Goal: Task Accomplishment & Management: Use online tool/utility

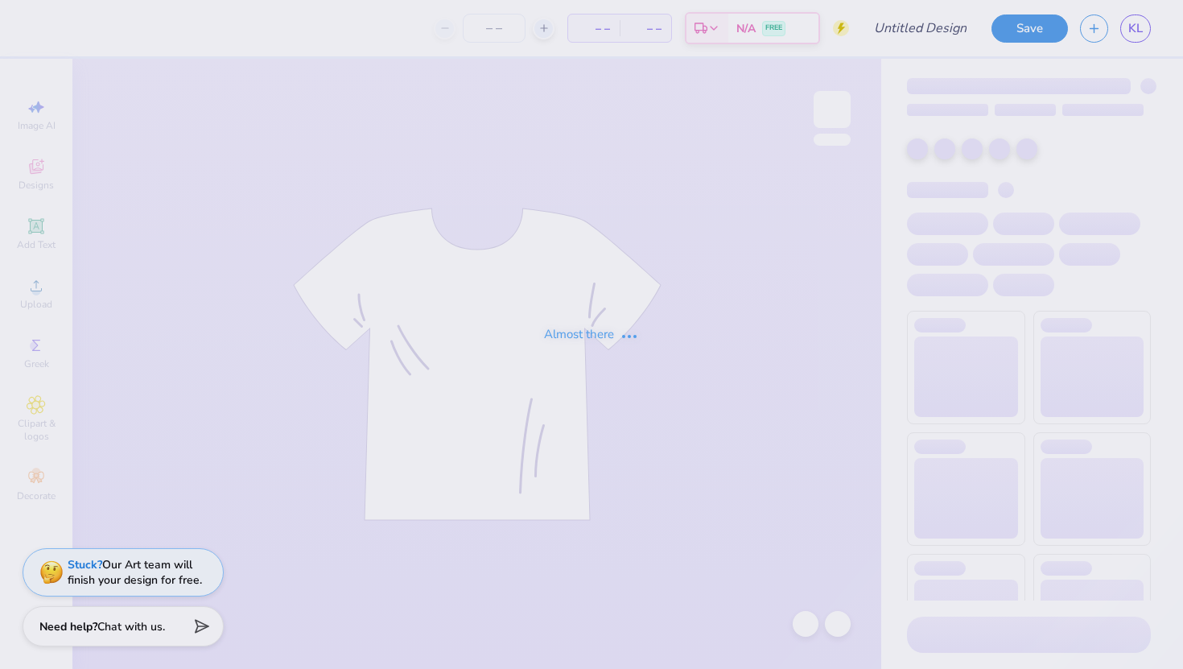
type input "Dudes Day 2025"
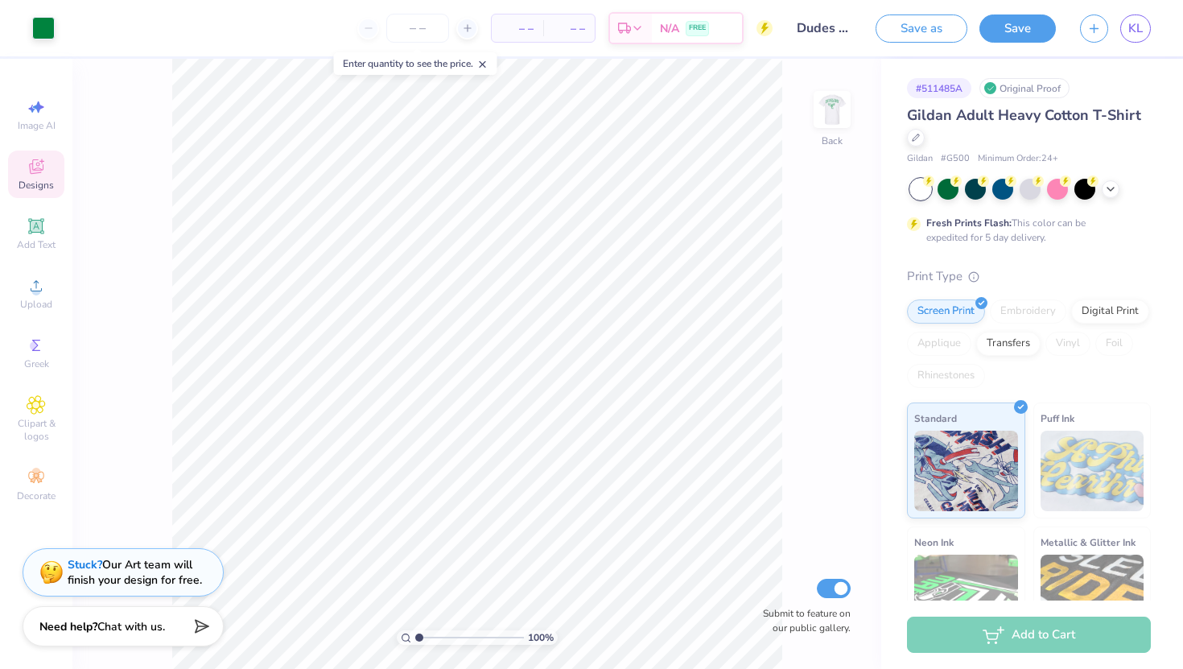
click at [41, 171] on icon at bounding box center [36, 168] width 13 height 10
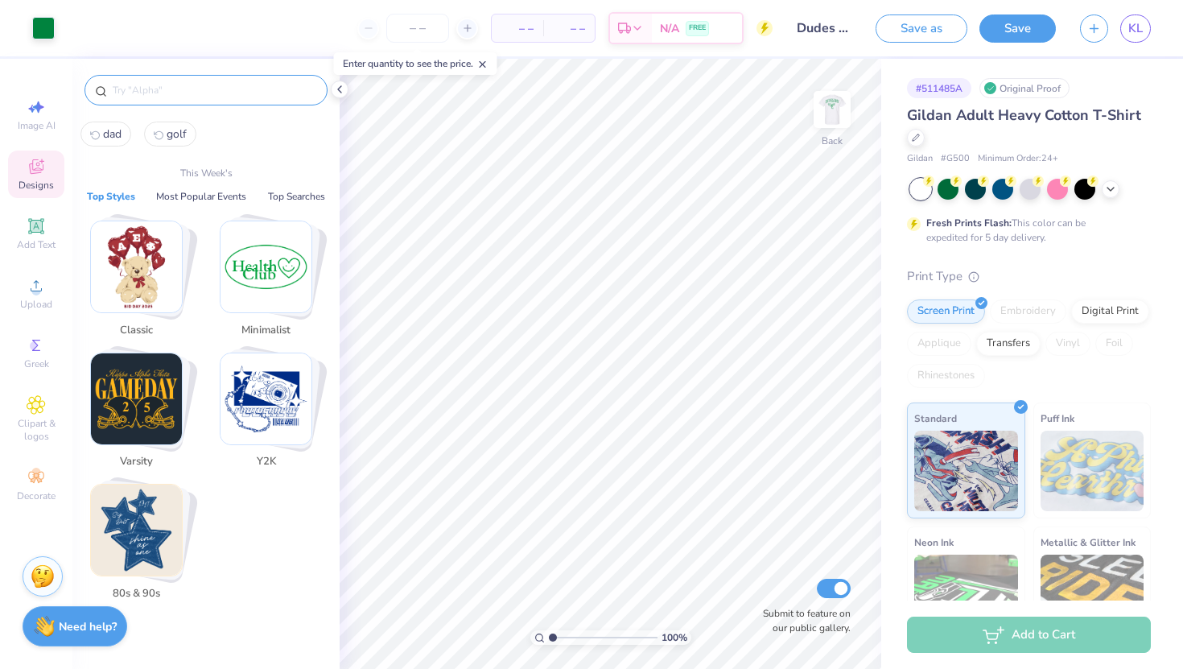
click at [147, 96] on input "text" at bounding box center [214, 90] width 206 height 16
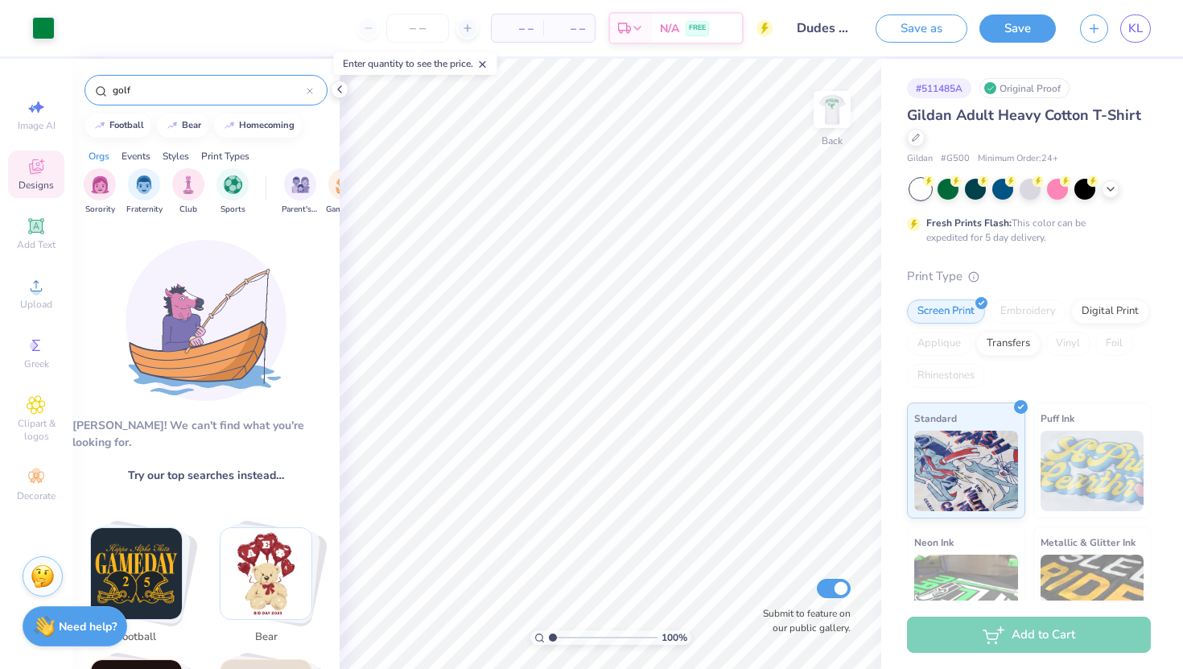
click at [213, 95] on input "golf" at bounding box center [209, 90] width 196 height 16
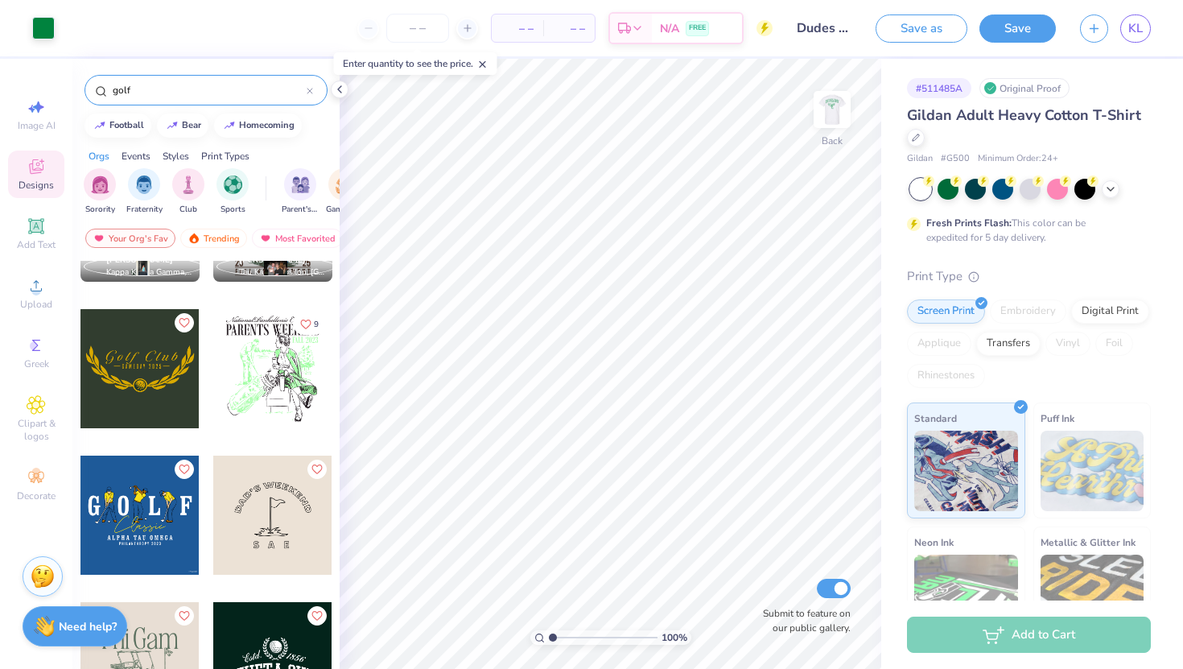
scroll to position [116, 0]
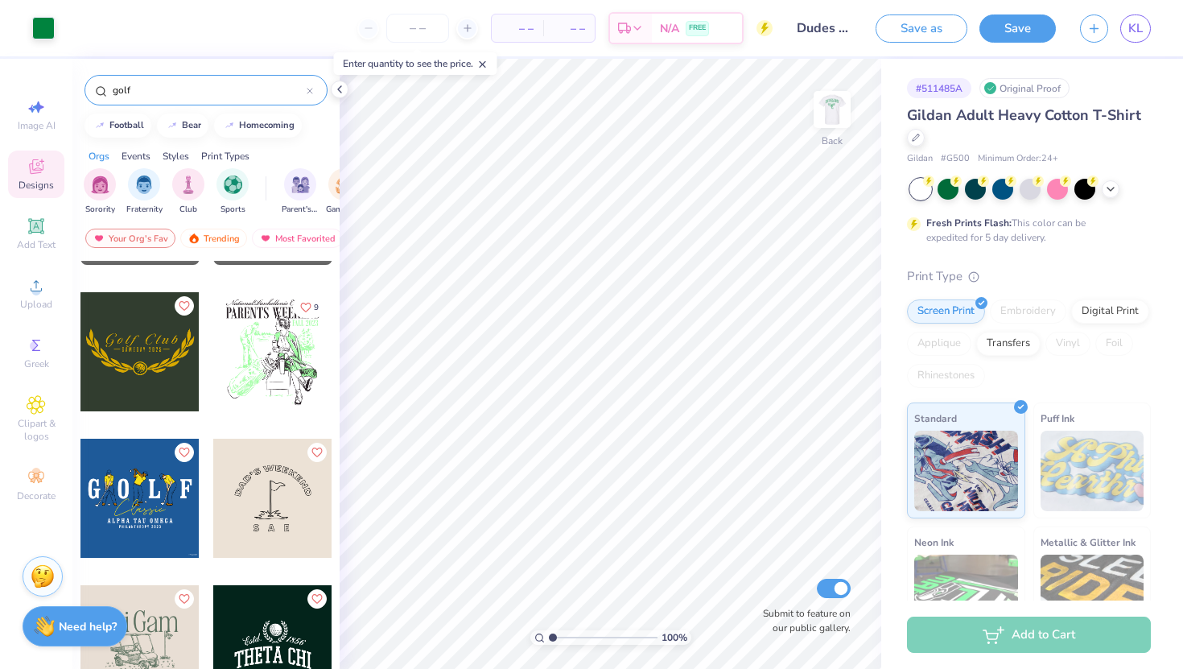
type input "golf"
click at [146, 377] on div at bounding box center [139, 351] width 119 height 119
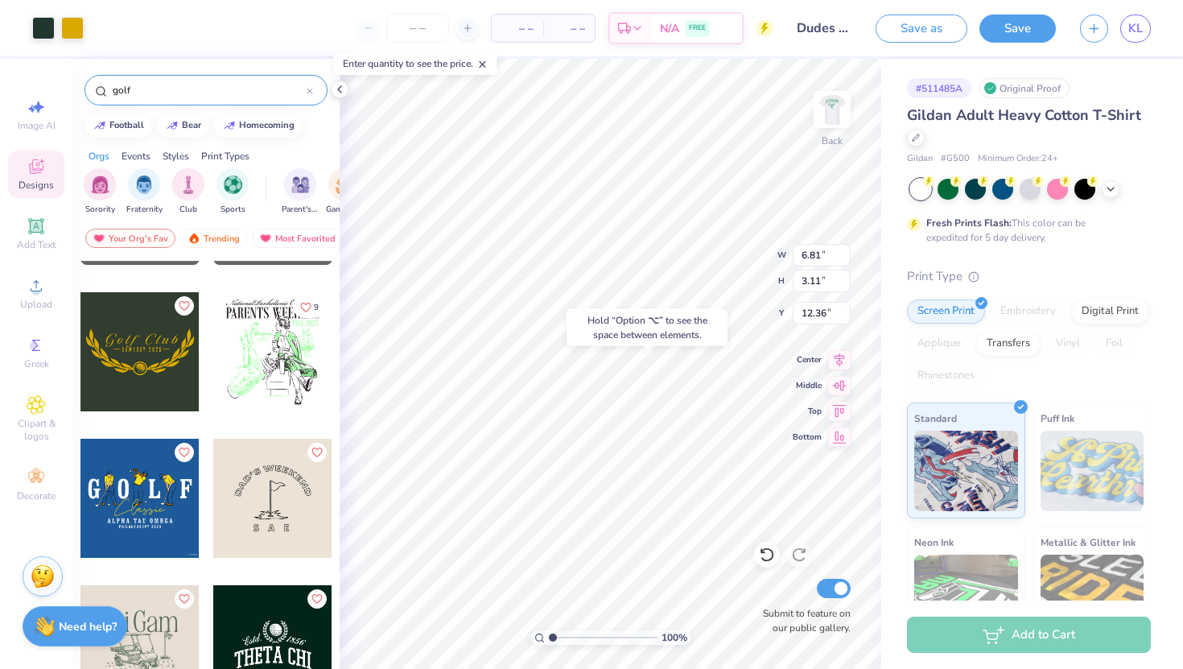
type input "12.36"
click at [280, 514] on div at bounding box center [272, 498] width 119 height 119
type input "11.71"
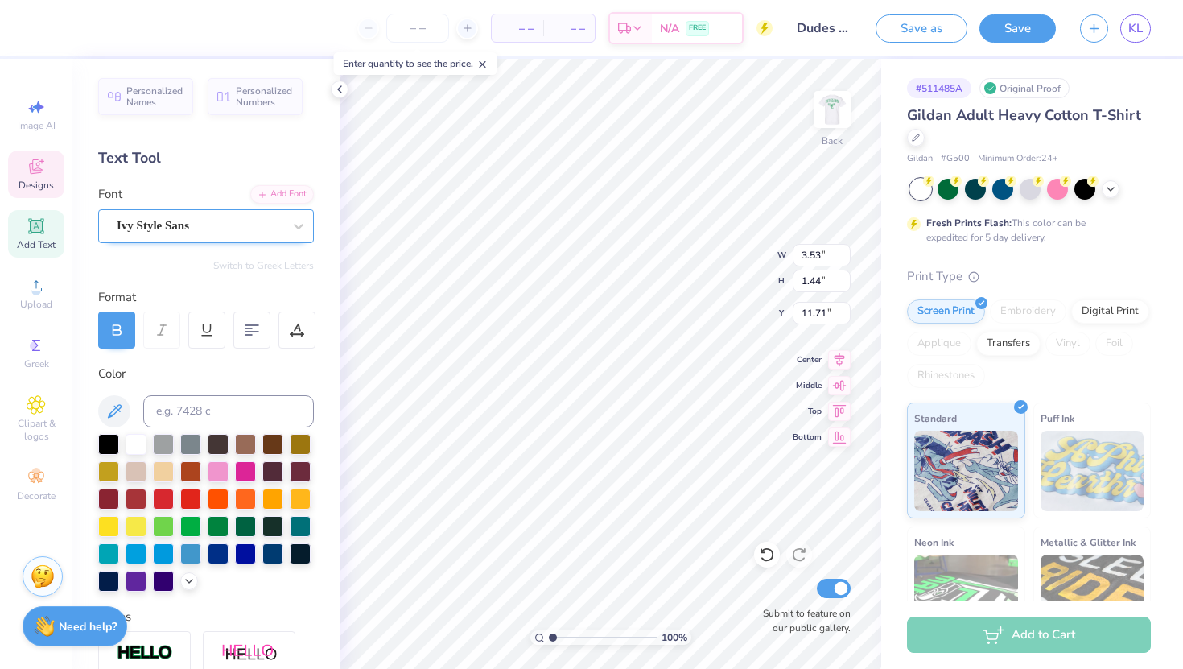
click at [261, 215] on div at bounding box center [200, 226] width 166 height 22
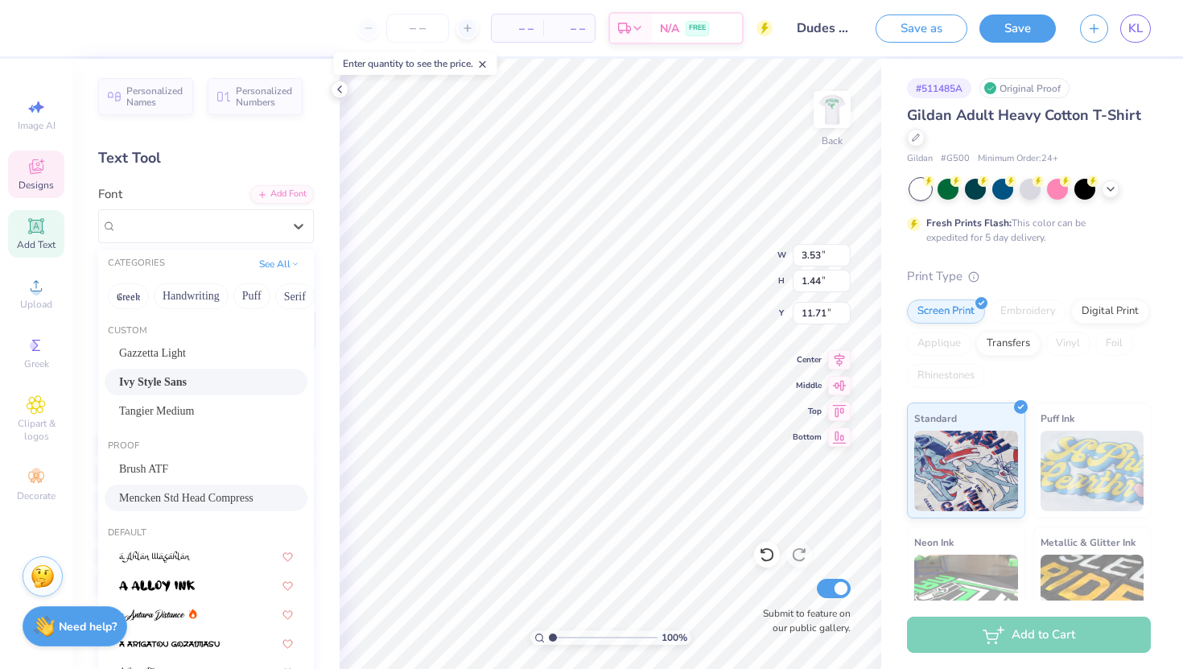
click at [180, 496] on span "Mencken Std Head Compress" at bounding box center [186, 497] width 134 height 17
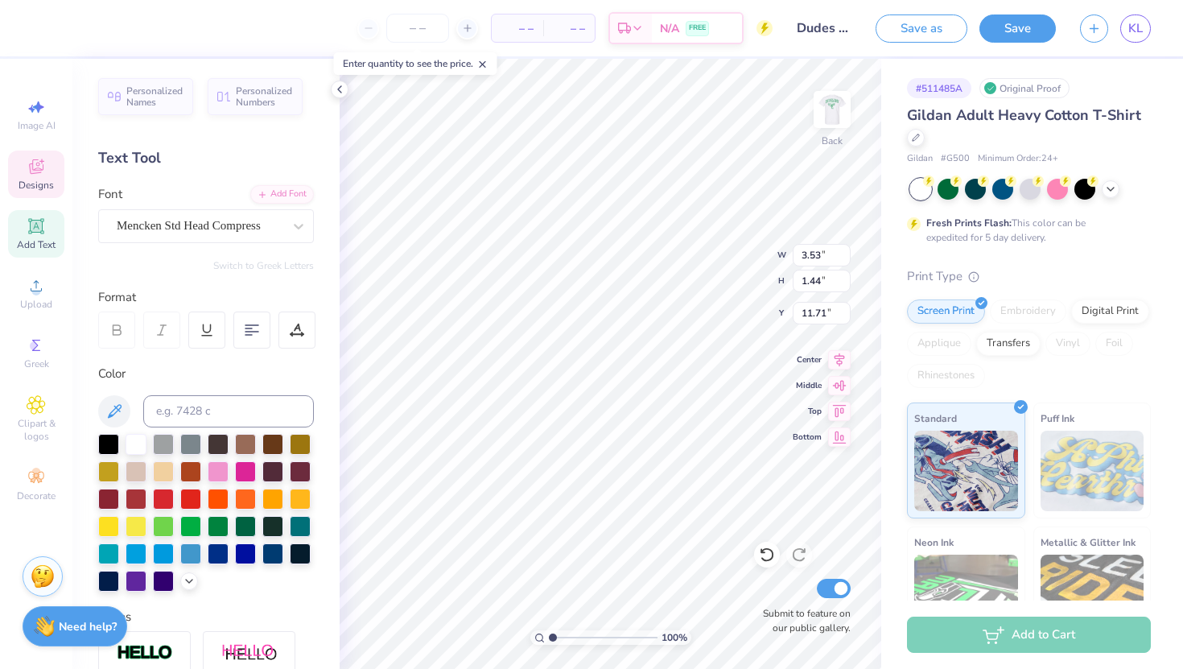
scroll to position [0, 6]
type textarea "DUDES DAY"
click at [282, 227] on div "Mencken Std Head Compress" at bounding box center [199, 225] width 169 height 25
click at [305, 231] on icon at bounding box center [298, 226] width 16 height 16
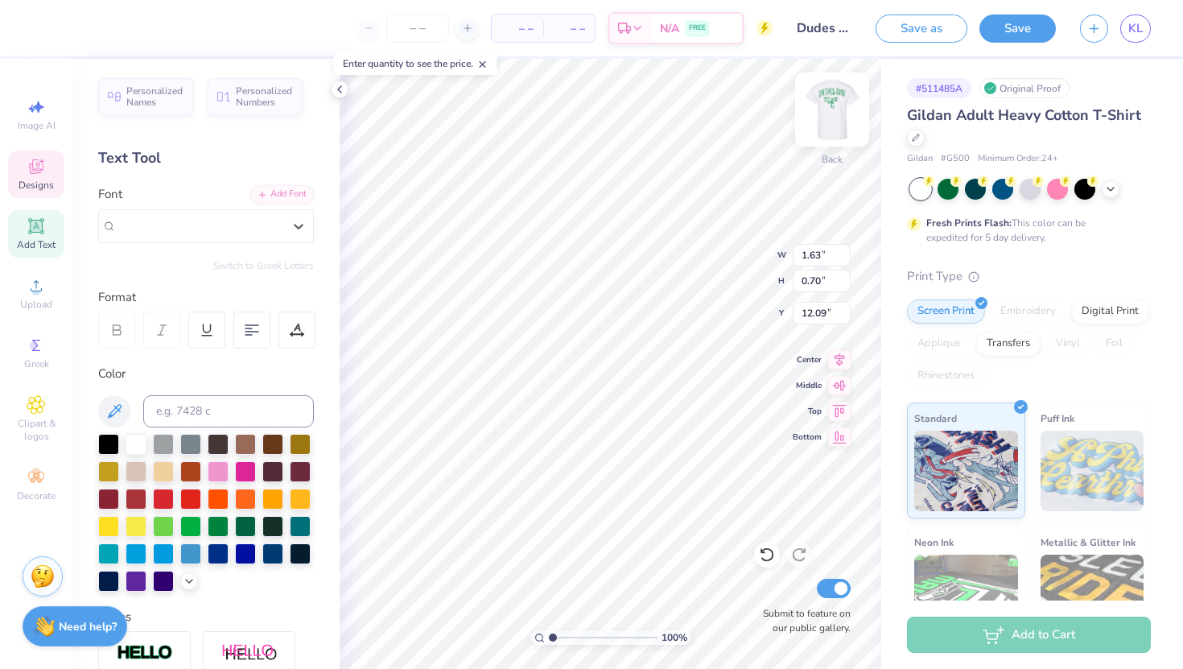
click at [818, 118] on img at bounding box center [832, 109] width 64 height 64
type input "5.18"
type input "8.30"
type input "5.18"
click at [824, 122] on img at bounding box center [832, 109] width 64 height 64
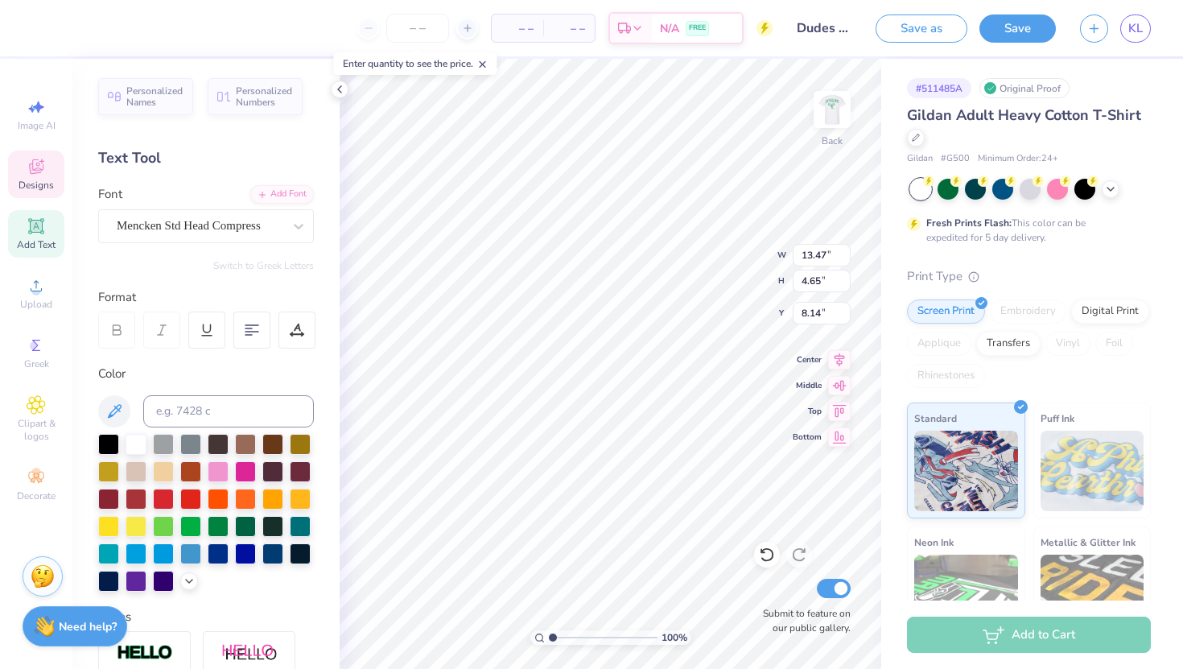
type input "8.14"
type input "6.06"
type input "3.30"
type input "1.84"
type input "3.00"
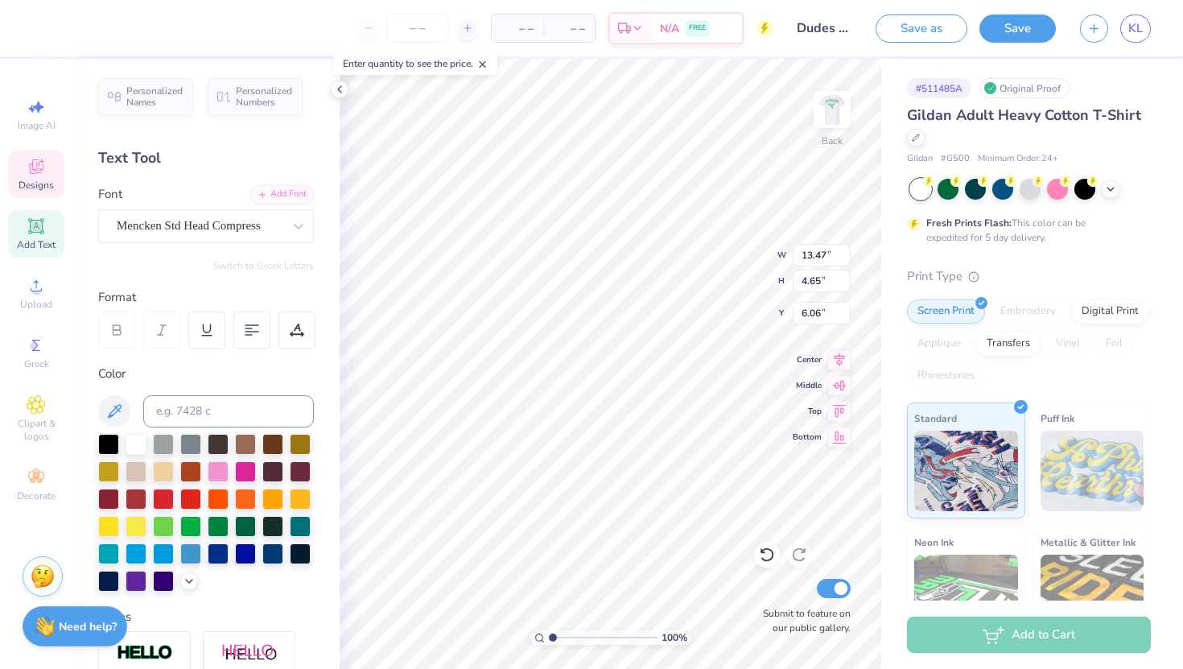
type input "17.87"
type input "3.00"
type input "1.63"
type input "0.70"
type input "12.09"
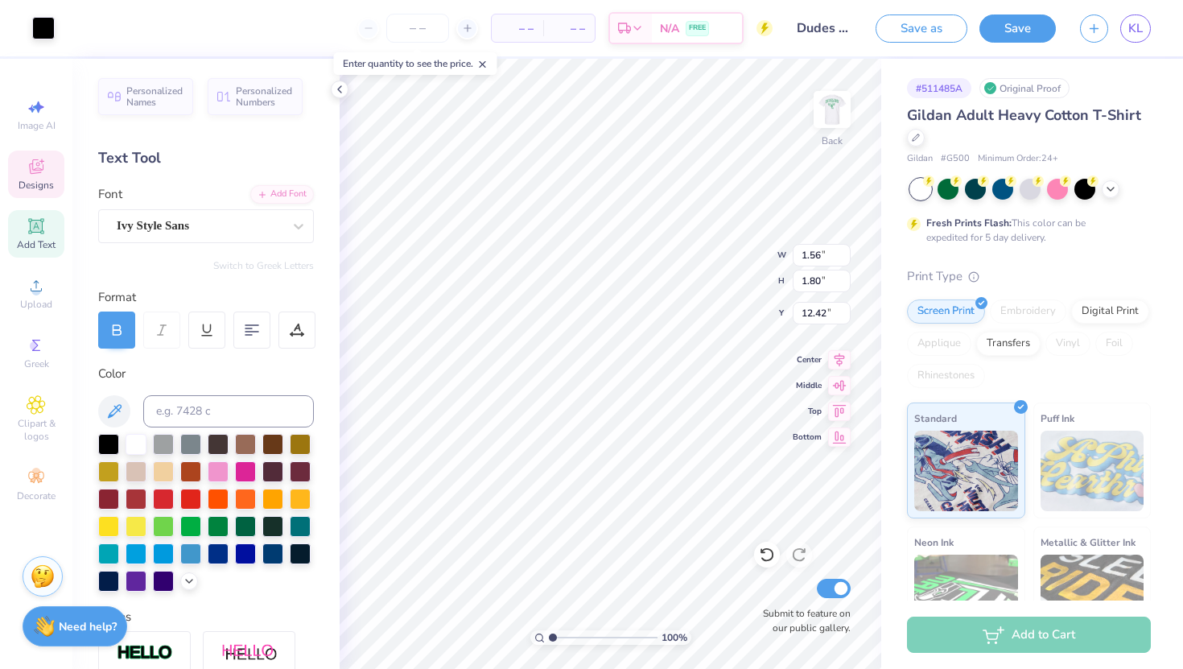
type input "5.73"
type input "6.63"
type input "7.59"
type input "6.62"
click at [185, 242] on div "Personalized Names Personalized Numbers Text Tool Add Font Font Ivy Style Sans …" at bounding box center [205, 364] width 267 height 610
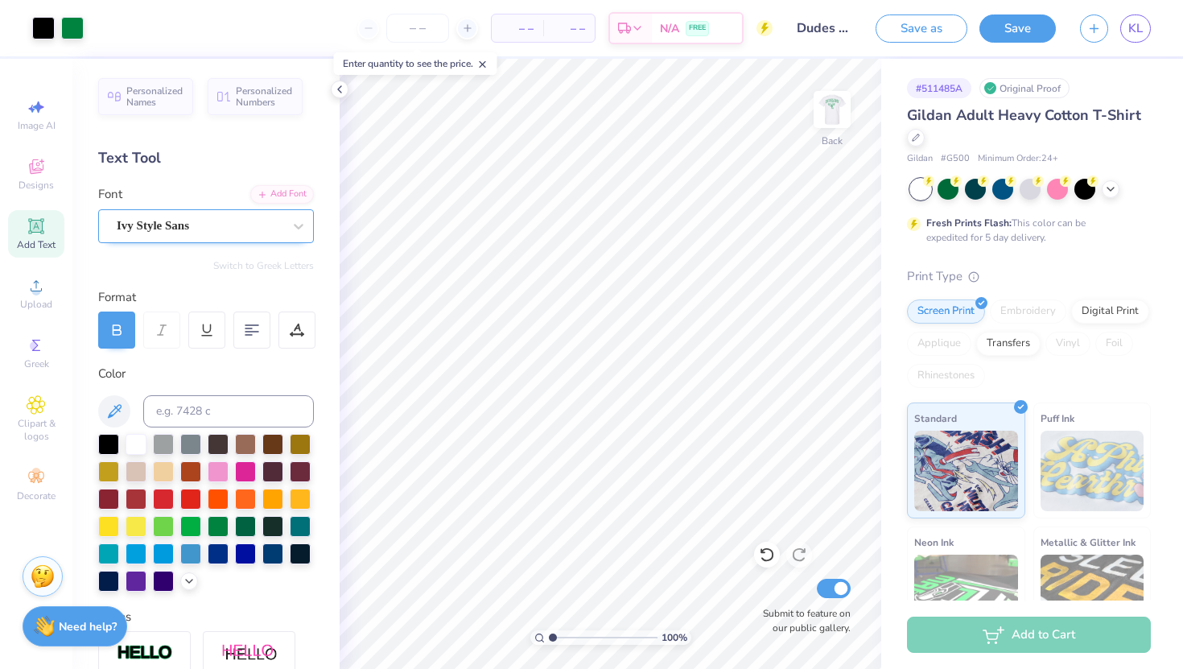
click at [184, 231] on div "Ivy Style Sans" at bounding box center [199, 225] width 169 height 25
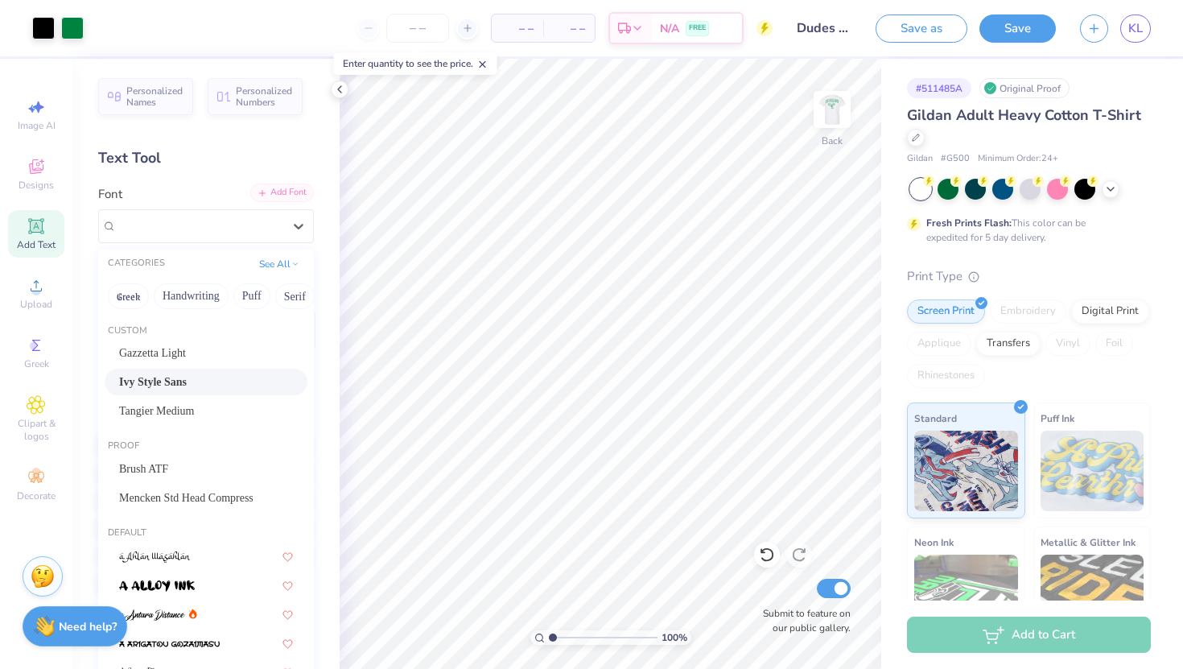
click at [263, 196] on icon at bounding box center [263, 193] width 10 height 10
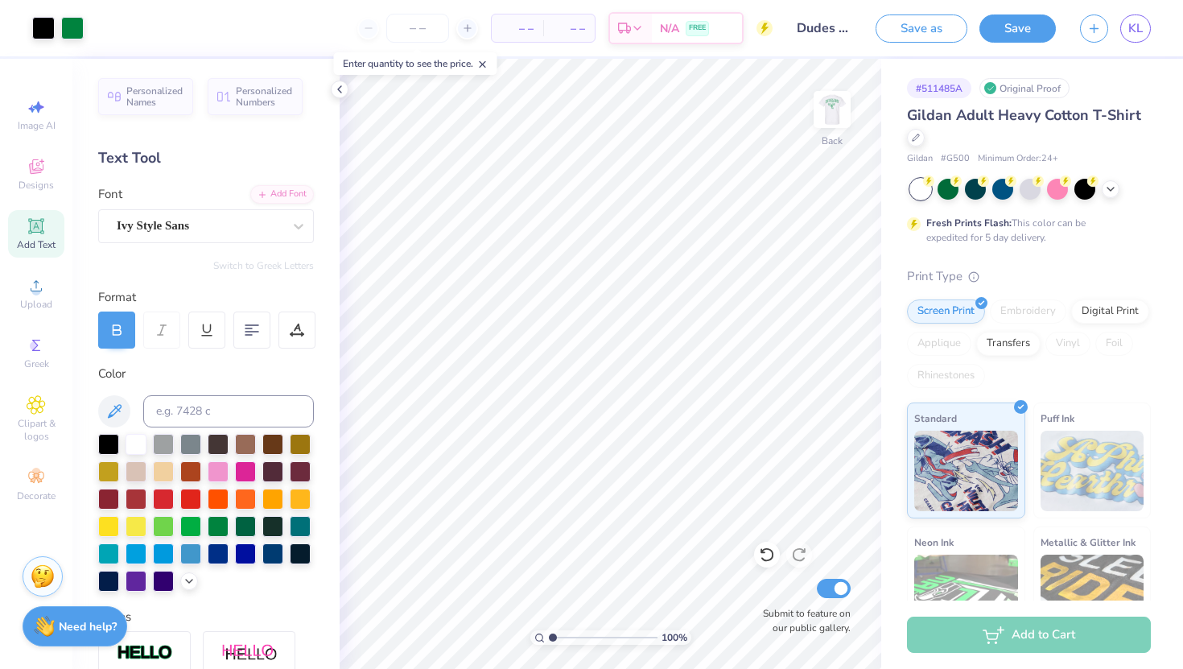
click at [43, 237] on div "Add Text" at bounding box center [36, 233] width 56 height 47
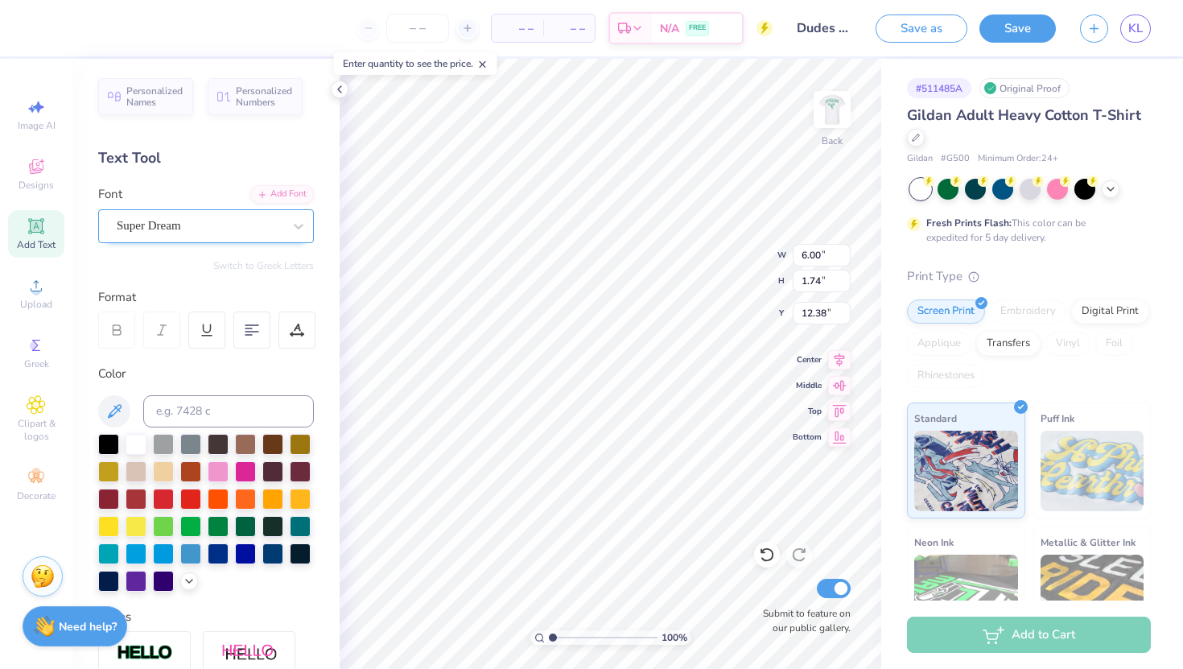
click at [164, 227] on div "Super Dream" at bounding box center [199, 225] width 169 height 25
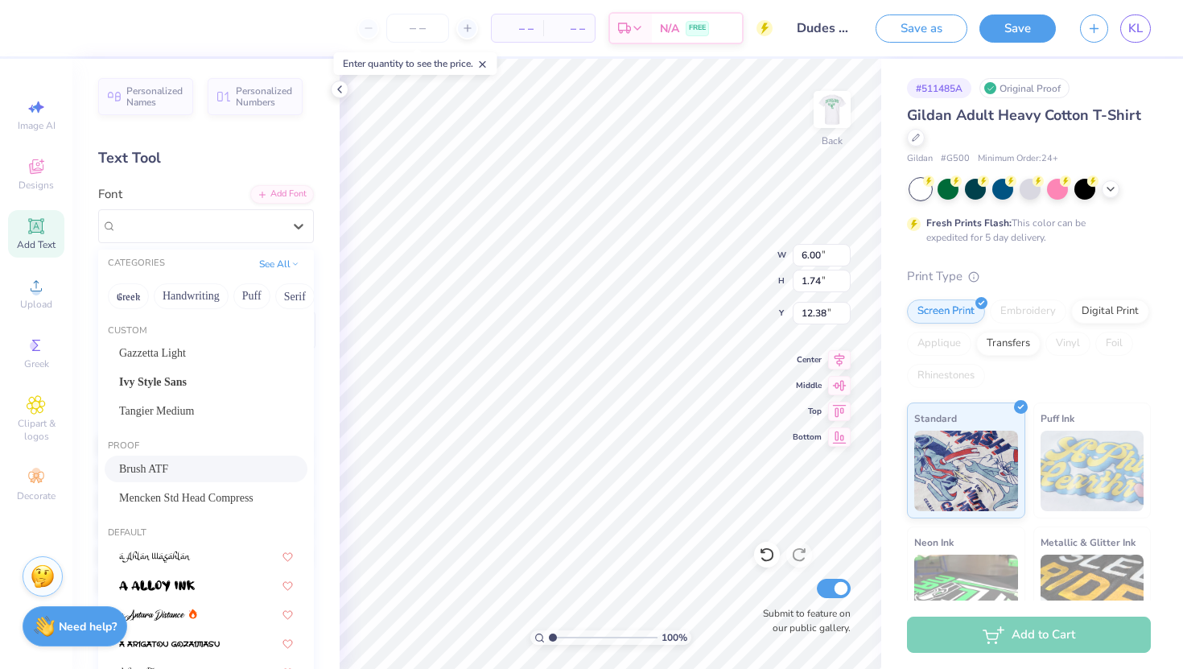
click at [168, 464] on div "Brush ATF" at bounding box center [206, 468] width 174 height 17
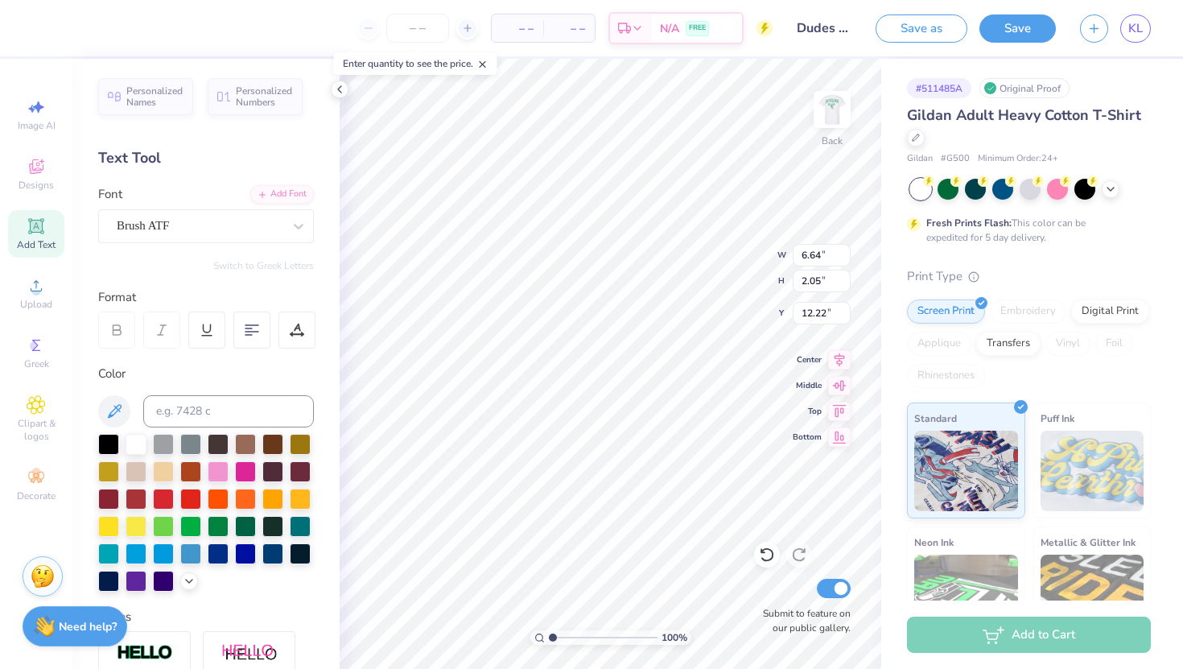
type input "6.64"
type input "2.05"
type input "12.22"
type textarea "Alpha Delta Pi"
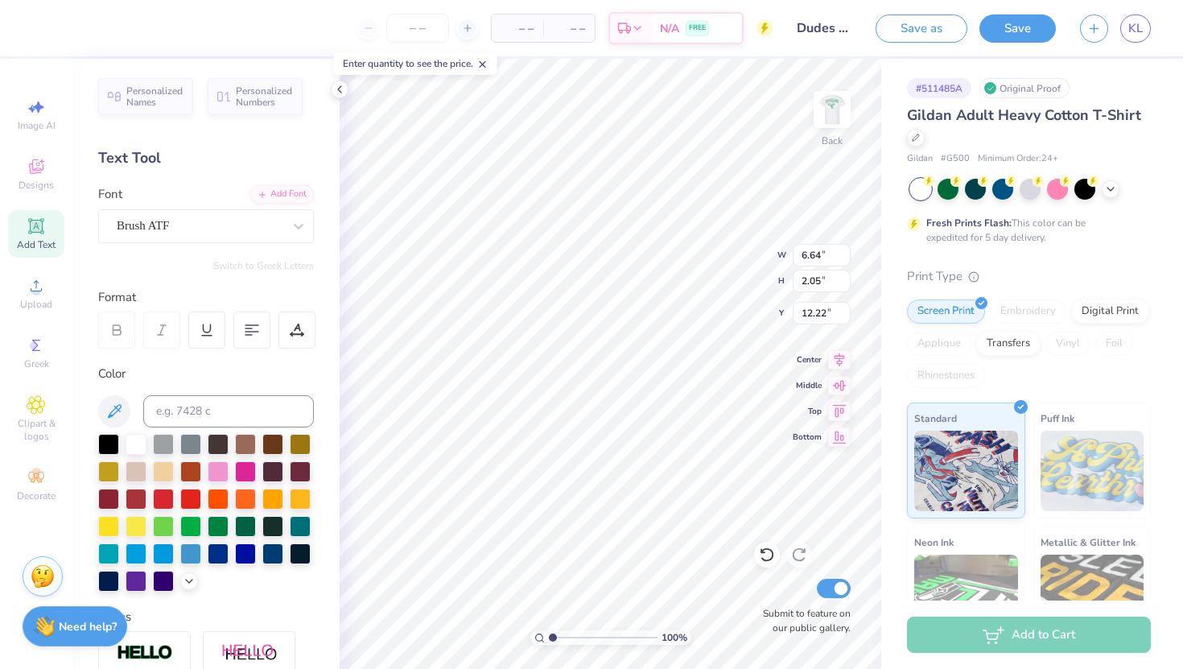
scroll to position [0, 3]
type input "13.63"
click at [225, 525] on div at bounding box center [218, 524] width 21 height 21
type input "13.66"
type input "10.52"
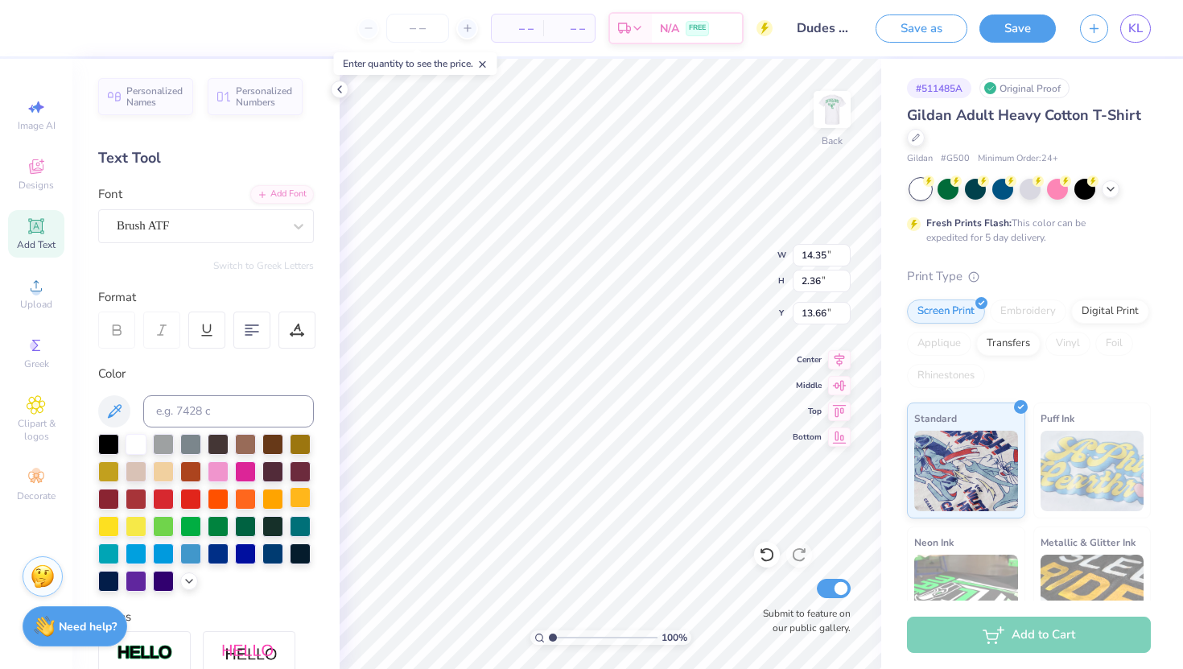
type input "1.73"
type input "13.71"
click at [39, 31] on div at bounding box center [43, 26] width 23 height 23
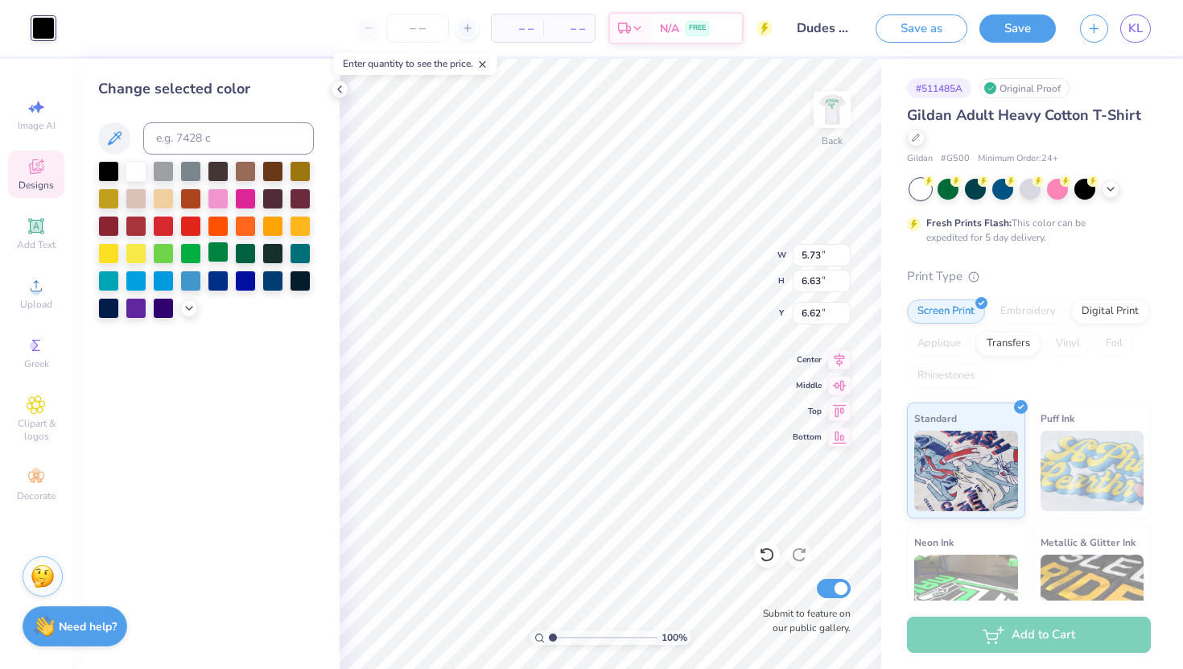
click at [215, 256] on div at bounding box center [218, 251] width 21 height 21
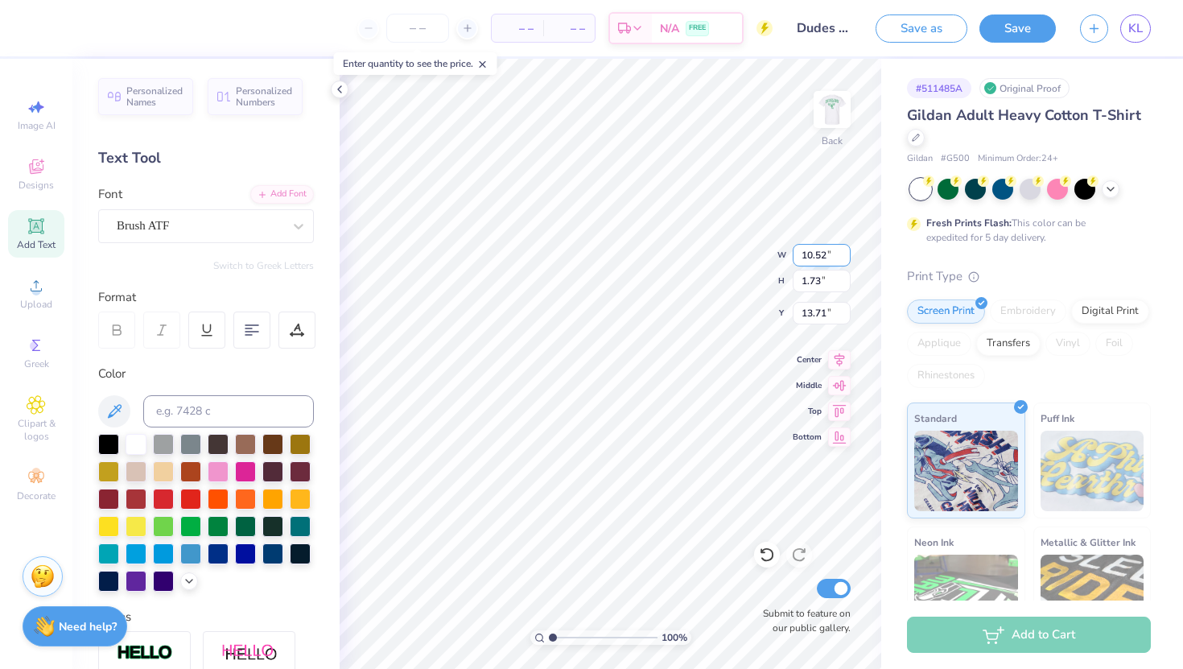
click at [818, 251] on input "10.52" at bounding box center [822, 255] width 58 height 23
type input "5.00"
type input "0.82"
type input "14.17"
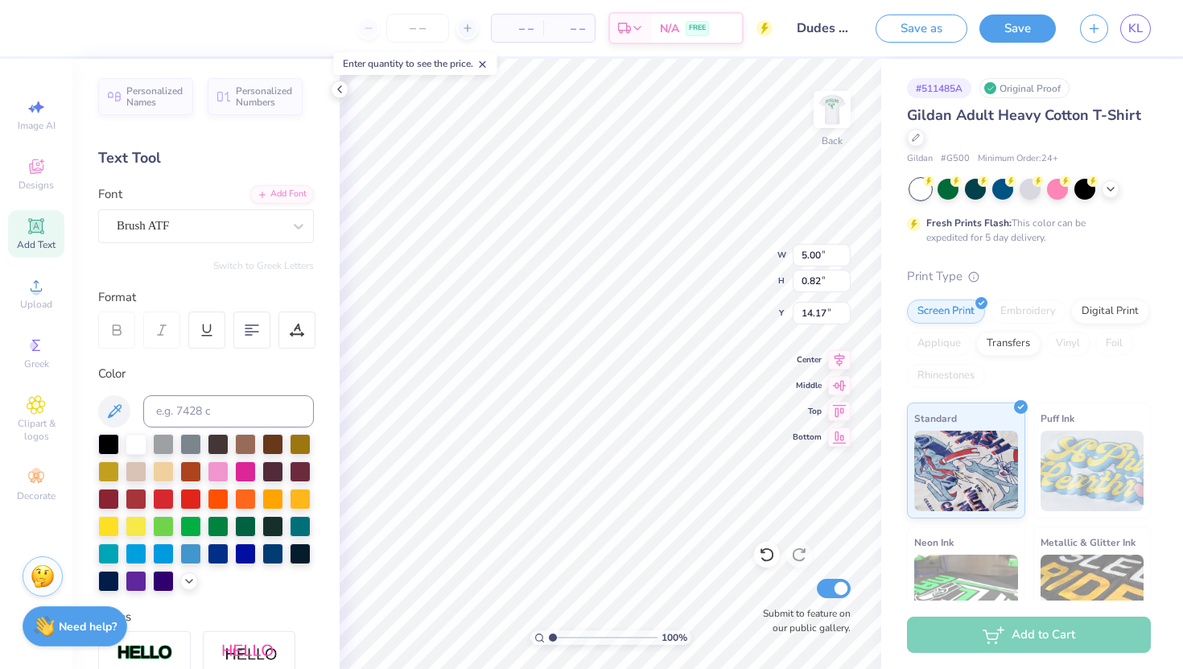
type input "13.85"
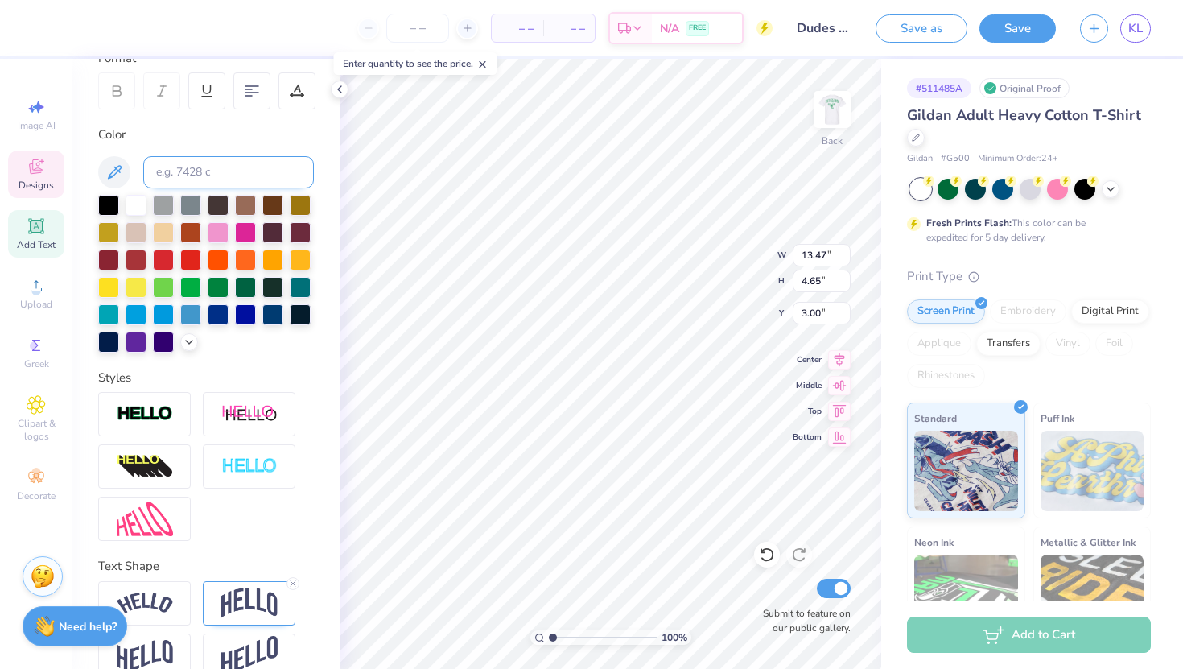
scroll to position [266, 0]
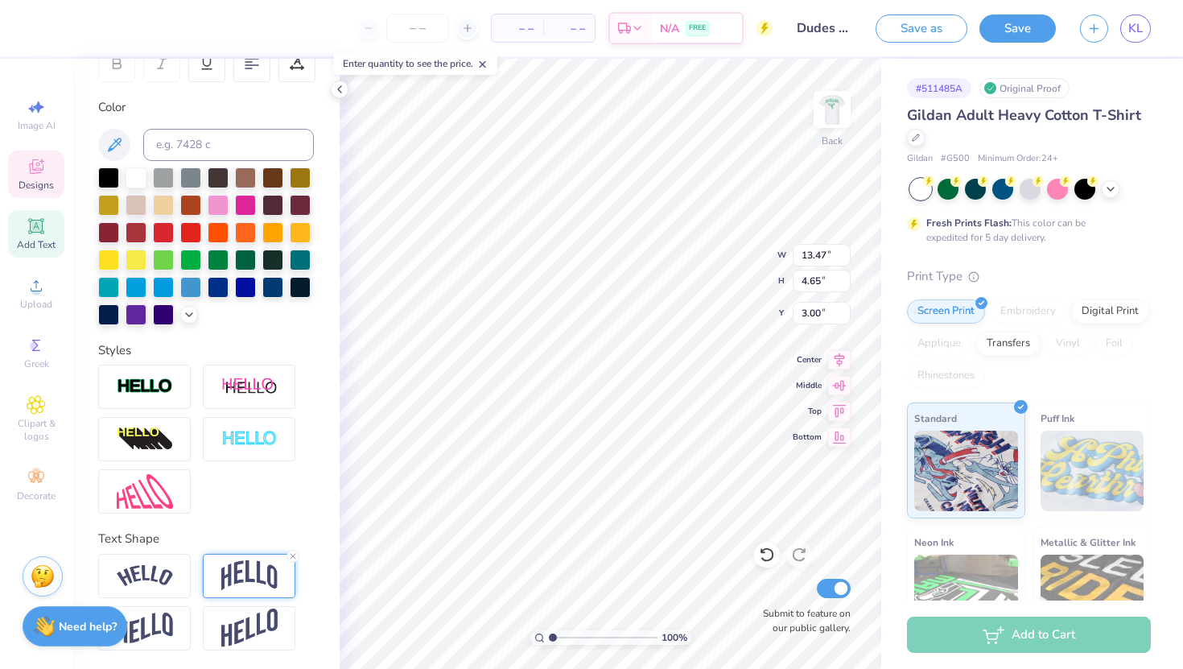
click at [260, 577] on img at bounding box center [249, 575] width 56 height 31
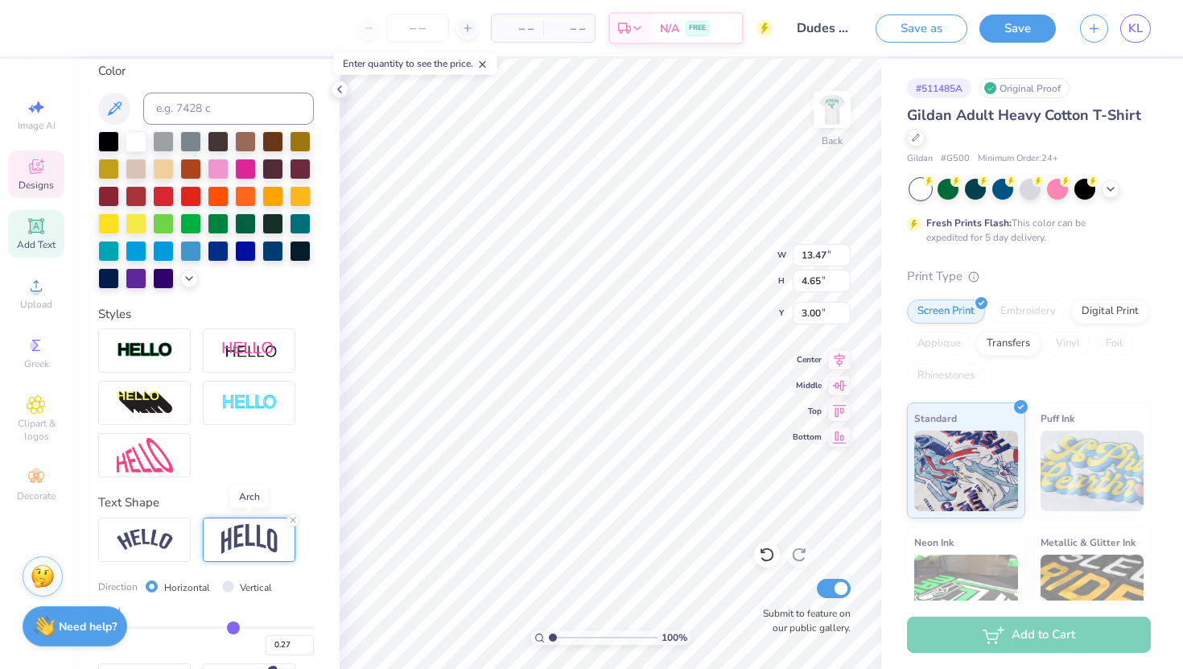
scroll to position [349, 0]
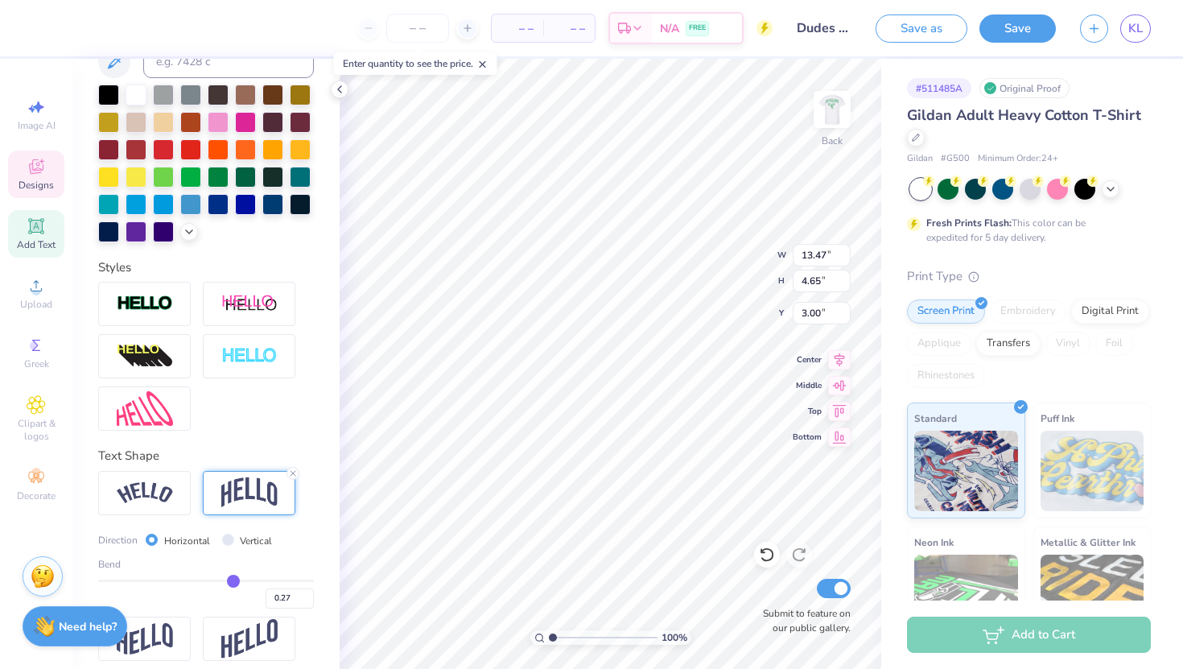
type input "0.31"
type input "0.3"
type input "0.30"
type input "0.29"
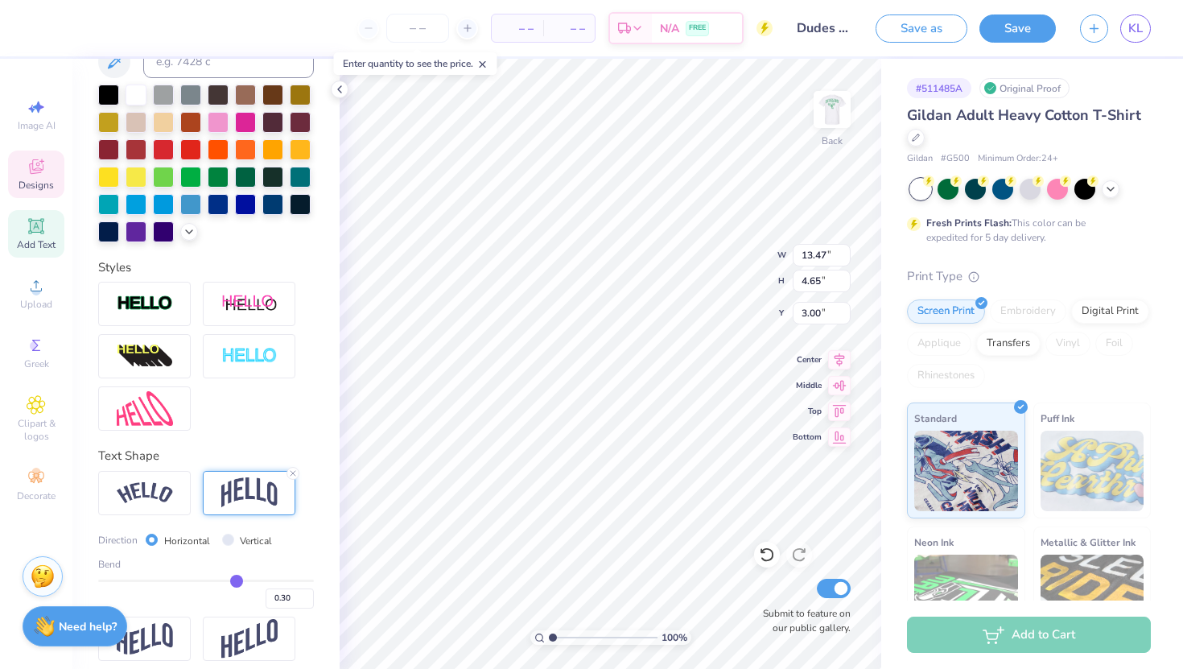
type input "0.29"
type input "0.28"
type input "0.27"
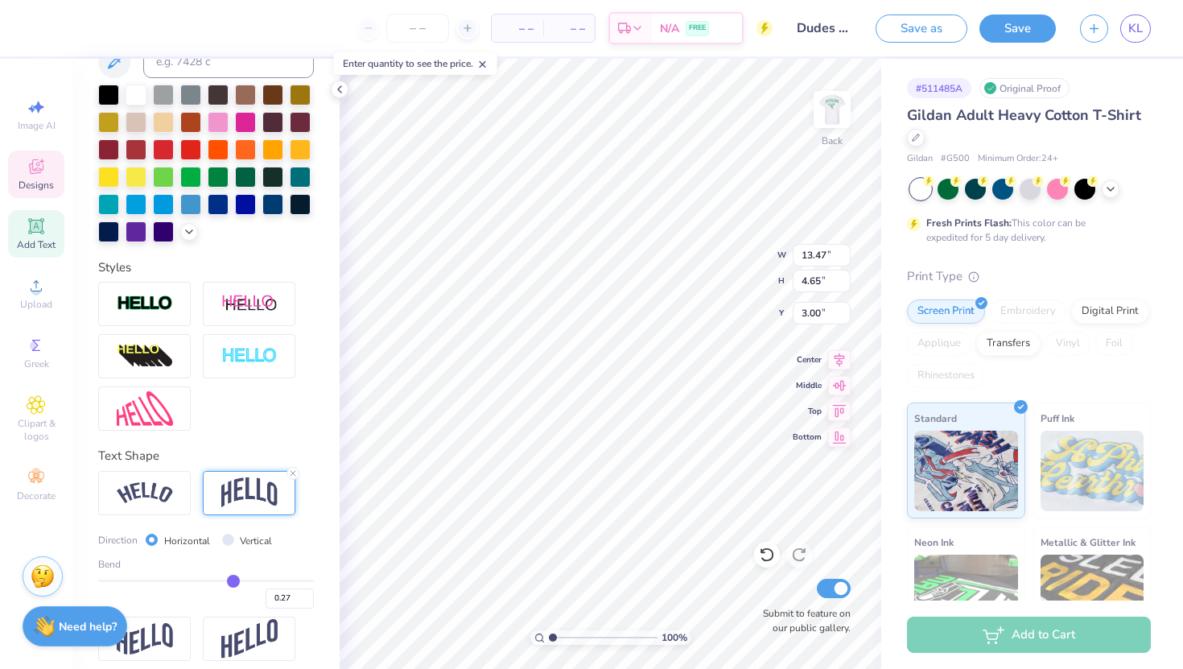
type input "0.26"
type input "0.27"
type input "0.28"
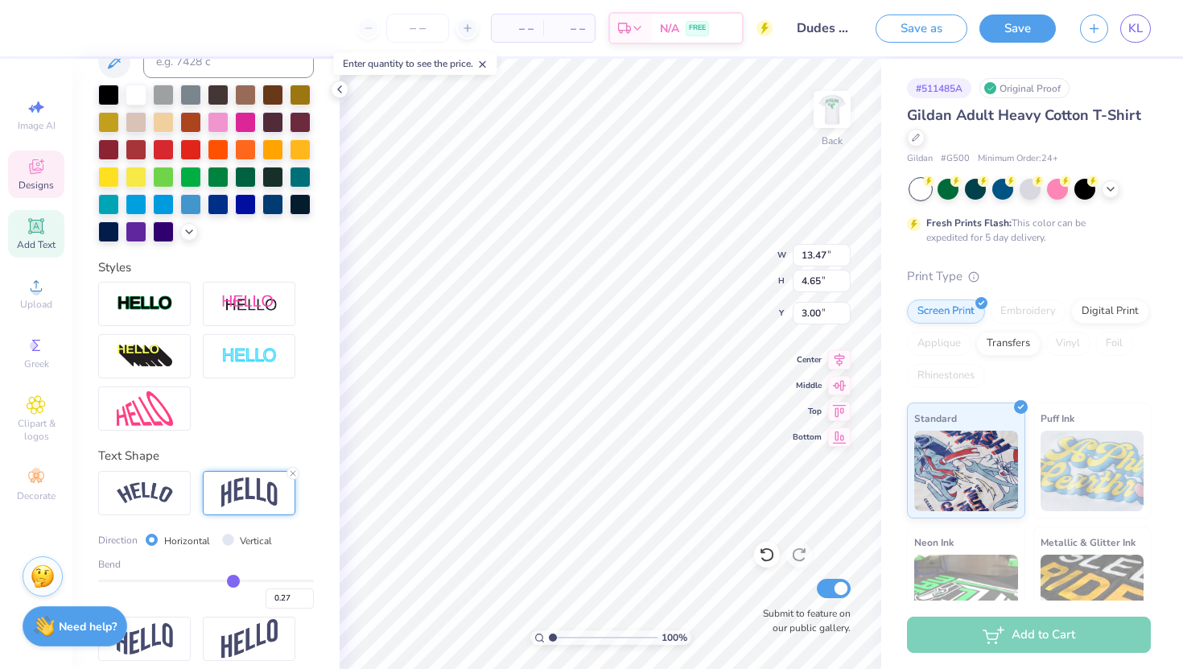
type input "0.28"
type input "0.29"
type input "0.3"
type input "0.30"
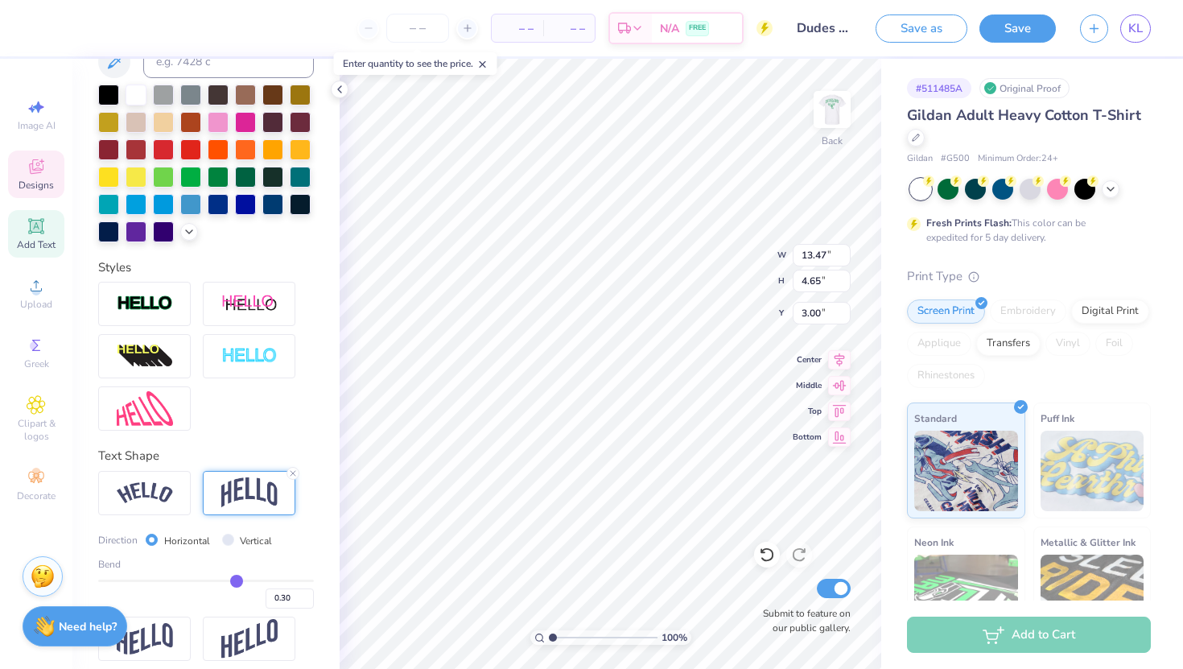
type input "0.31"
type input "0.32"
type input "0.33"
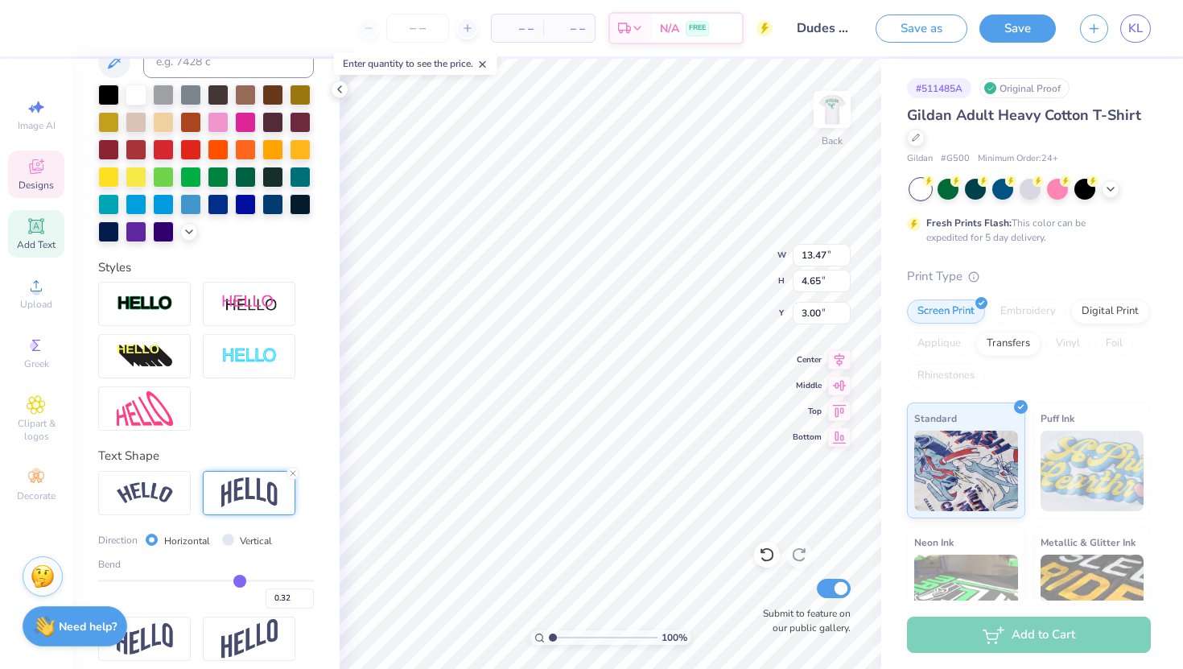
type input "0.33"
type input "0.34"
type input "0.35"
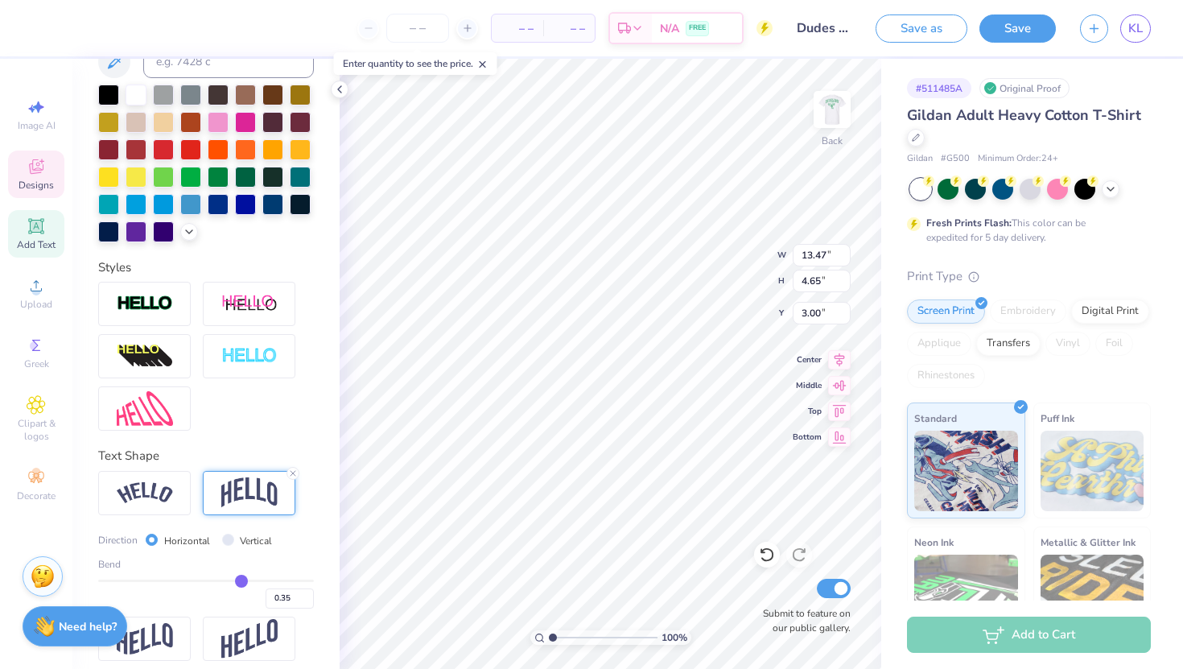
type input "0.36"
type input "0.37"
type input "0.38"
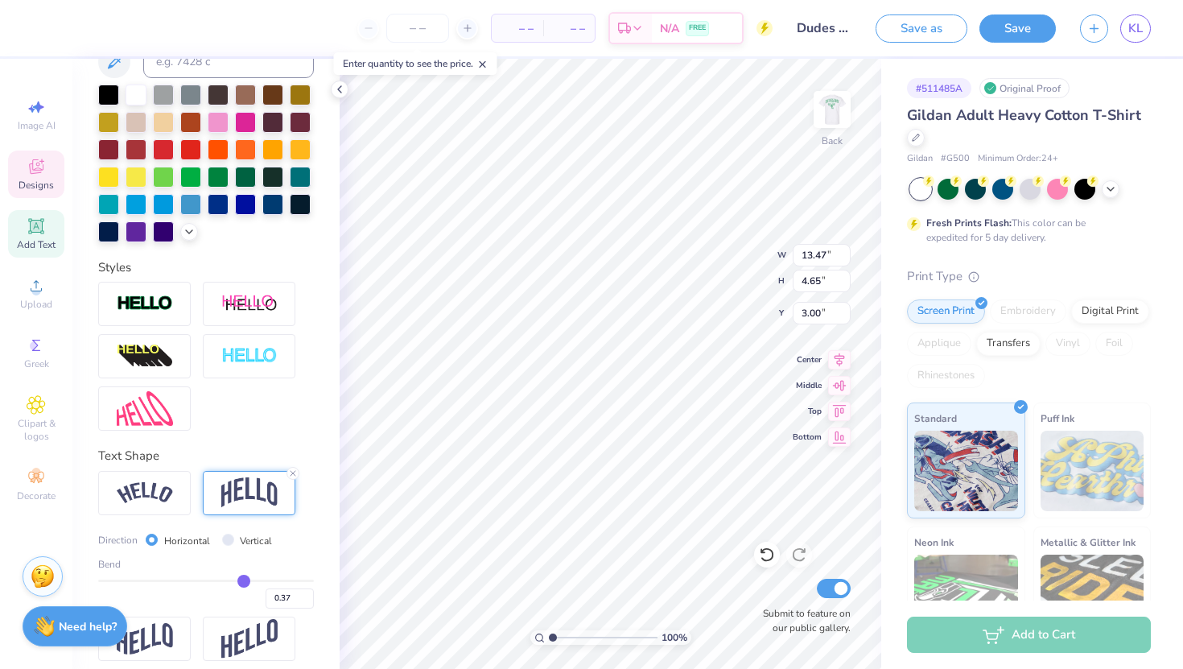
type input "0.38"
type input "0.39"
type input "0.4"
type input "0.40"
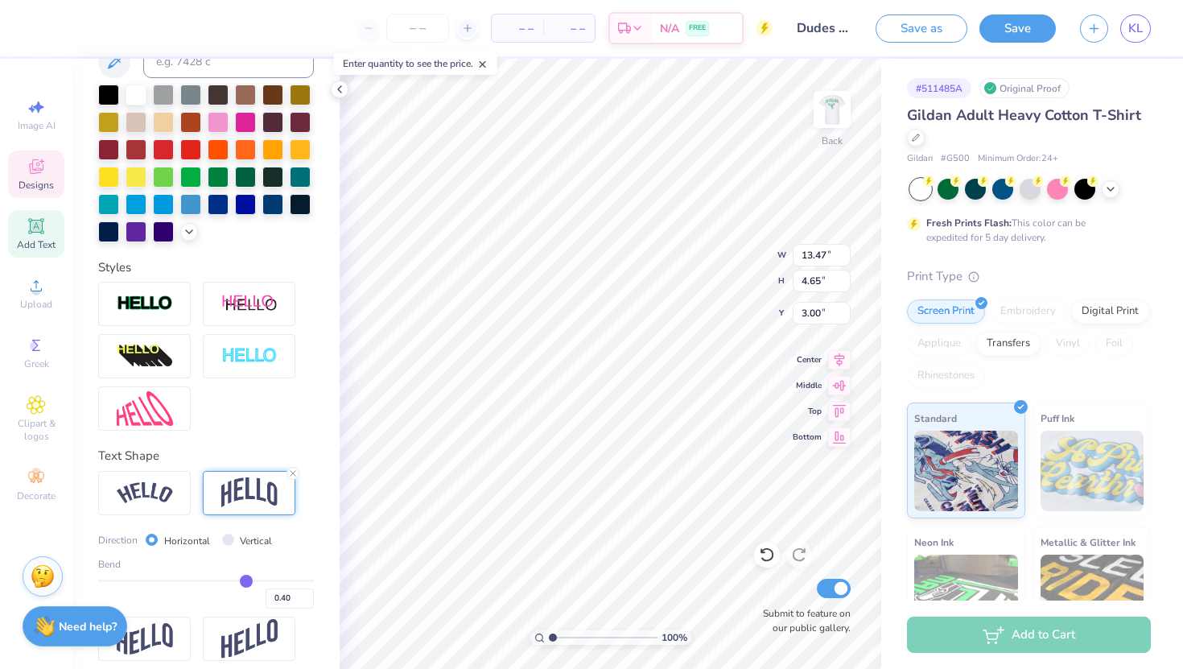
type input "0.41"
type input "0.42"
type input "0.43"
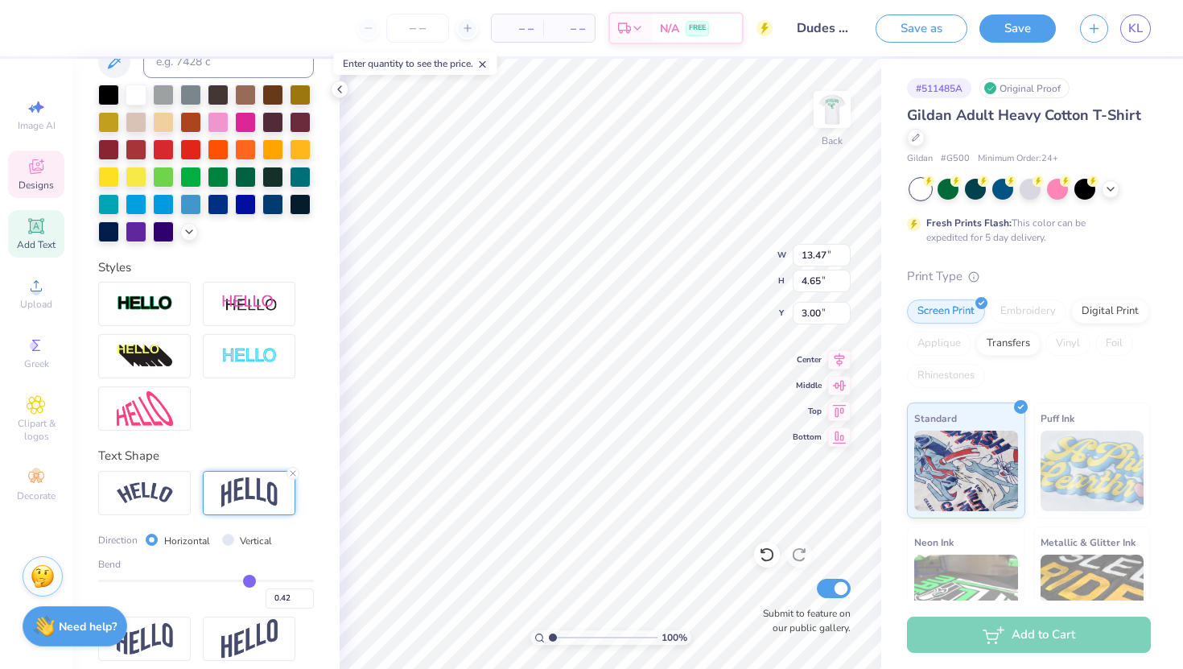
type input "0.43"
type input "0.44"
type input "0.45"
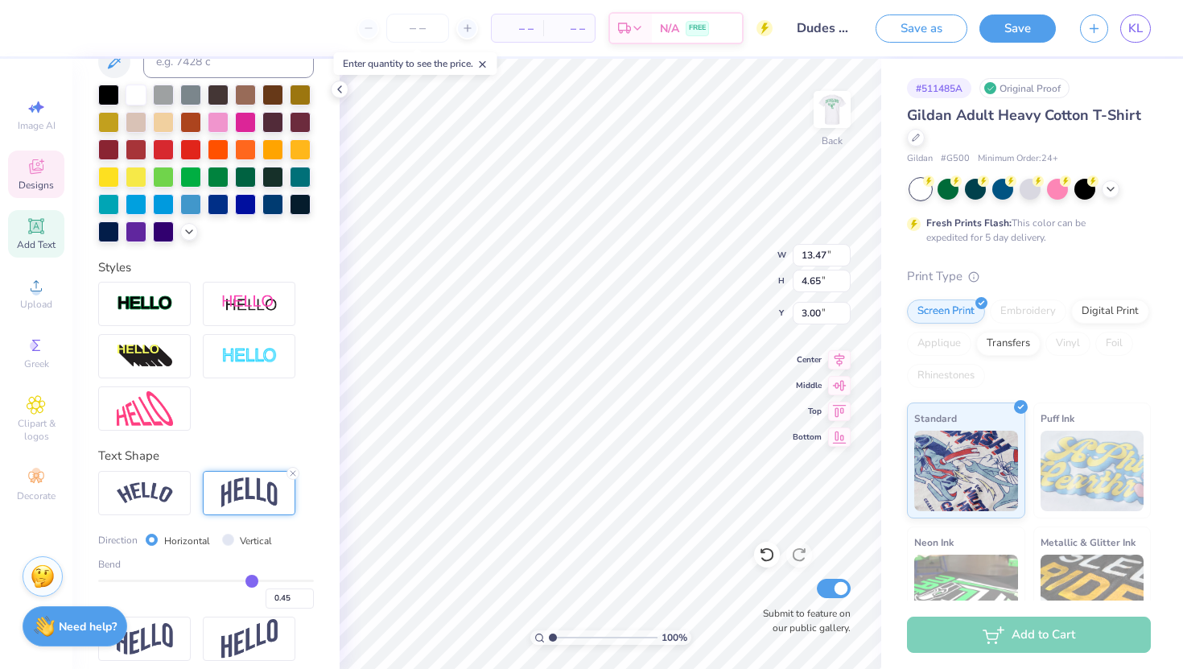
type input "0.46"
type input "0.47"
type input "0.48"
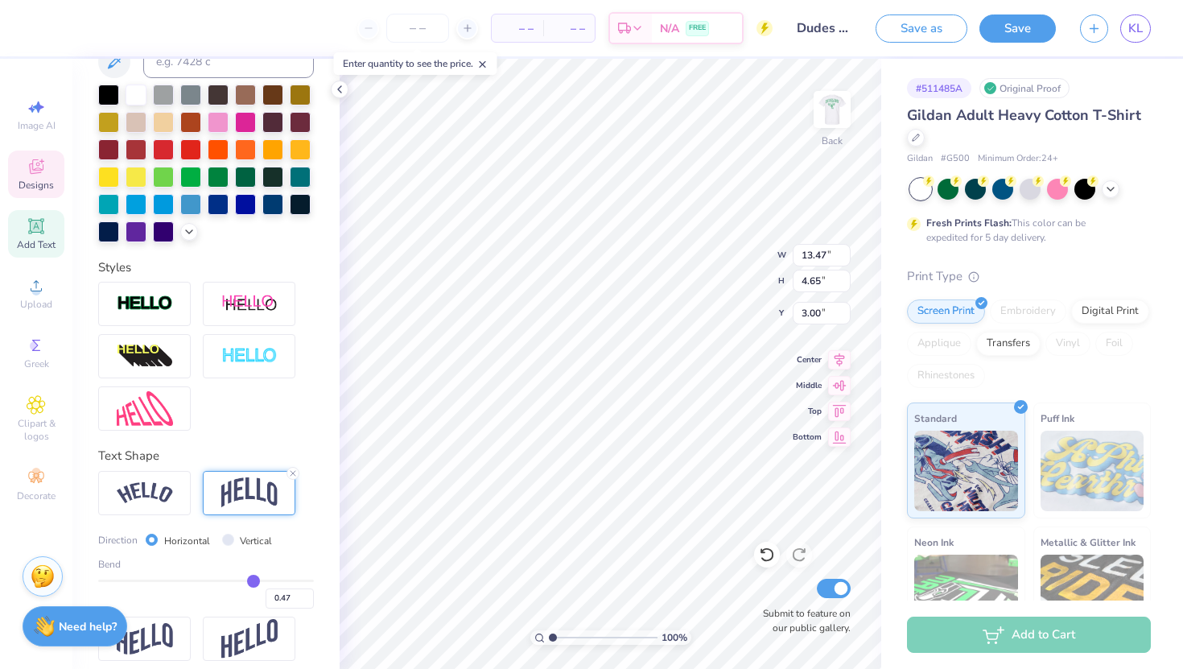
type input "0.48"
type input "0.49"
type input "0.5"
type input "0.50"
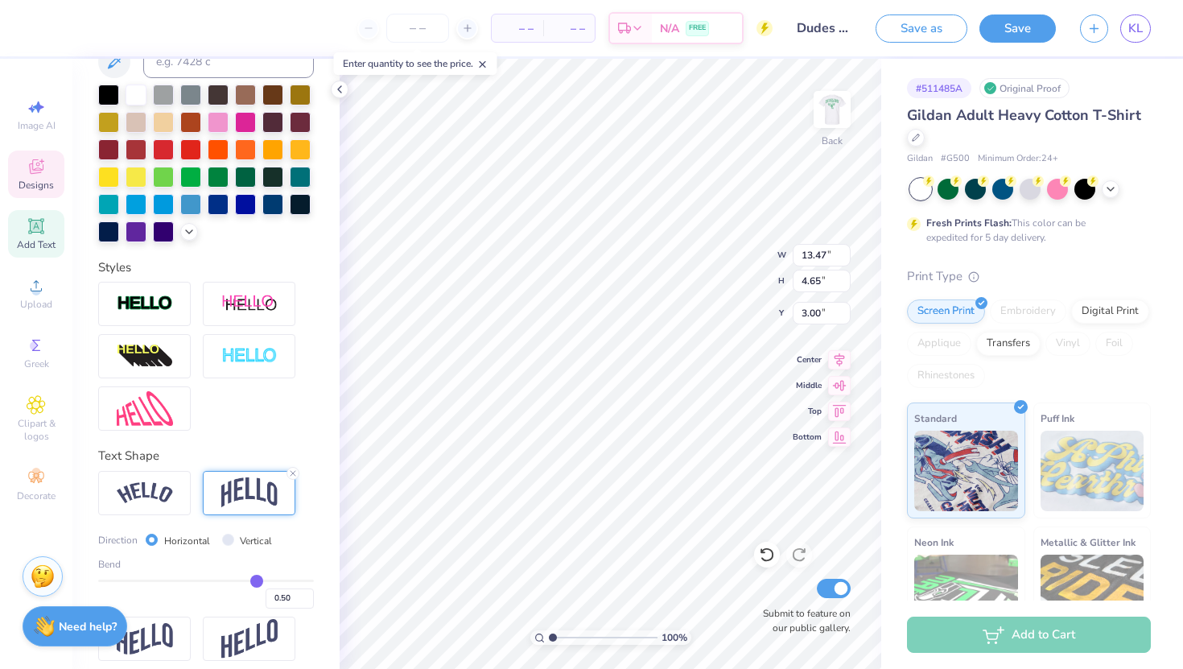
type input "0.51"
type input "0.52"
type input "0.53"
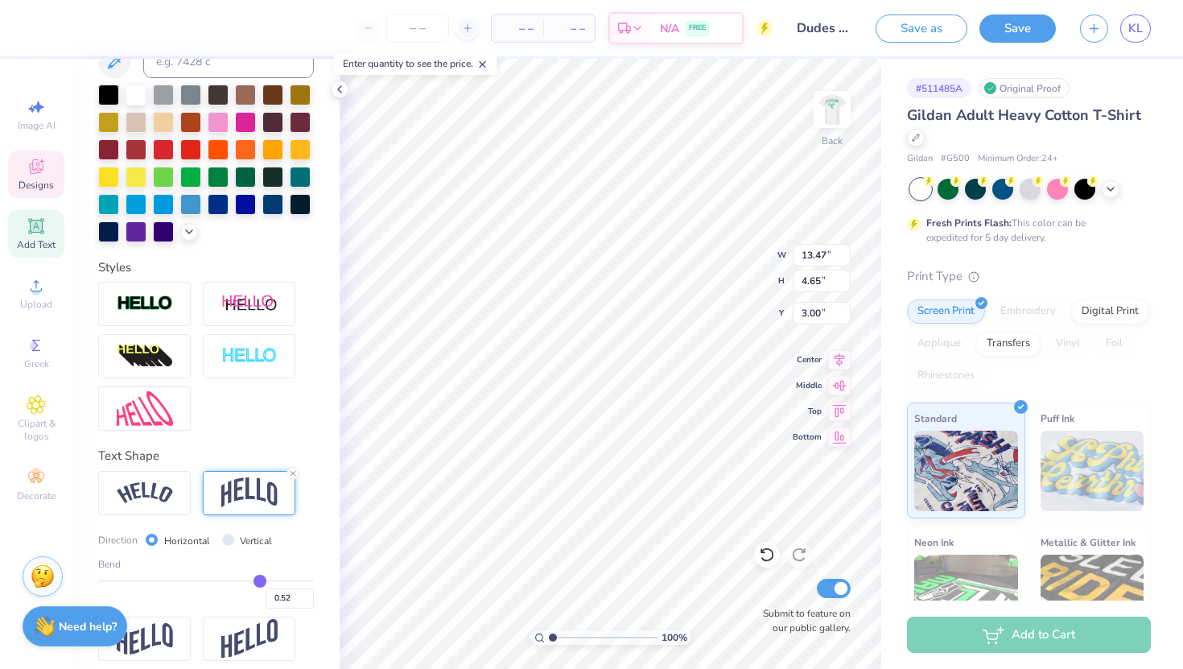
type input "0.53"
type input "0.54"
type input "0.55"
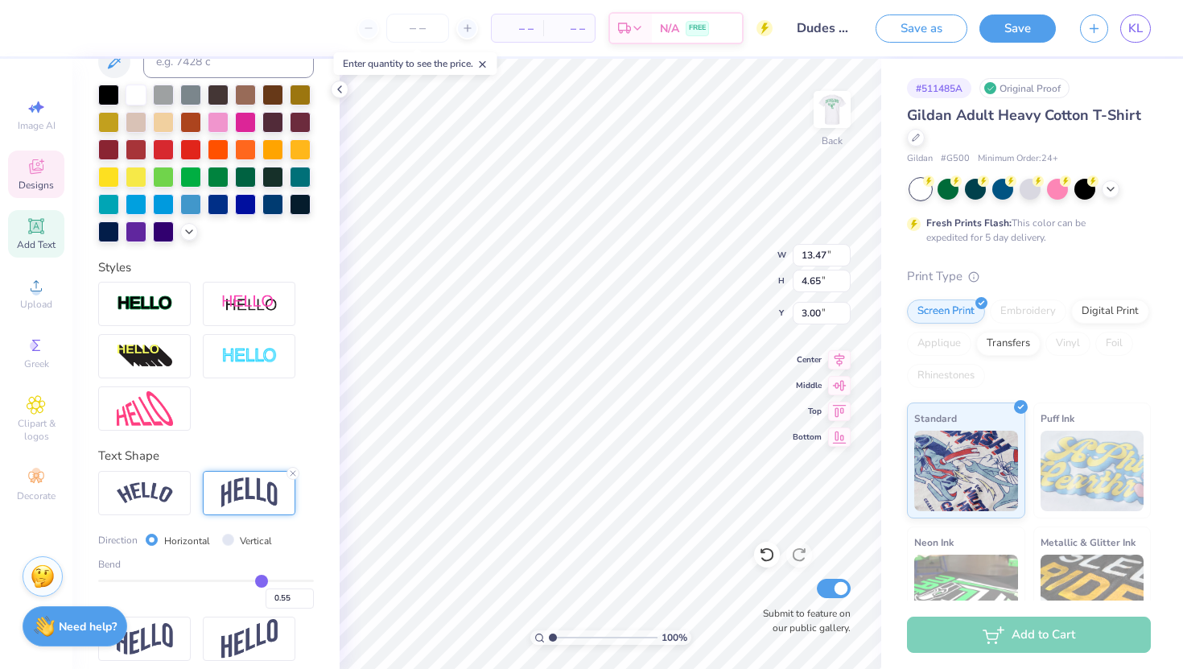
type input "0.56"
type input "0.57"
type input "0.58"
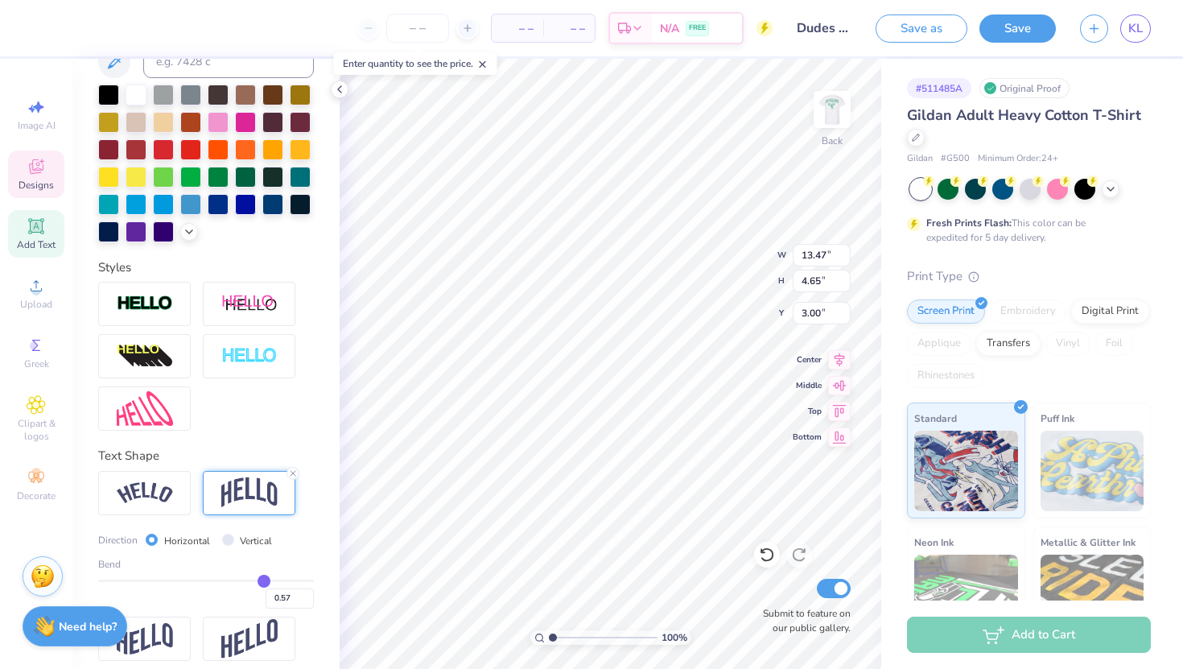
type input "0.58"
type input "0.59"
type input "0.6"
type input "0.60"
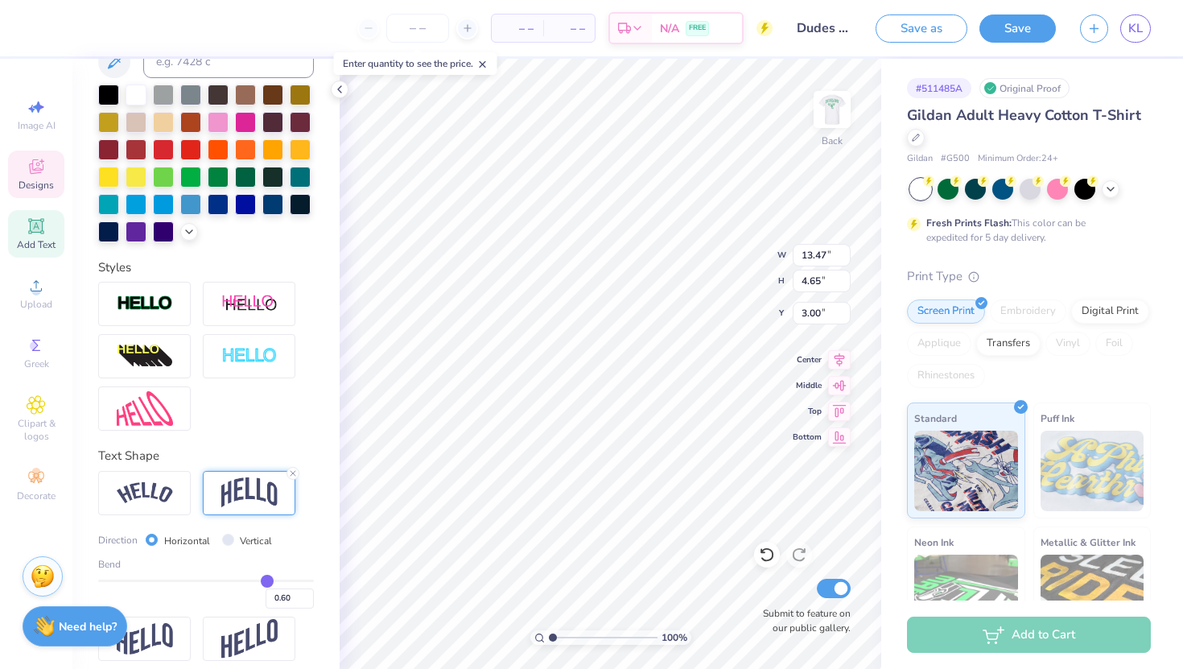
type input "0.61"
type input "0.62"
type input "0.63"
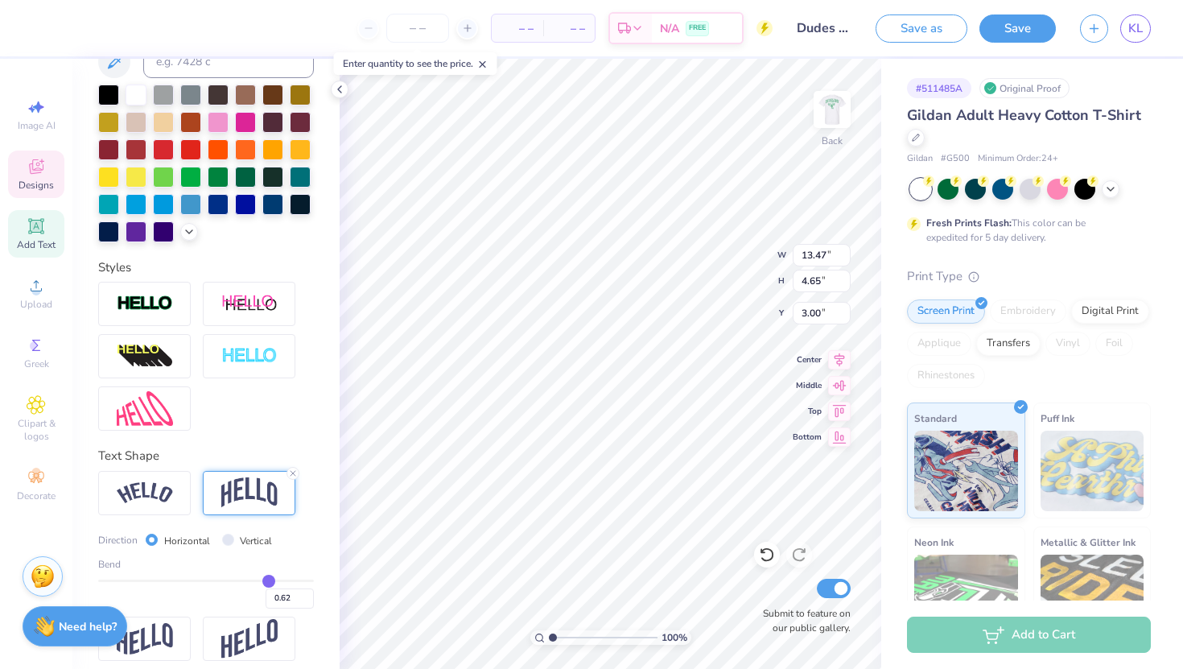
type input "0.63"
type input "0.64"
type input "0.65"
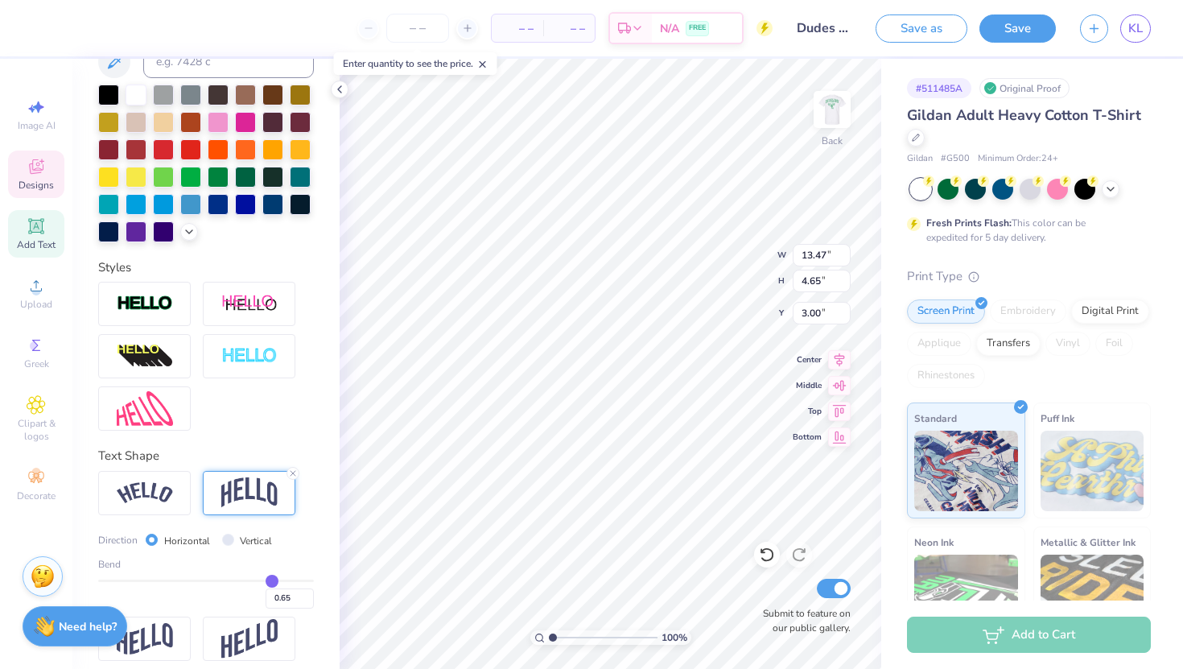
type input "0.66"
type input "0.67"
type input "0.66"
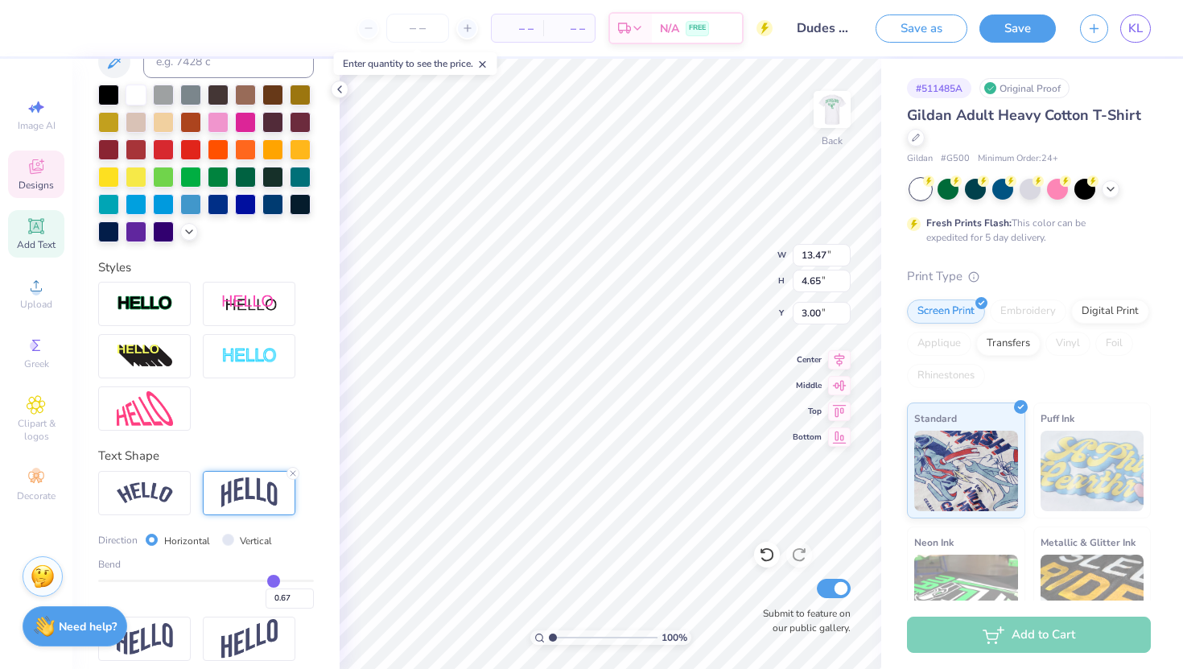
type input "0.66"
drag, startPoint x: 237, startPoint y: 581, endPoint x: 272, endPoint y: 578, distance: 34.8
type input "0.66"
click at [272, 579] on input "range" at bounding box center [206, 580] width 216 height 2
type input "7.02"
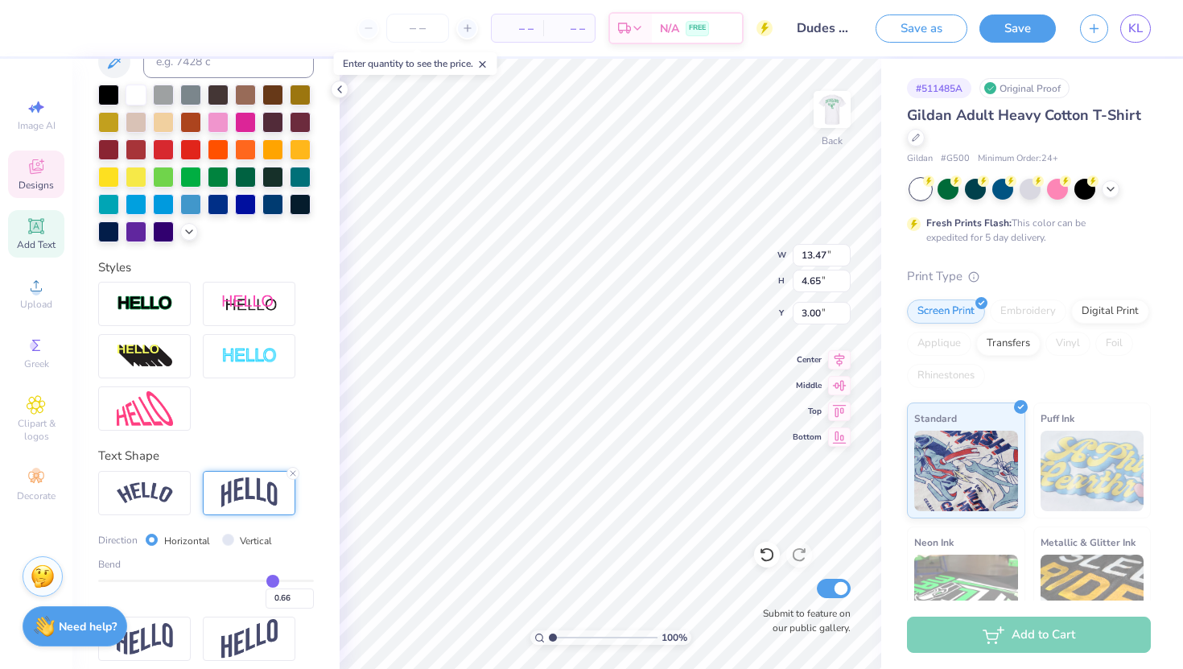
type input "1.82"
type input "0.67"
type input "0.66"
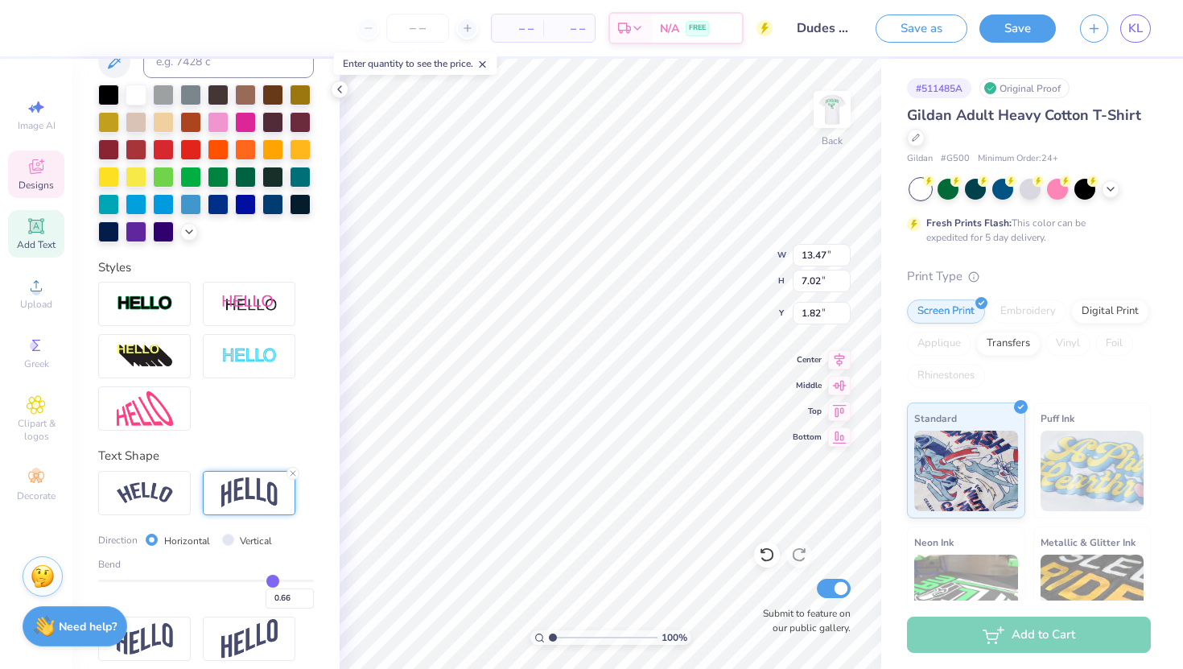
type input "0.65"
type input "0.64"
type input "0.63"
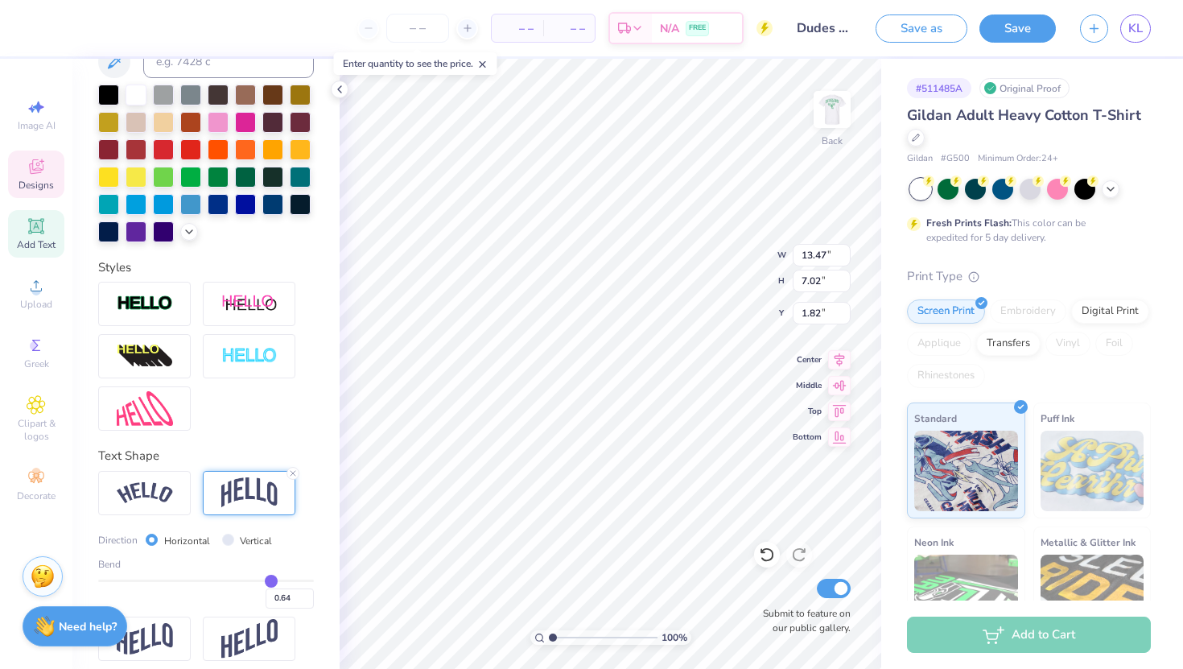
type input "0.63"
type input "0.62"
type input "0.61"
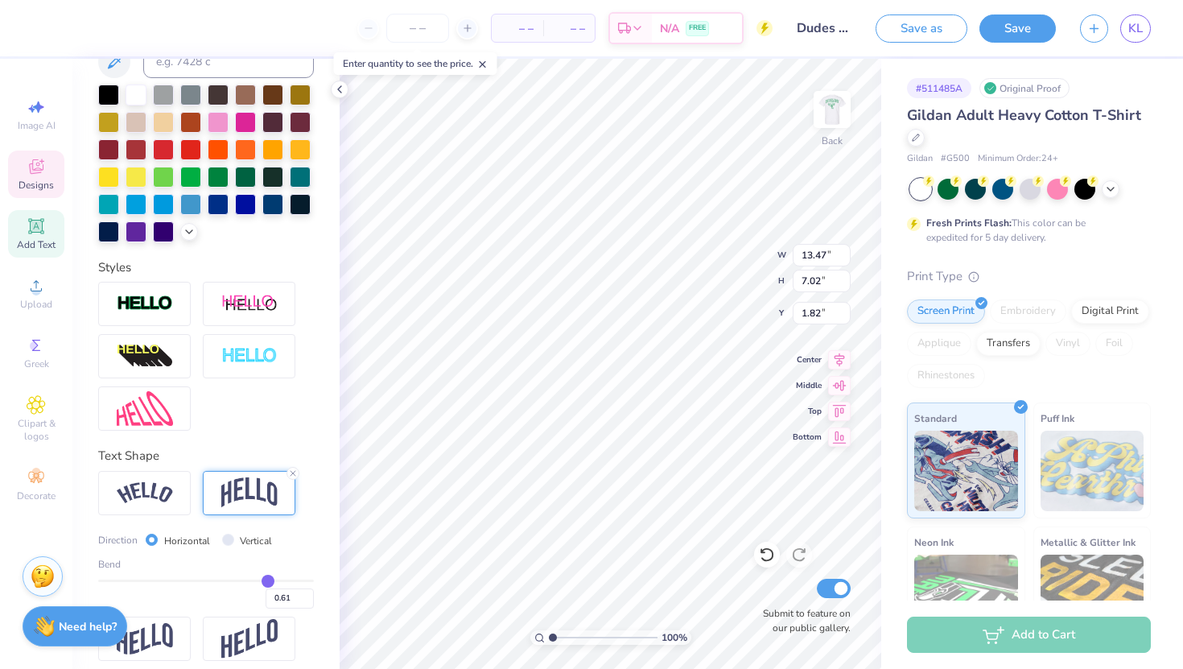
type input "0.6"
type input "0.60"
type input "0.59"
type input "0.58"
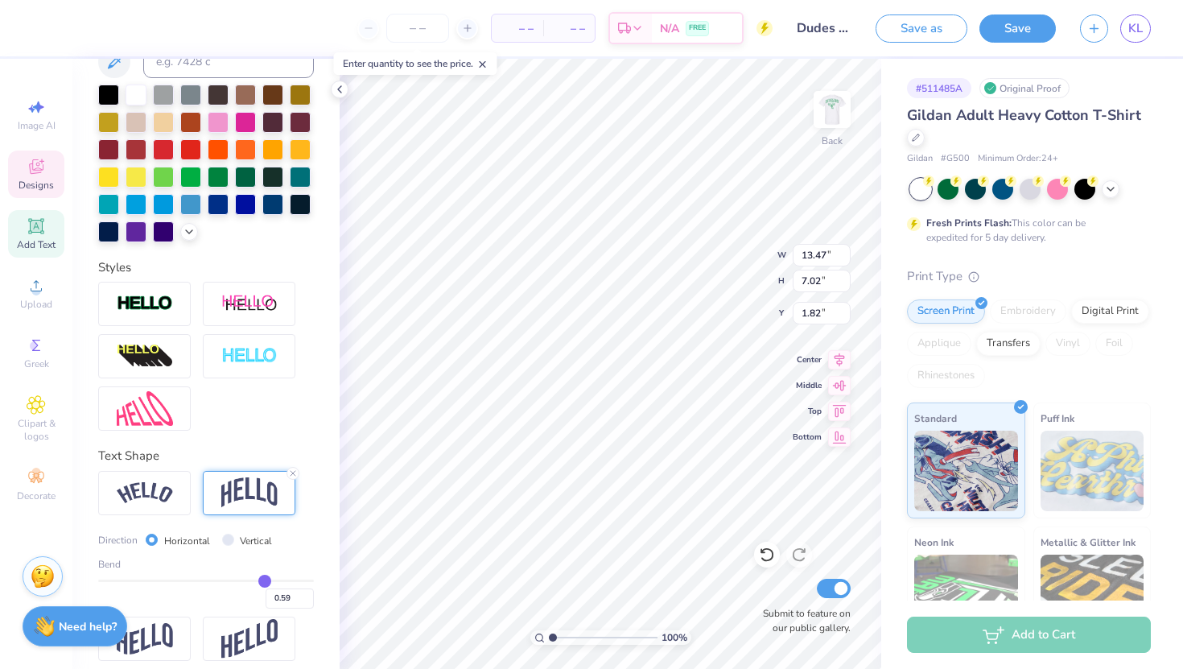
type input "0.58"
type input "0.57"
type input "0.56"
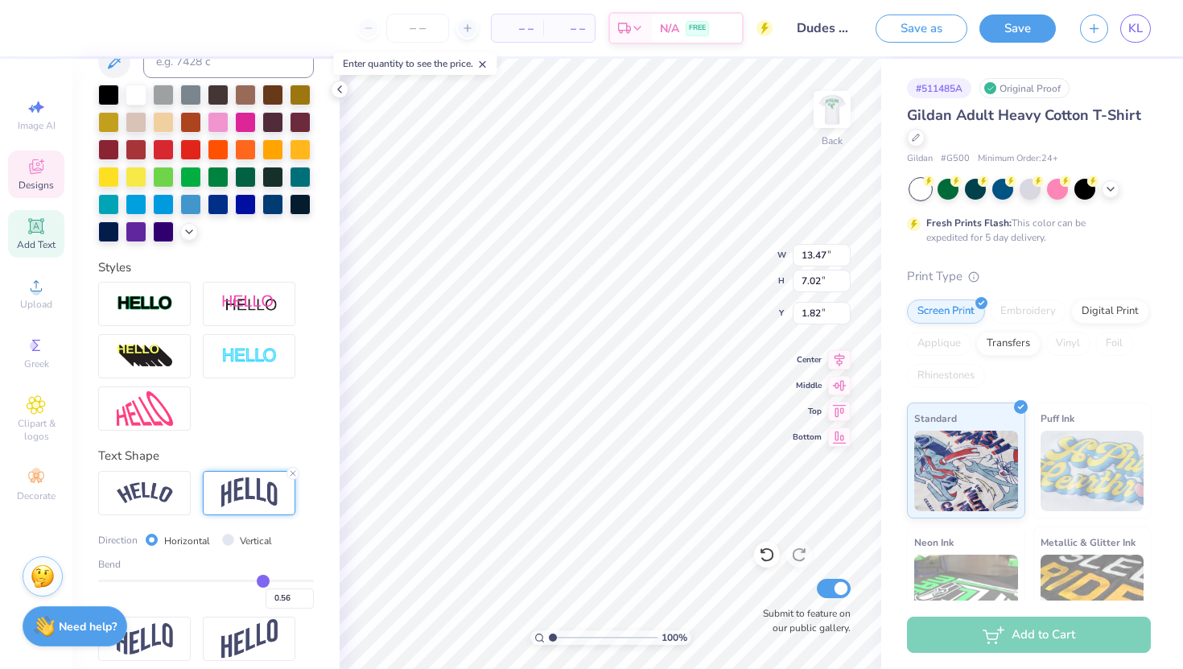
type input "0.55"
type input "0.54"
type input "0.53"
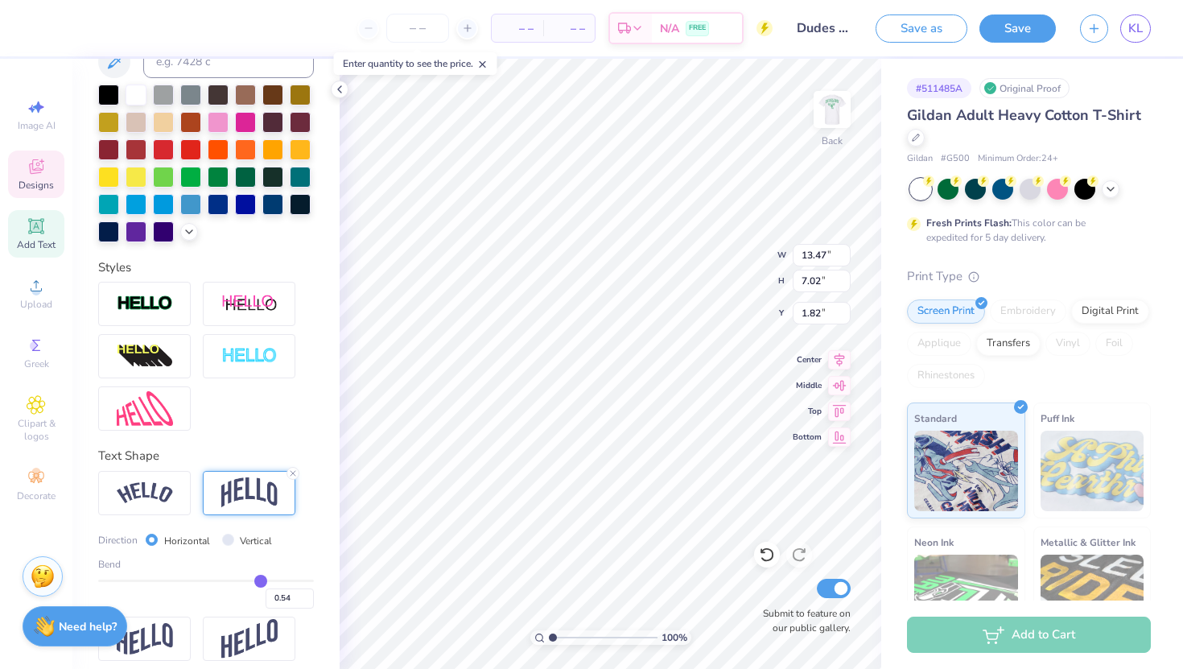
type input "0.53"
type input "0.52"
type input "0.51"
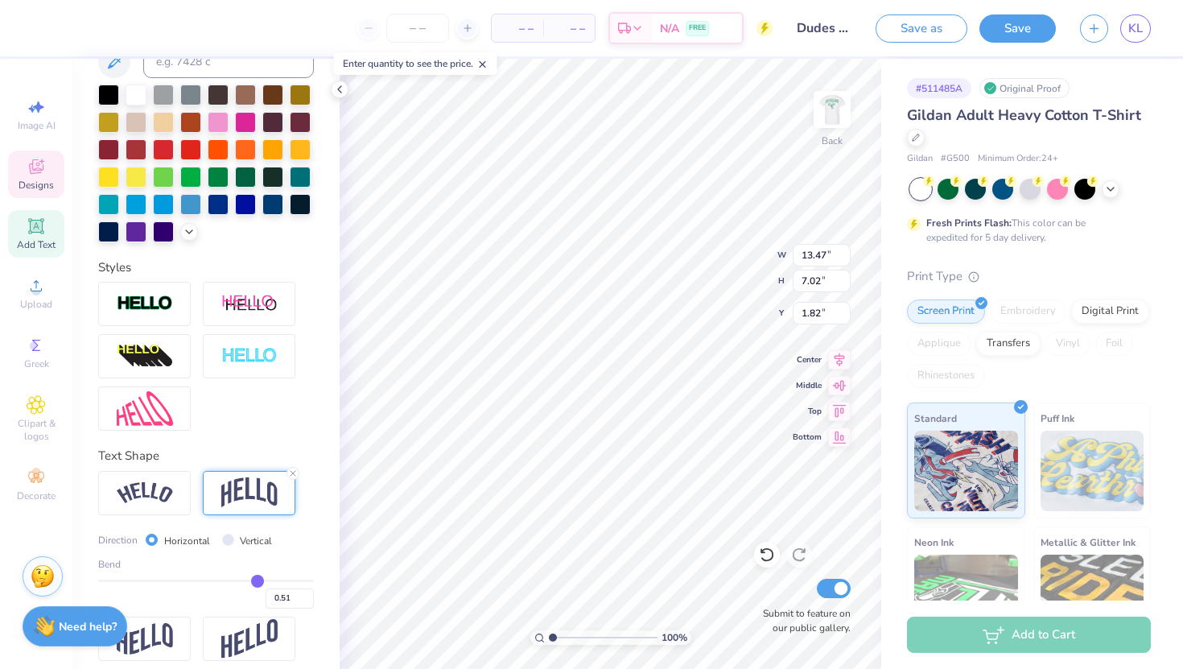
type input "0.5"
type input "0.50"
drag, startPoint x: 274, startPoint y: 579, endPoint x: 257, endPoint y: 579, distance: 16.9
type input "0.5"
click at [257, 579] on input "range" at bounding box center [206, 580] width 216 height 2
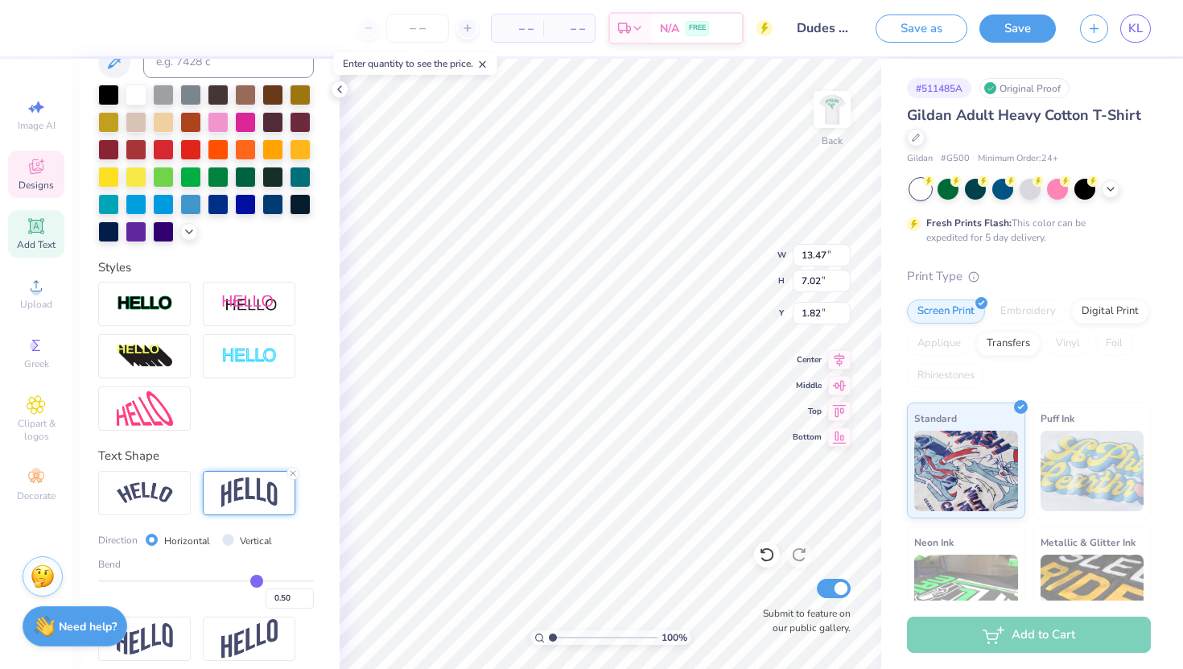
type input "5.97"
type input "3.00"
click at [814, 249] on input "13.47" at bounding box center [822, 255] width 58 height 23
type input "12.00"
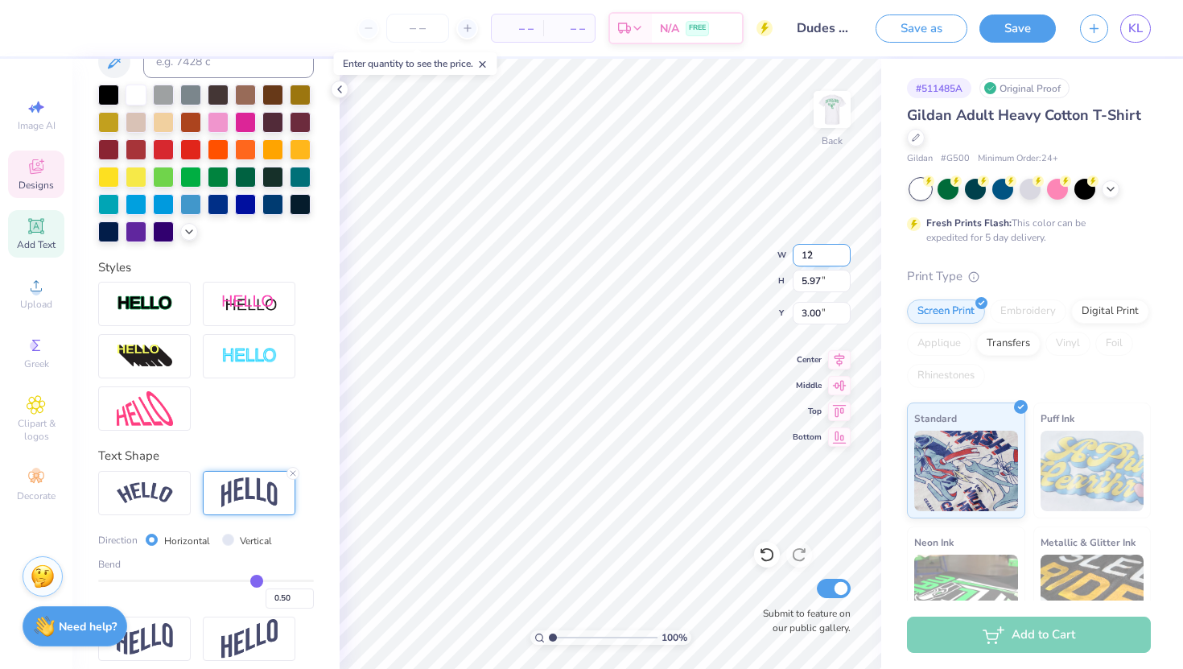
type input "5.32"
type input "3.32"
type input "4.25"
type input "4.02"
type input "10.65"
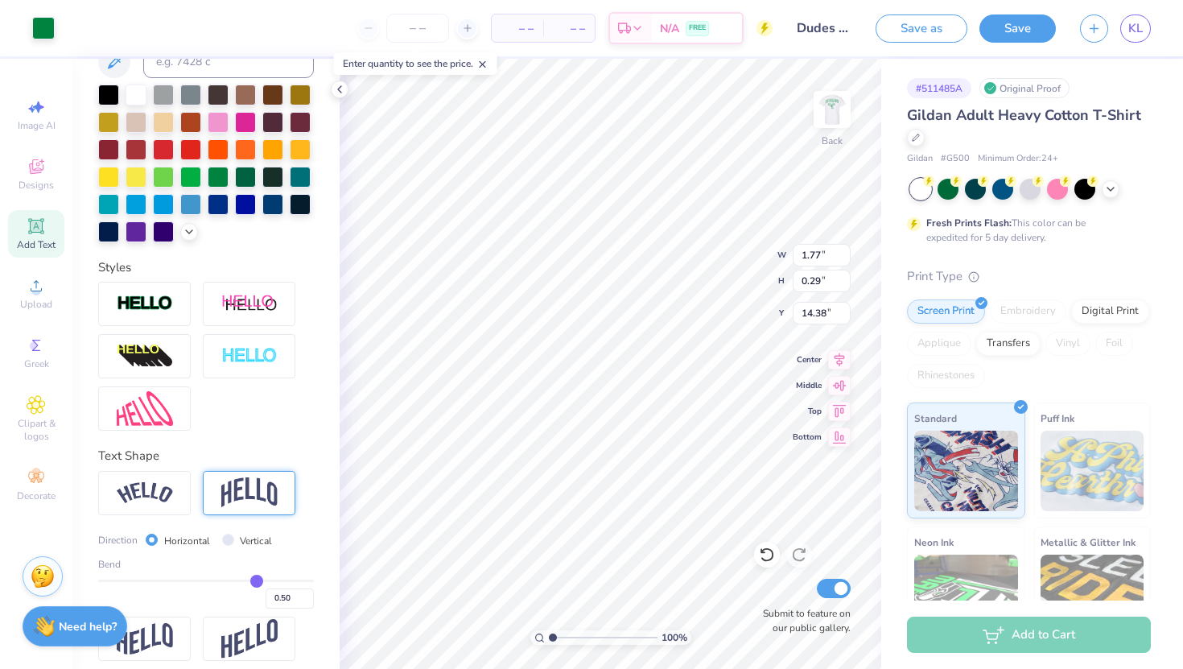
scroll to position [266, 0]
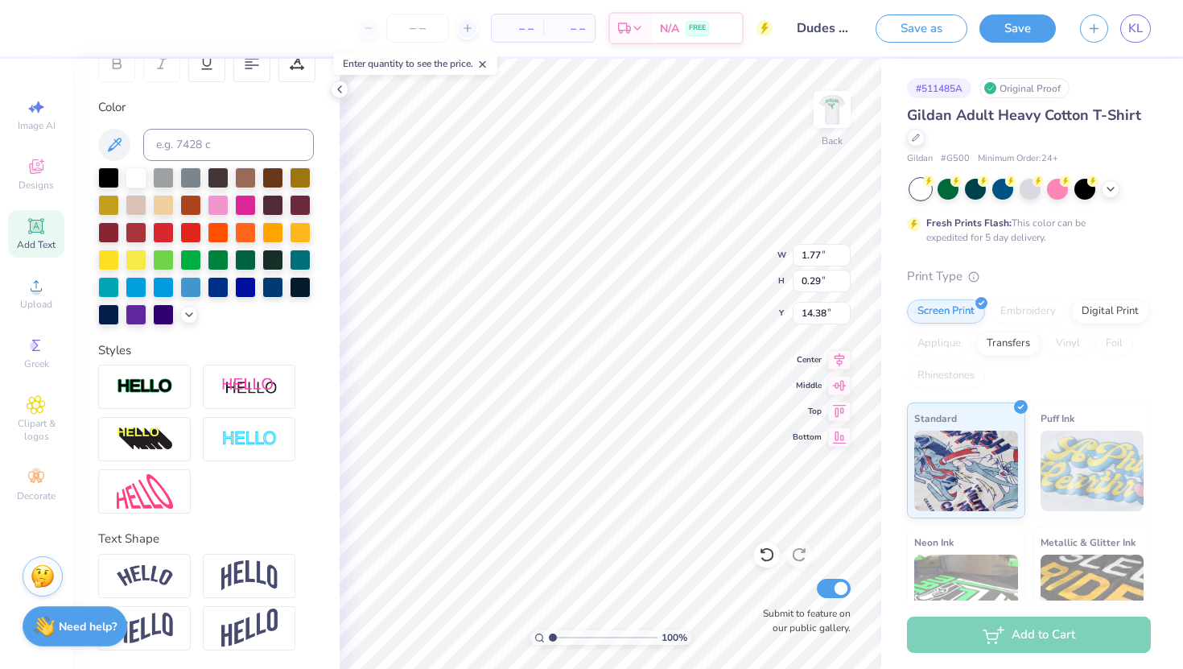
type input "4.25"
type input "1.89"
type input "10.65"
click at [248, 575] on img at bounding box center [249, 575] width 56 height 31
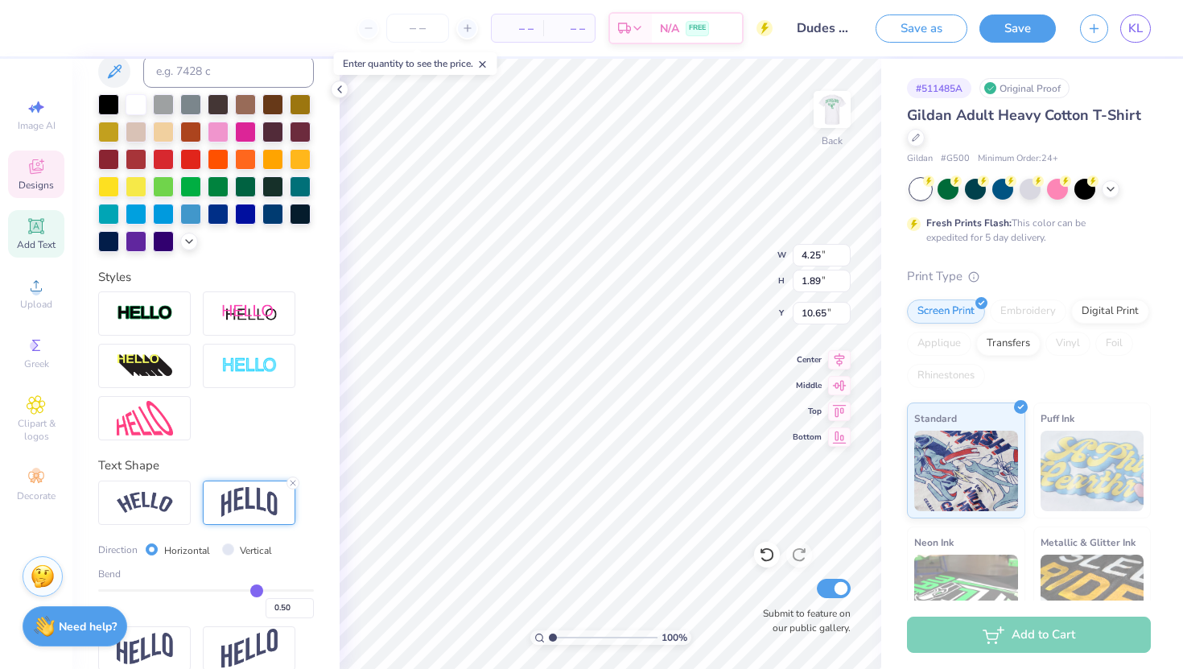
scroll to position [361, 0]
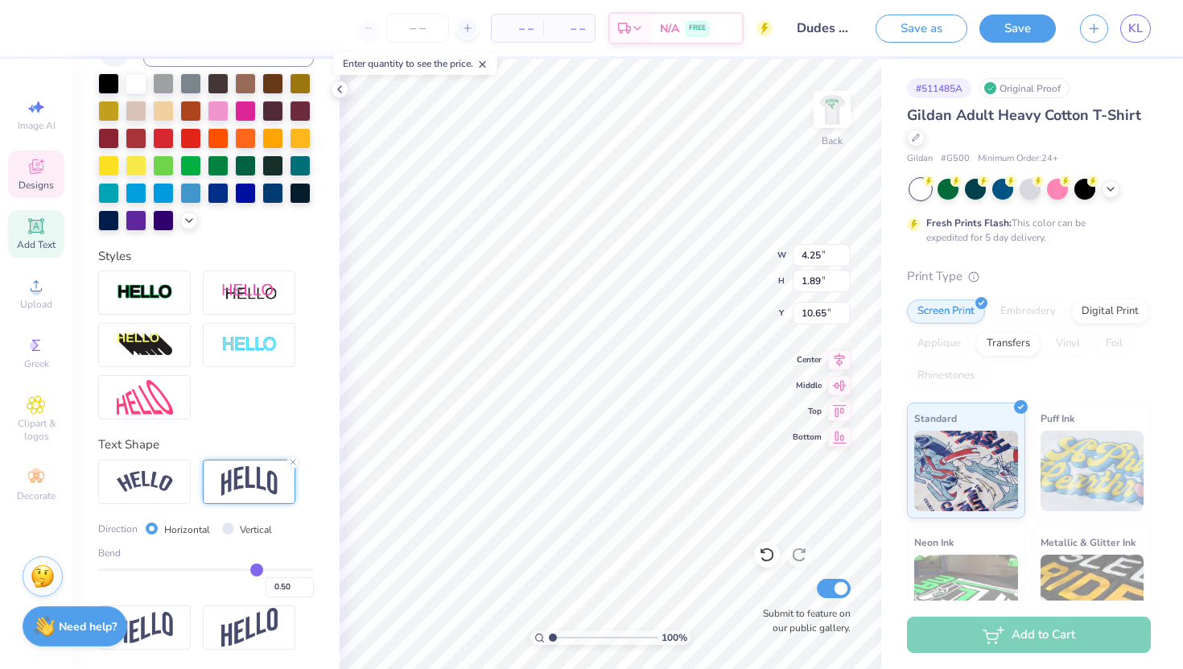
type input "0.49"
type input "0.48"
type input "0.46"
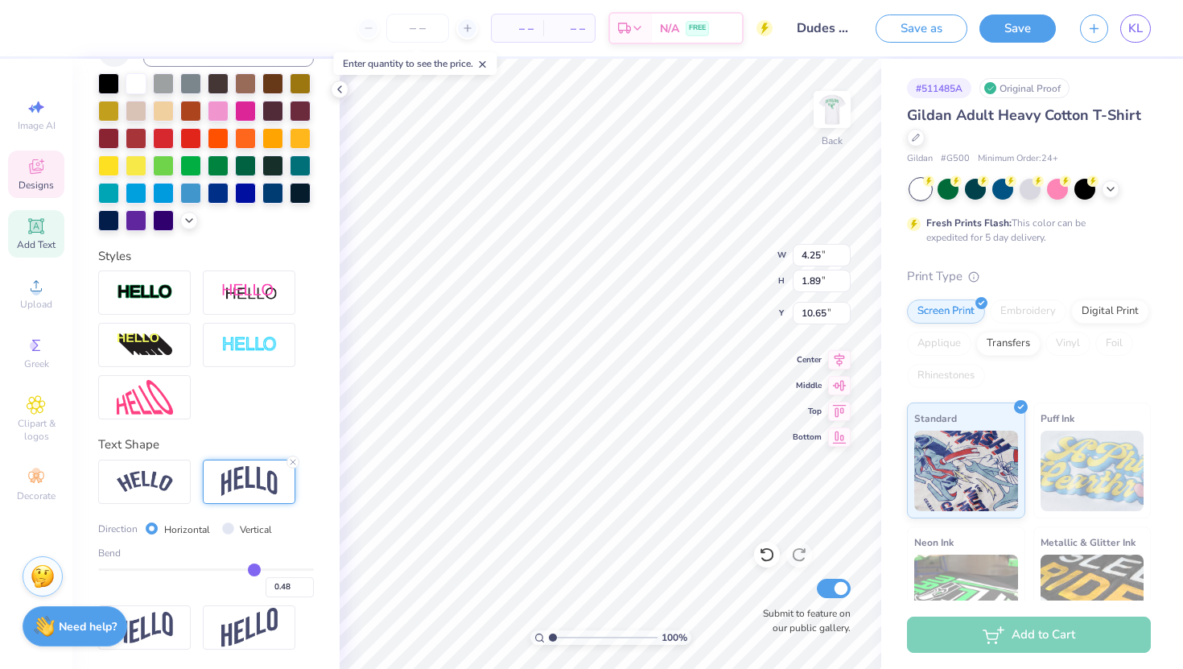
type input "0.46"
type input "0.44"
type input "0.43"
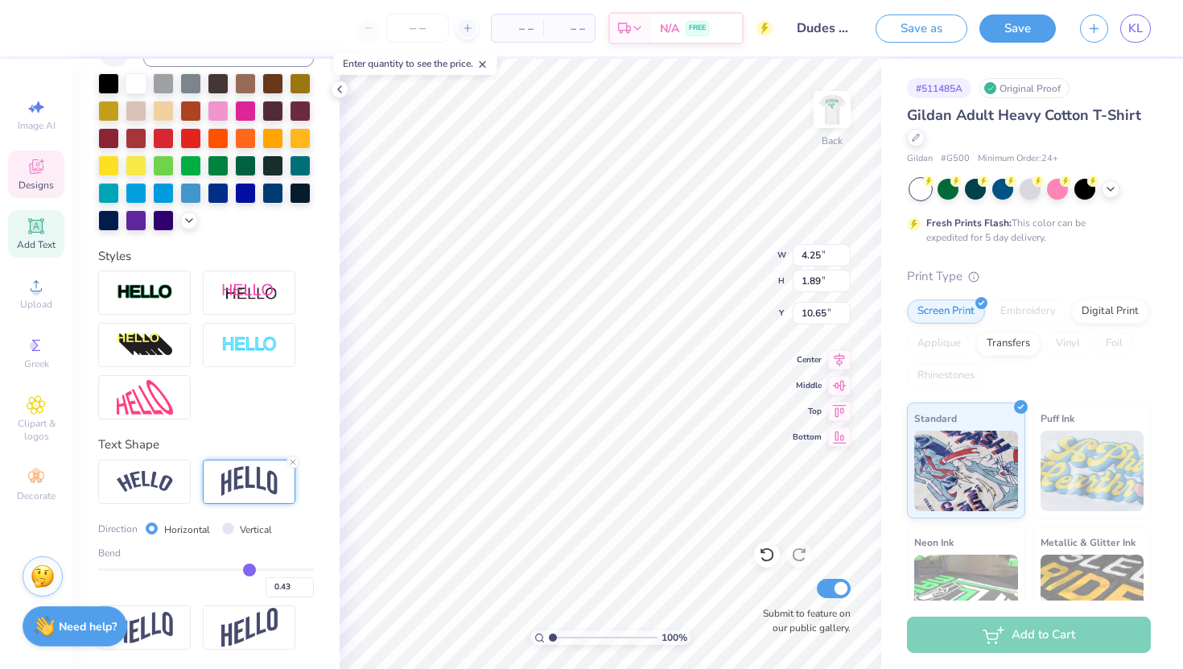
type input "0.41"
type input "0.4"
type input "0.40"
type input "0.39"
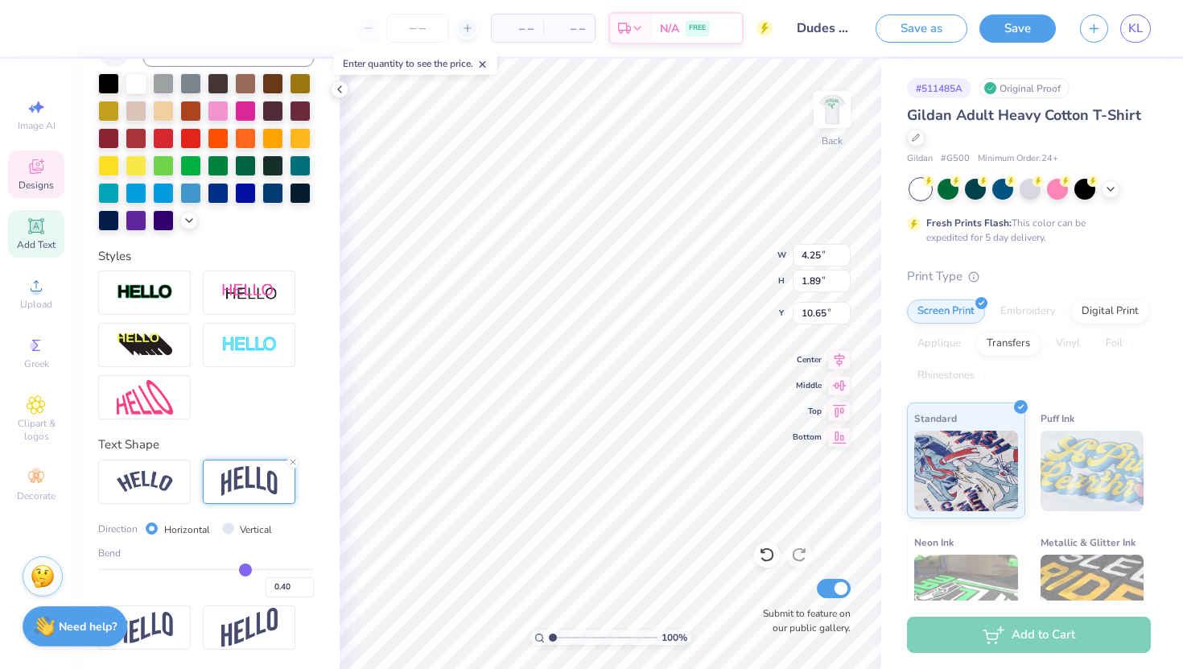
type input "0.39"
type input "0.38"
drag, startPoint x: 256, startPoint y: 568, endPoint x: 241, endPoint y: 566, distance: 15.5
click at [241, 568] on input "range" at bounding box center [206, 569] width 216 height 2
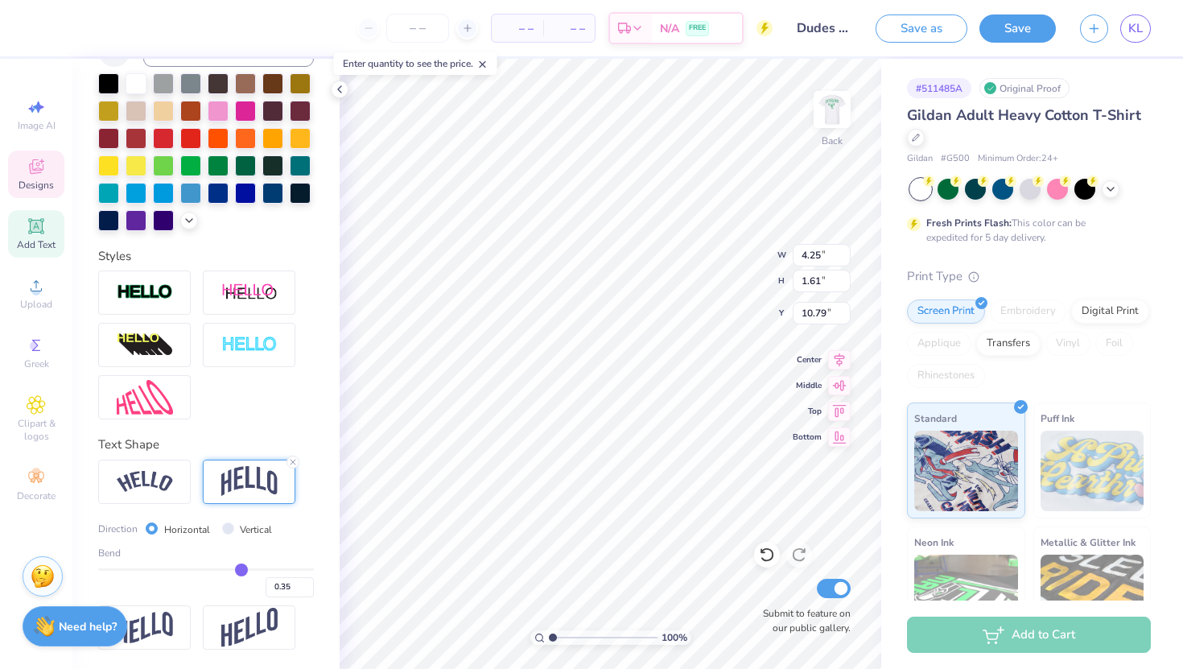
click at [255, 440] on div "Text Shape" at bounding box center [206, 444] width 216 height 19
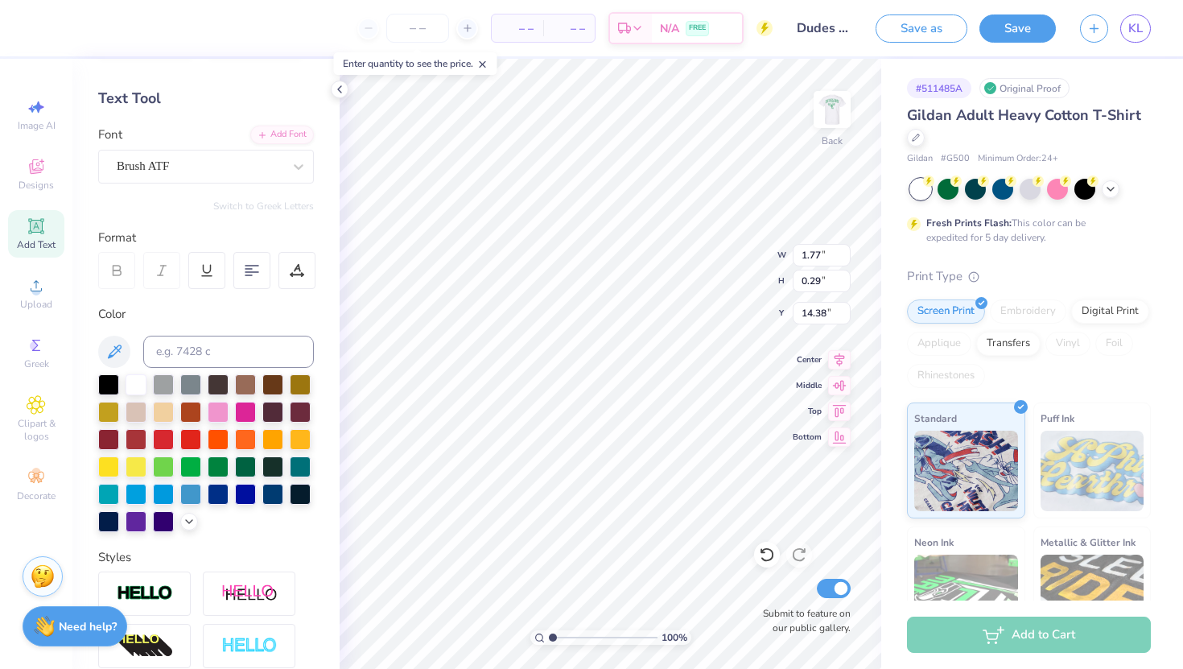
scroll to position [0, 0]
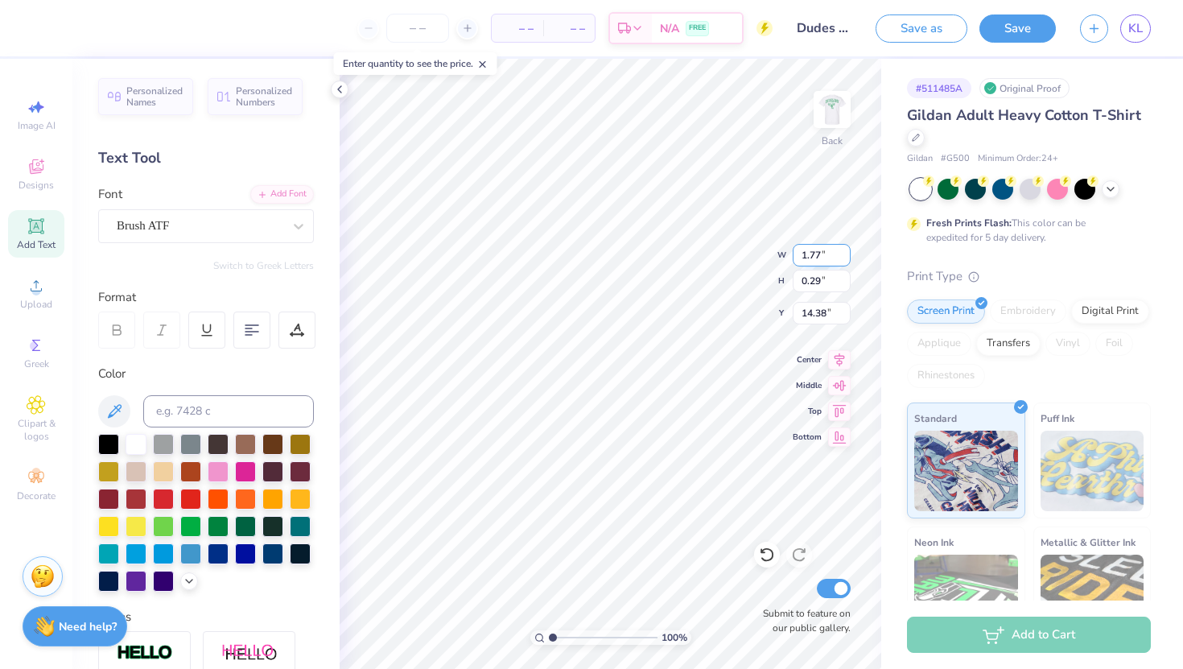
click at [814, 253] on input "1.77" at bounding box center [822, 255] width 58 height 23
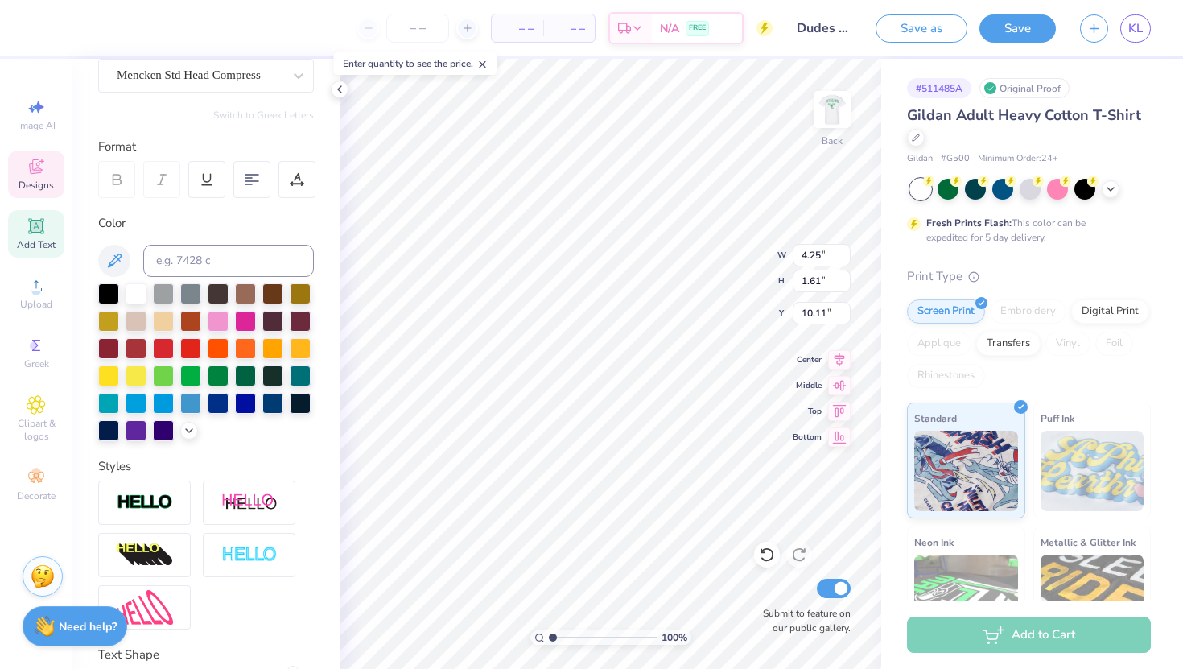
scroll to position [266, 0]
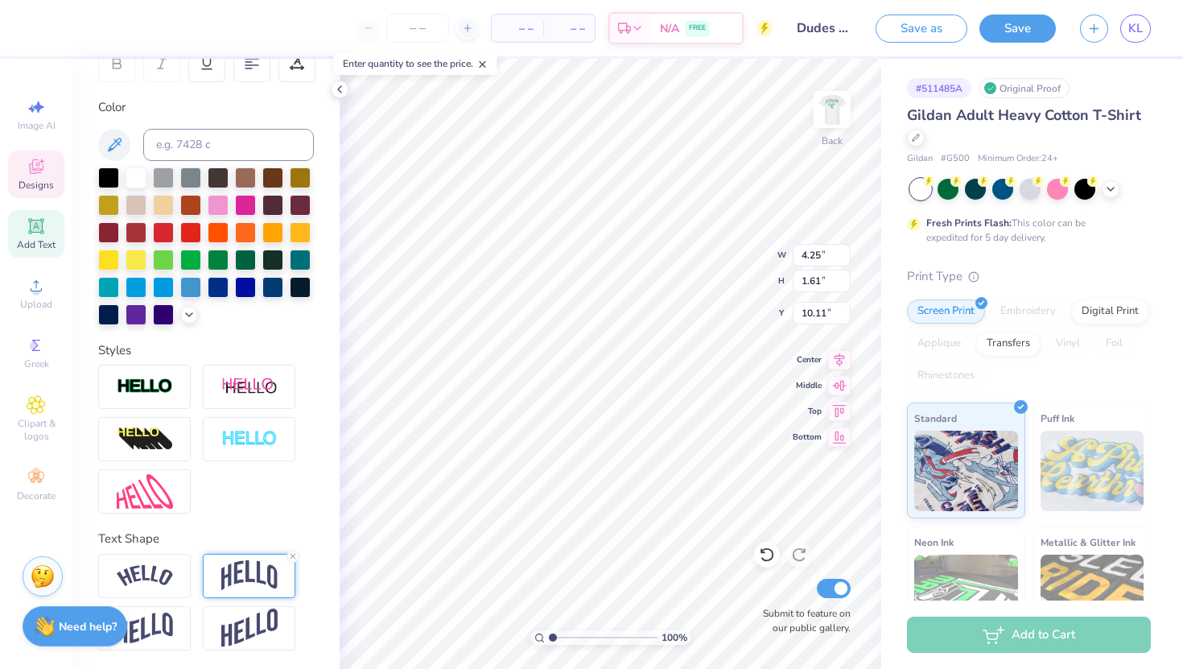
click at [259, 565] on img at bounding box center [249, 575] width 56 height 31
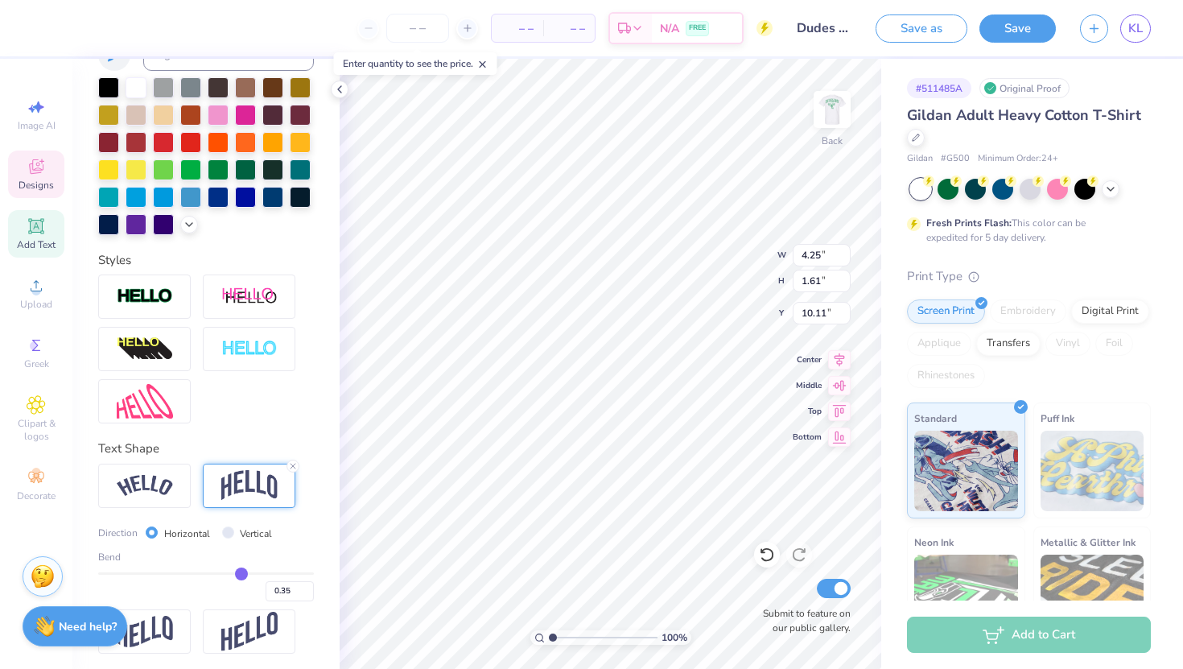
scroll to position [361, 0]
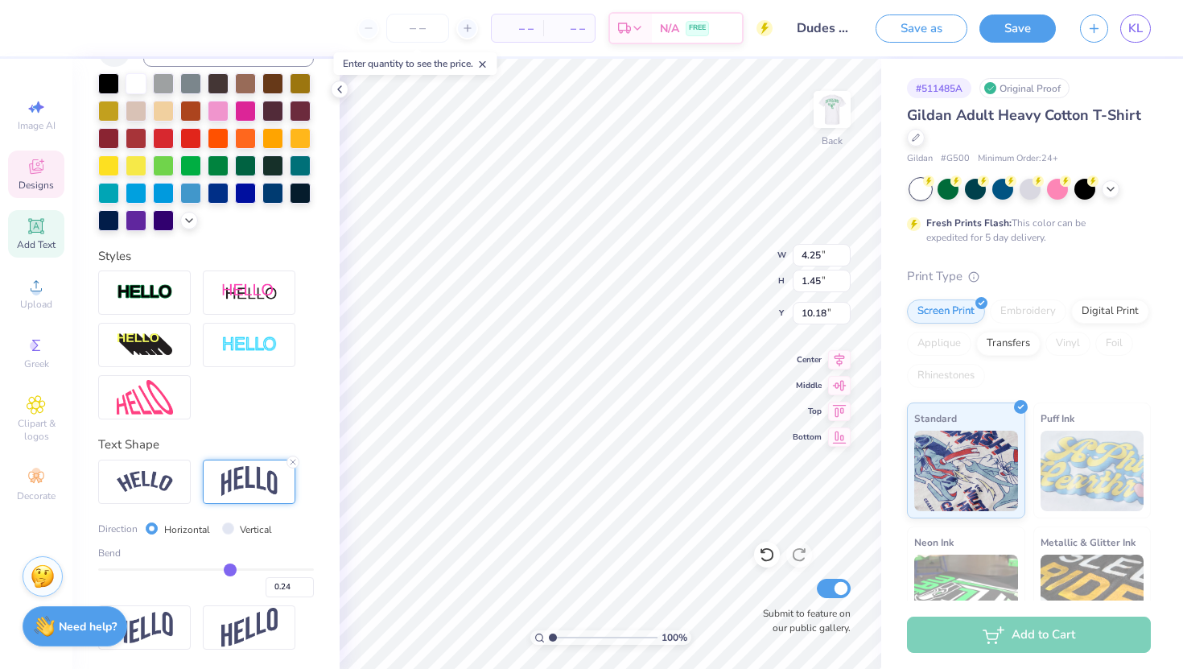
drag, startPoint x: 240, startPoint y: 572, endPoint x: 230, endPoint y: 571, distance: 9.8
click at [230, 571] on input "range" at bounding box center [206, 569] width 216 height 2
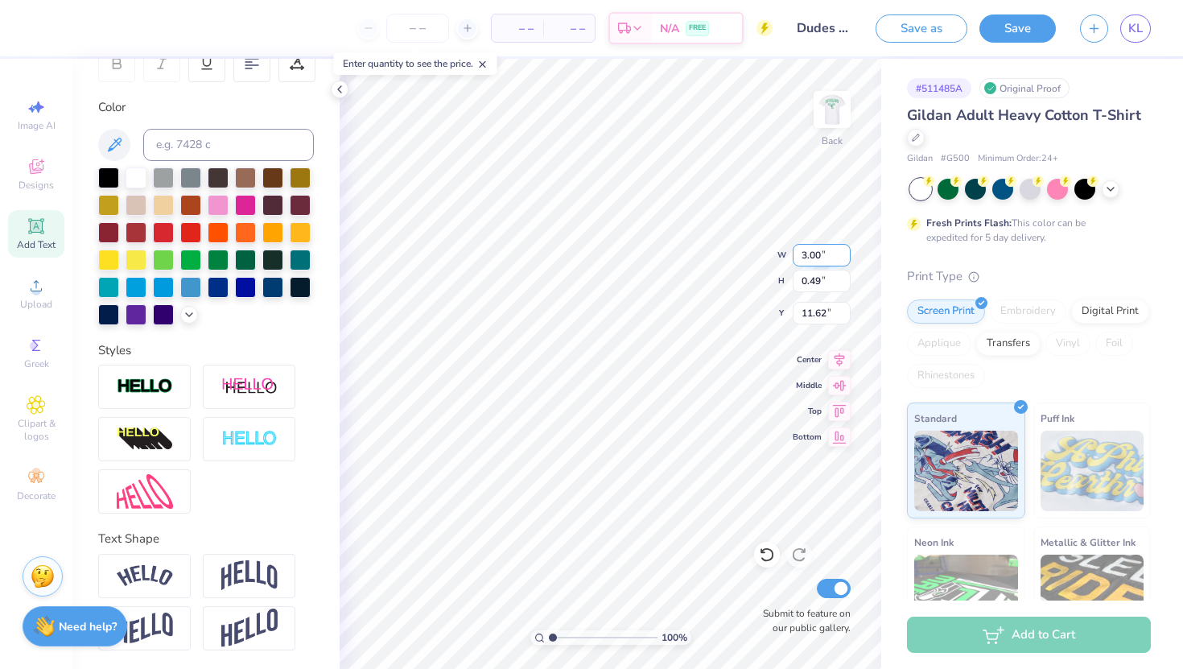
click at [816, 252] on input "3.00" at bounding box center [822, 255] width 58 height 23
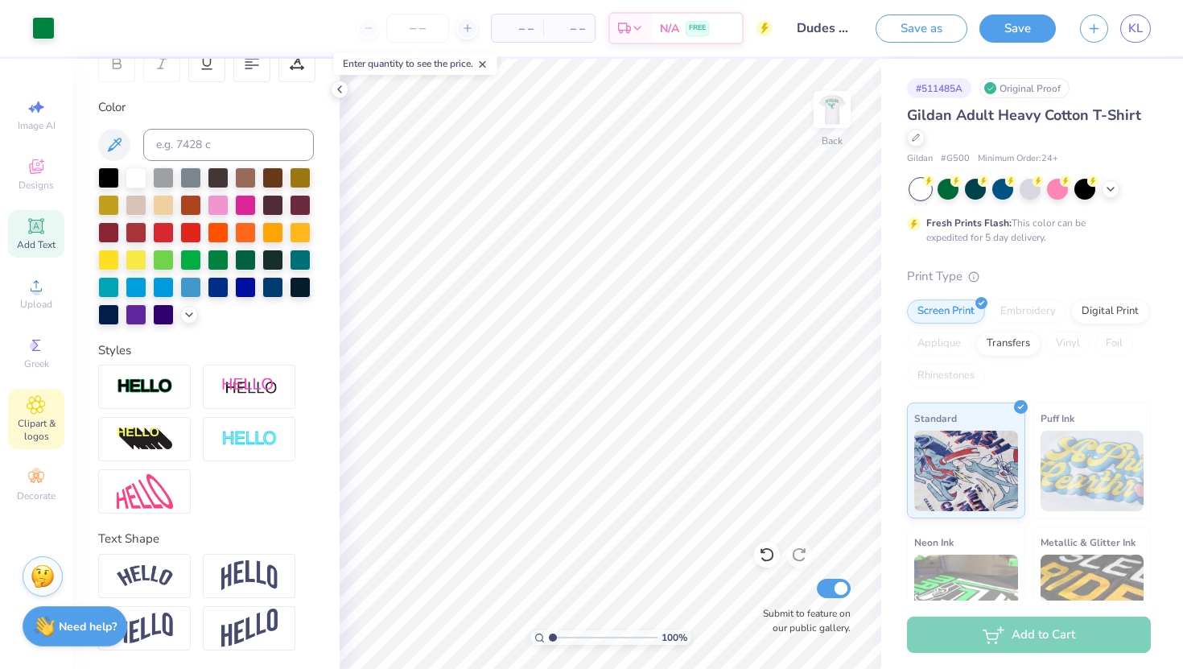
click at [35, 422] on span "Clipart & logos" at bounding box center [36, 430] width 56 height 26
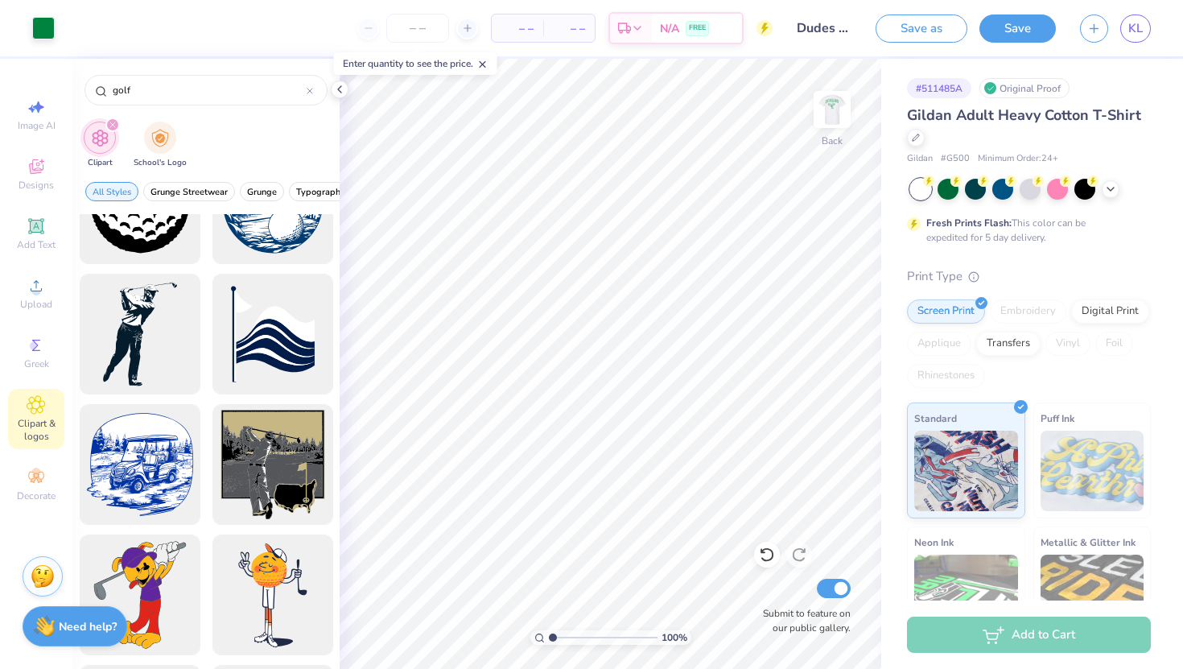
scroll to position [0, 0]
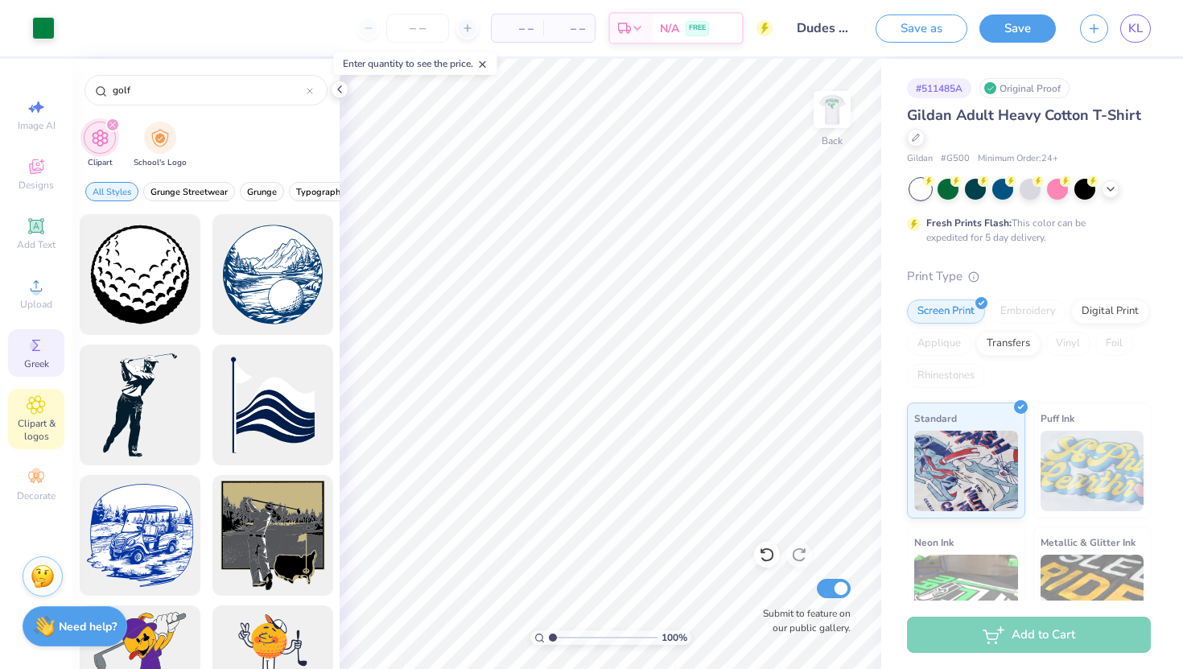
click at [34, 350] on icon at bounding box center [36, 345] width 8 height 11
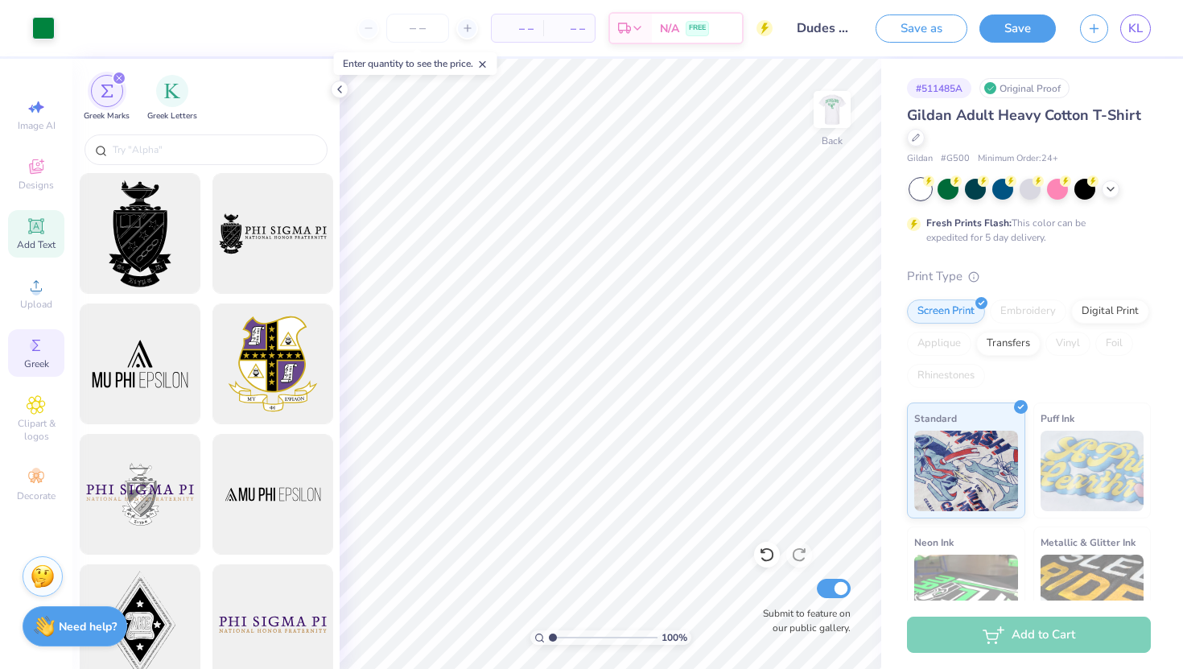
click at [37, 233] on icon at bounding box center [36, 225] width 19 height 19
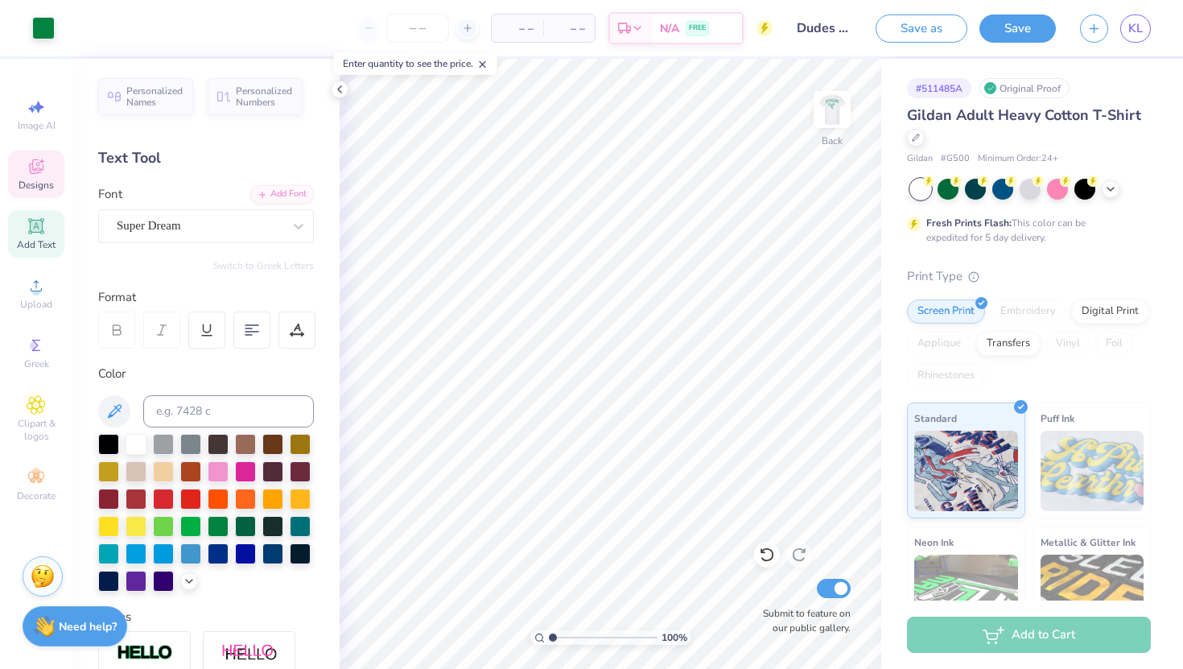
click at [36, 175] on icon at bounding box center [36, 166] width 19 height 19
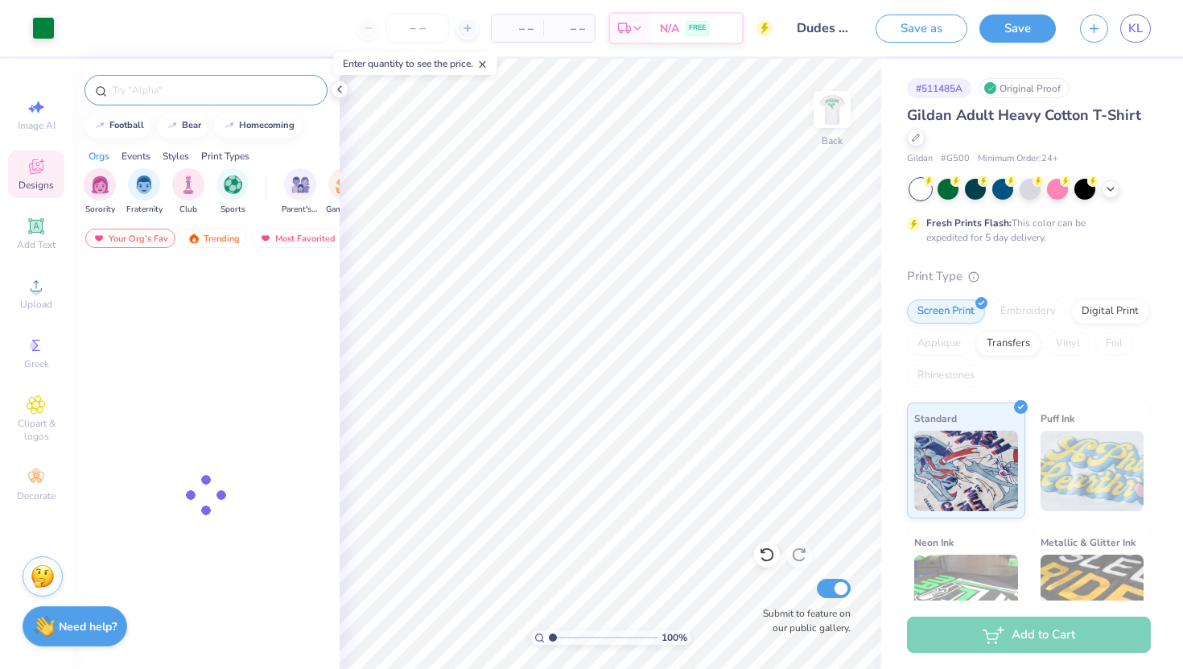
click at [208, 84] on input "text" at bounding box center [214, 90] width 206 height 16
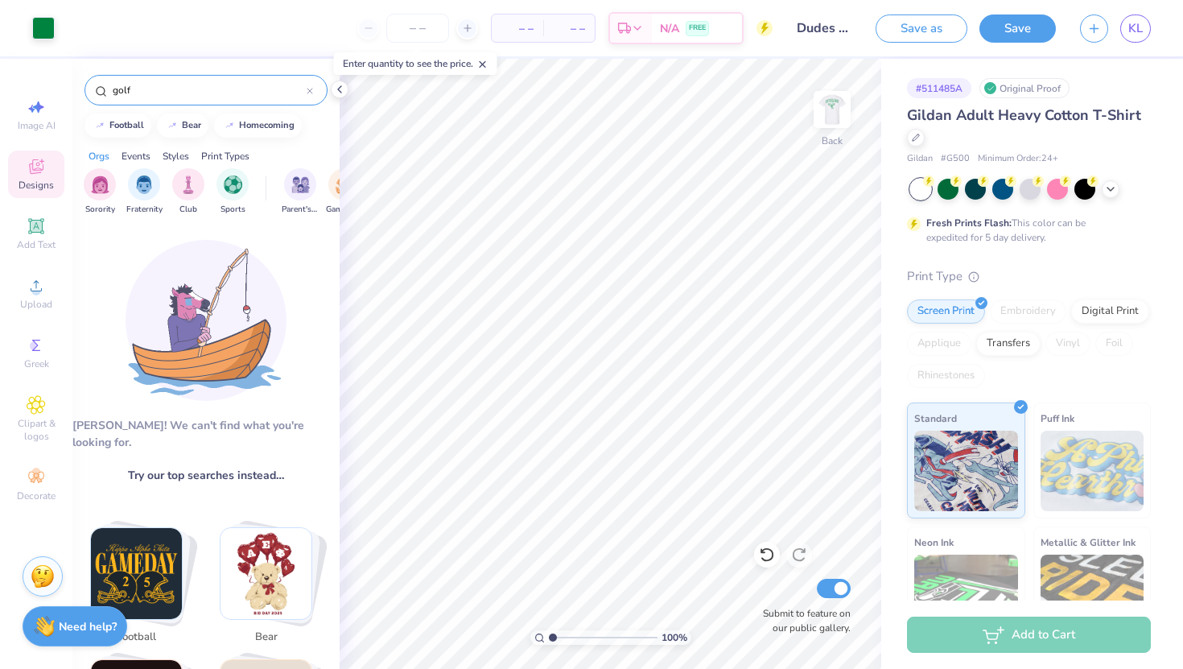
click at [166, 91] on input "golf" at bounding box center [209, 90] width 196 height 16
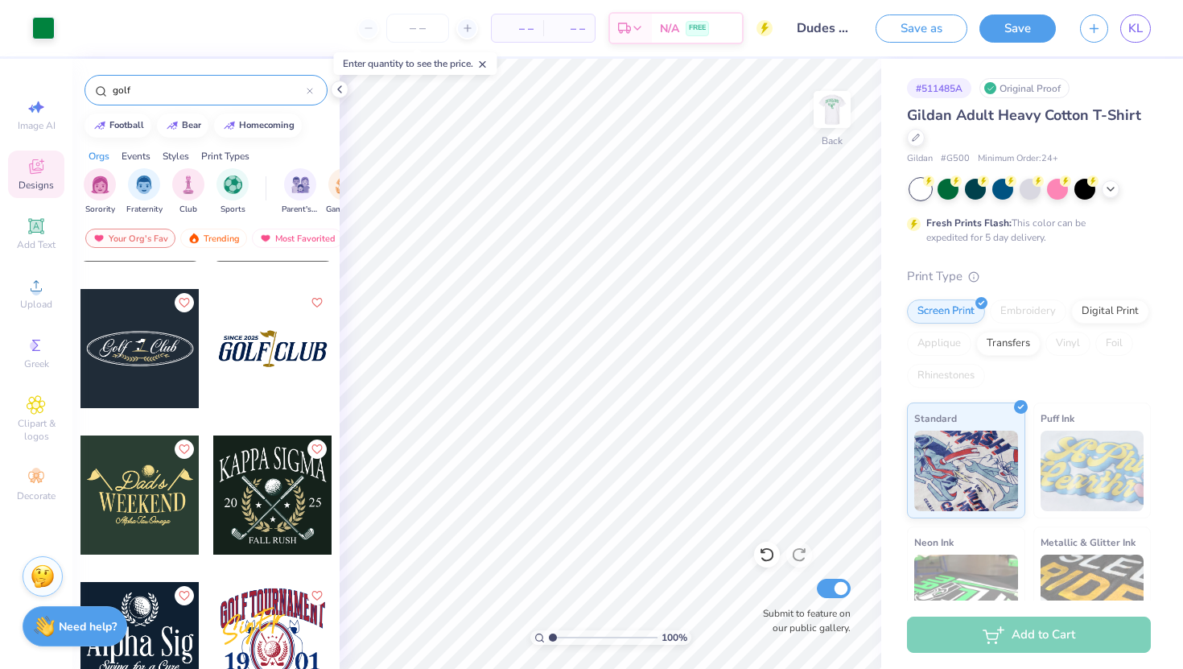
scroll to position [904, 0]
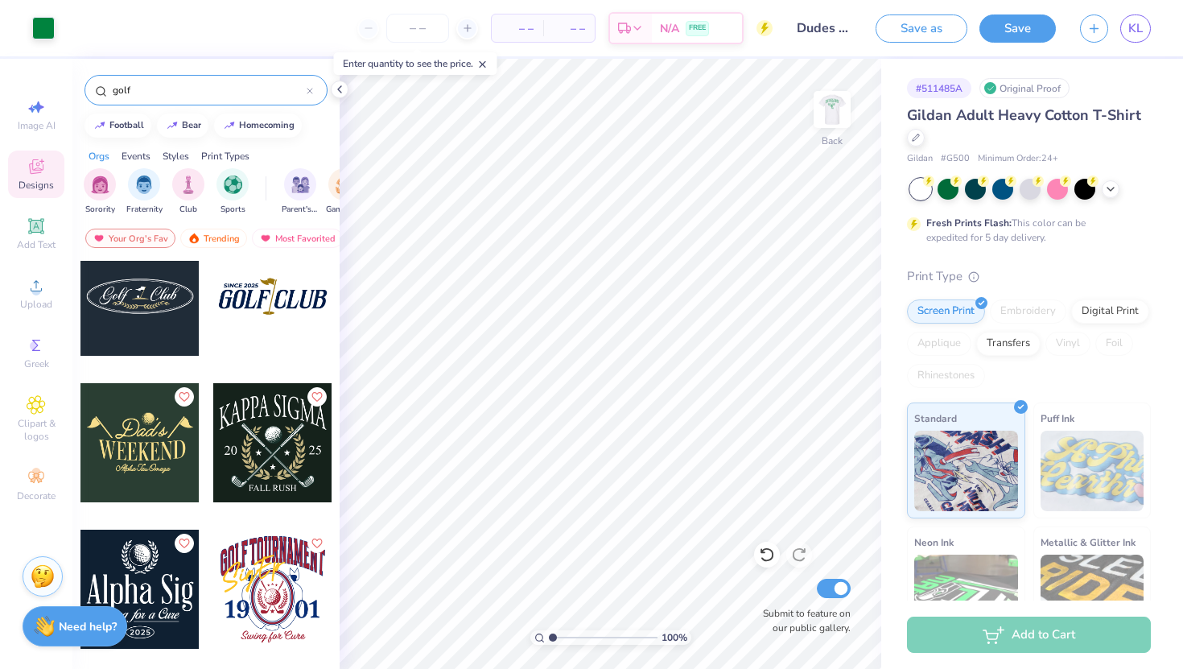
click at [138, 459] on div at bounding box center [139, 442] width 119 height 119
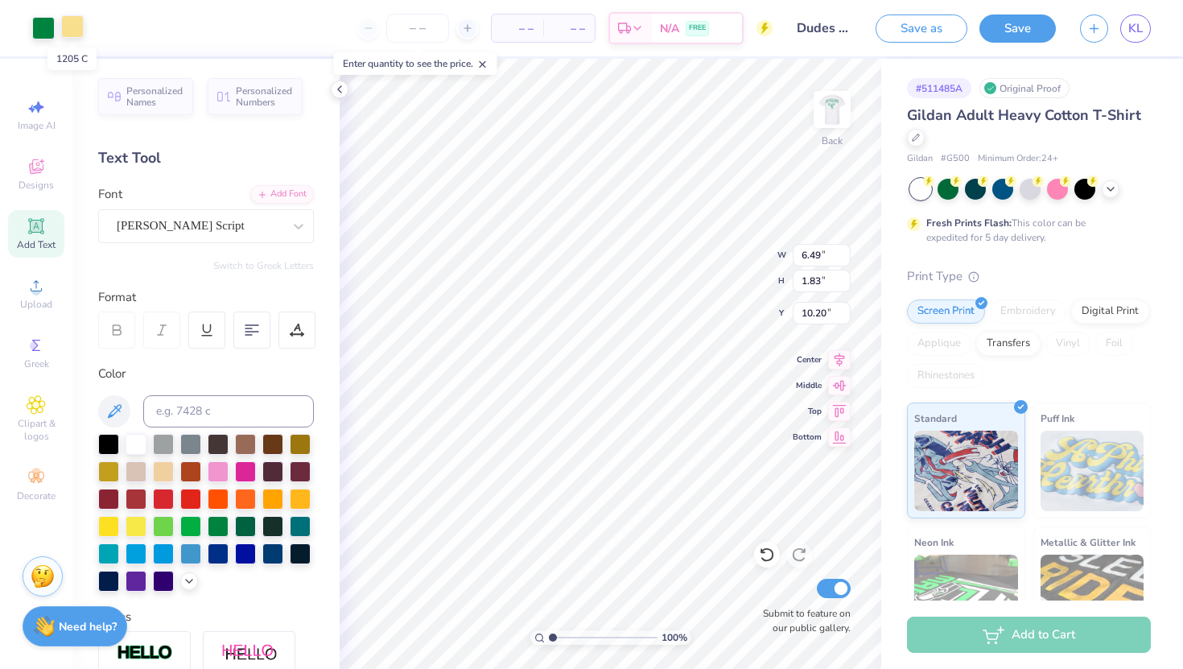
click at [75, 27] on div at bounding box center [72, 26] width 23 height 23
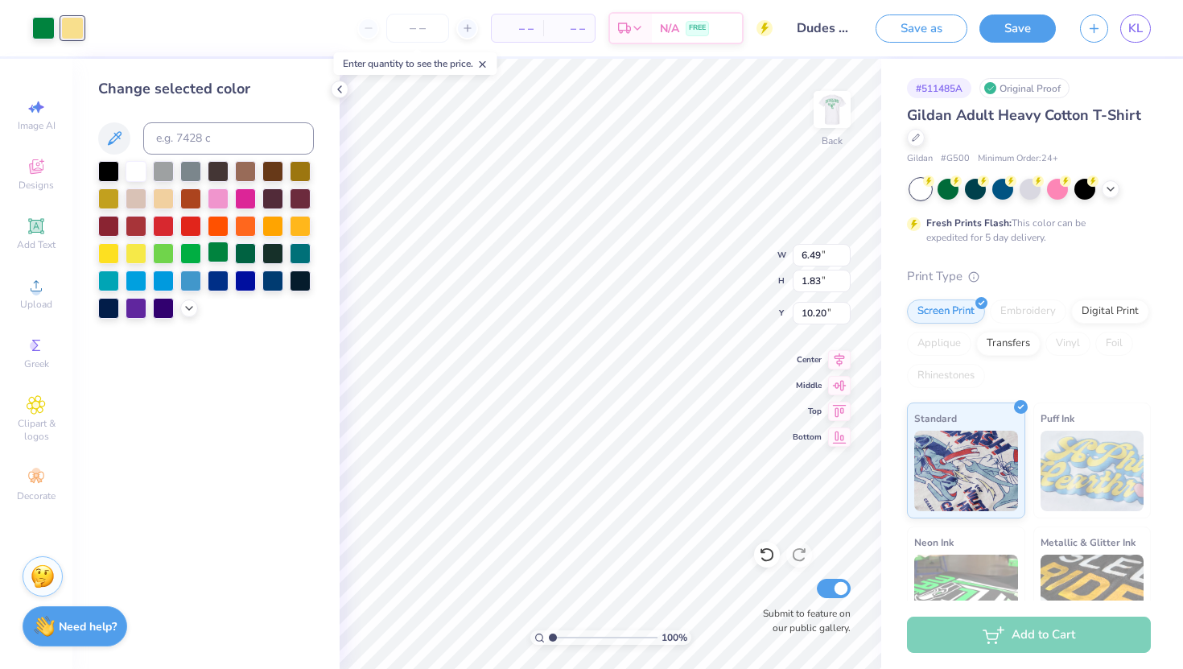
click at [214, 254] on div at bounding box center [218, 251] width 21 height 21
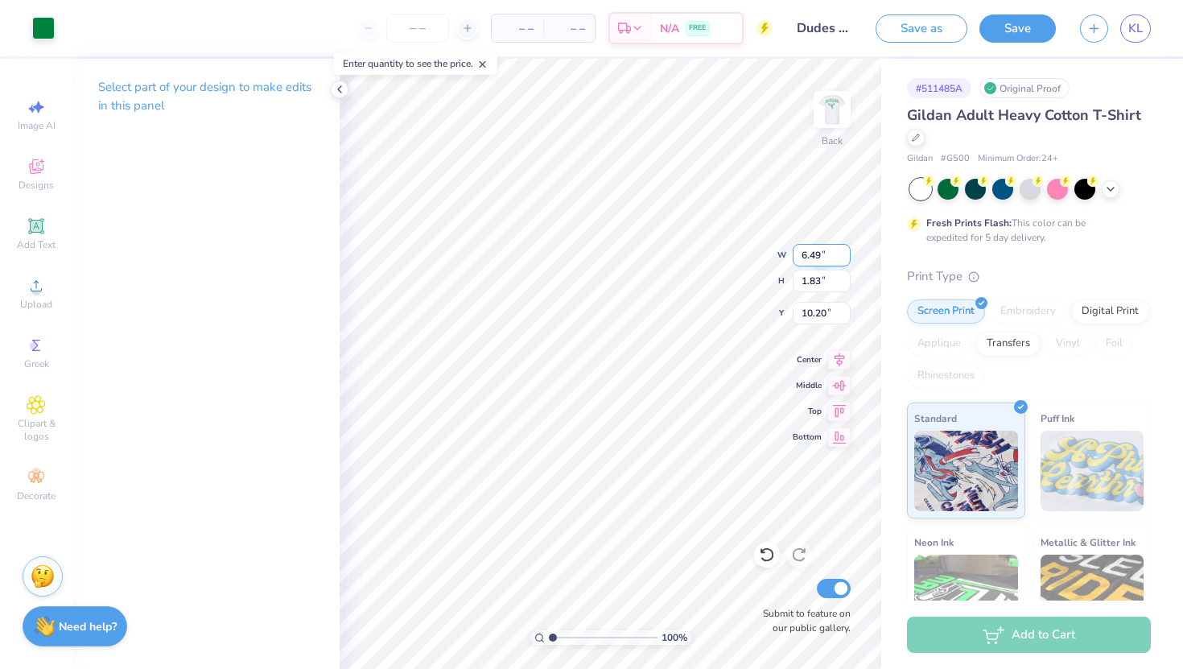
click at [822, 259] on input "6.49" at bounding box center [822, 255] width 58 height 23
click at [858, 106] on img at bounding box center [832, 109] width 64 height 64
click at [837, 101] on img at bounding box center [832, 109] width 64 height 64
click at [31, 181] on span "Designs" at bounding box center [36, 185] width 35 height 13
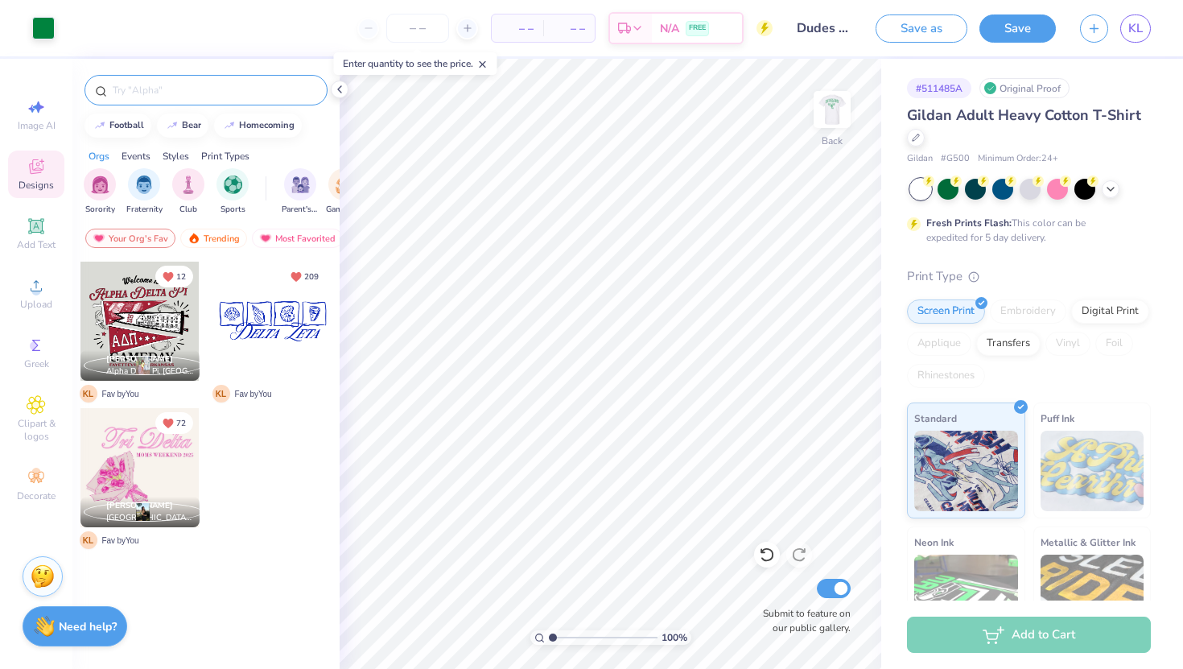
click at [163, 92] on input "text" at bounding box center [214, 90] width 206 height 16
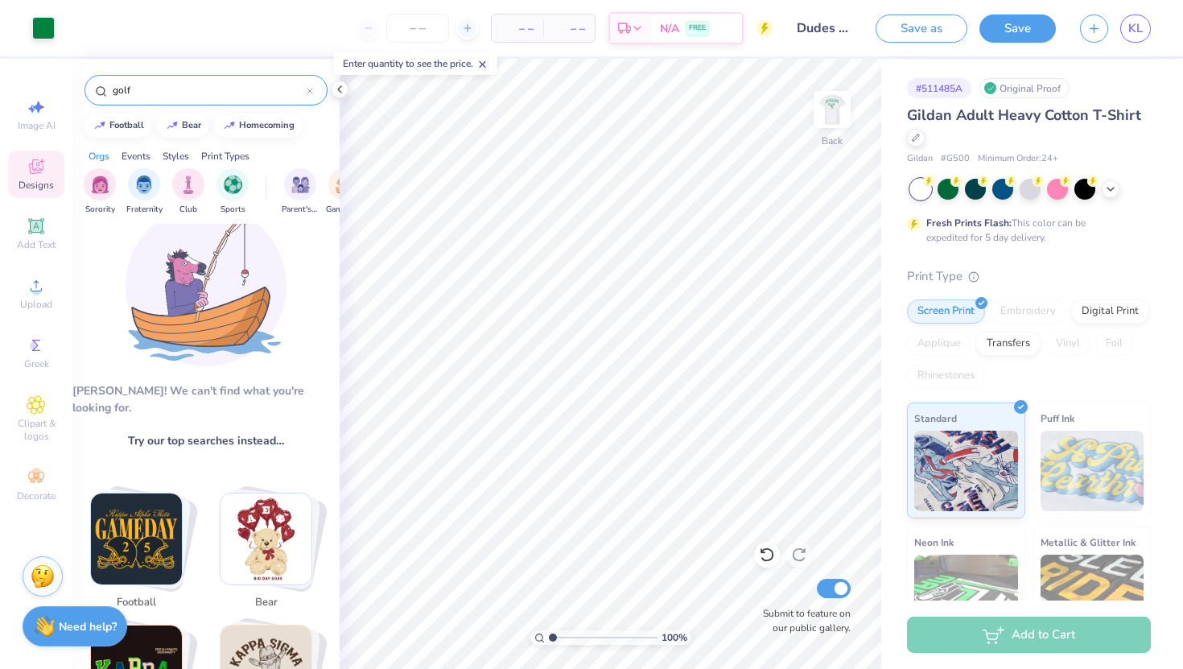
scroll to position [0, 0]
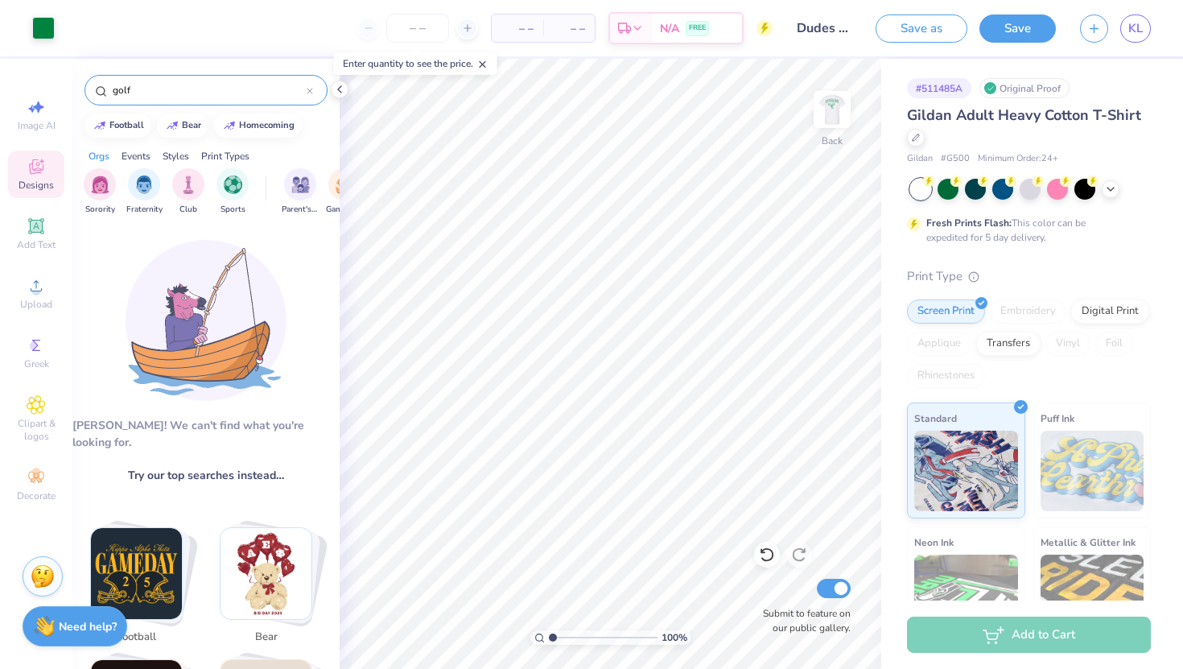
click at [183, 82] on input "golf" at bounding box center [209, 90] width 196 height 16
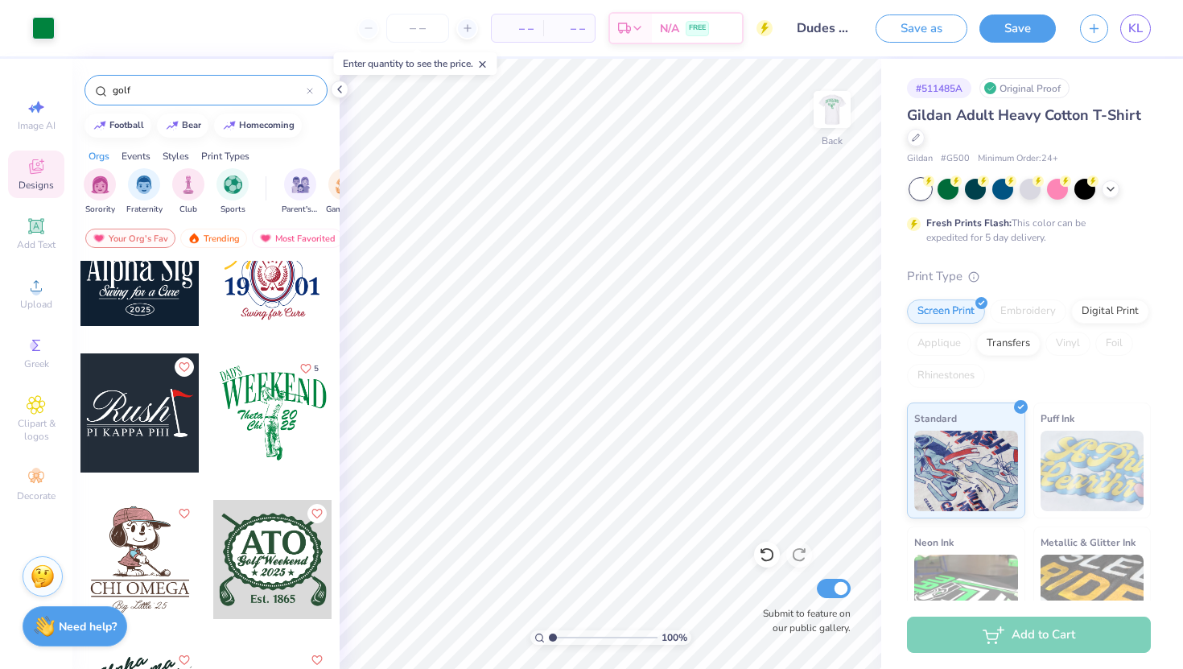
scroll to position [1226, 0]
click at [169, 435] on div at bounding box center [139, 413] width 119 height 119
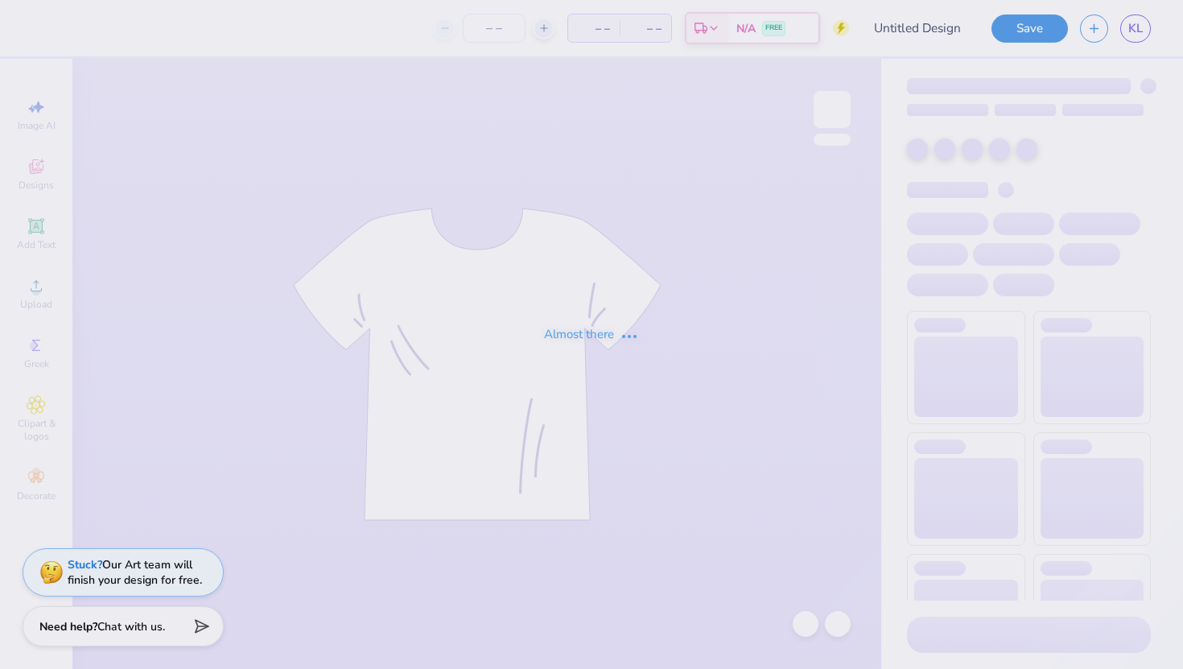
type input "Dudes Day 2025"
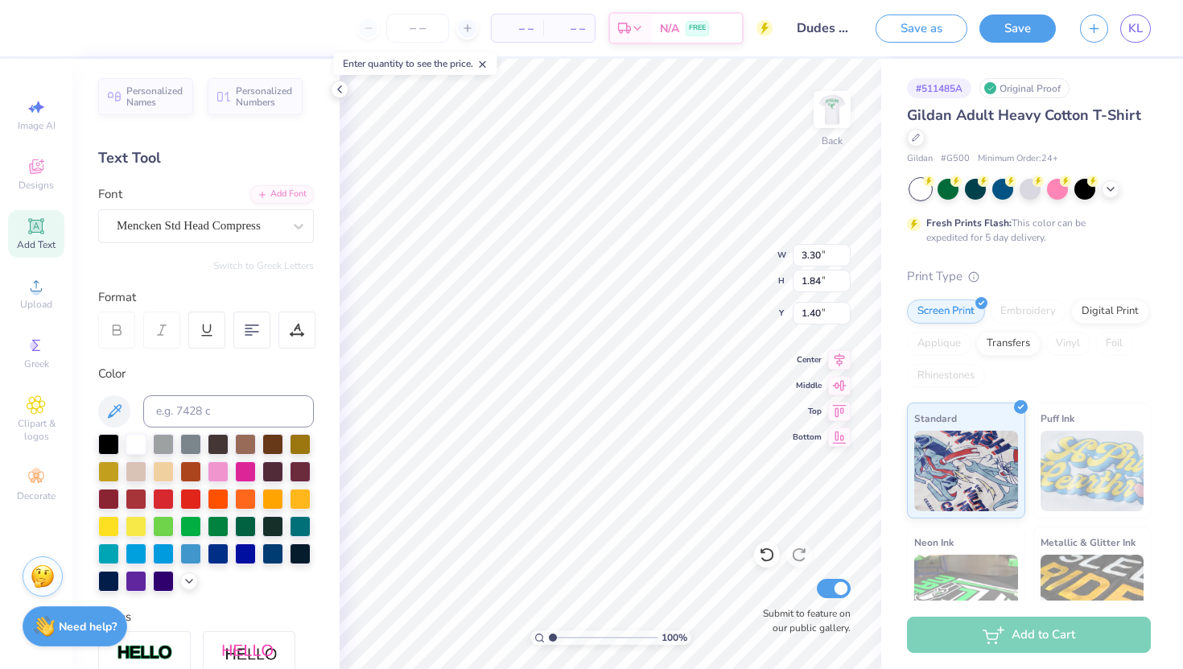
type input "2.50"
type input "4.56"
type input "3.00"
click at [34, 179] on span "Designs" at bounding box center [36, 185] width 35 height 13
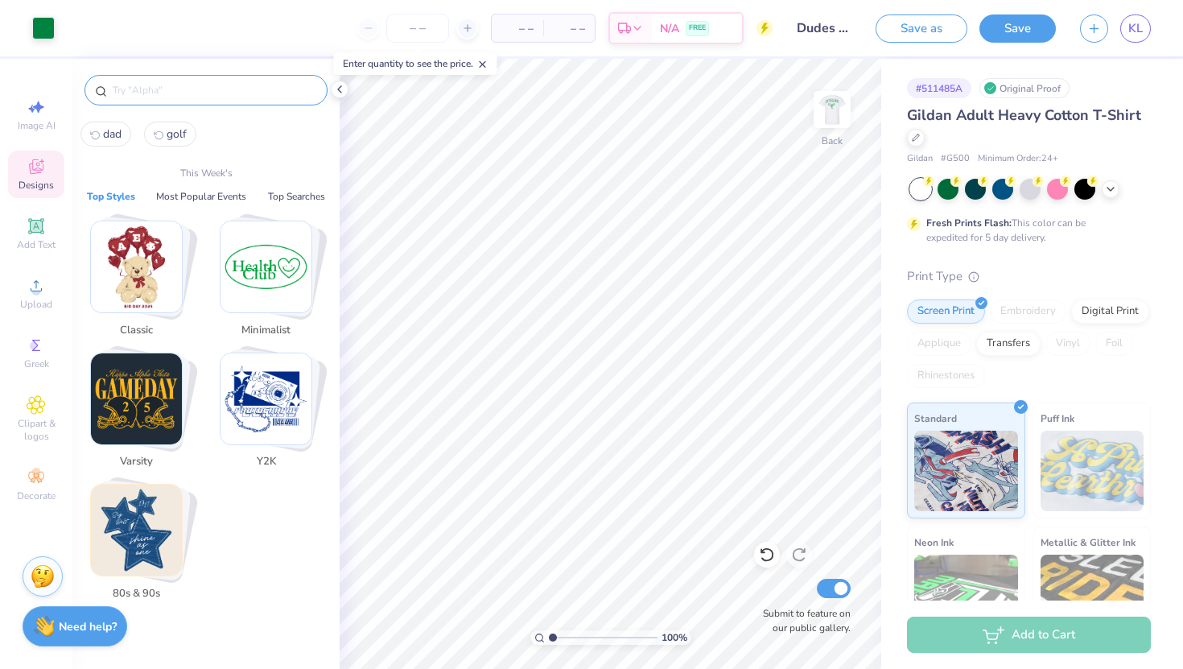
click at [197, 93] on input "text" at bounding box center [214, 90] width 206 height 16
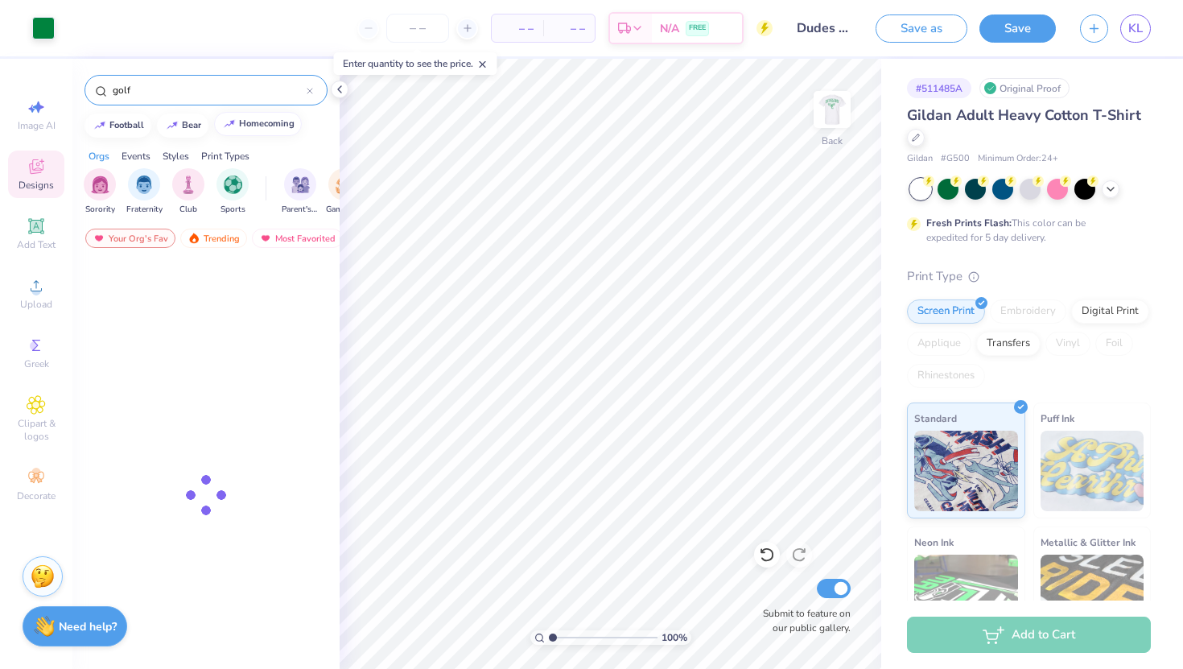
type input "golf"
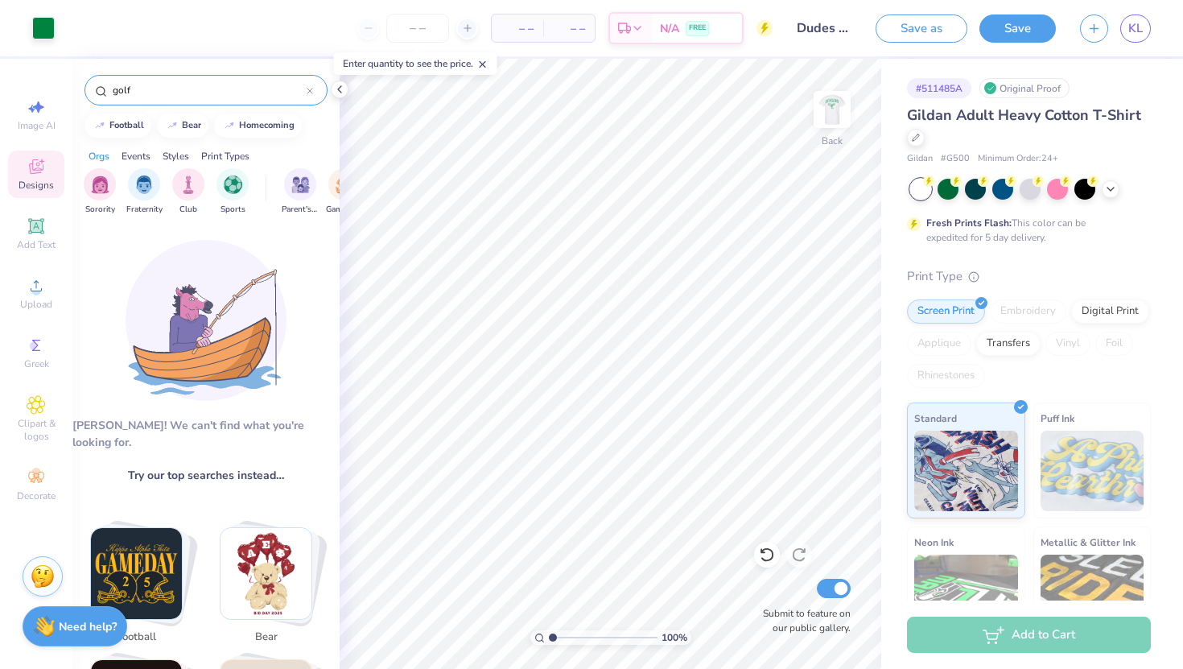
click at [195, 97] on input "golf" at bounding box center [209, 90] width 196 height 16
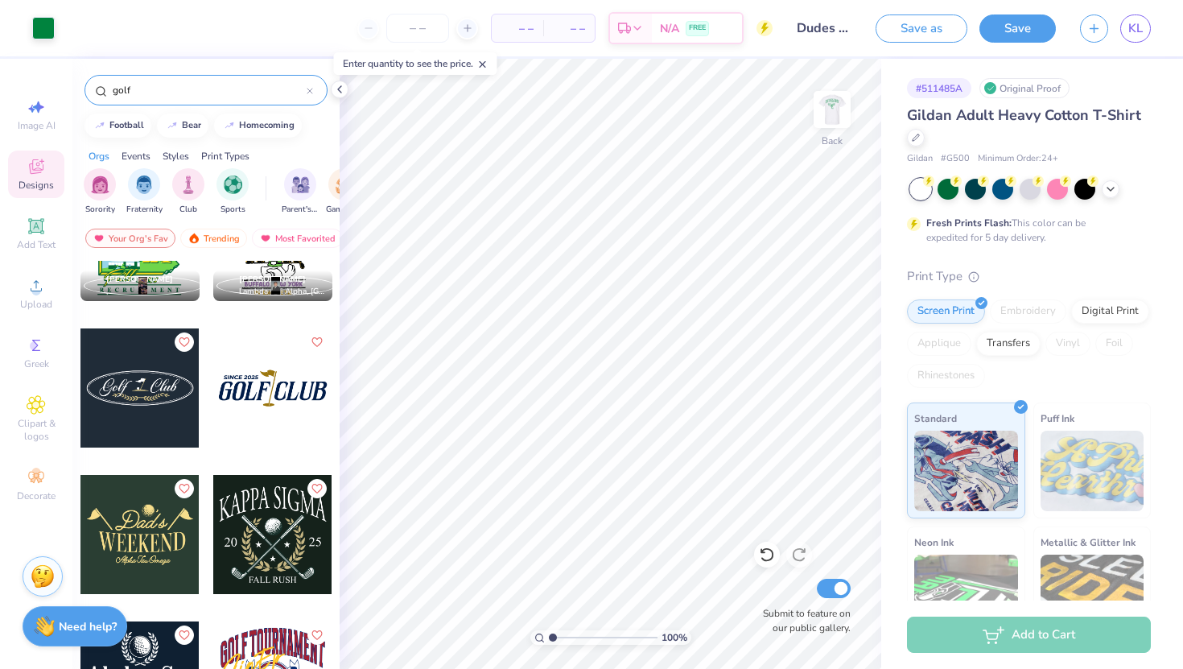
scroll to position [842, 0]
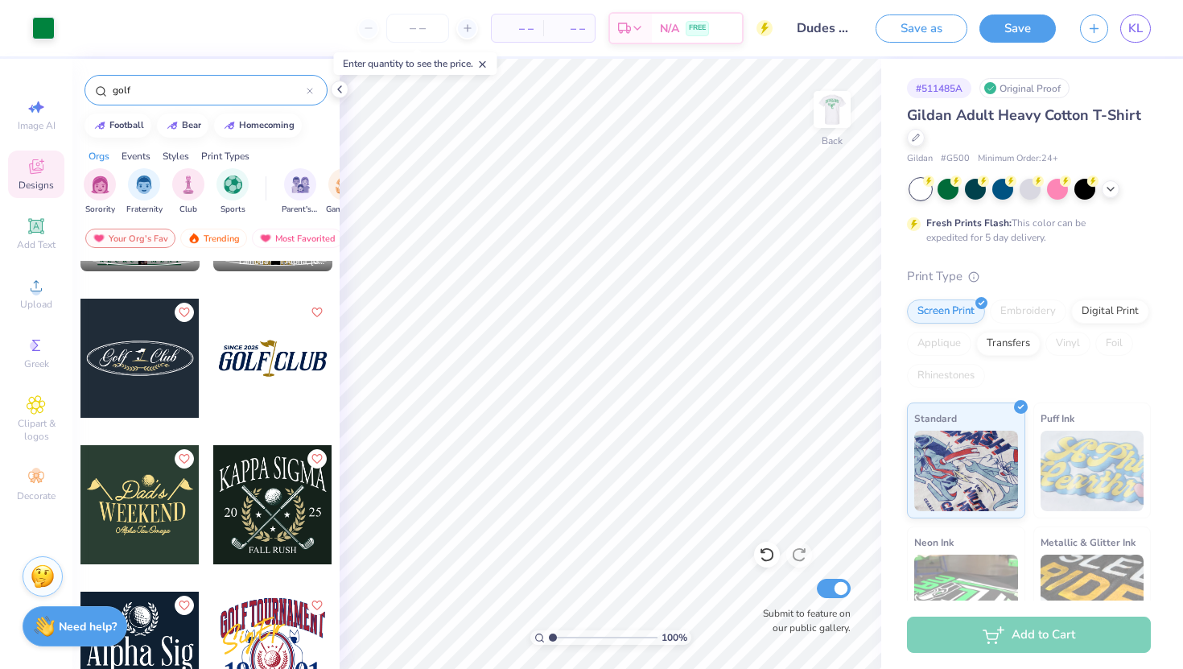
click at [253, 370] on div at bounding box center [272, 358] width 119 height 119
type input "12.71"
type input "0.99"
type input "1.31"
type input "13.52"
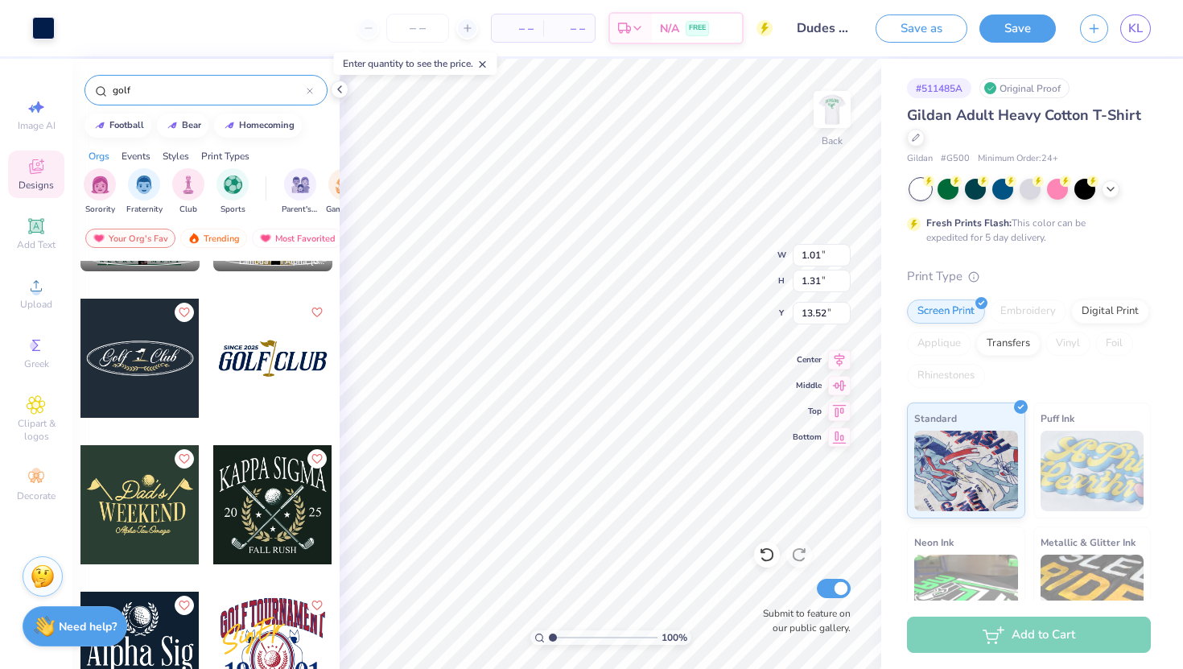
type input "13.25"
click at [44, 33] on div at bounding box center [43, 26] width 23 height 23
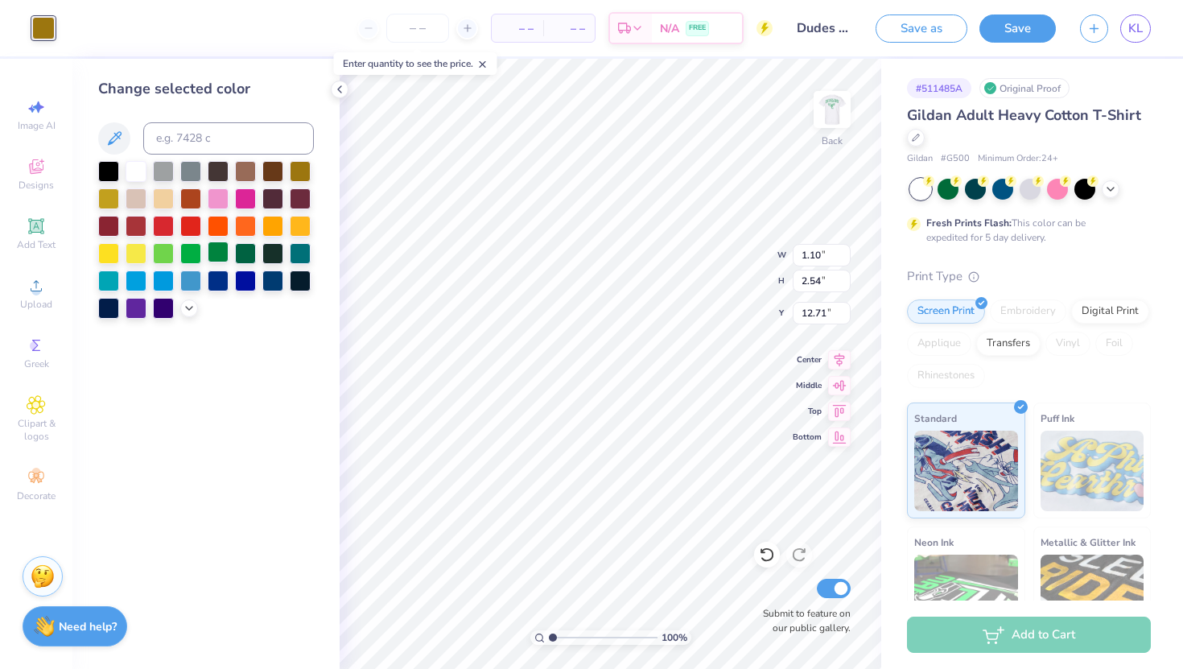
click at [220, 255] on div at bounding box center [218, 251] width 21 height 21
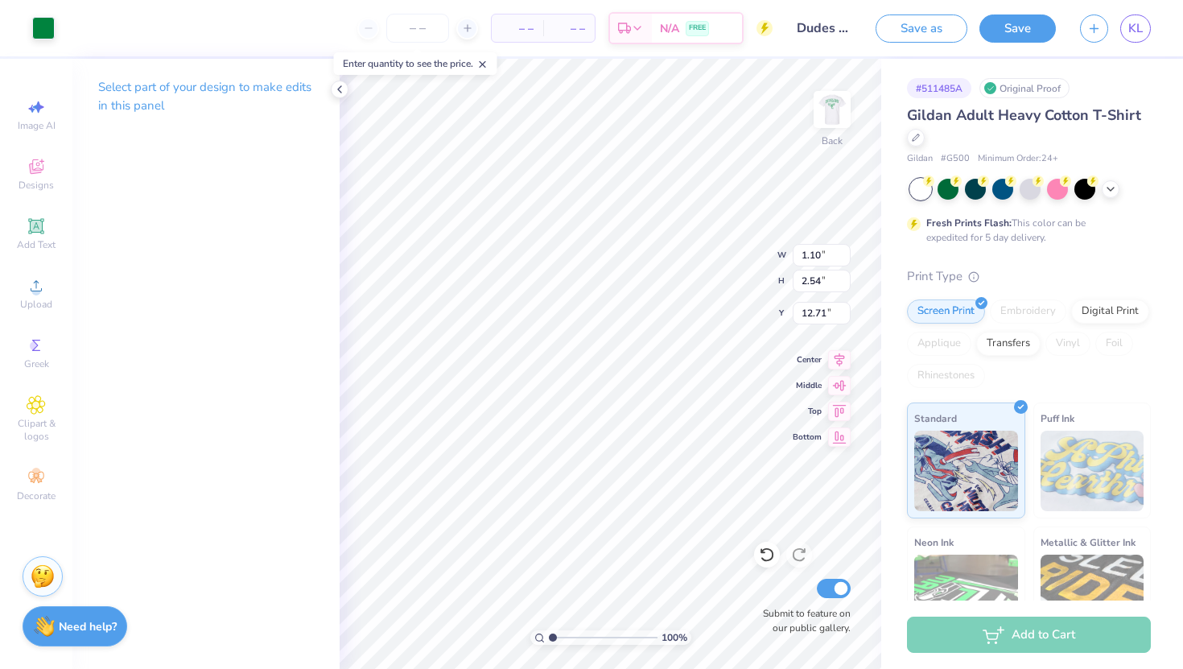
type input "3.33"
click at [720, 443] on li "Group" at bounding box center [729, 442] width 126 height 31
type input "3.47"
click at [818, 278] on input "2.40" at bounding box center [822, 281] width 58 height 23
type input "2.860"
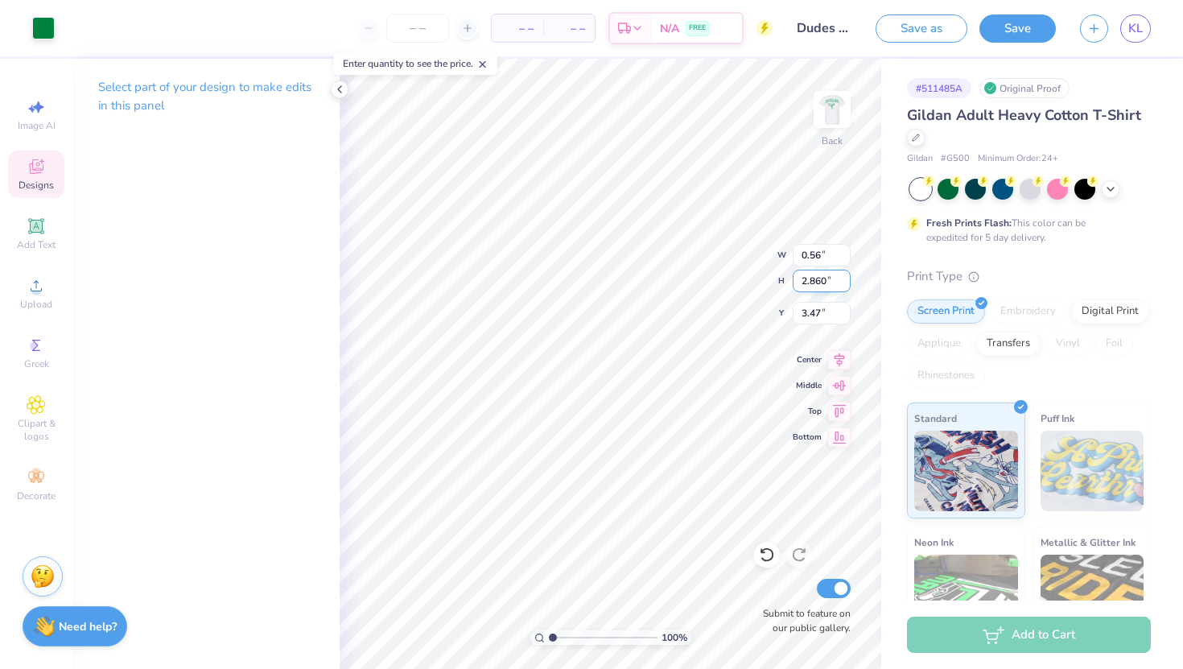
type input "0.67"
type input "2.86"
type input "3.23"
click at [822, 285] on input "2.54" at bounding box center [822, 281] width 58 height 23
type input "2.86"
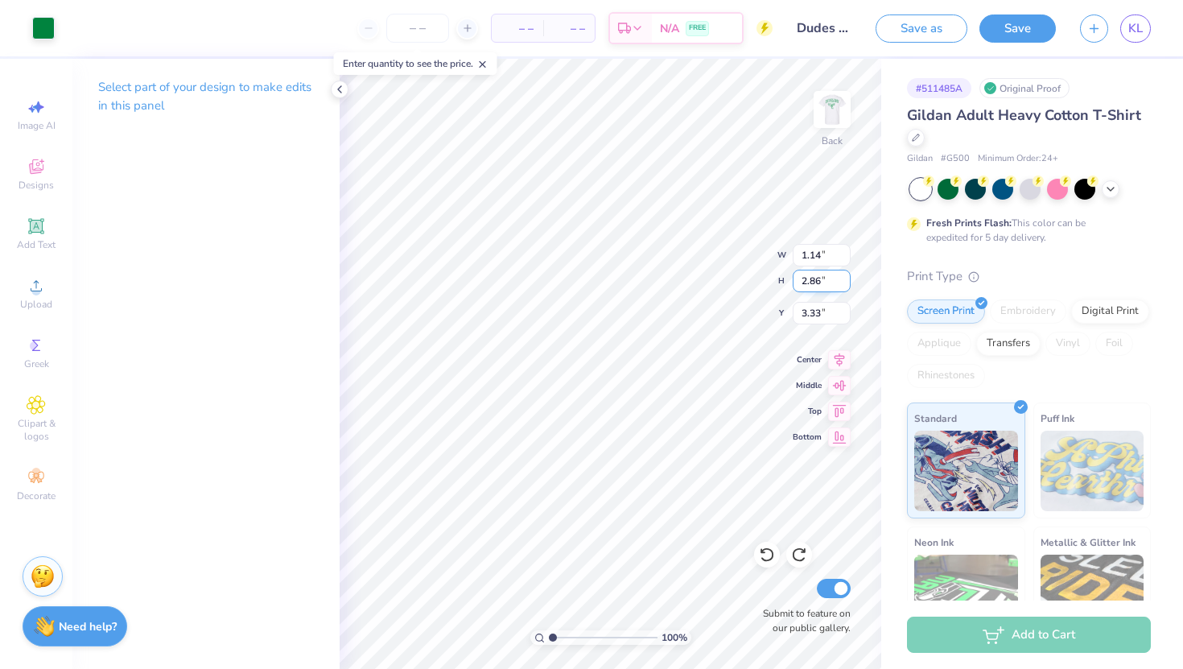
type input "1.28"
type input "3.16"
type input "3.00"
click at [41, 181] on span "Designs" at bounding box center [36, 185] width 35 height 13
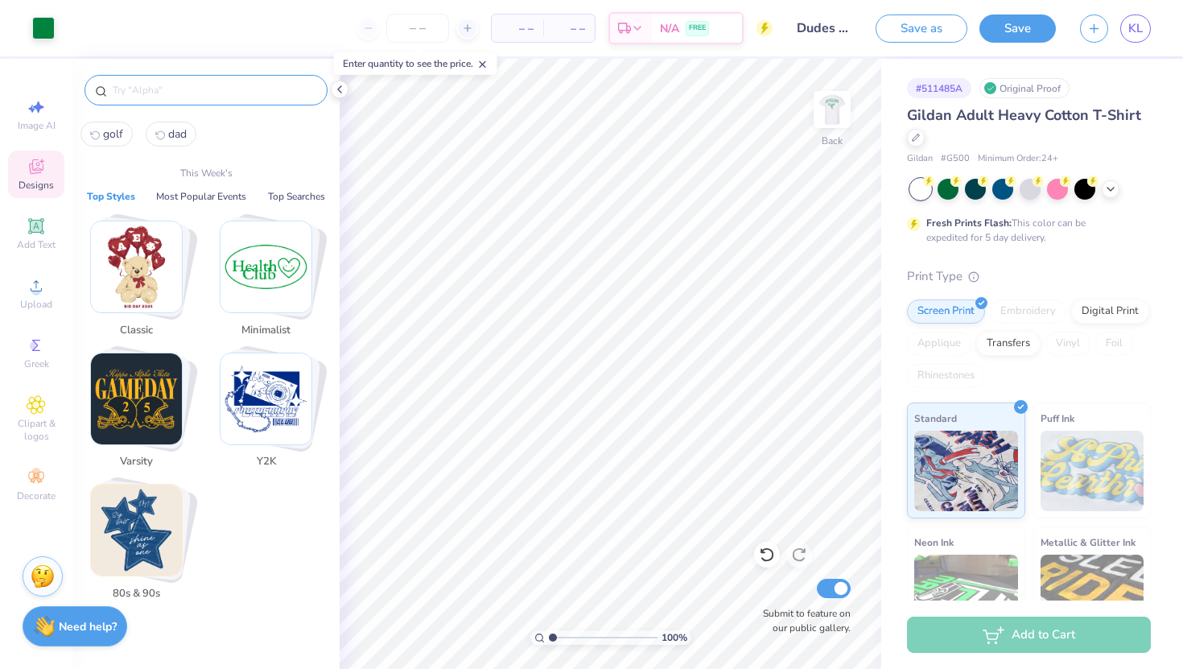
click at [174, 89] on input "text" at bounding box center [214, 90] width 206 height 16
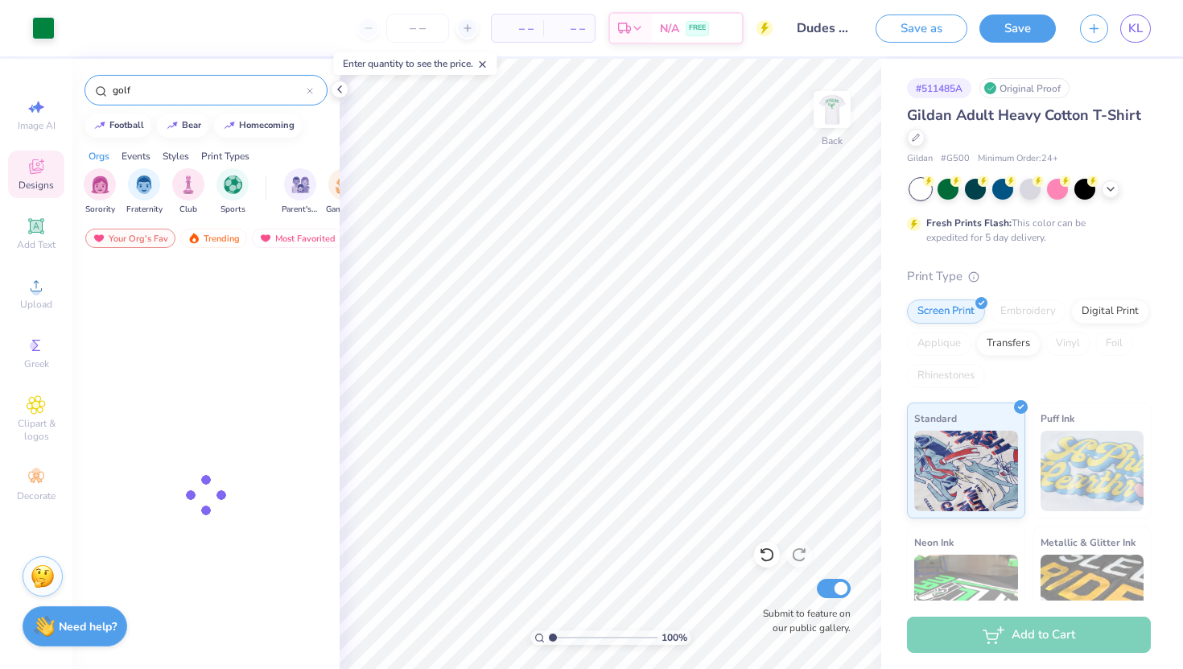
type input "golf"
click at [174, 80] on div "golf" at bounding box center [205, 90] width 243 height 31
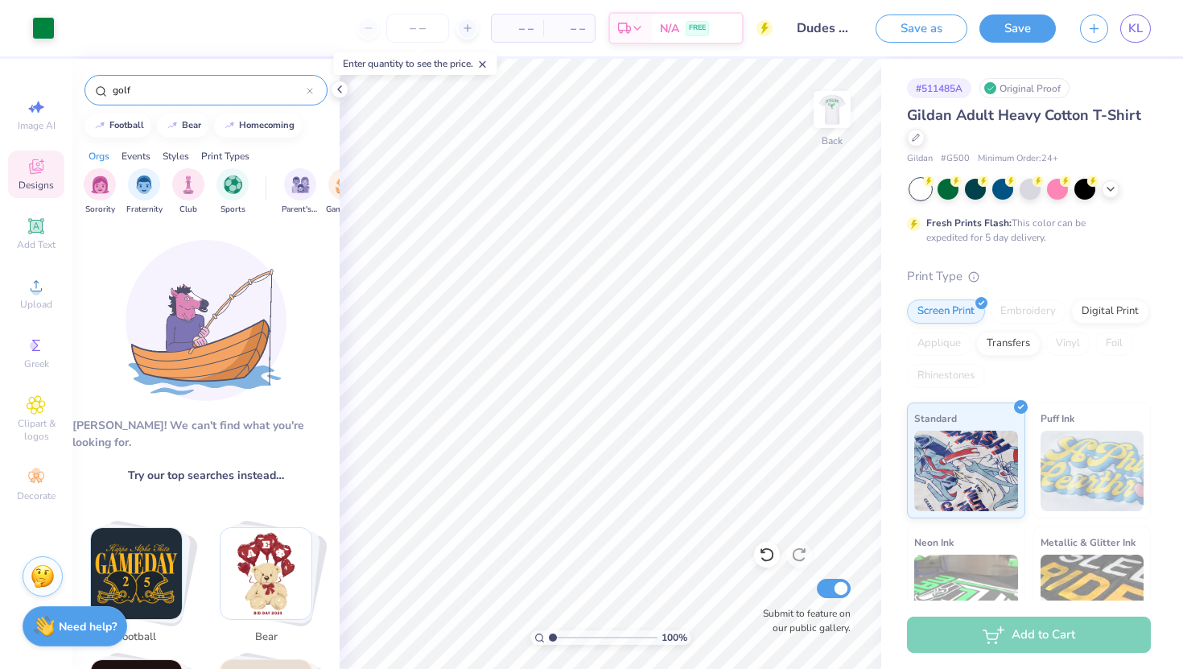
click at [165, 99] on div "golf" at bounding box center [205, 90] width 243 height 31
click at [158, 84] on input "golf" at bounding box center [209, 90] width 196 height 16
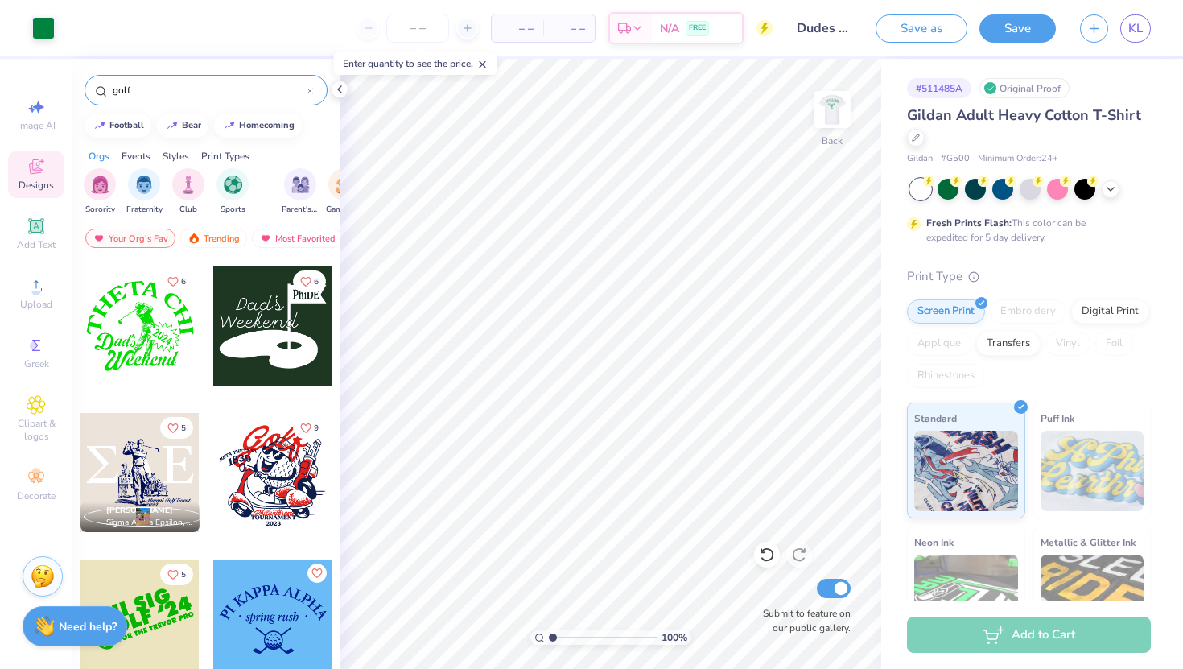
scroll to position [3224, 0]
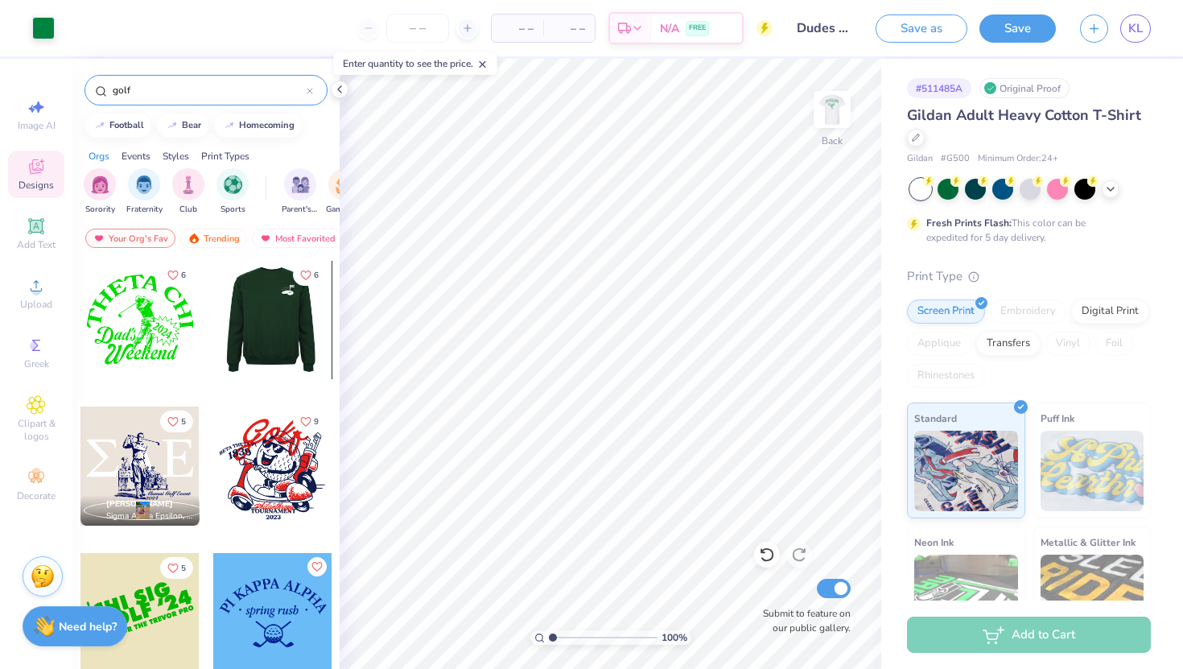
click at [280, 334] on div at bounding box center [271, 319] width 119 height 119
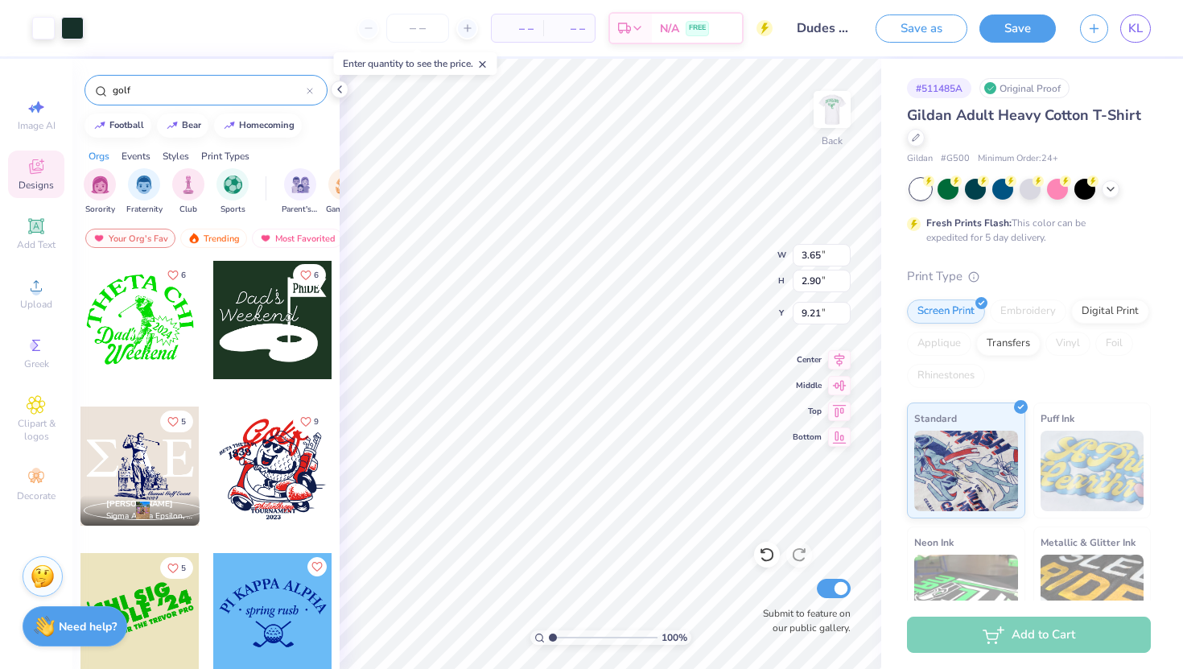
type input "9.24"
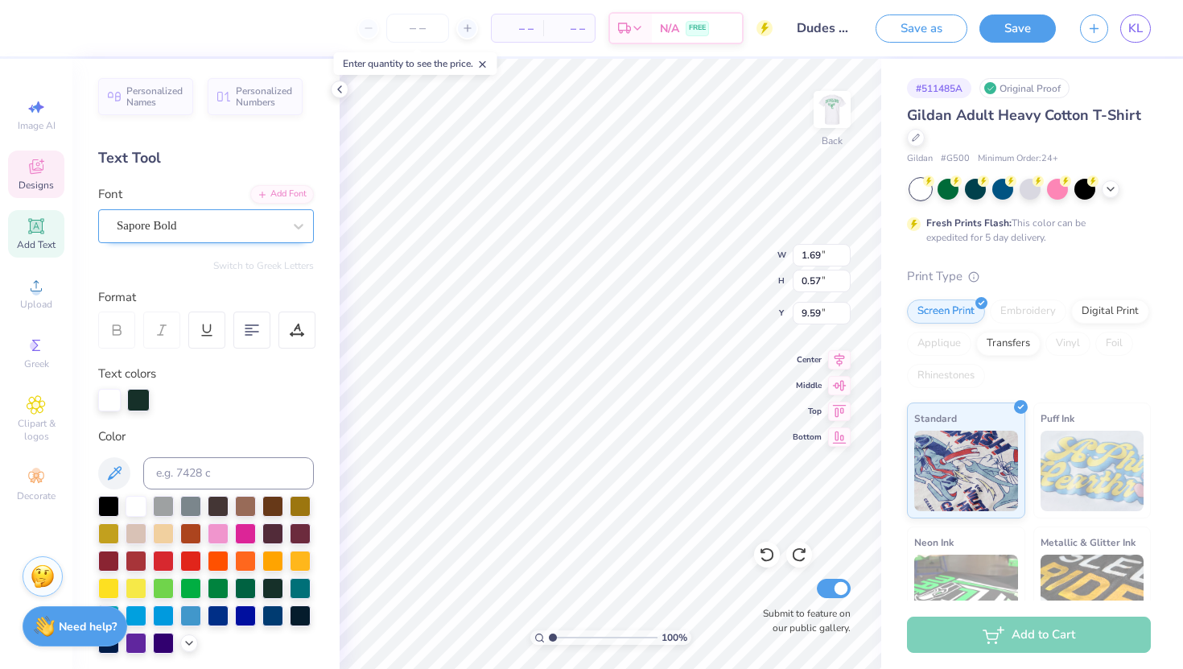
click at [215, 227] on div "Sapore Bold" at bounding box center [199, 225] width 169 height 25
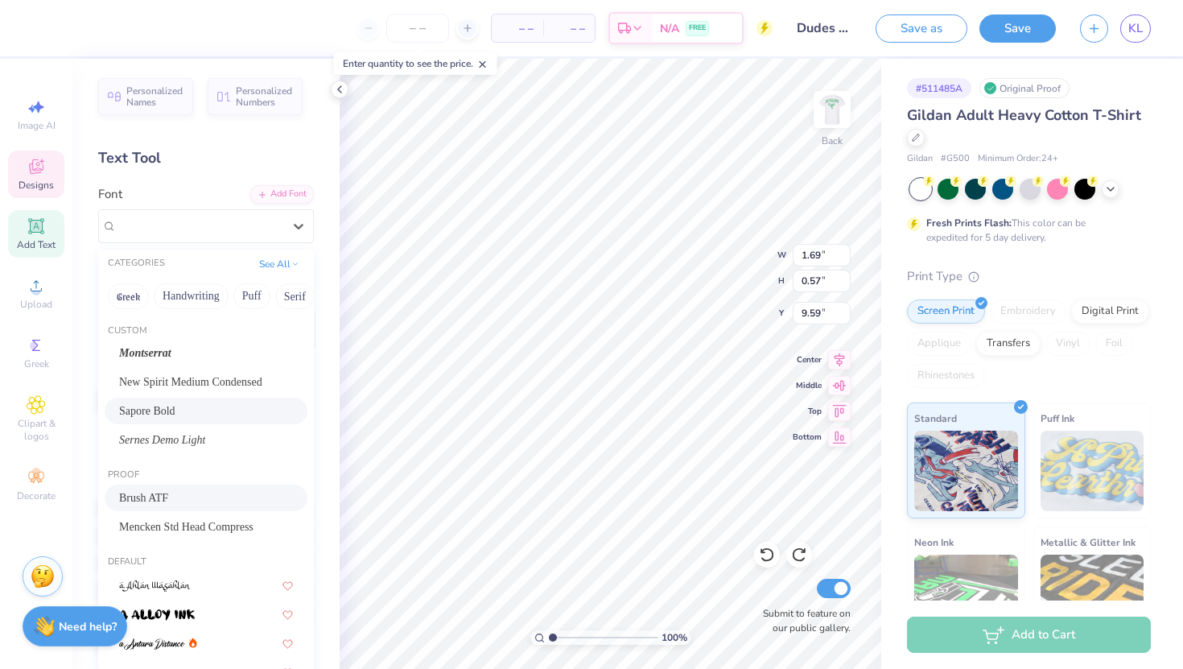
click at [187, 496] on div "Brush ATF" at bounding box center [206, 497] width 174 height 17
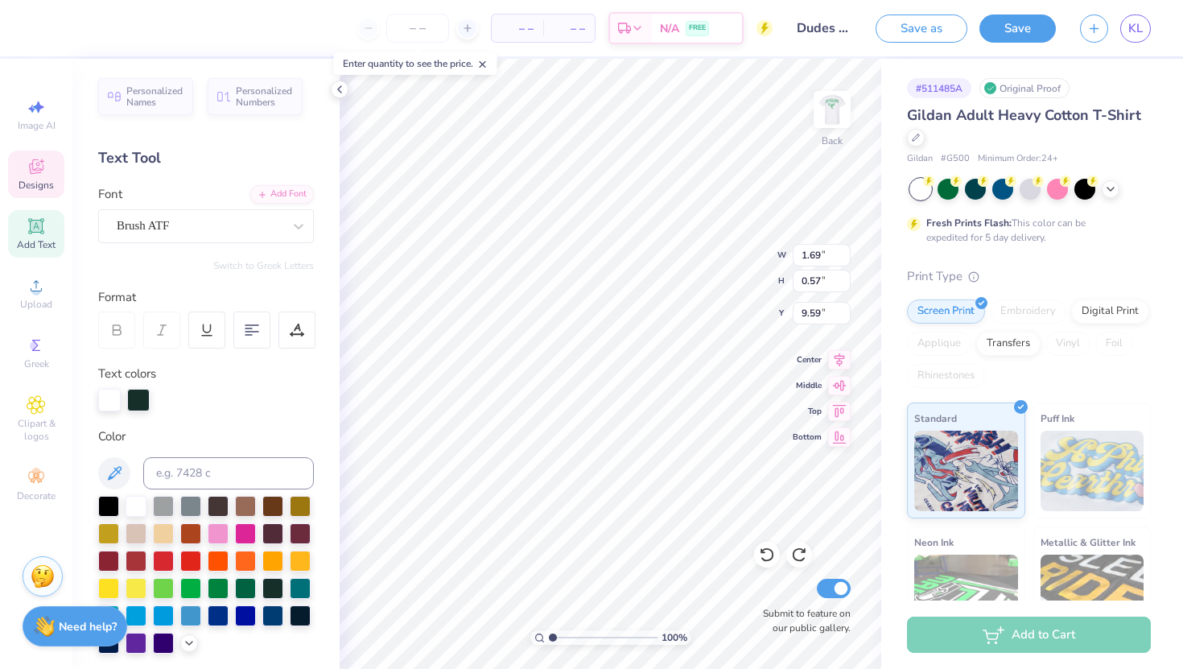
type textarea "D"
type textarea "A"
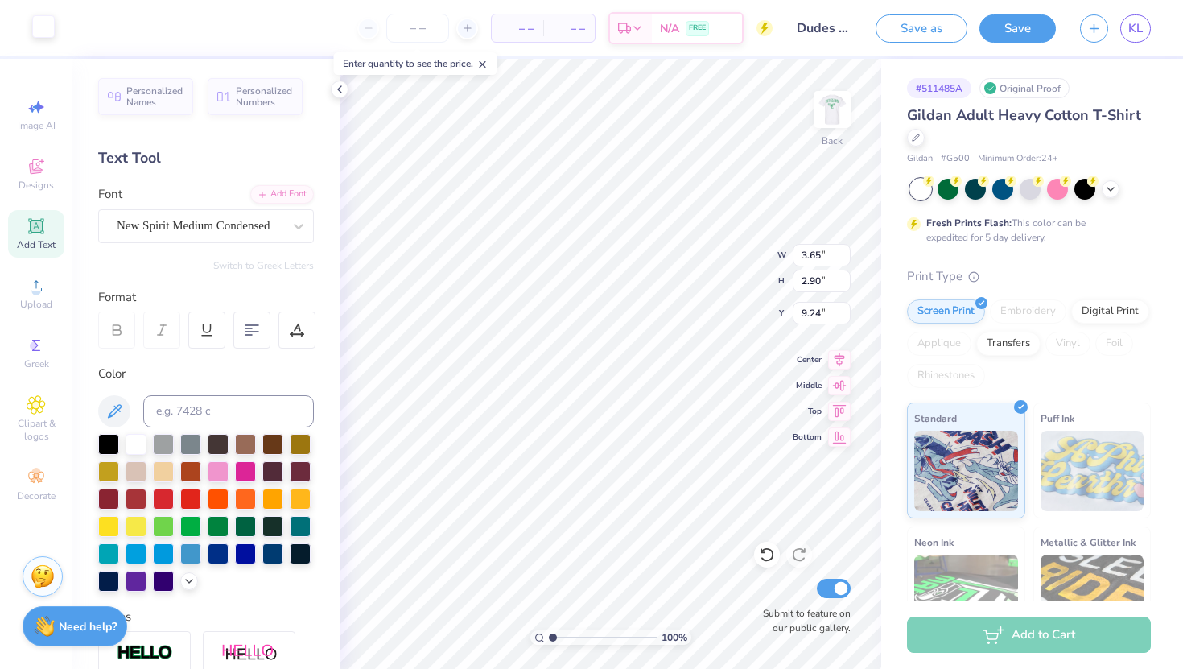
click at [47, 27] on div at bounding box center [43, 26] width 23 height 23
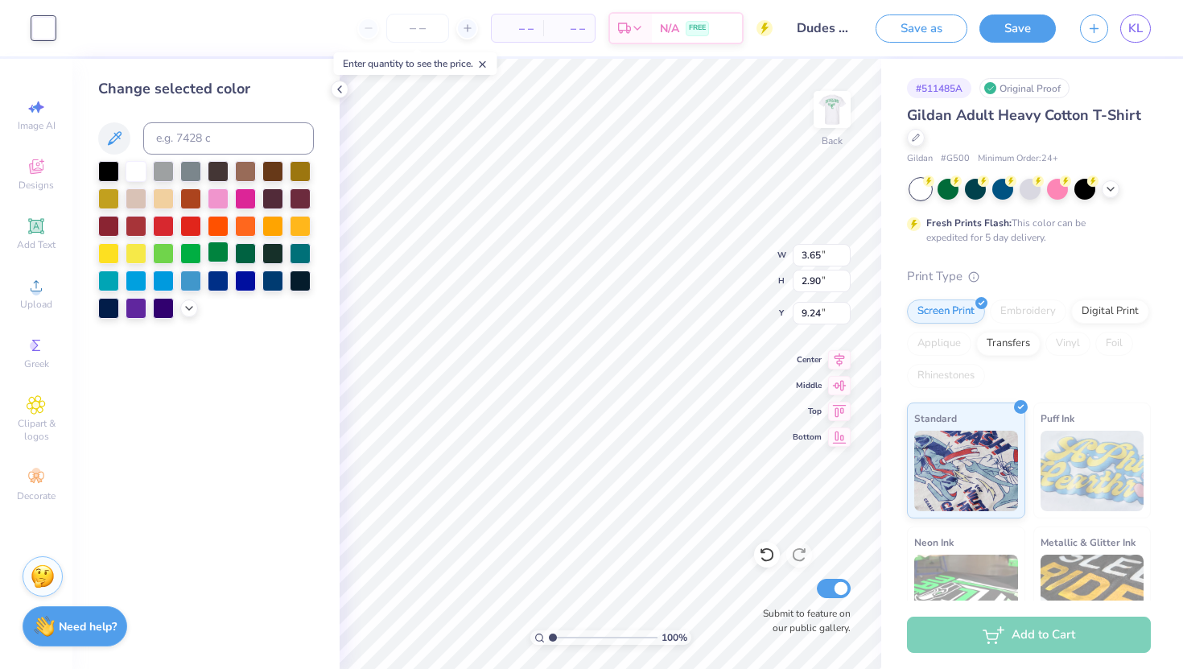
click at [221, 255] on div at bounding box center [218, 251] width 21 height 21
type input "4.43"
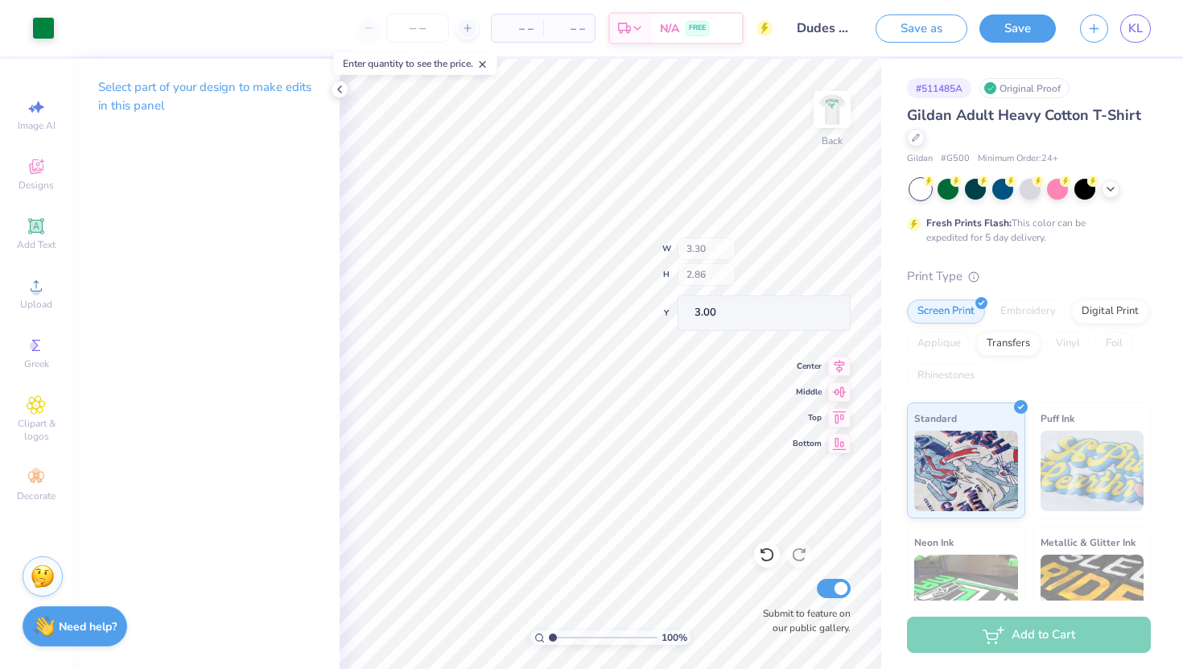
type input "1.84"
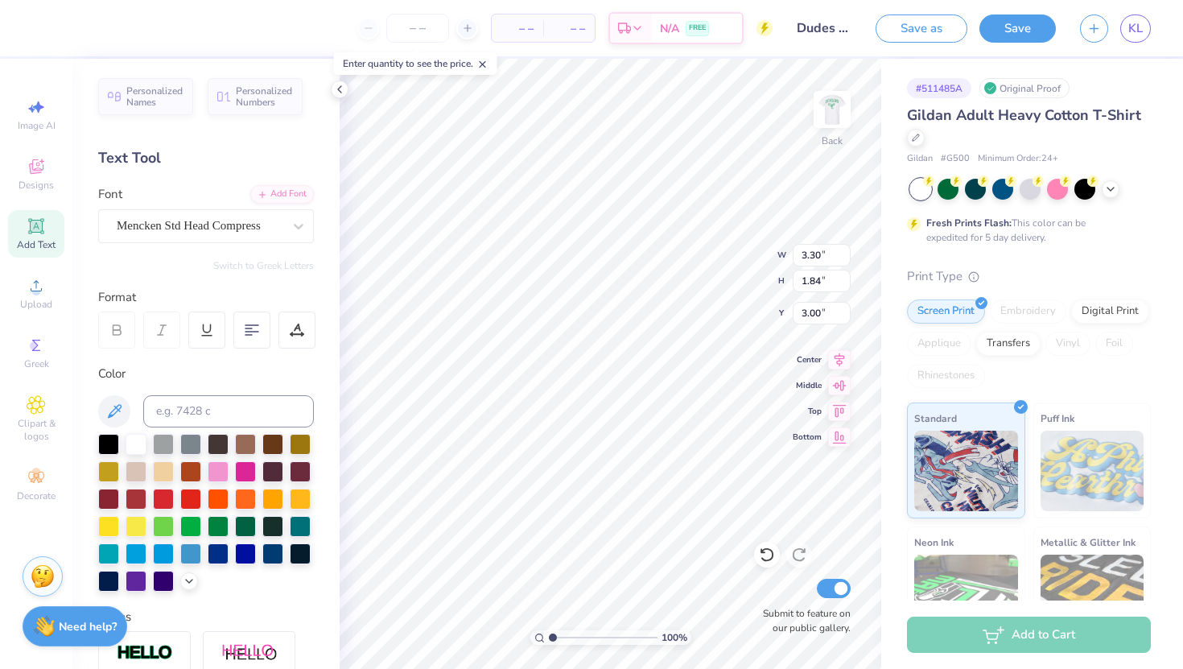
scroll to position [0, 0]
click at [135, 443] on div at bounding box center [136, 442] width 21 height 21
click at [807, 255] on input "3.30" at bounding box center [822, 255] width 58 height 23
type input "1.30"
type input "0.72"
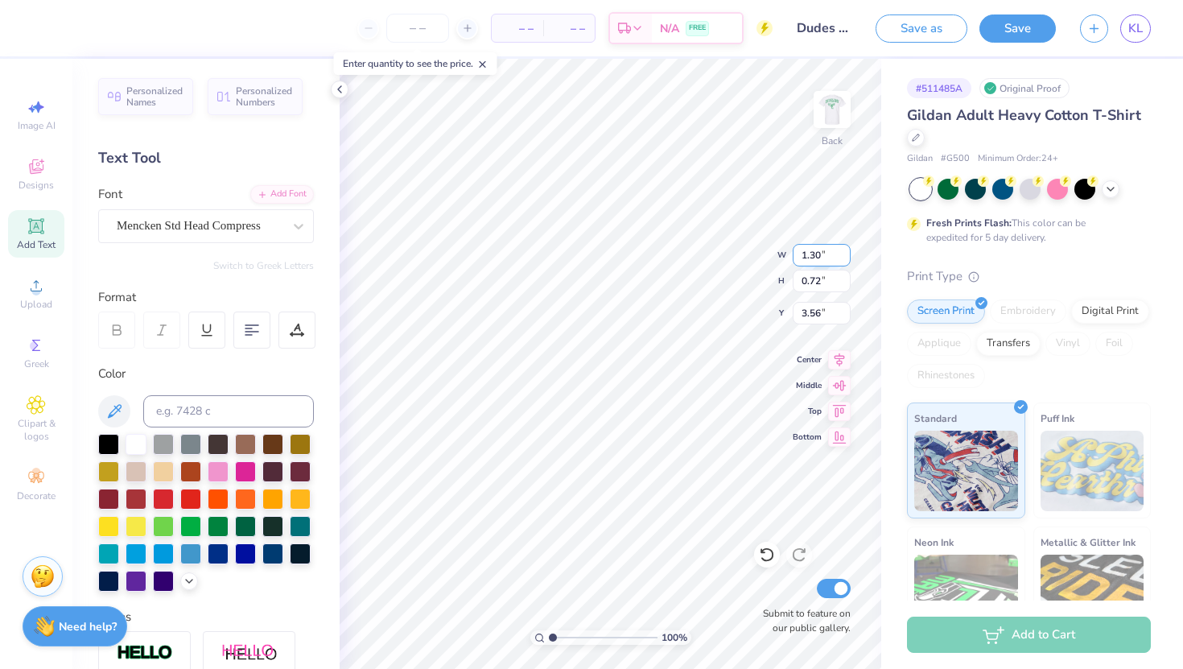
type input "4.33"
click at [813, 255] on input "1.30" at bounding box center [822, 255] width 58 height 23
type input "1.00"
type input "0.56"
type input "4.42"
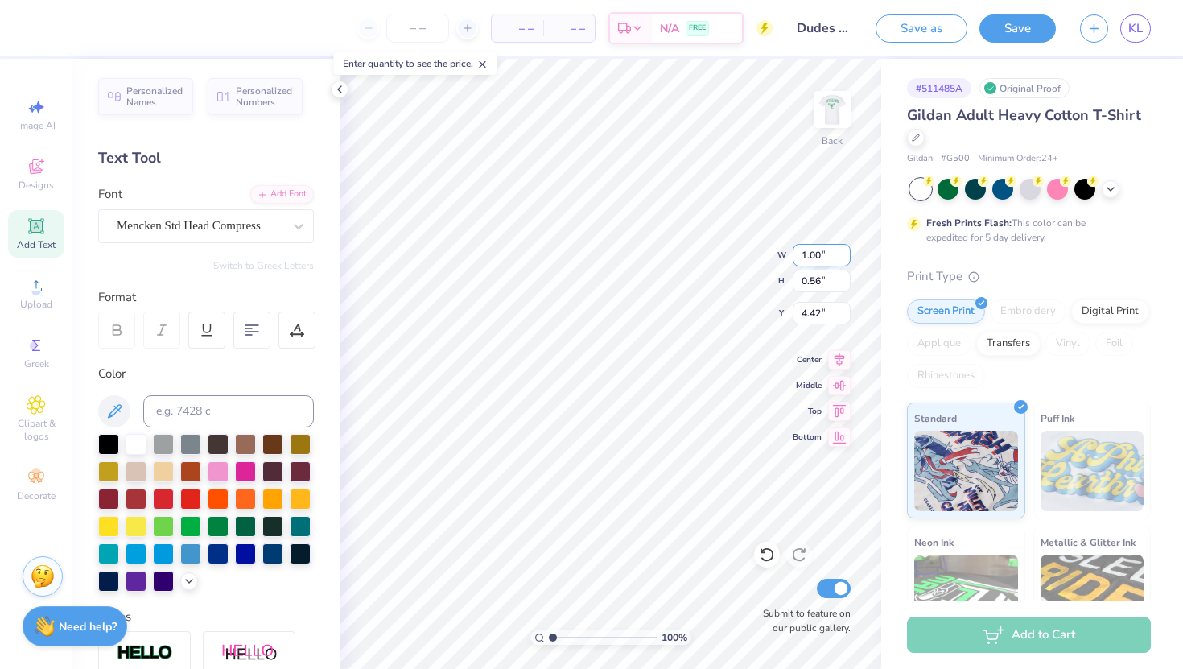
click at [816, 256] on input "1.00" at bounding box center [822, 255] width 58 height 23
type input "0.80"
type input "0.45"
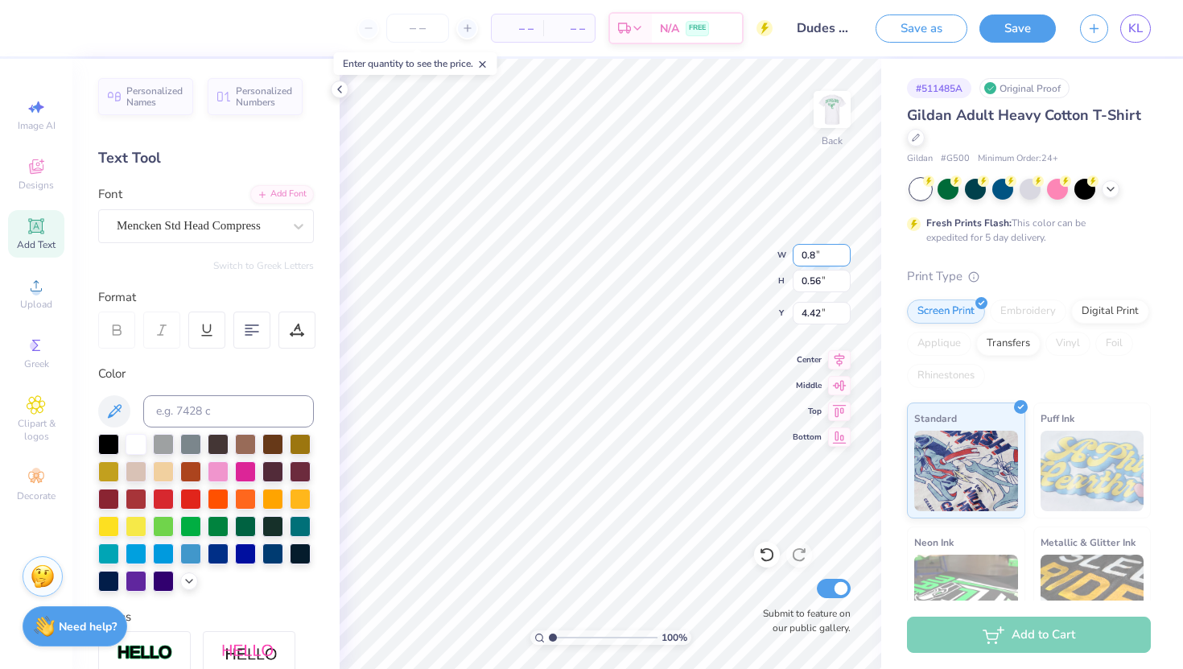
type input "4.47"
type input "4.61"
type input "4.84"
click at [816, 311] on input "4.61" at bounding box center [822, 313] width 58 height 23
click at [819, 311] on input "4.61" at bounding box center [822, 313] width 58 height 23
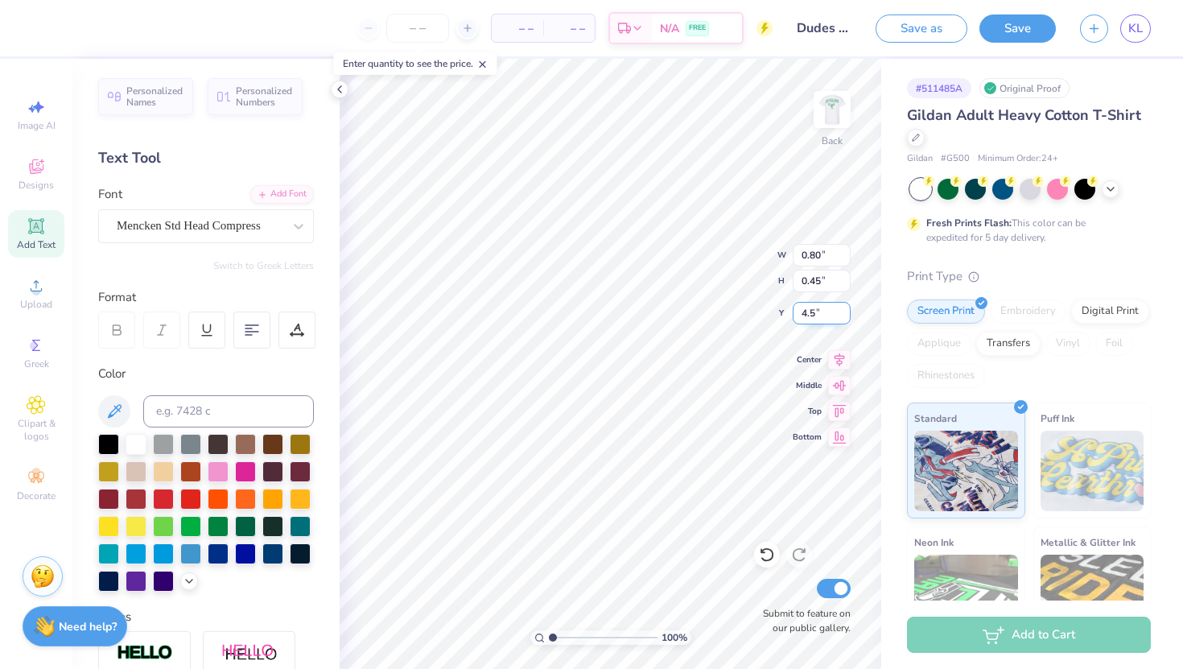
type input "4.50"
click at [817, 316] on input "4.50" at bounding box center [822, 313] width 58 height 23
type input "4.55"
type input "4.61"
click at [817, 311] on input "4.61" at bounding box center [822, 313] width 58 height 23
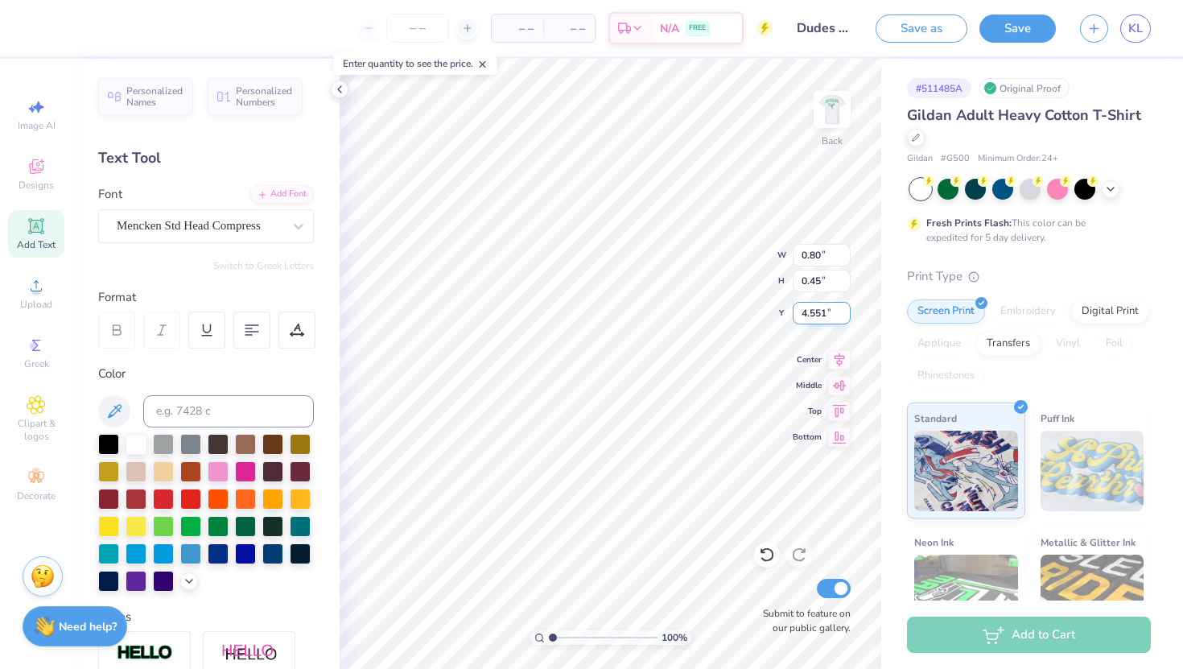
click at [826, 313] on input "4.551" at bounding box center [822, 313] width 58 height 23
type input "4.55"
type textarea "D"
click at [274, 233] on div "Mencken Std Head Compress" at bounding box center [199, 225] width 169 height 25
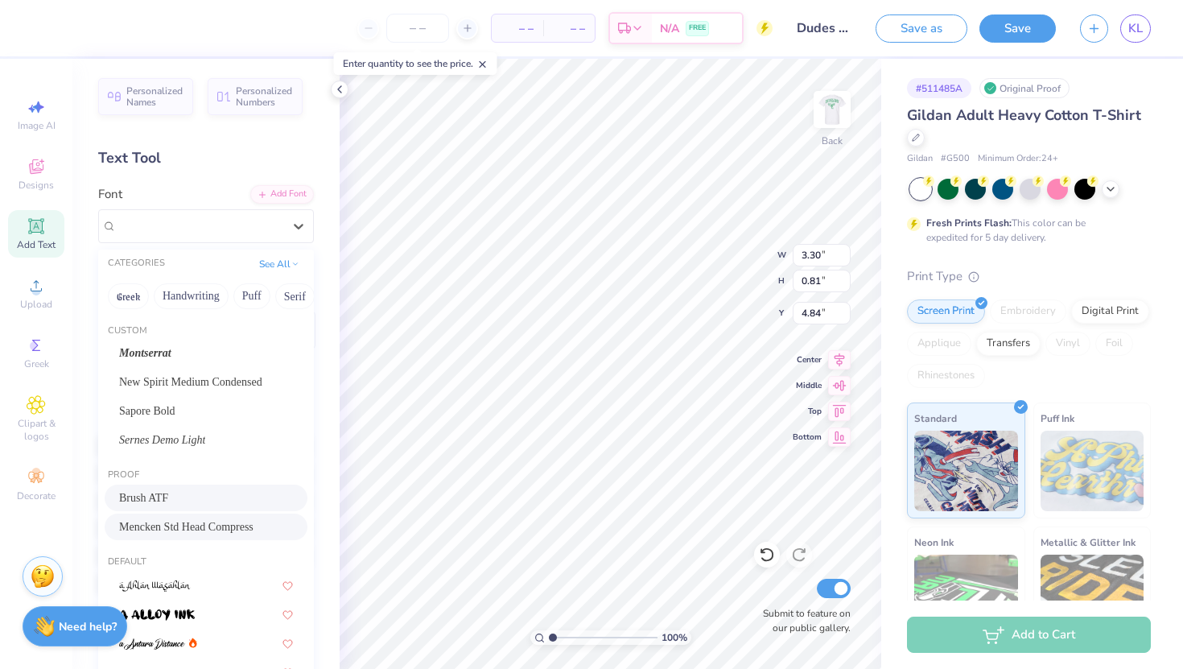
click at [185, 499] on div "Brush ATF" at bounding box center [206, 497] width 174 height 17
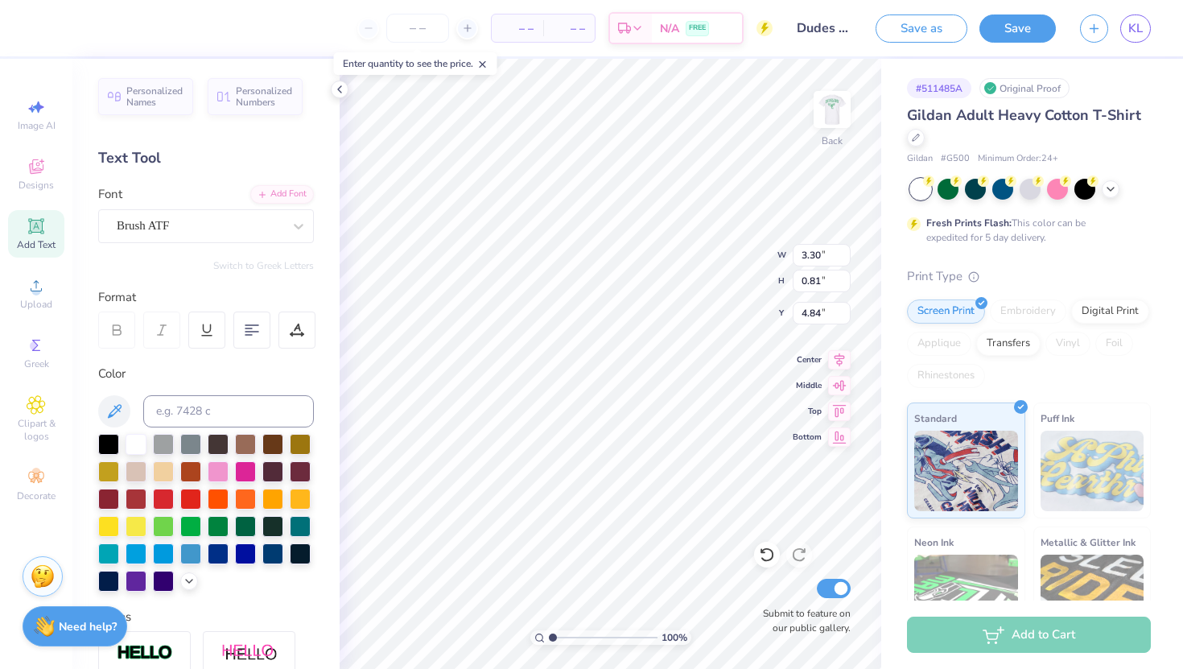
type textarea "Dudes"
type input "3.57"
click at [32, 246] on span "Add Text" at bounding box center [36, 244] width 39 height 13
type input "6.00"
type input "1.74"
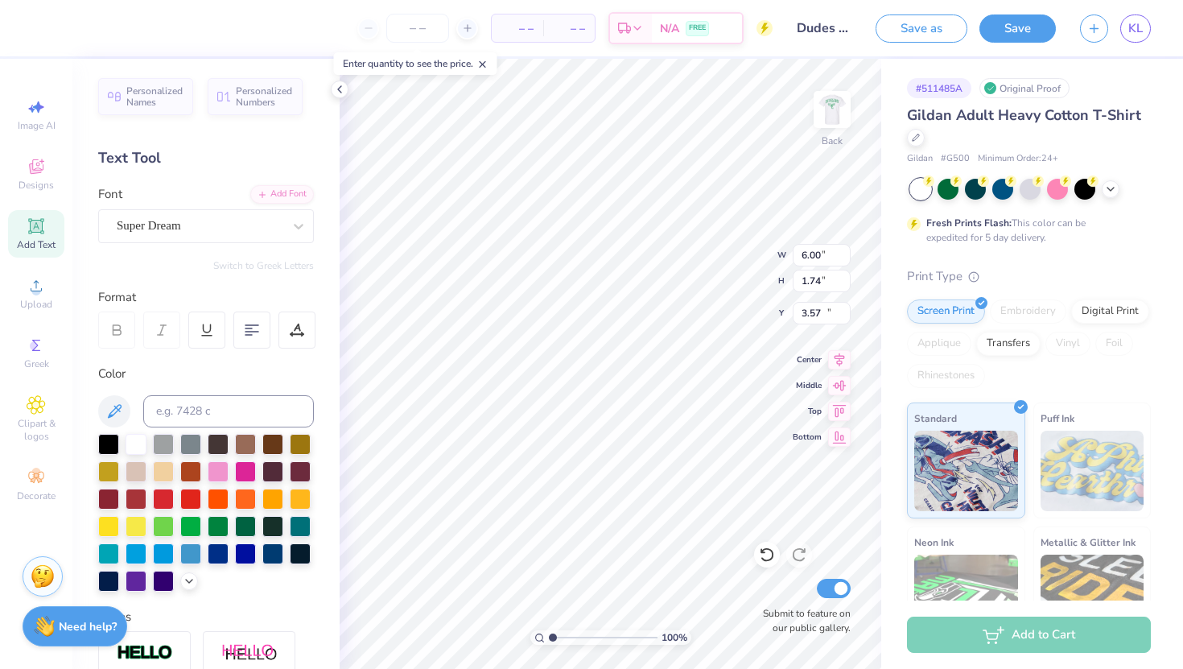
type input "12.38"
click at [227, 226] on div "Super Dream" at bounding box center [199, 225] width 169 height 25
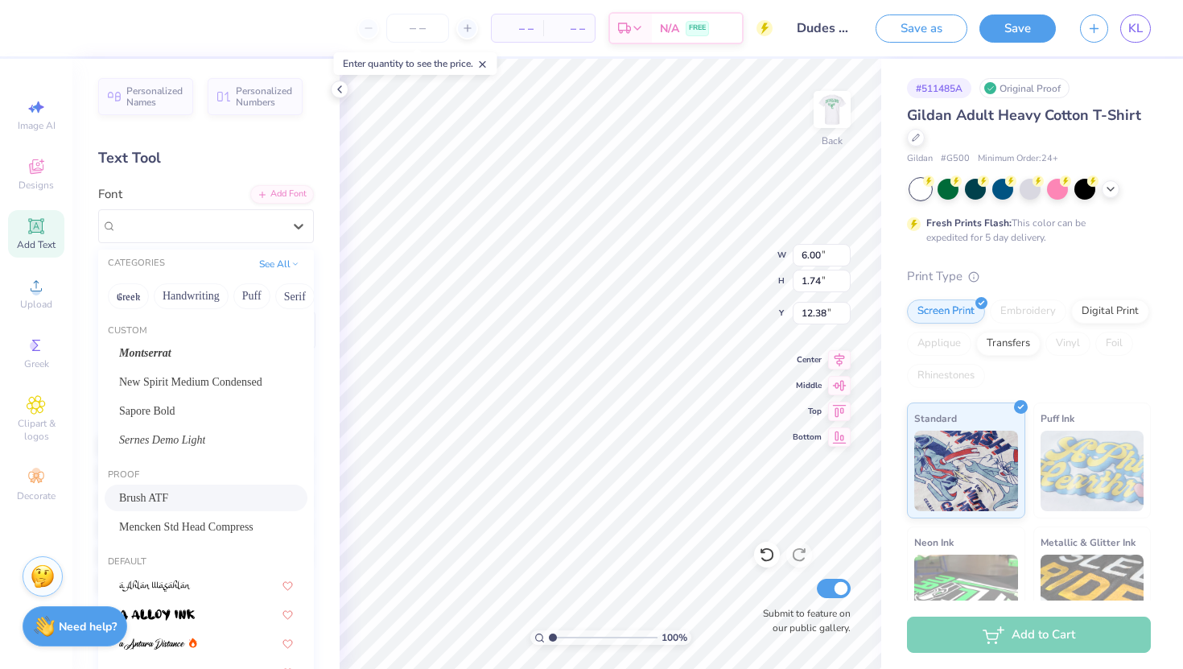
click at [166, 497] on span "Brush ATF" at bounding box center [143, 497] width 49 height 17
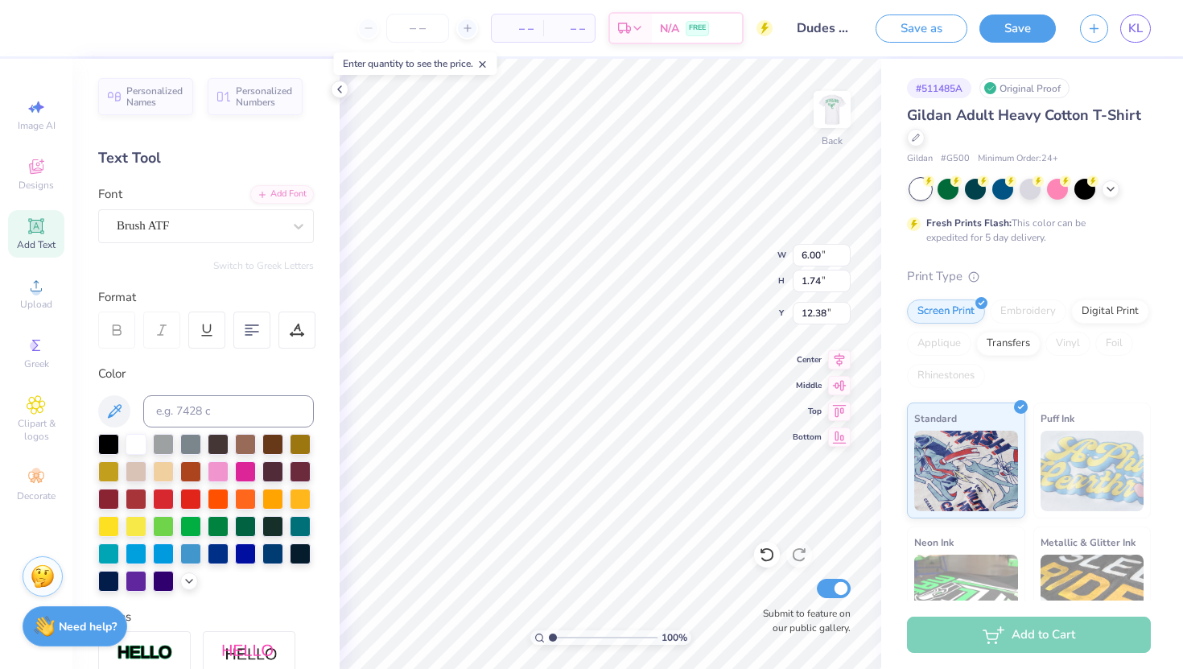
type input "6.64"
type input "2.05"
type input "12.22"
type textarea "Day"
click at [214, 525] on div at bounding box center [218, 524] width 21 height 21
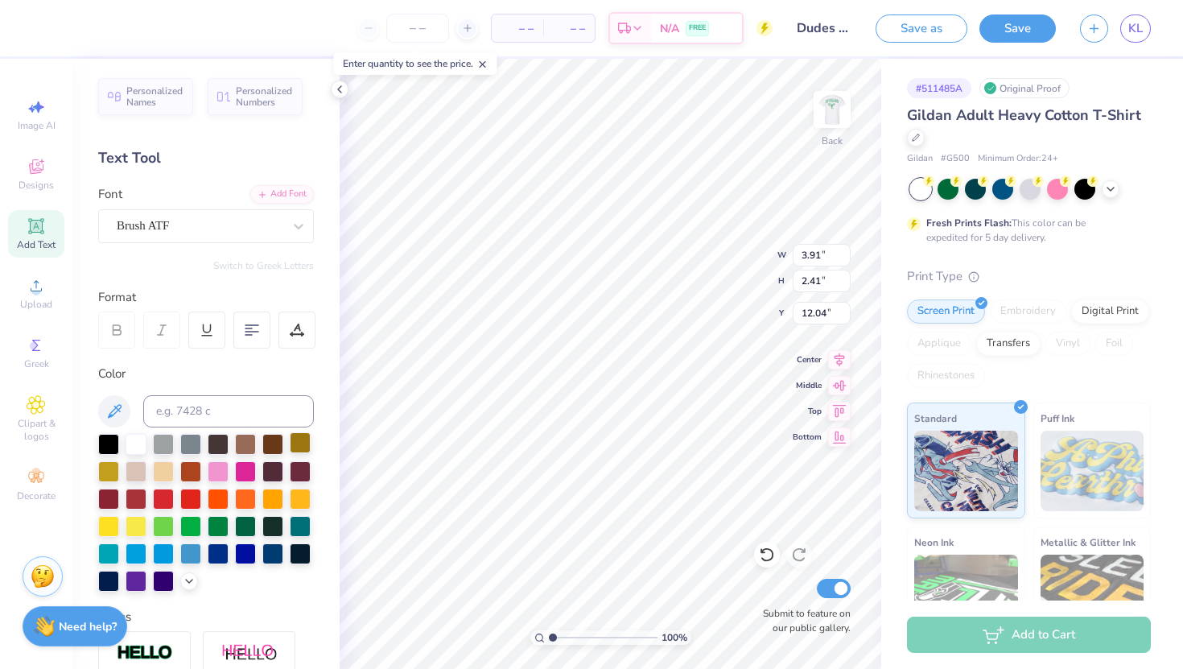
type input "2.62"
type input "0.86"
type input "3.69"
type input "3.91"
type input "2.41"
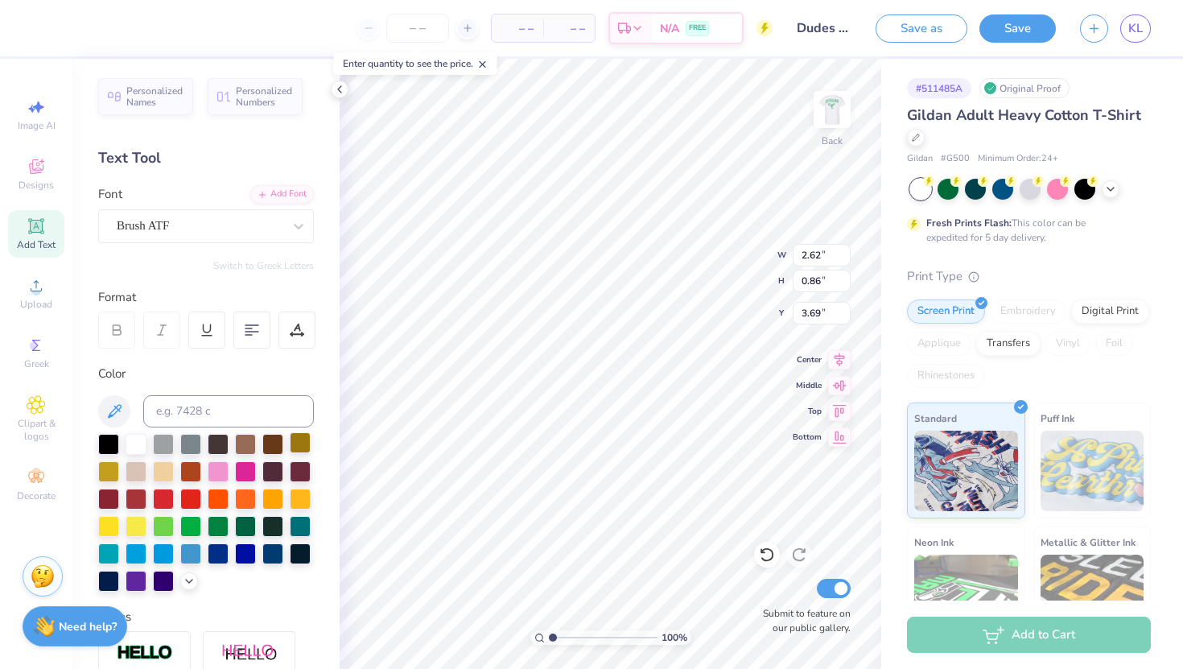
type input "12.04"
click at [812, 257] on input "3.91" at bounding box center [822, 255] width 58 height 23
type input "2.62"
type input "1.61"
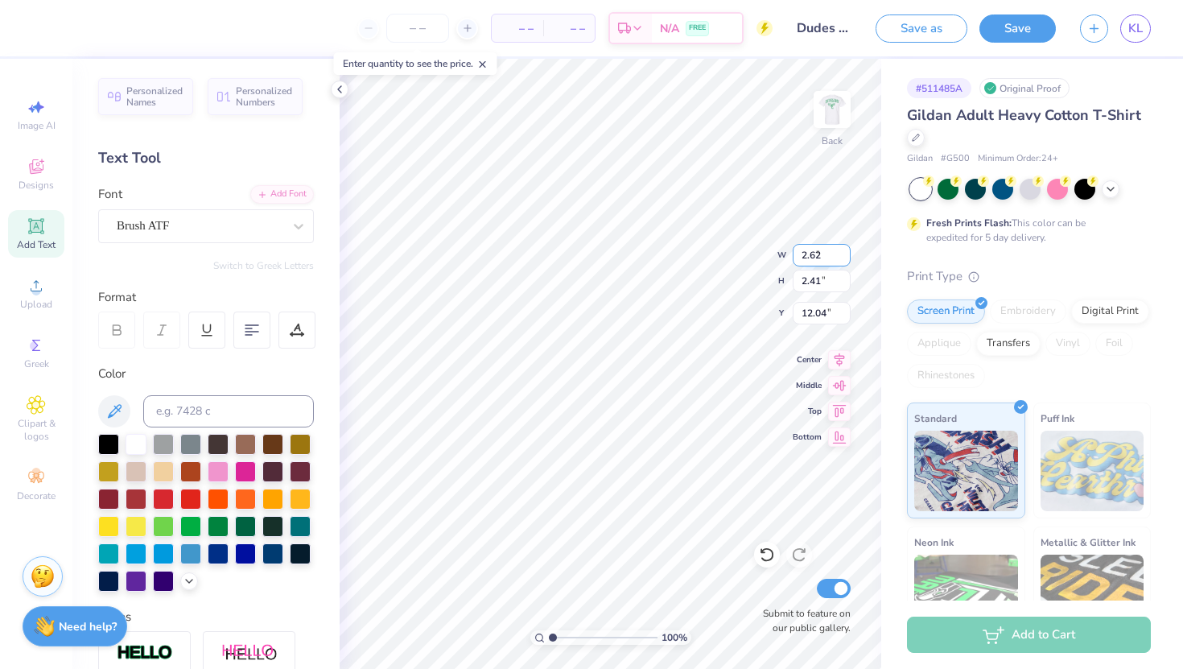
type input "12.44"
type input "0.86"
type input "3.69"
type input "1.61"
type input "12.44"
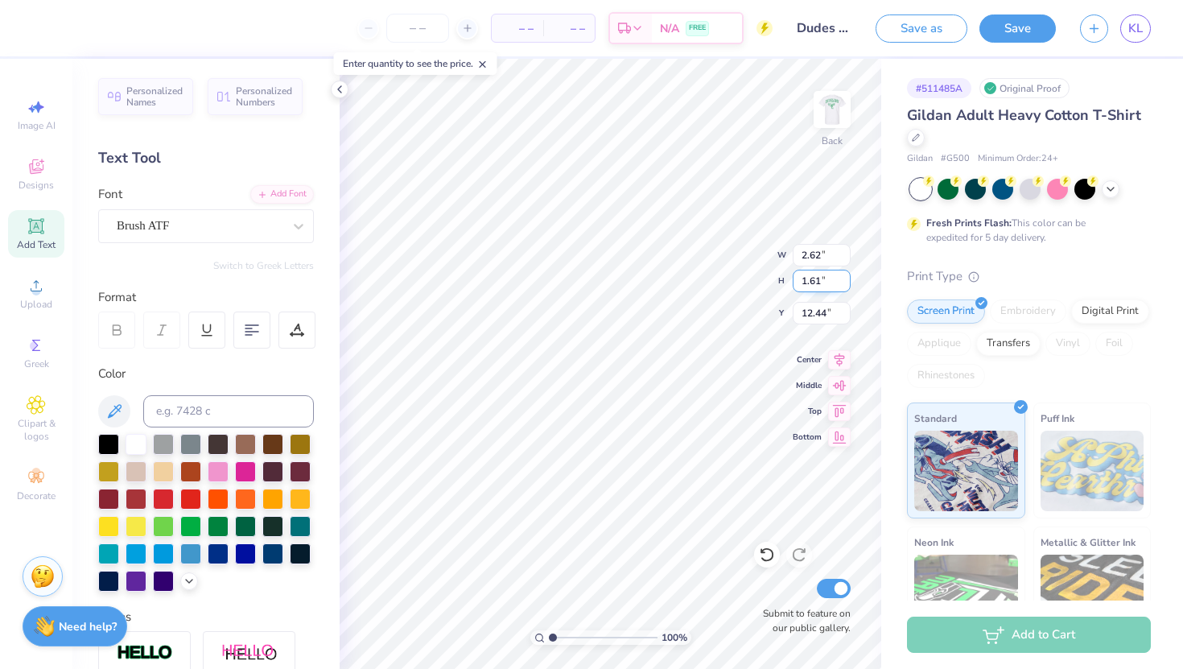
click at [814, 277] on input "1.61" at bounding box center [822, 281] width 58 height 23
type input "0.86"
type input "1.40"
type input "12.82"
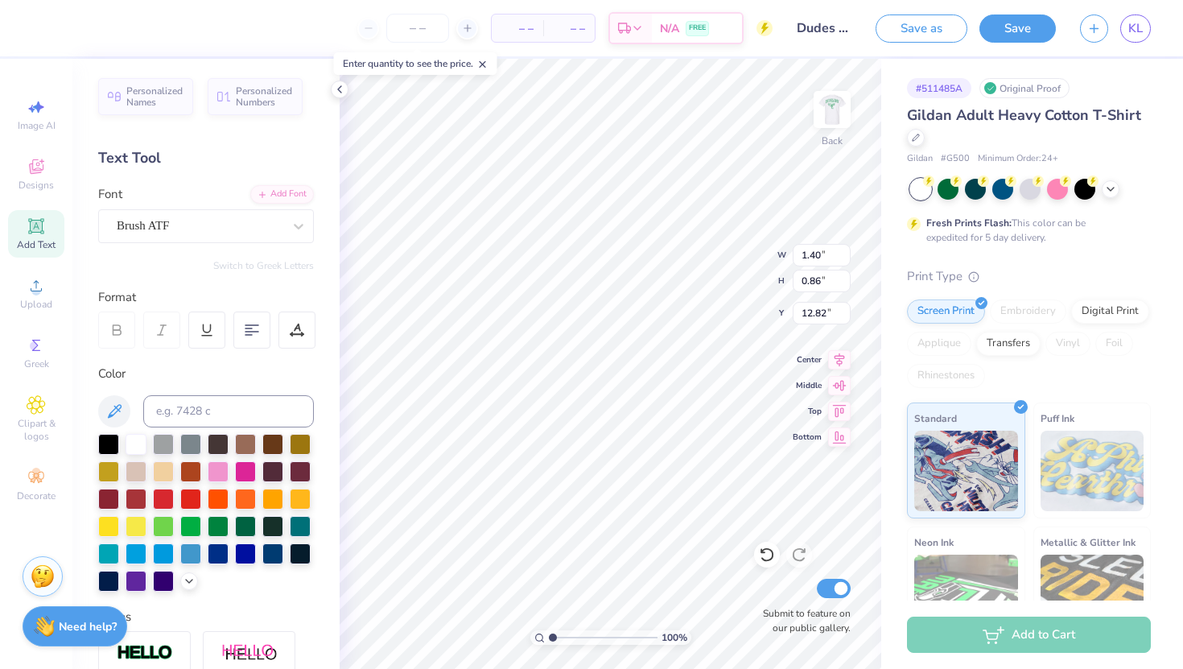
type input "2.62"
type input "3.69"
type input "1.40"
type input "12.82"
click at [810, 256] on input "1.40" at bounding box center [822, 255] width 58 height 23
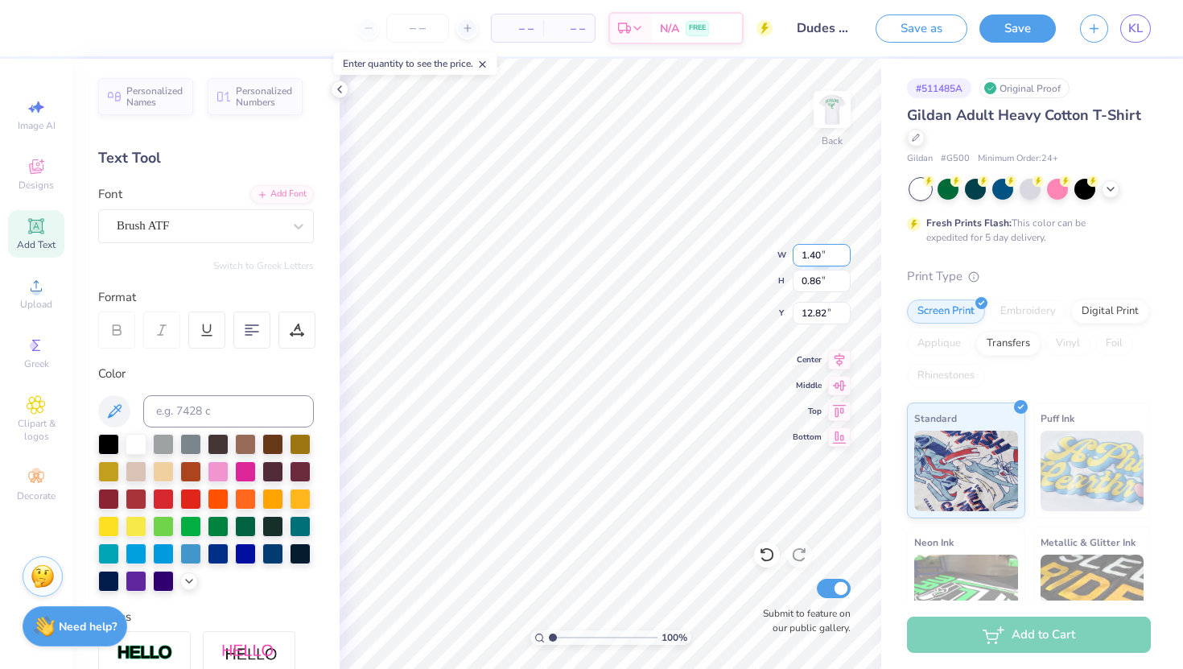
click at [810, 256] on input "1.40" at bounding box center [822, 255] width 58 height 23
type input "2.62"
type input "1.61"
type input "12.44"
click at [815, 284] on input "1.61" at bounding box center [822, 281] width 58 height 23
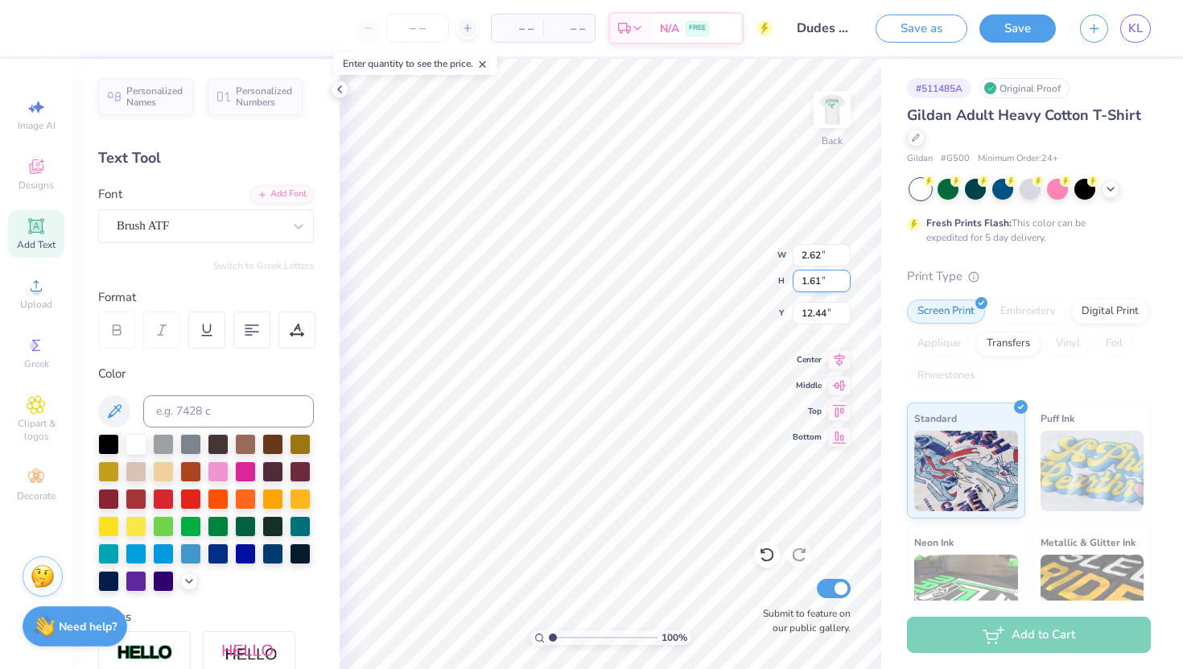
click at [826, 281] on input "1.61" at bounding box center [822, 281] width 58 height 23
type input "1"
type input "0.86"
type input "3.69"
type input "1.61"
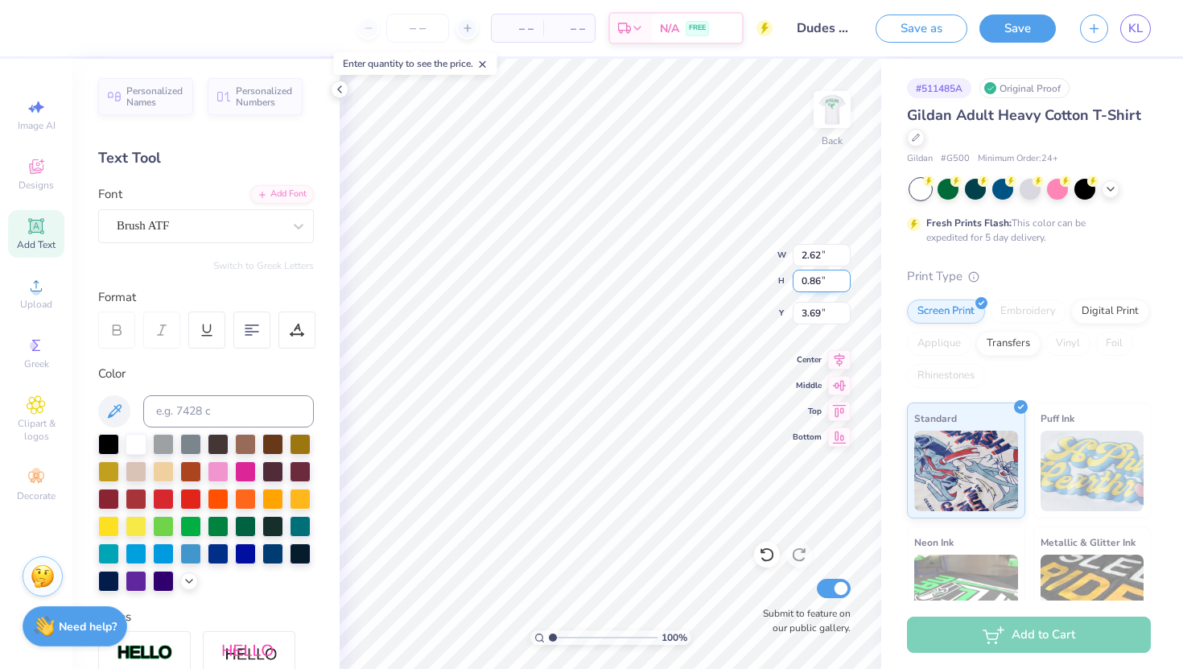
type input "12.44"
click at [804, 282] on input "1.61" at bounding box center [822, 281] width 58 height 23
type input "0.86"
type input "1.40"
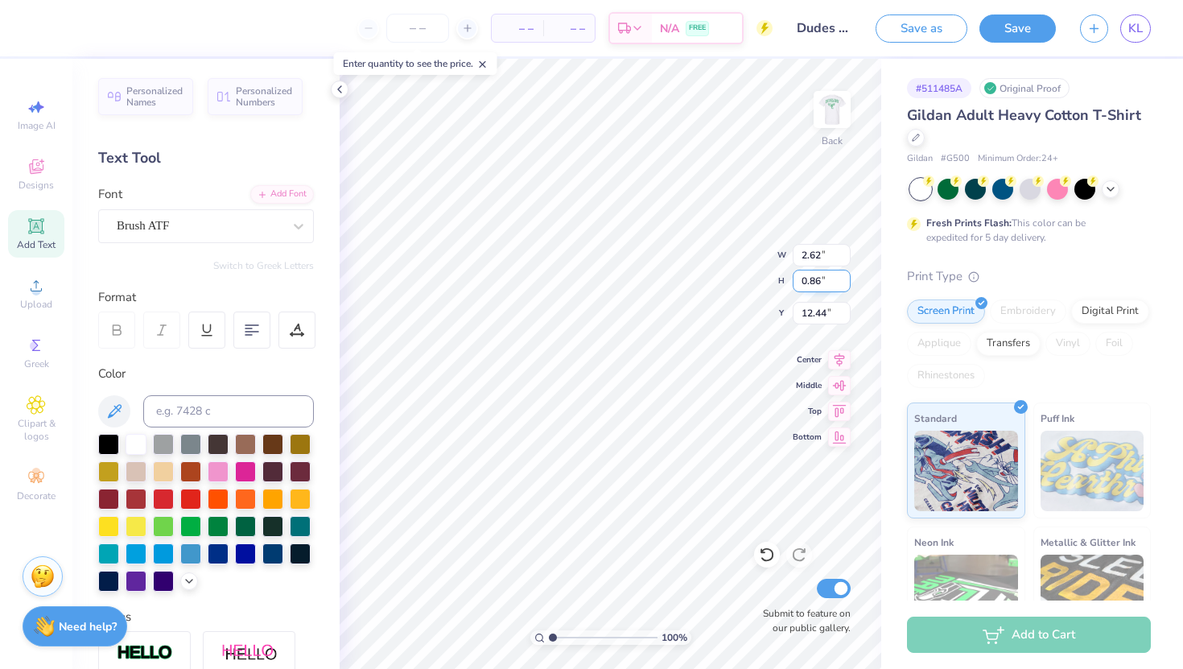
type input "12.82"
click at [816, 259] on input "1.40" at bounding box center [822, 255] width 58 height 23
type input "2.64"
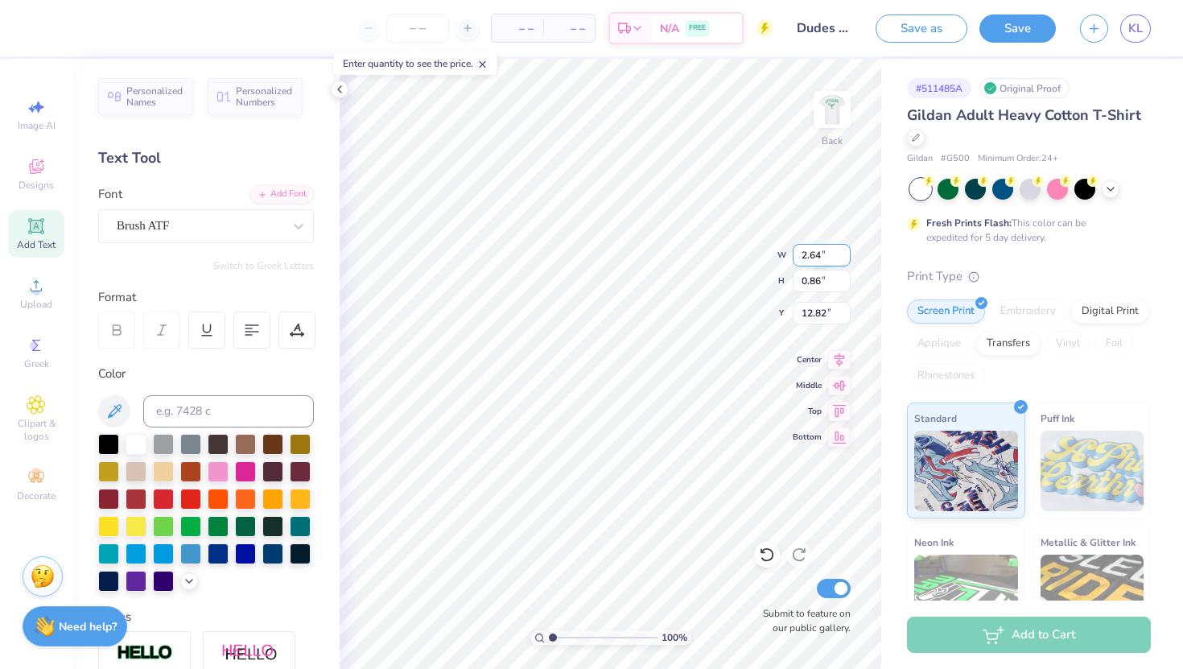
type input "1.63"
type input "12.44"
type input "4.55"
type input "1.71"
type input "1.06"
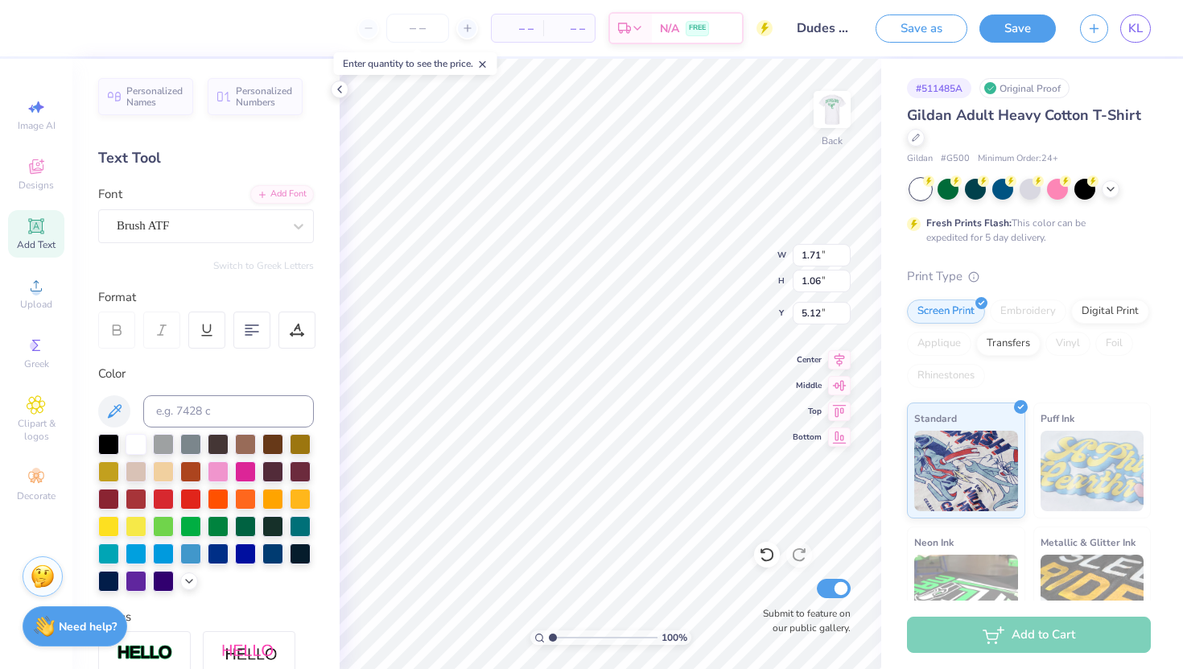
type input "4.77"
type input "2.62"
type input "0.86"
type input "3.69"
type input "1.71"
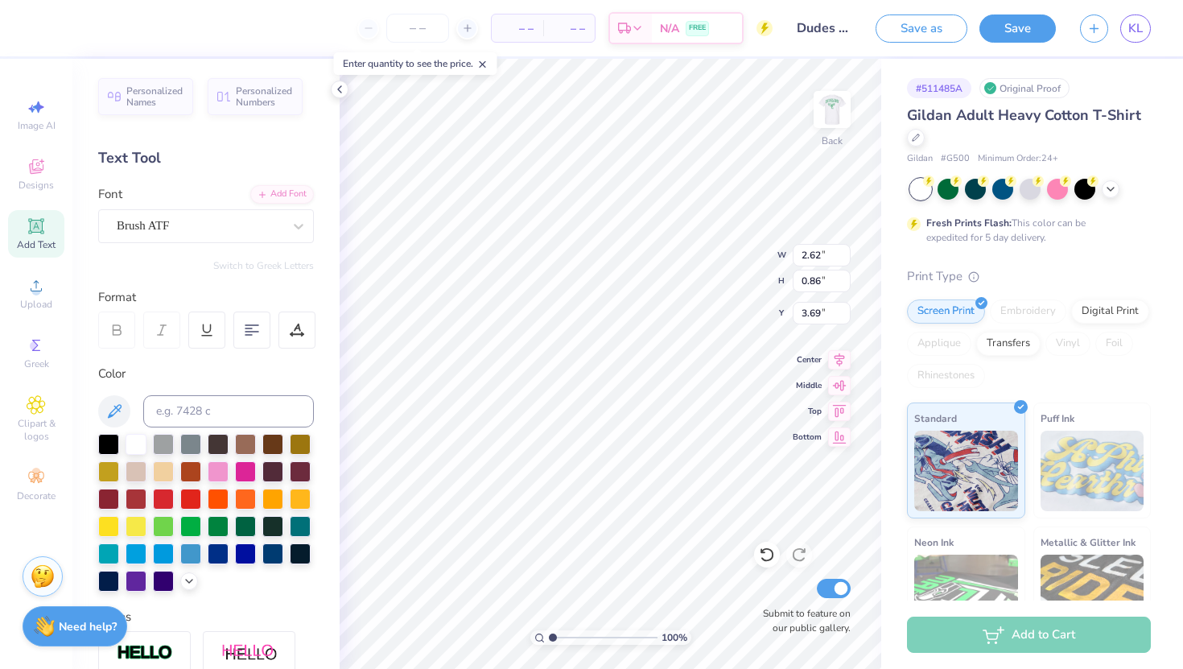
type input "1.06"
type input "4.77"
click at [816, 282] on input "1.06" at bounding box center [822, 281] width 58 height 23
click at [813, 282] on input "1.06" at bounding box center [822, 281] width 58 height 23
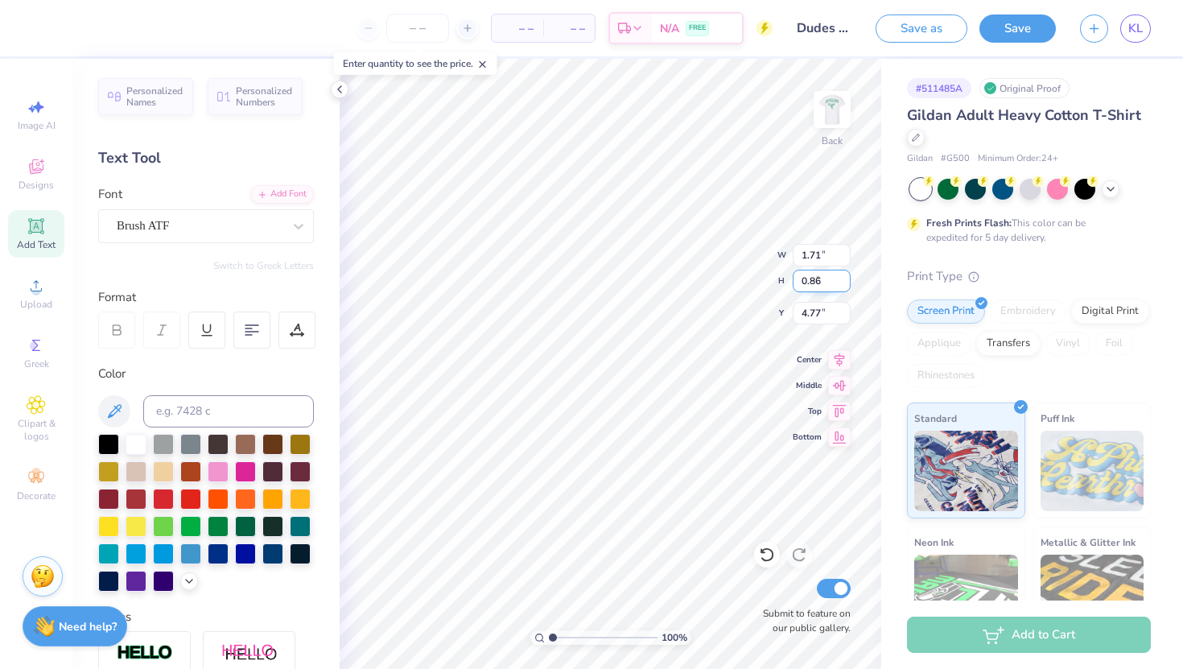
type input "0.86"
type input "1.40"
type input "4.87"
type input "1.40"
type input "4.87"
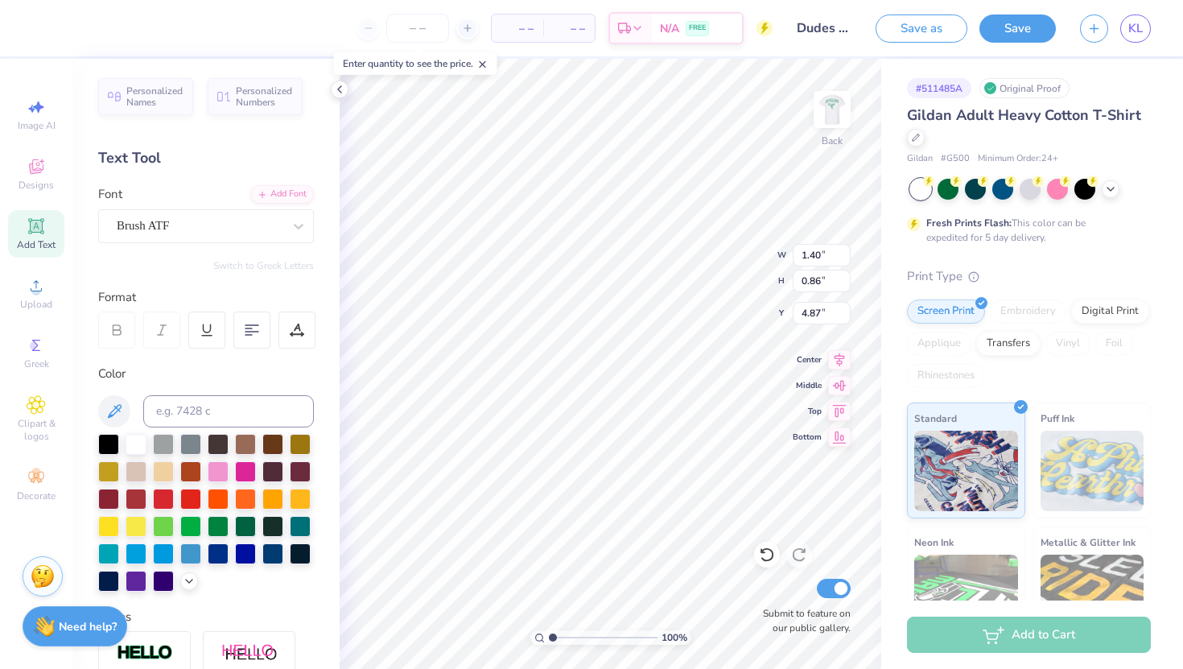
type input "2.62"
type input "3.69"
type input "4.77"
type input "2.62"
type input "3.91"
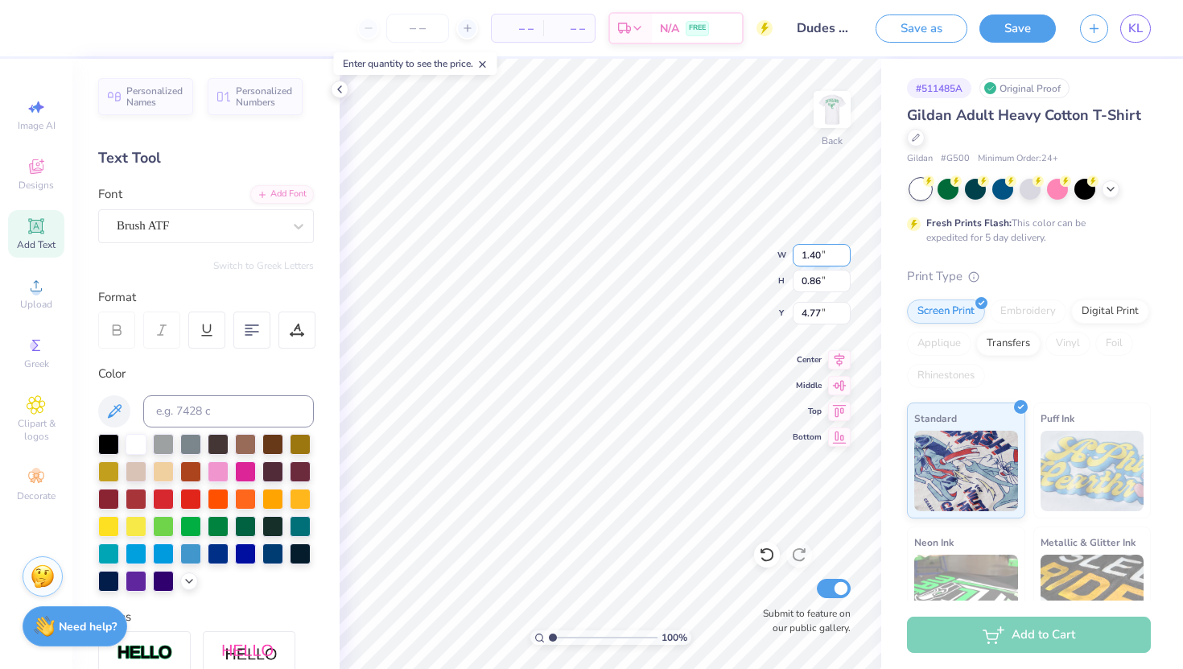
click at [814, 253] on input "1.40" at bounding box center [822, 255] width 58 height 23
type input "2.62"
type input "1.61"
type input "4.40"
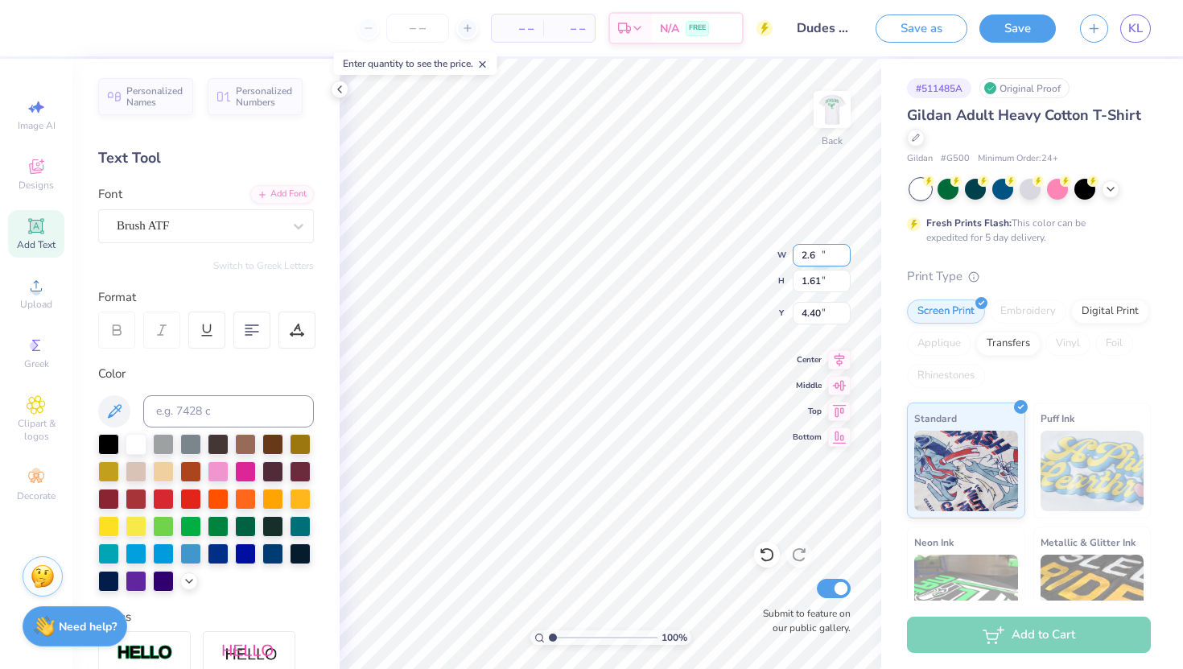
type input "2"
type input "2.00"
type input "1.23"
type input "4.59"
type input "4.77"
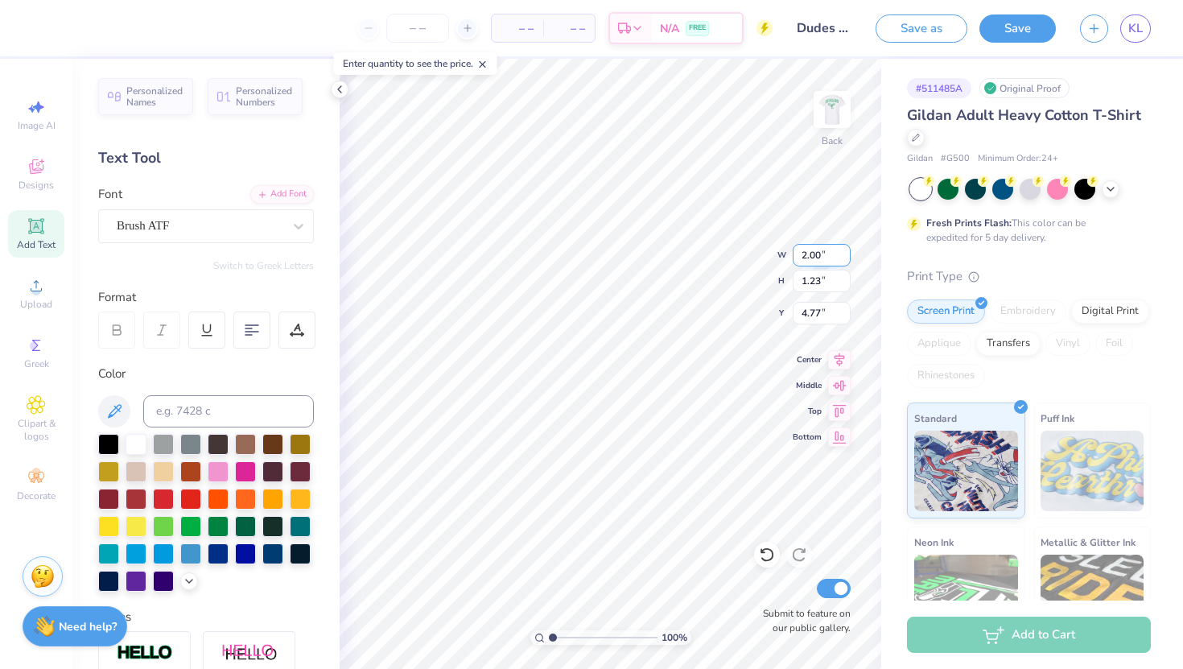
click at [807, 251] on input "2.00" at bounding box center [822, 255] width 58 height 23
type input "1.80"
type input "1.11"
type input "4.83"
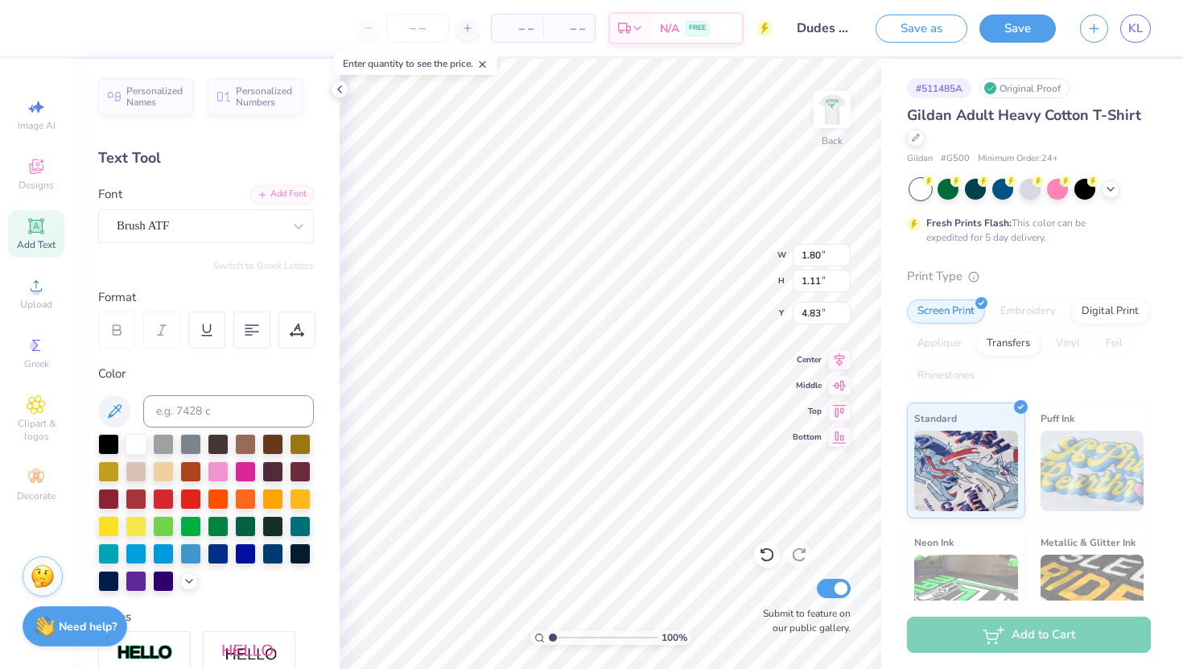
type input "4.77"
type input "4.01"
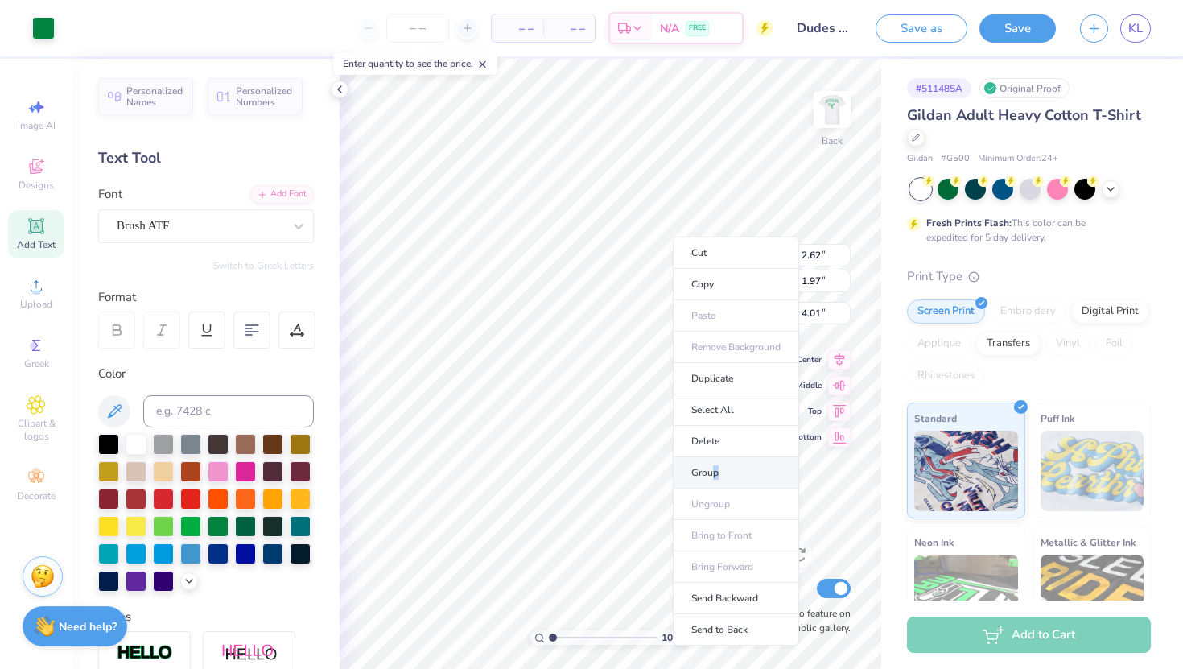
click at [715, 468] on li "Group" at bounding box center [736, 472] width 126 height 31
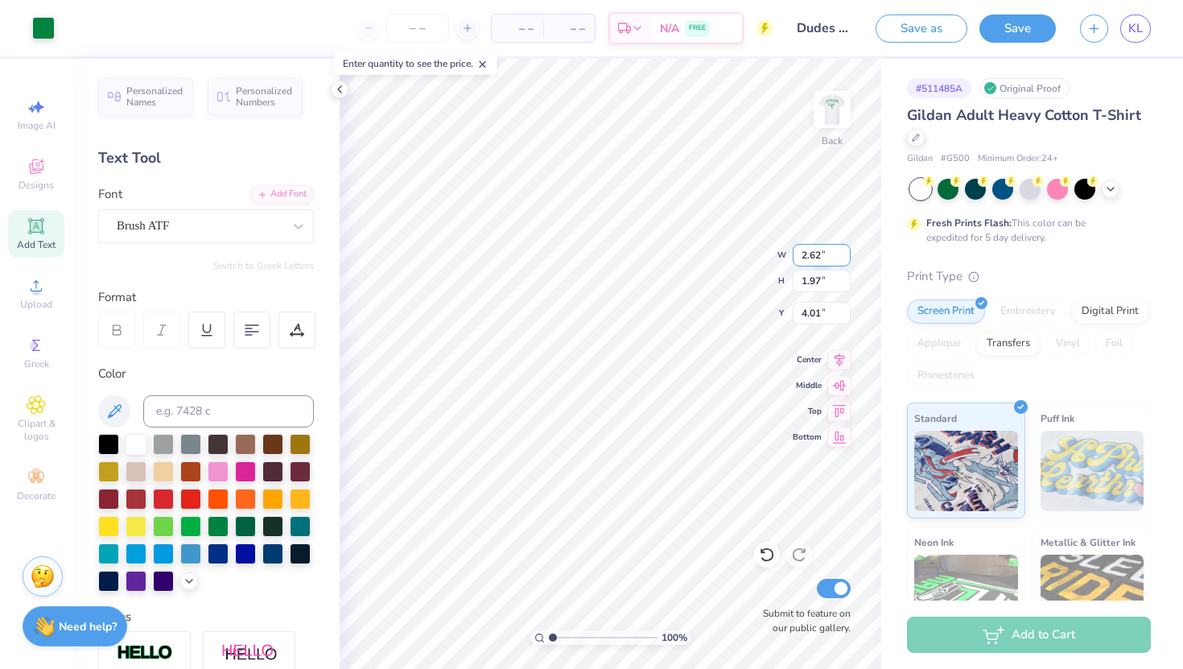
click at [821, 255] on input "2.62" at bounding box center [822, 255] width 58 height 23
click at [814, 258] on input "2.5" at bounding box center [822, 255] width 58 height 23
type input "2.50"
type input "1.88"
type input "4.06"
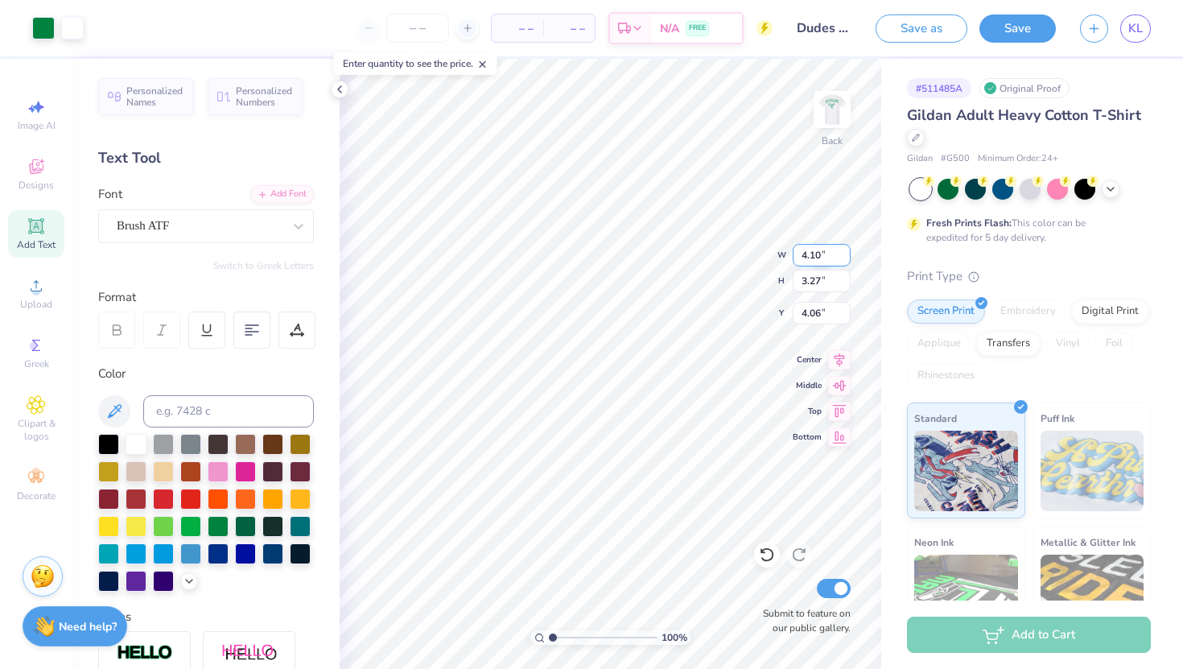
click at [822, 257] on input "4.10" at bounding box center [822, 255] width 58 height 23
type input "4.00"
type input "3.19"
type input "4.10"
type input "3.00"
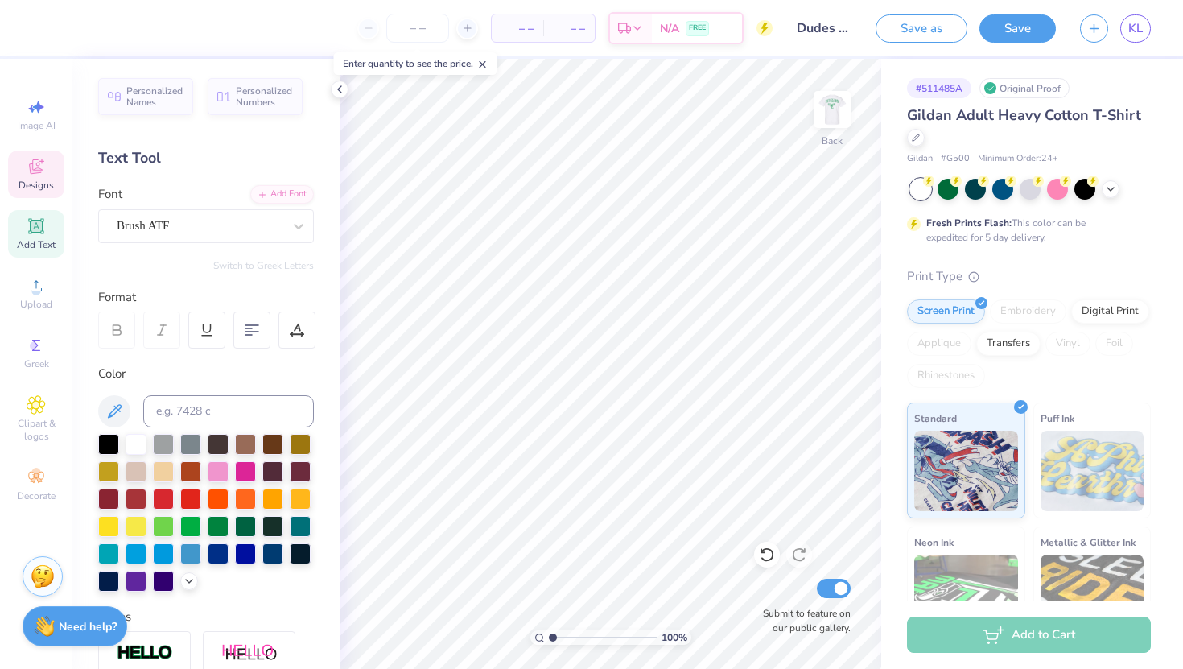
click at [31, 158] on icon at bounding box center [36, 166] width 19 height 19
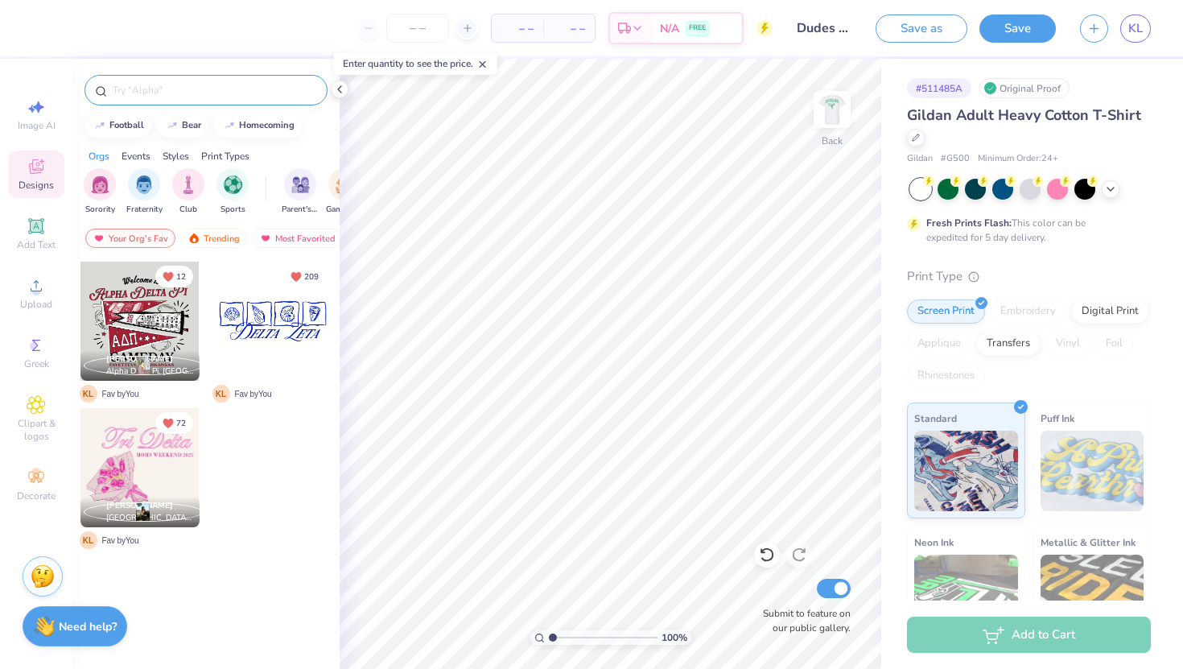
click at [209, 93] on input "text" at bounding box center [214, 90] width 206 height 16
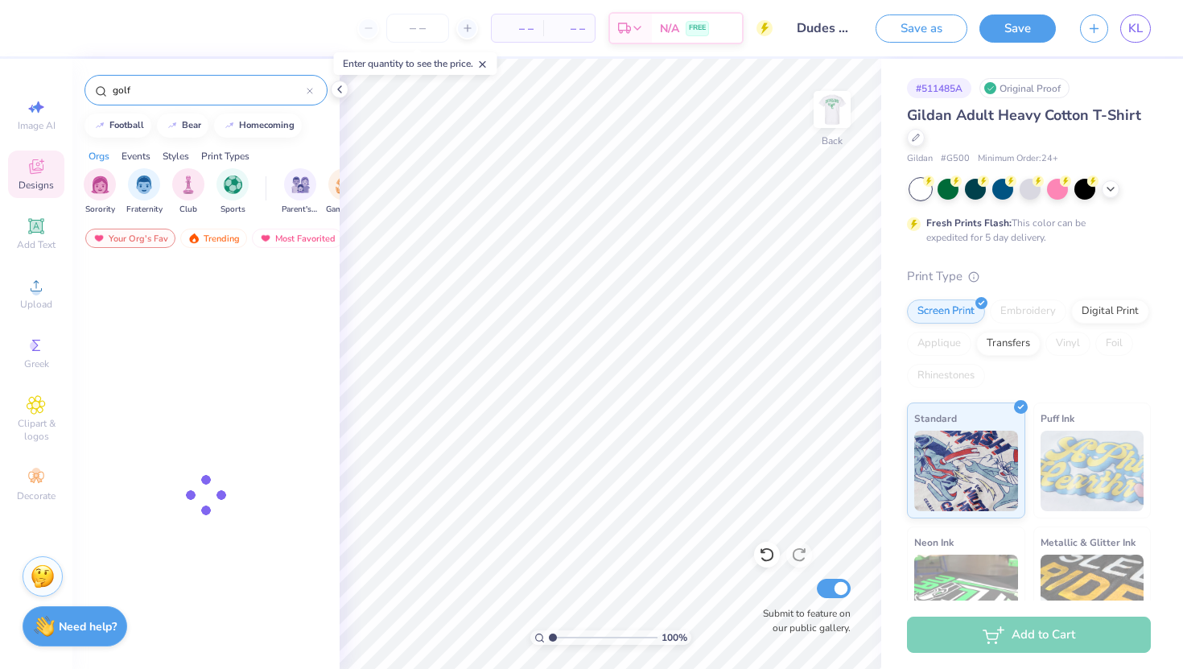
click at [205, 93] on input "golf" at bounding box center [209, 90] width 196 height 16
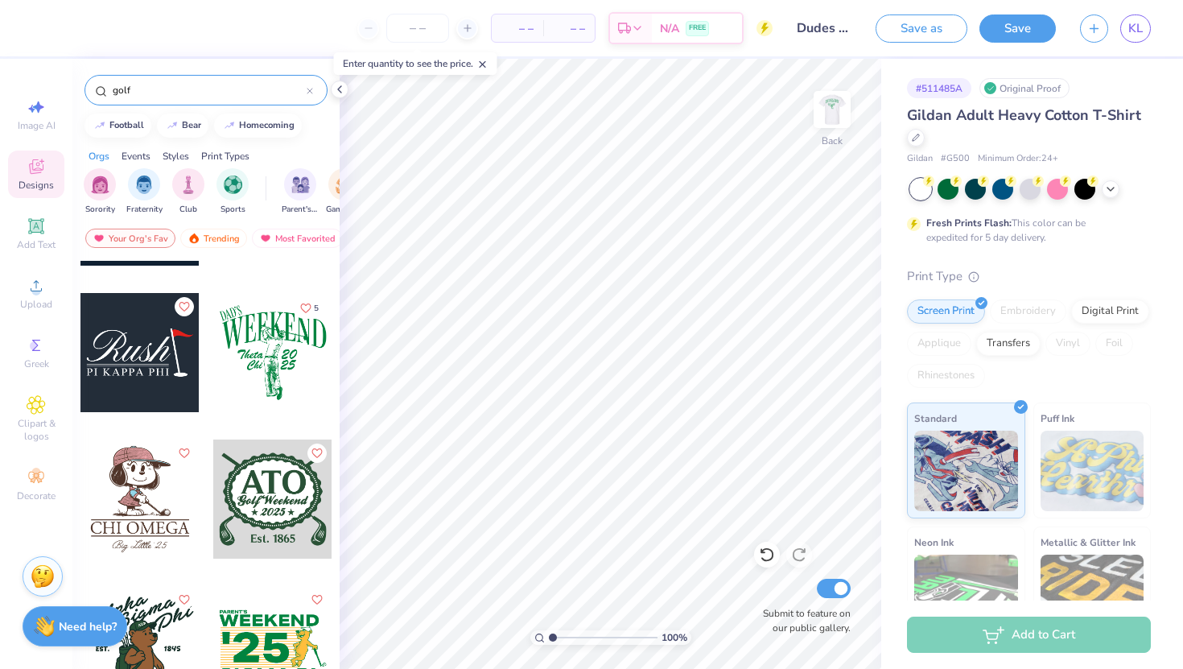
scroll to position [1273, 0]
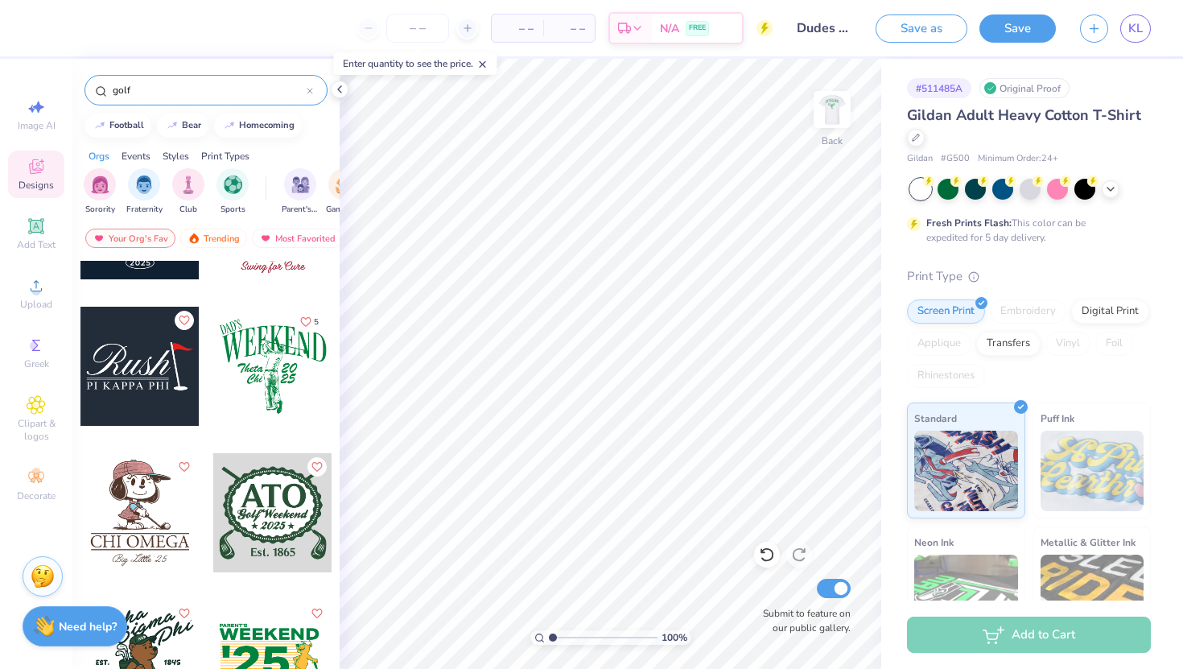
type input "golf"
click at [829, 112] on img at bounding box center [832, 109] width 64 height 64
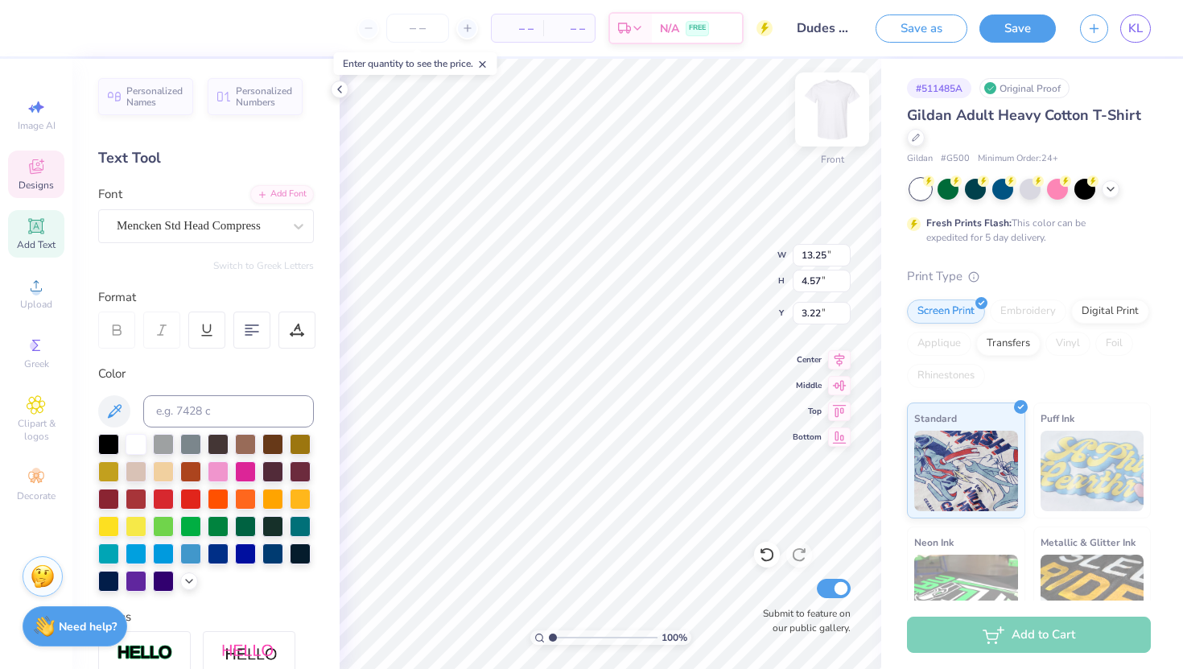
click at [822, 116] on img at bounding box center [832, 109] width 64 height 64
click at [31, 233] on icon at bounding box center [36, 225] width 19 height 19
click at [220, 232] on div "Super Dream" at bounding box center [199, 225] width 169 height 25
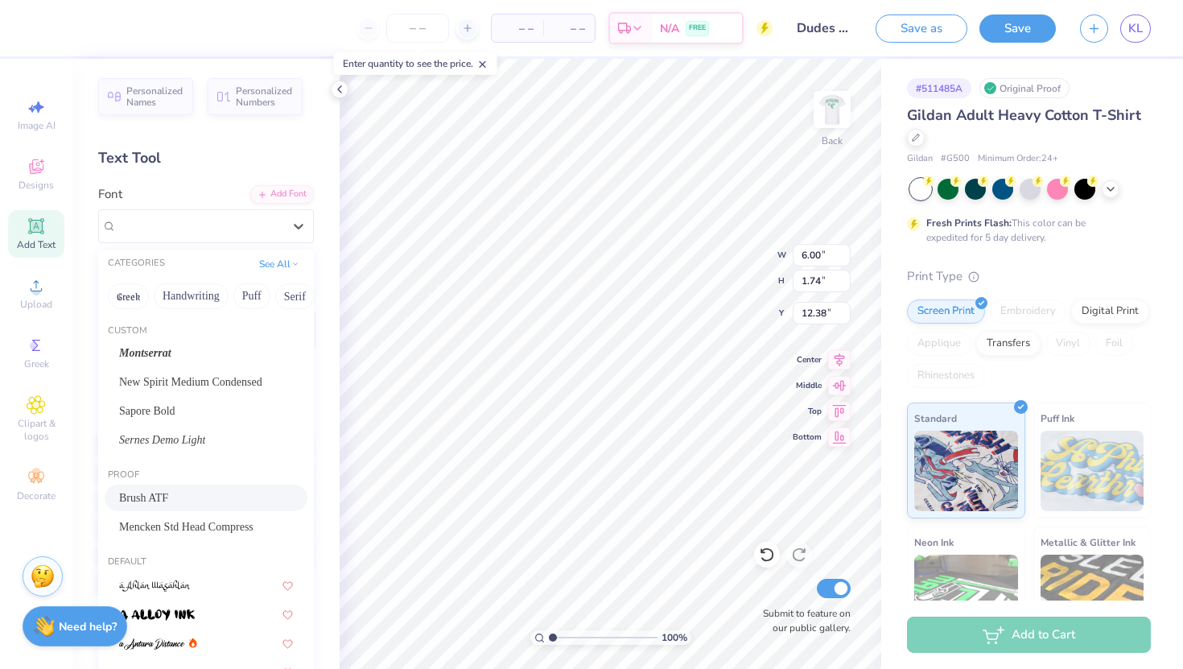
click at [173, 502] on div "Brush ATF" at bounding box center [206, 497] width 174 height 17
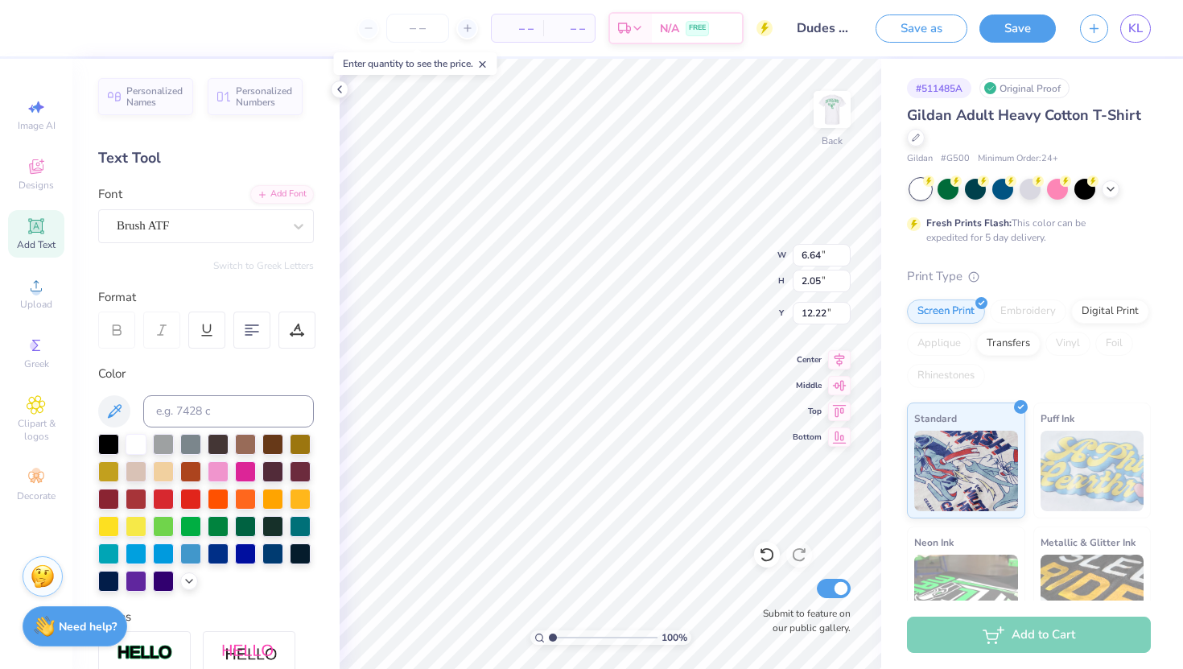
type input "6.64"
type input "2.05"
type input "12.22"
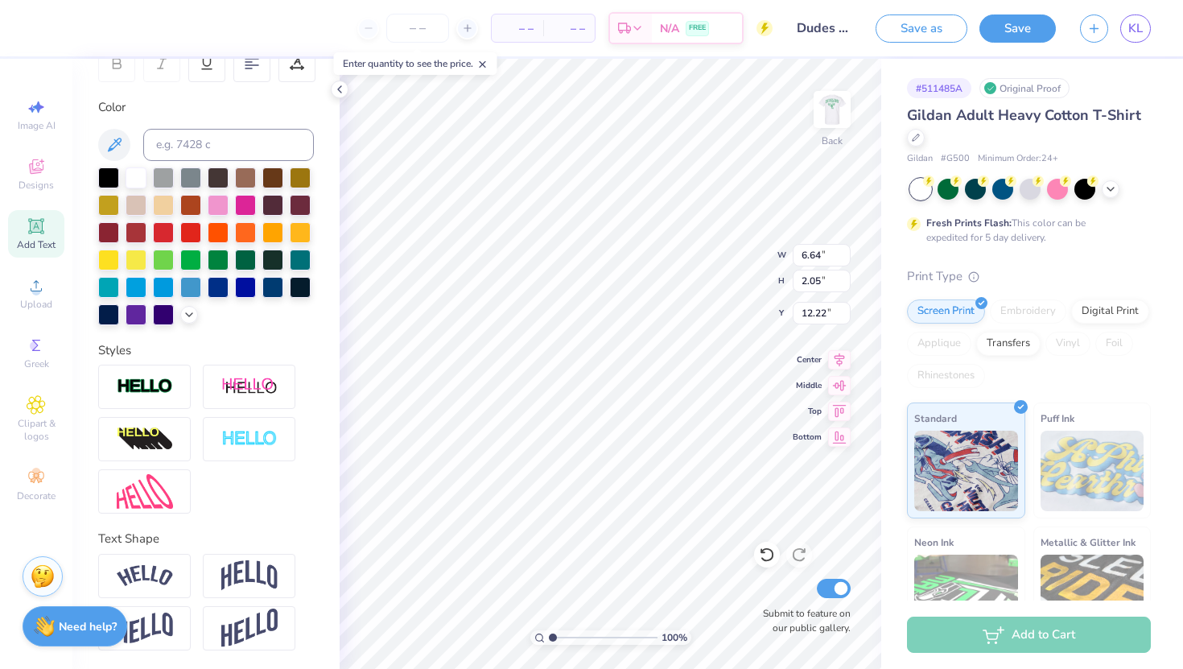
scroll to position [0, 0]
type textarea "Alpha Delta Pi"
click at [217, 257] on div at bounding box center [218, 258] width 21 height 21
type input "5.41"
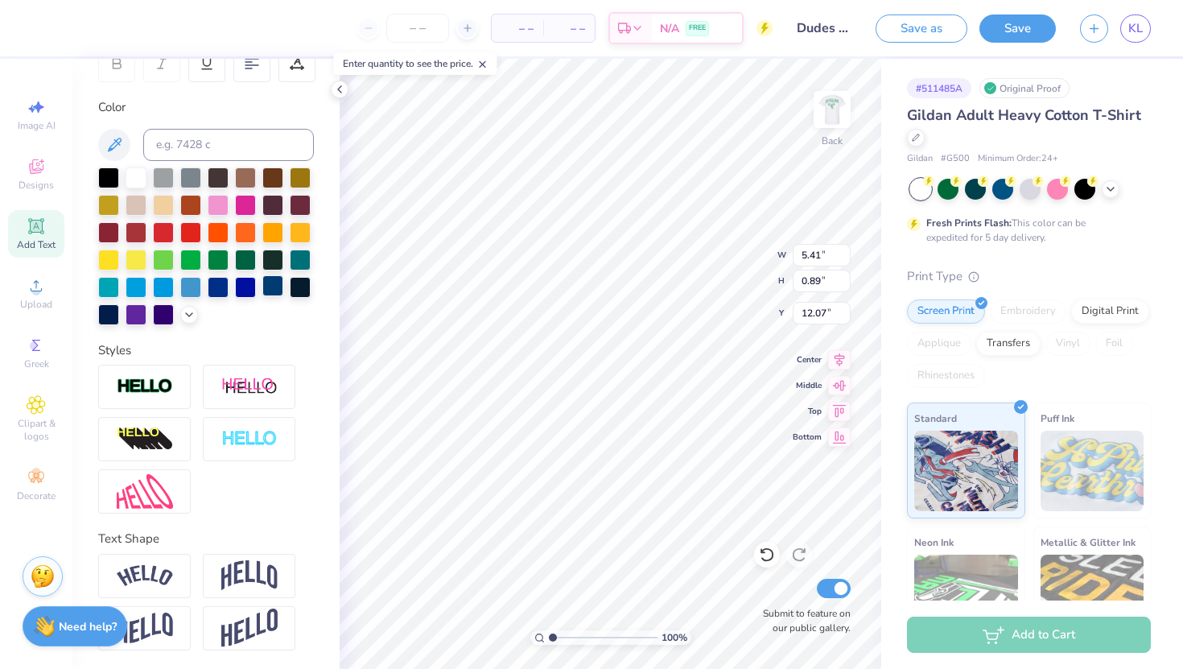
type input "0.89"
type input "13.47"
type input "4.65"
type input "1.43"
type input "9.42"
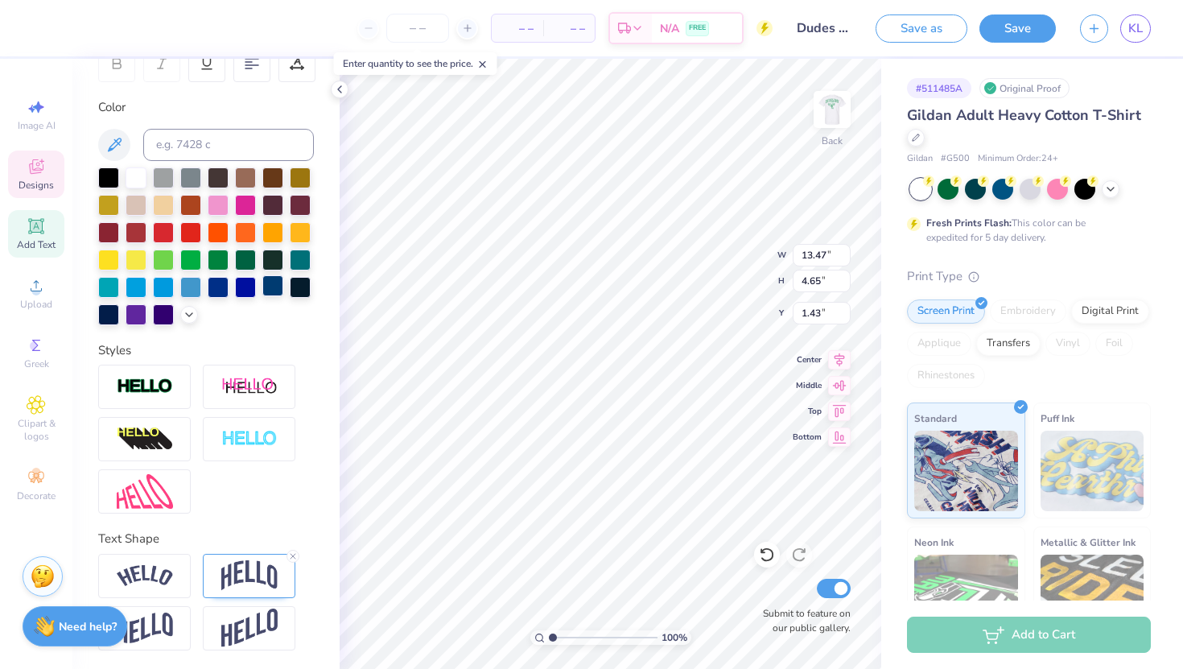
type input "3.25"
type input "2.83"
type input "5.41"
type input "0.89"
type input "6.08"
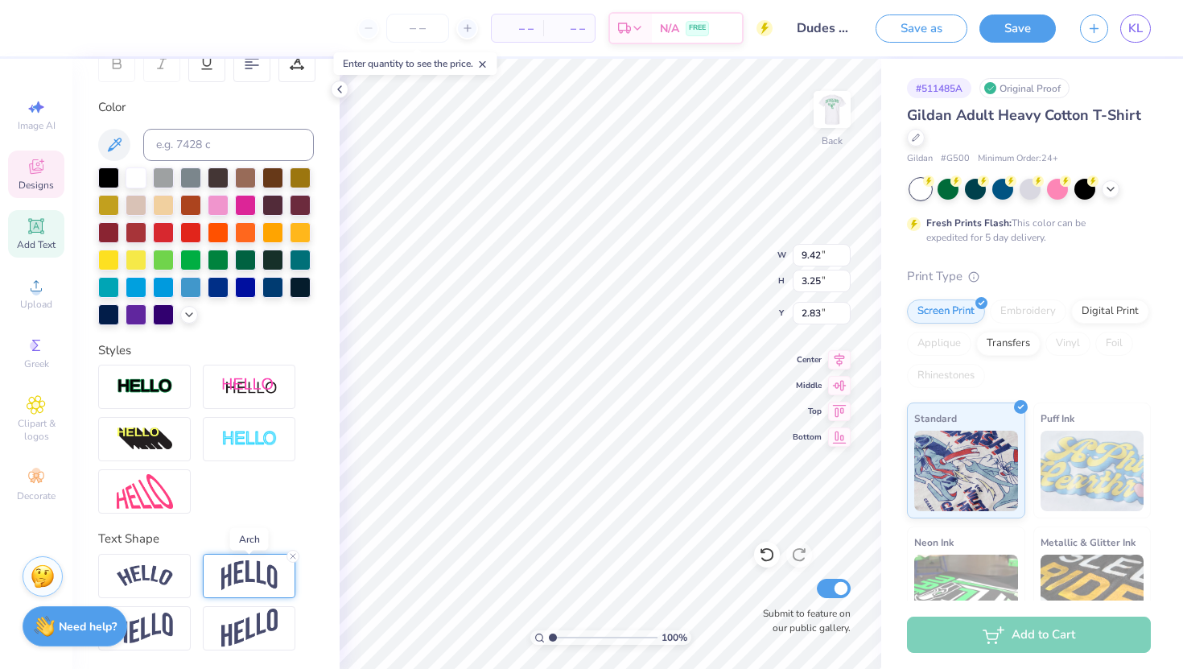
click at [238, 569] on img at bounding box center [249, 575] width 56 height 31
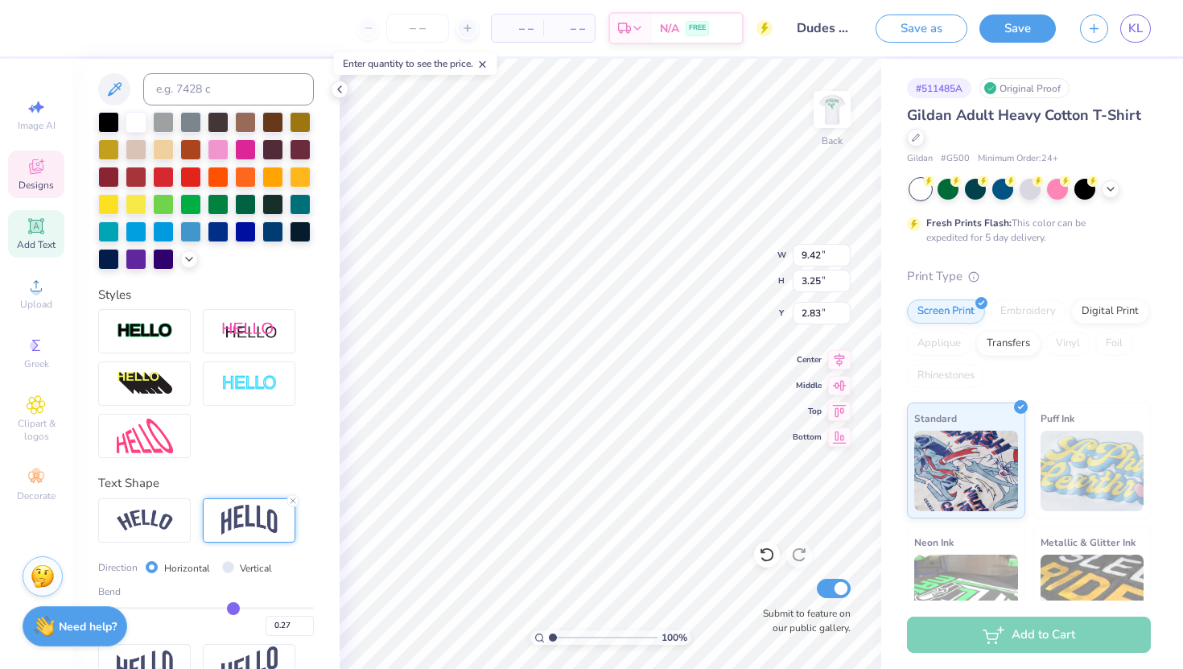
scroll to position [361, 0]
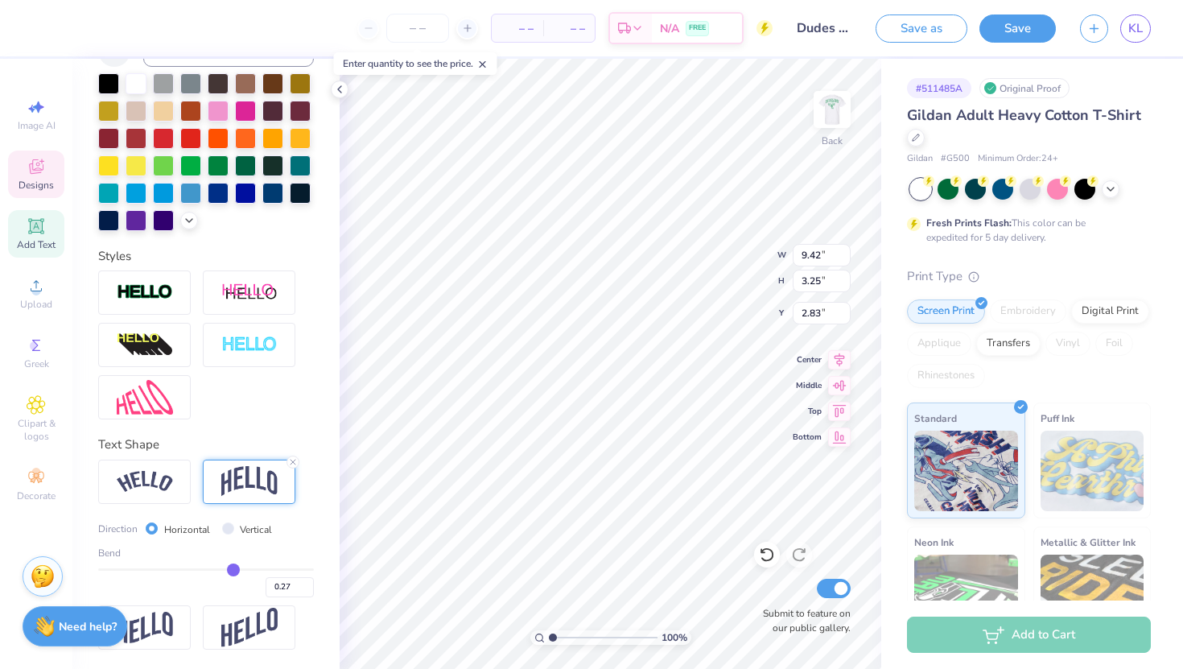
type input "0.29"
type input "0.28"
type input "0.27"
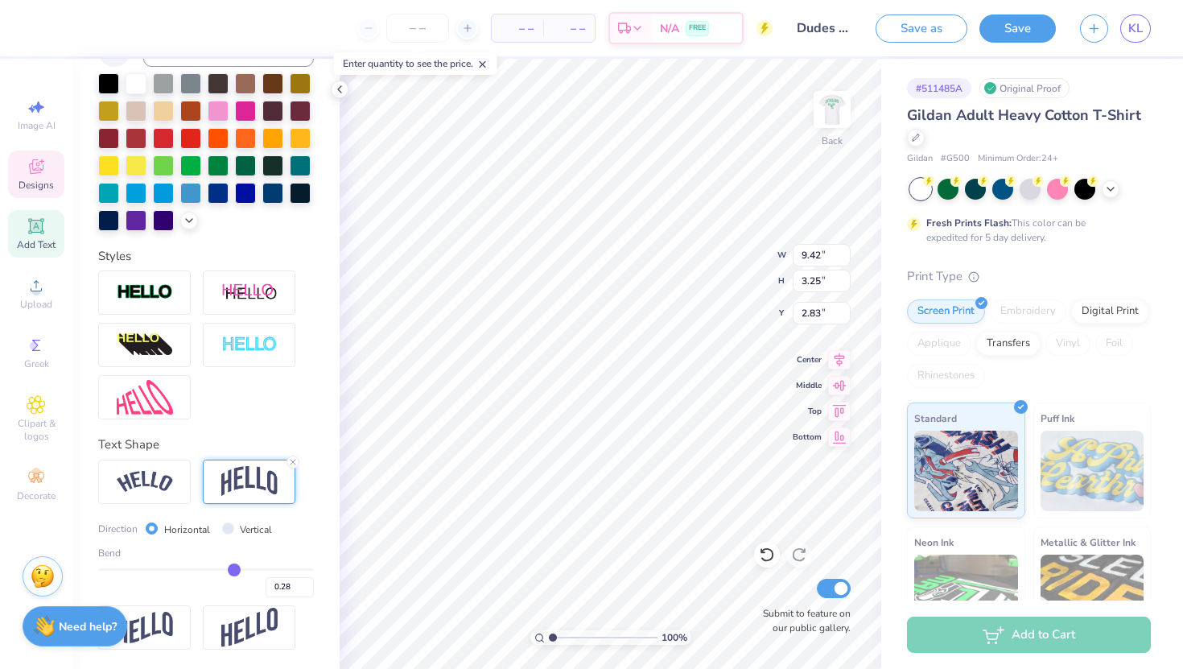
type input "0.27"
type input "0.26"
type input "0.25"
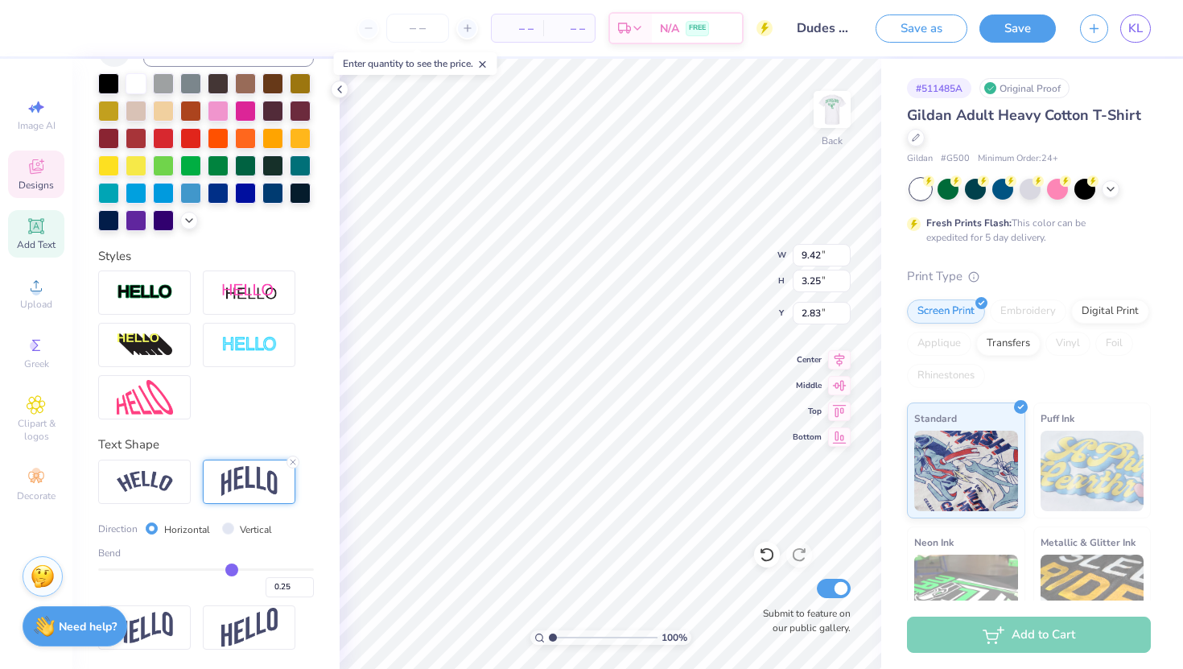
type input "0.24"
type input "0.23"
type input "0.22"
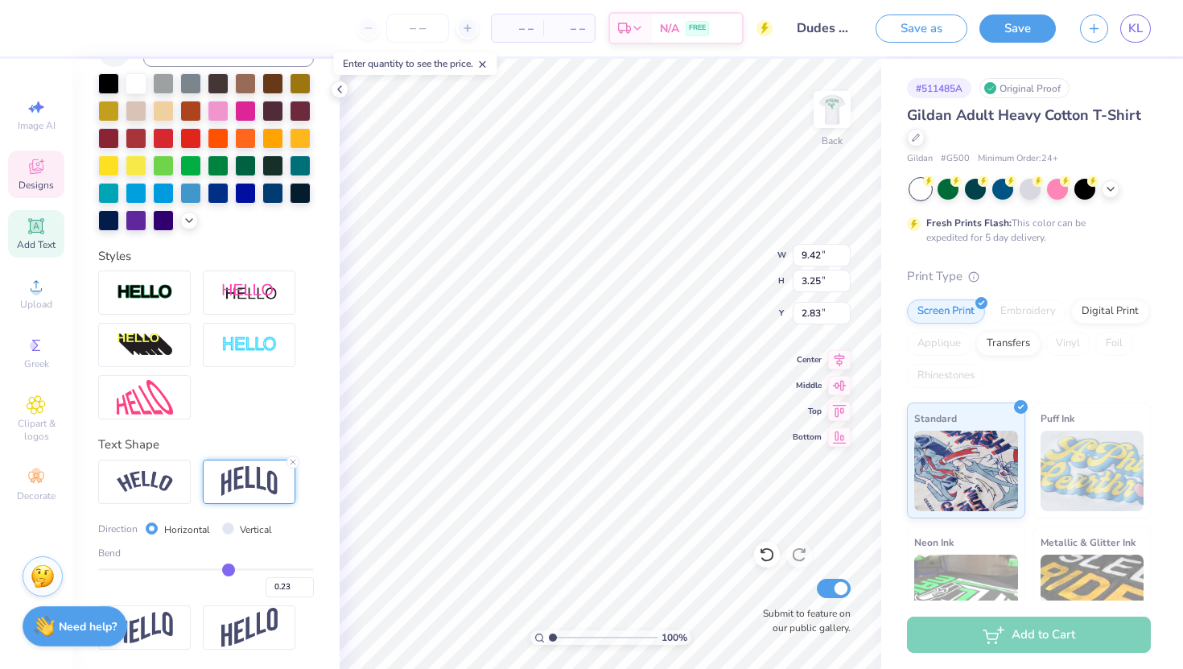
type input "0.22"
type input "0.21"
type input "0.2"
type input "0.20"
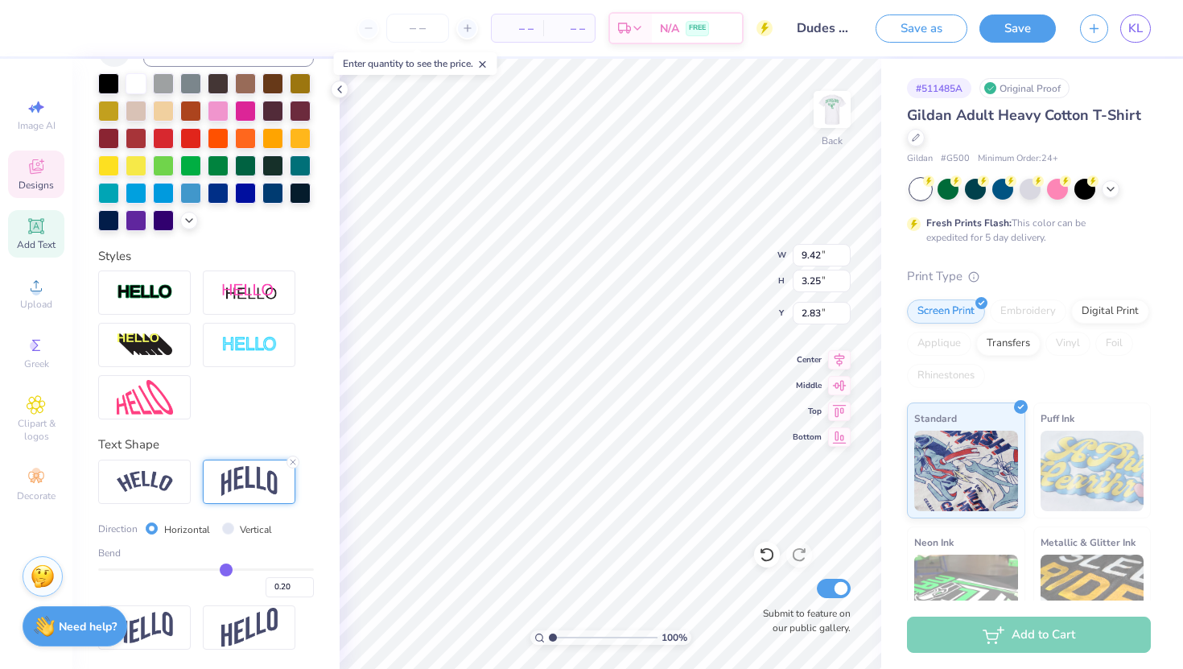
type input "0.19"
type input "2.95"
type input "2.98"
drag, startPoint x: 235, startPoint y: 570, endPoint x: 225, endPoint y: 568, distance: 9.8
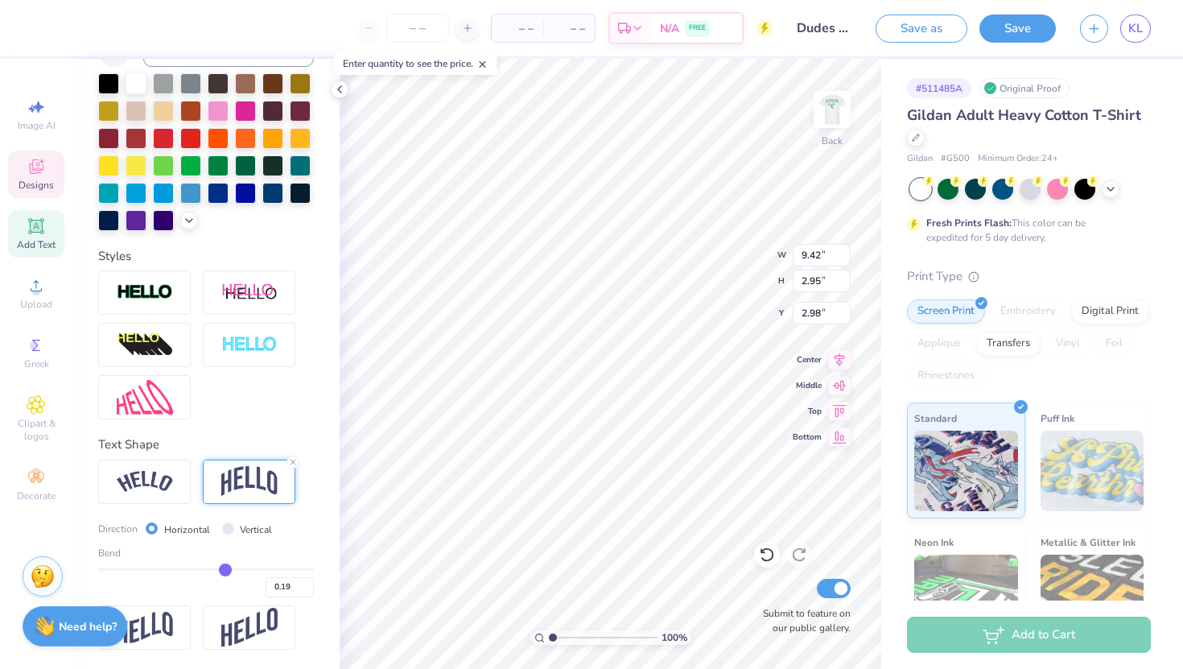
type input "0.19"
click at [225, 568] on input "range" at bounding box center [206, 569] width 216 height 2
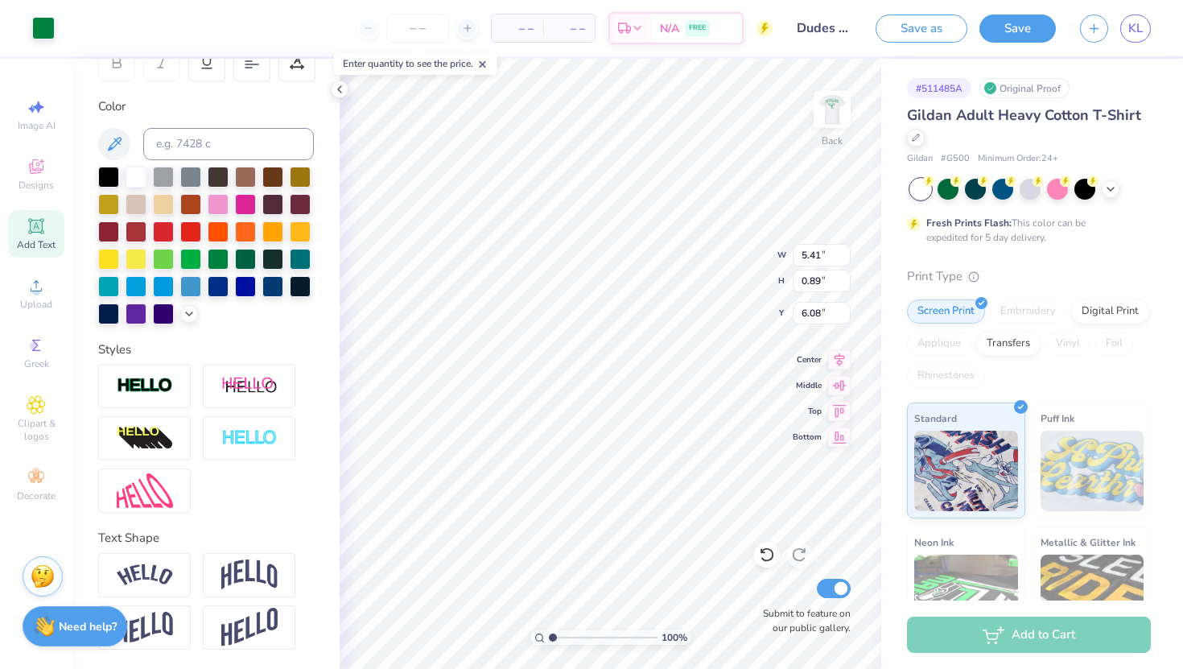
scroll to position [266, 0]
type input "5.71"
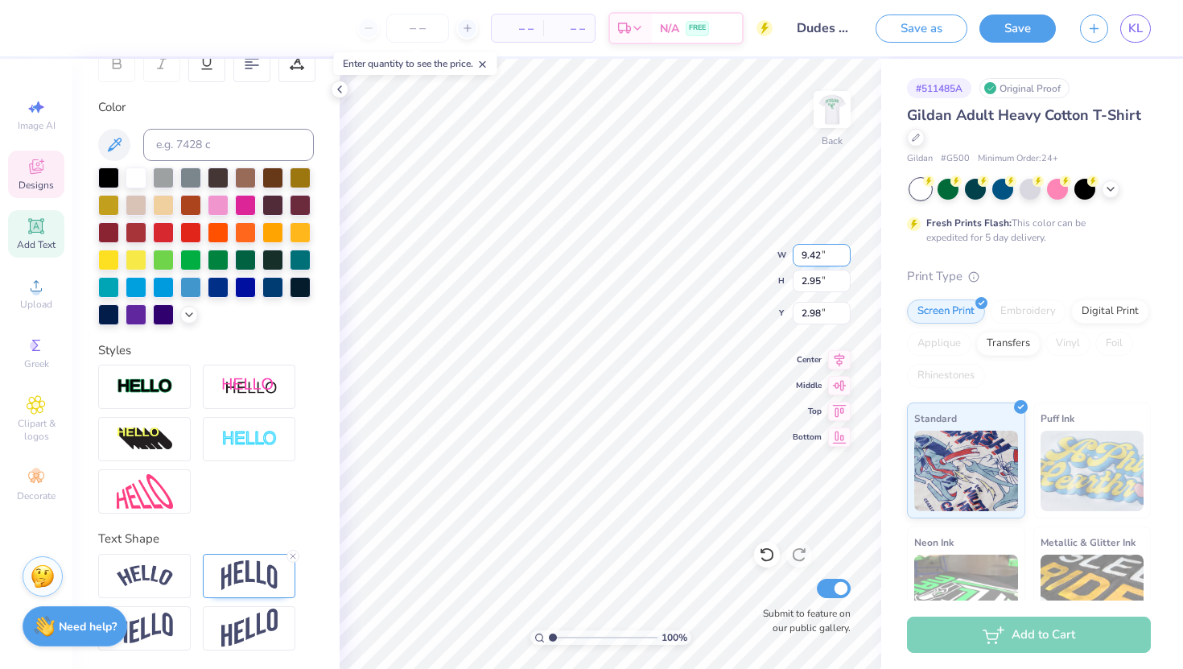
click at [813, 252] on input "9.42" at bounding box center [822, 255] width 58 height 23
type input "8.00"
type input "2.50"
type input "3.20"
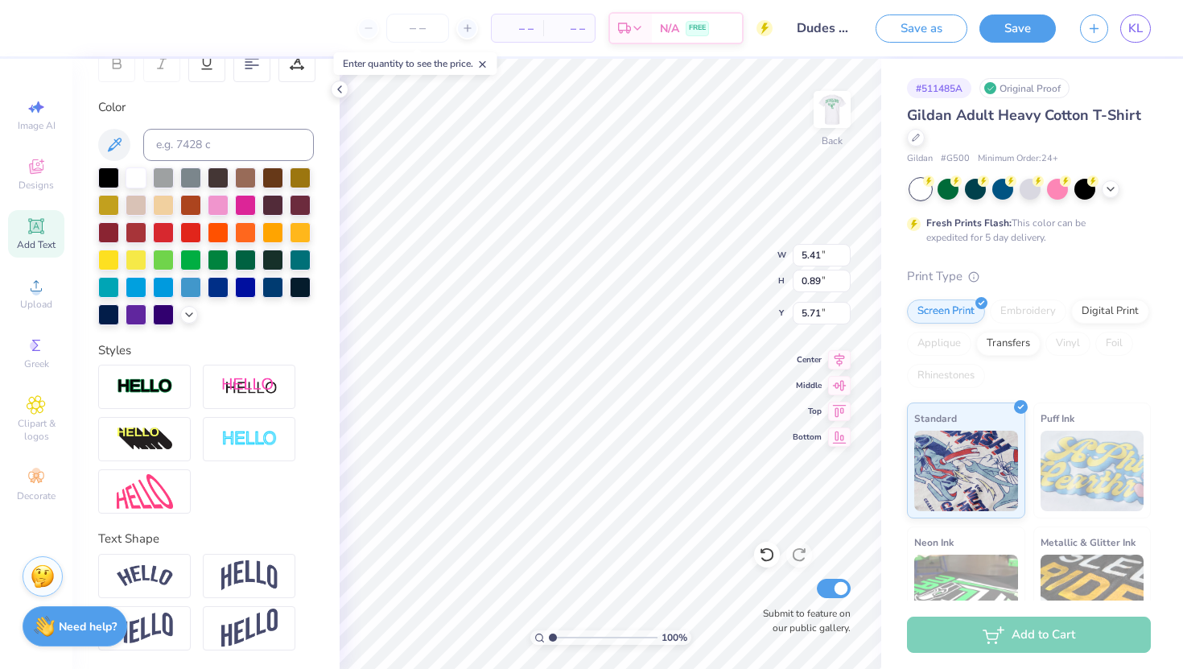
type input "8.00"
type input "2.50"
type input "3.00"
type input "5.41"
type input "0.89"
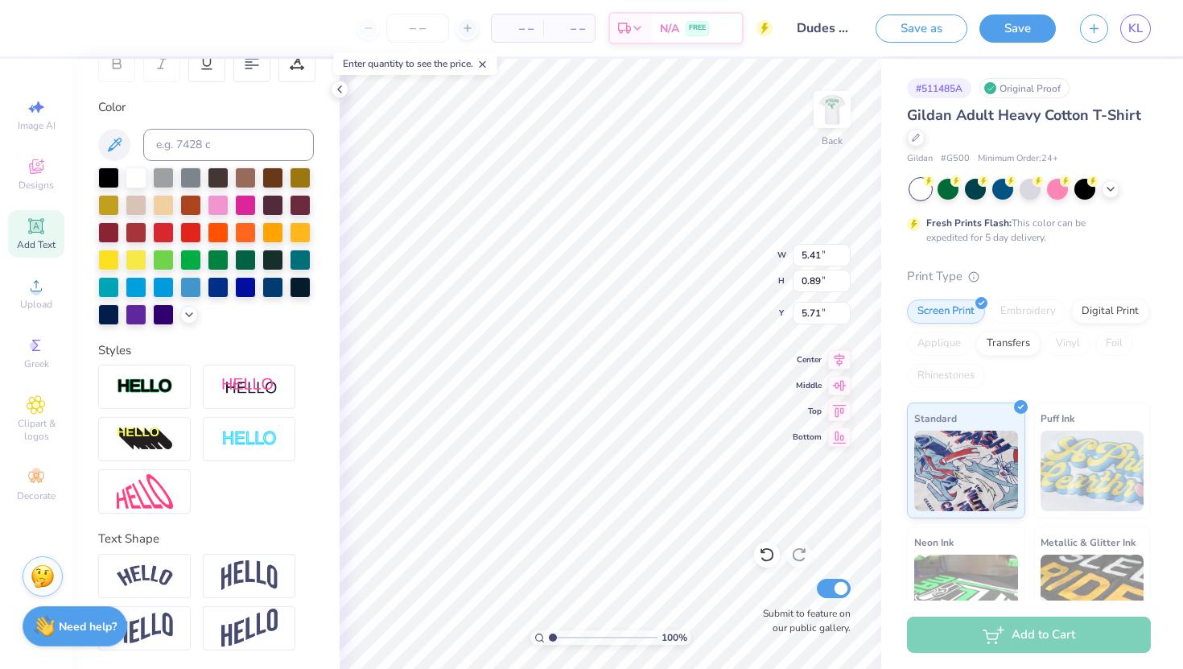
type input "5.50"
click at [810, 253] on input "8.00" at bounding box center [822, 255] width 58 height 23
type input "5.00"
type input "2.12"
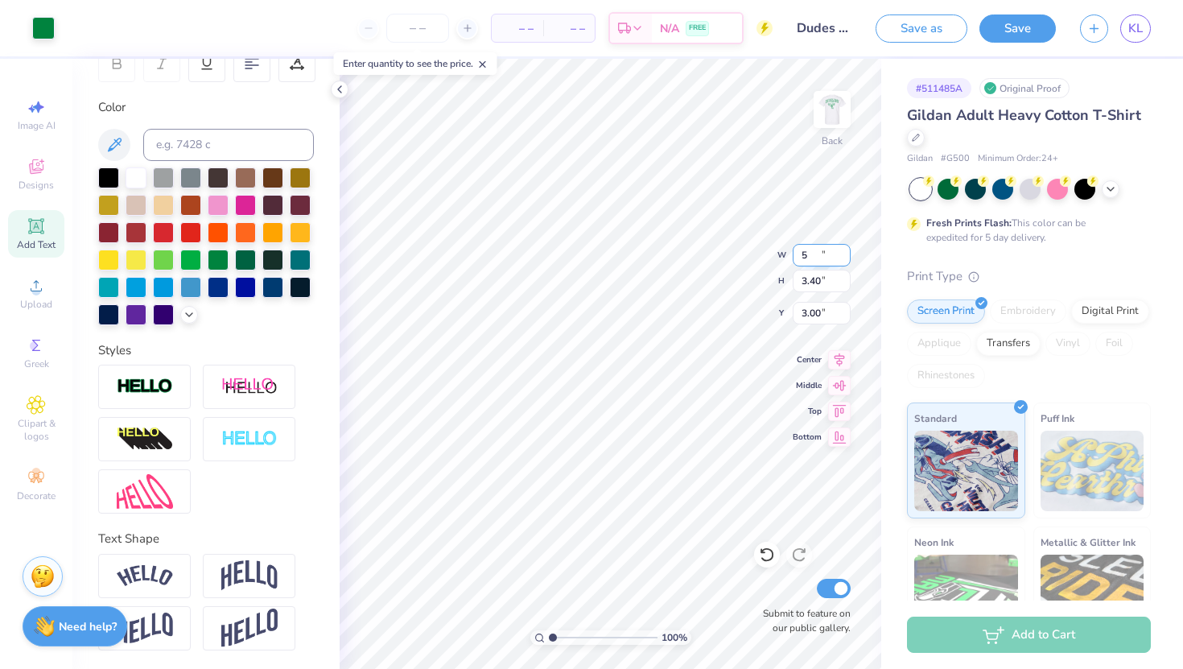
type input "3.64"
click at [818, 261] on input "5.00" at bounding box center [822, 255] width 58 height 23
click at [814, 258] on input "5.00" at bounding box center [822, 255] width 58 height 23
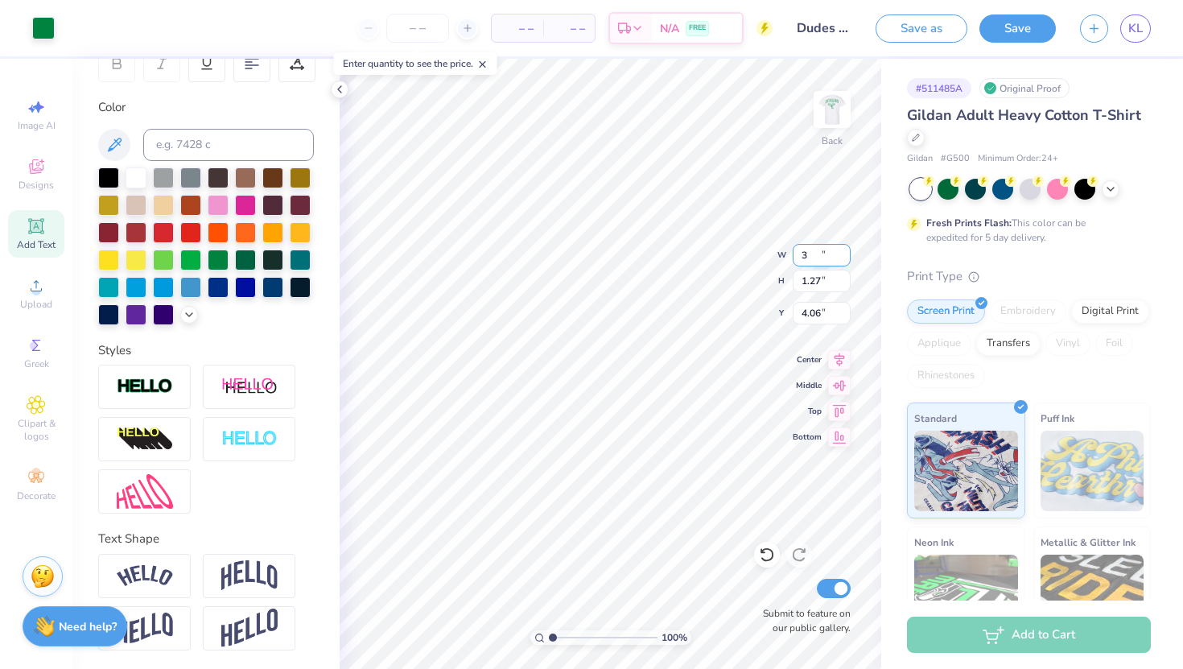
type input "3.00"
type input "1.27"
type input "4.06"
click at [811, 257] on input "3.00" at bounding box center [822, 255] width 58 height 23
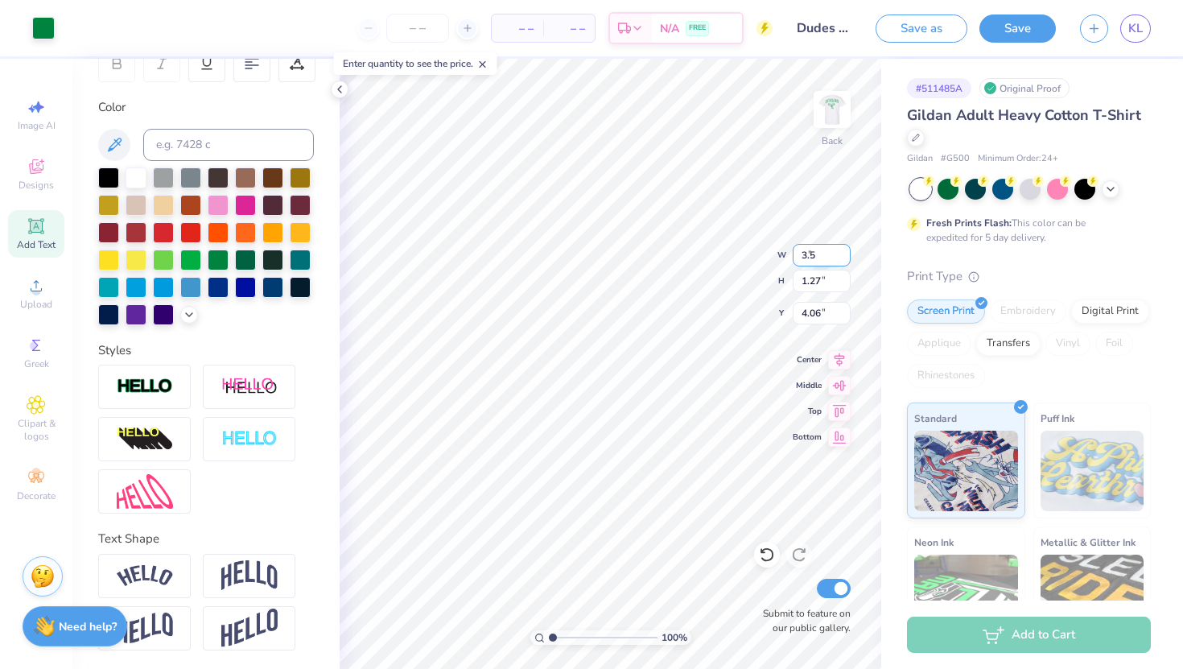
type input "3.50"
type input "1.49"
type input "3.96"
type input "3.00"
click at [816, 255] on input "3.50" at bounding box center [822, 255] width 58 height 23
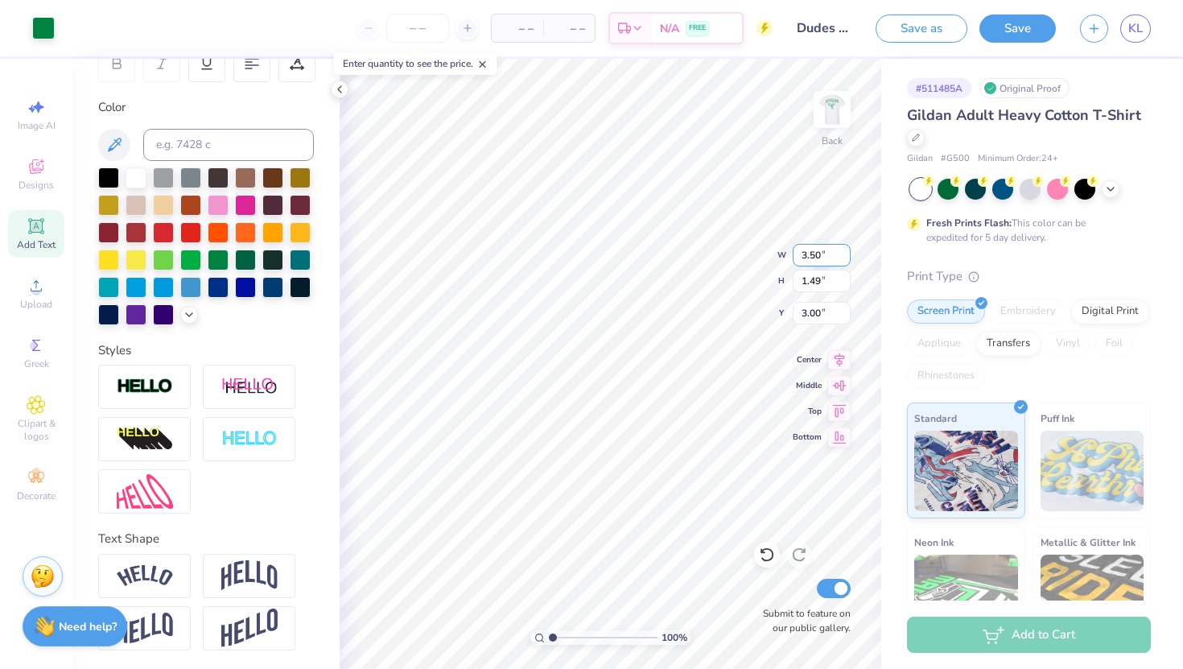
click at [816, 255] on input "3.50" at bounding box center [822, 255] width 58 height 23
click at [805, 255] on input "3.50" at bounding box center [822, 255] width 58 height 23
type input "4.50"
type input "1.91"
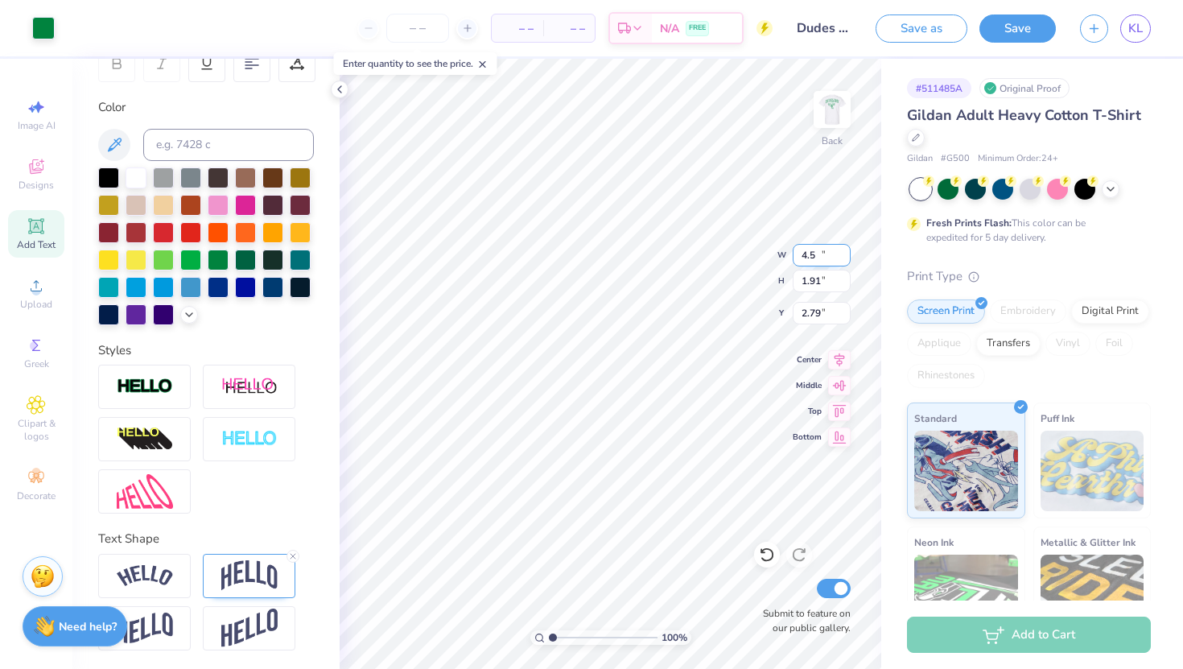
type input "2.79"
type input "3.00"
click at [241, 579] on img at bounding box center [249, 575] width 56 height 31
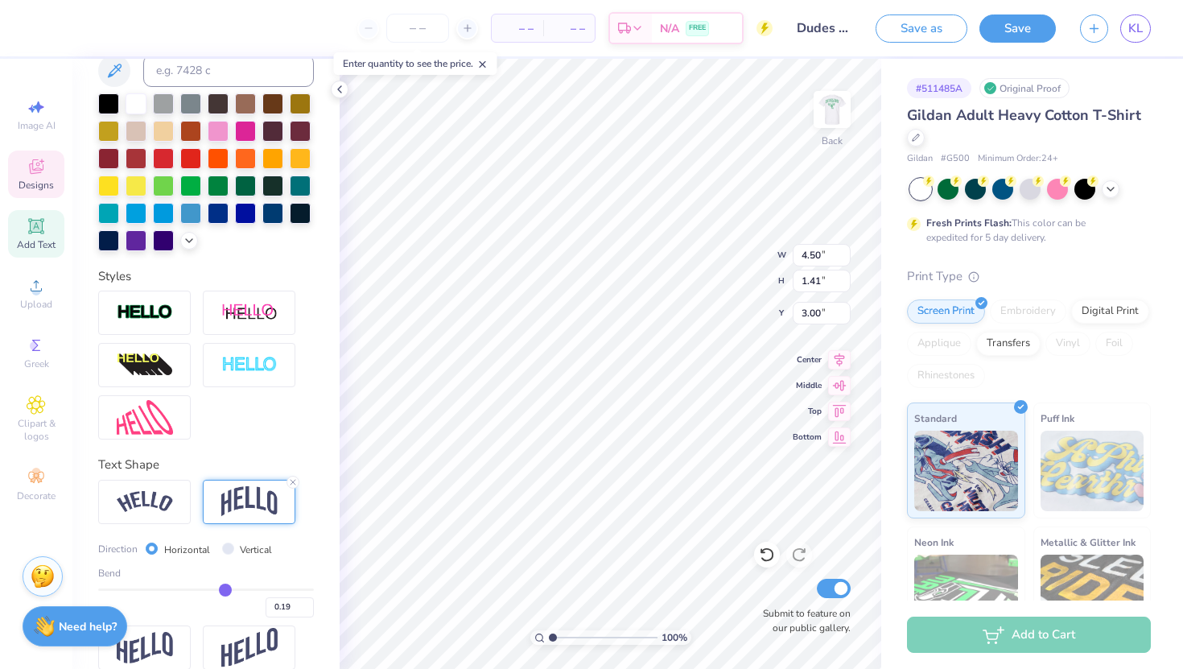
scroll to position [361, 0]
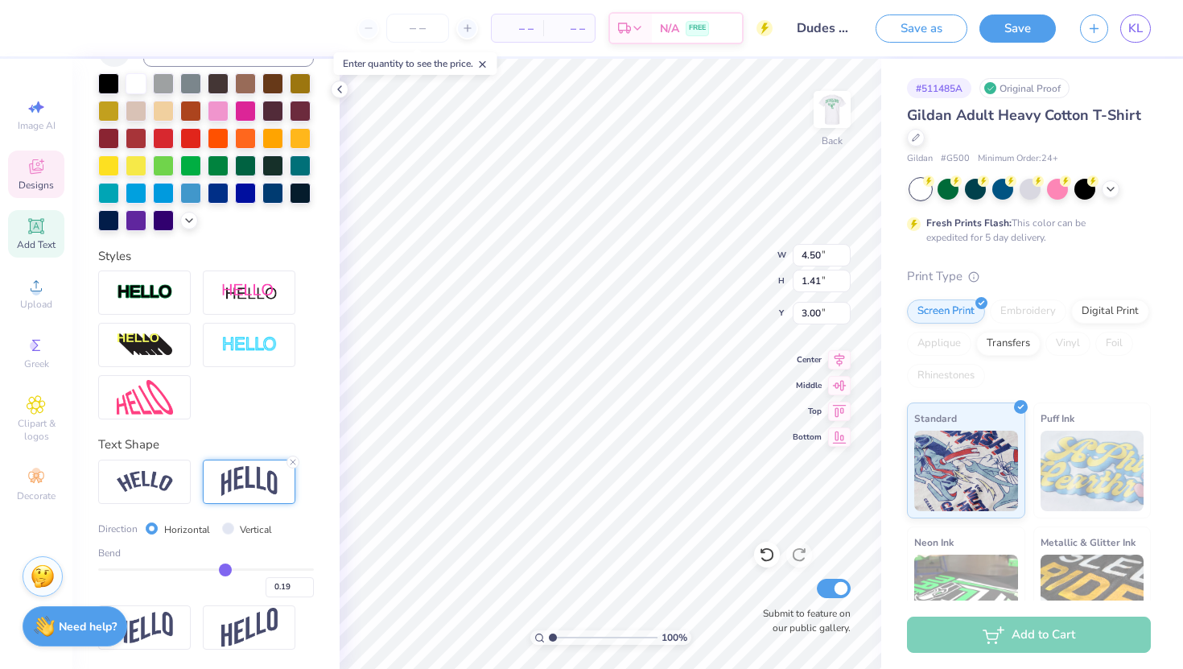
type input "0.2"
type input "0.20"
type input "0.19"
type input "0.18"
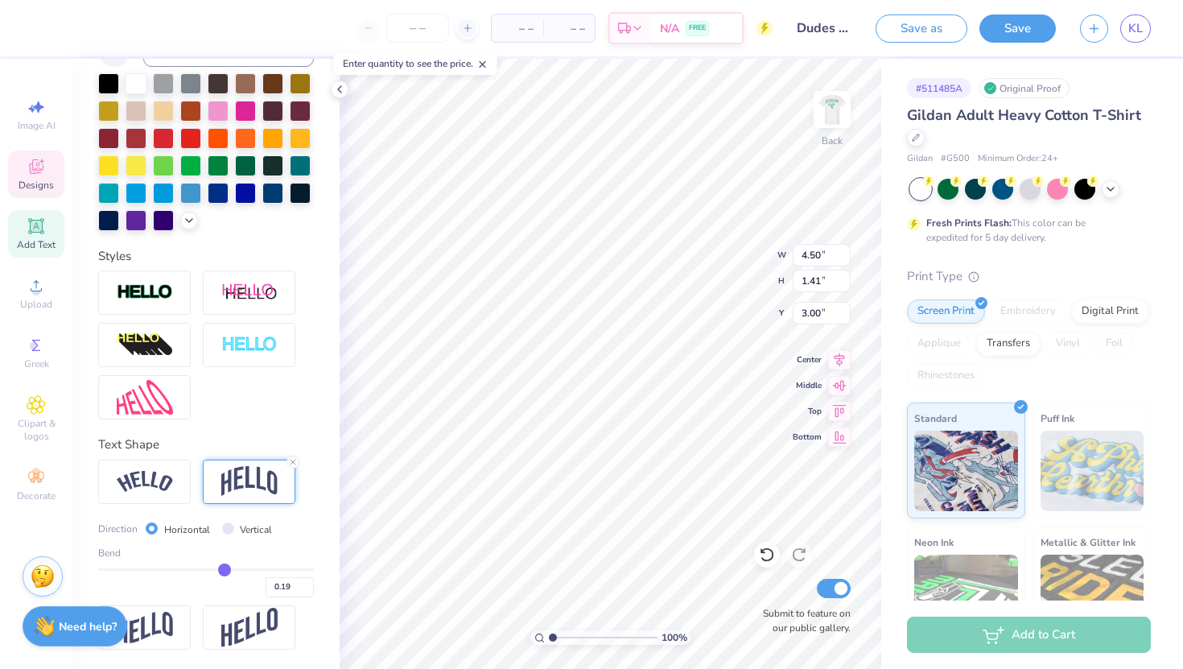
type input "0.18"
type input "0.17"
click at [220, 568] on input "range" at bounding box center [206, 569] width 216 height 2
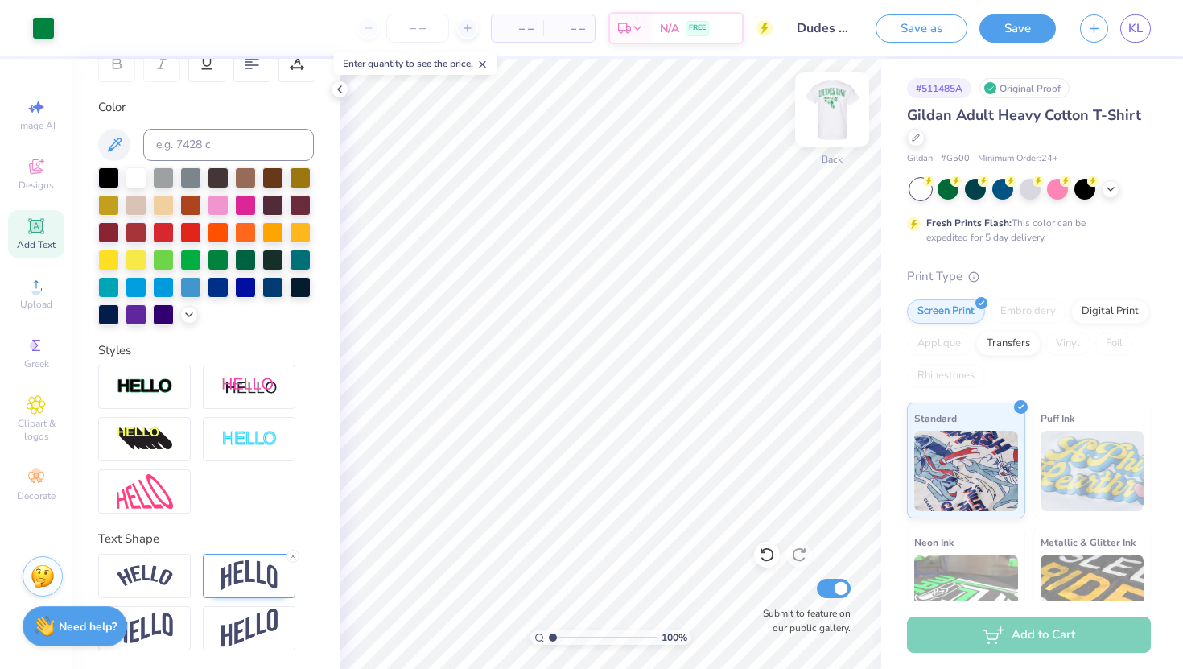
click at [830, 113] on img at bounding box center [832, 109] width 64 height 64
click at [829, 116] on img at bounding box center [832, 109] width 64 height 64
click at [1023, 20] on button "Save" at bounding box center [1017, 26] width 76 height 28
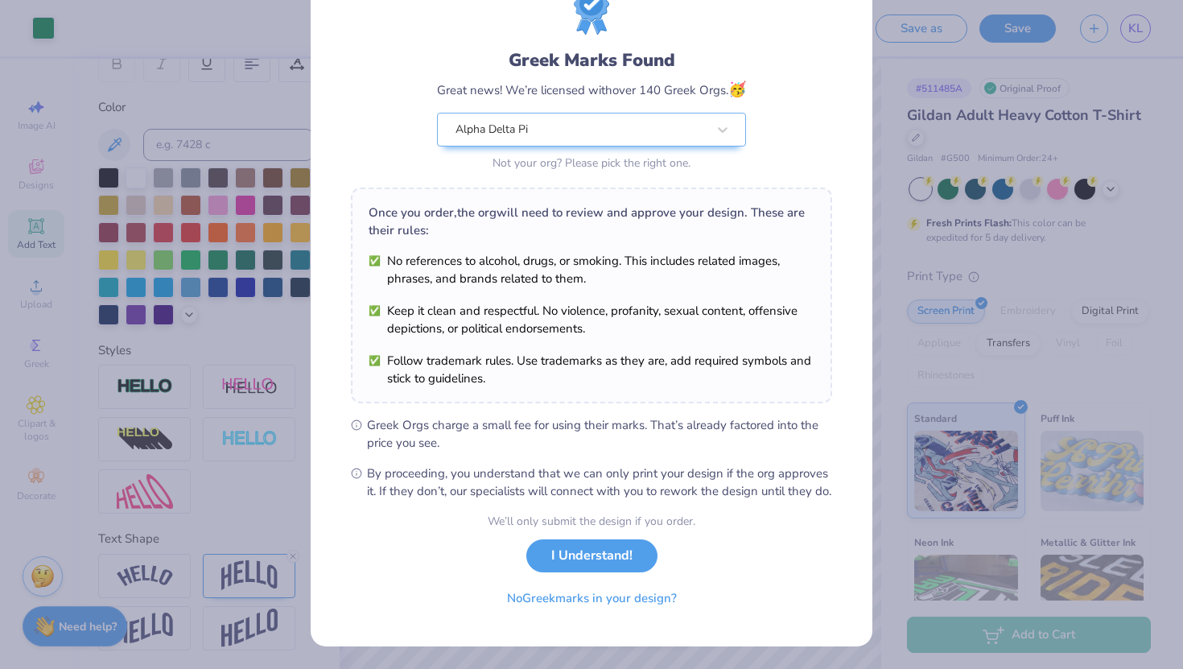
scroll to position [78, 0]
click at [596, 562] on button "I Understand!" at bounding box center [591, 551] width 131 height 33
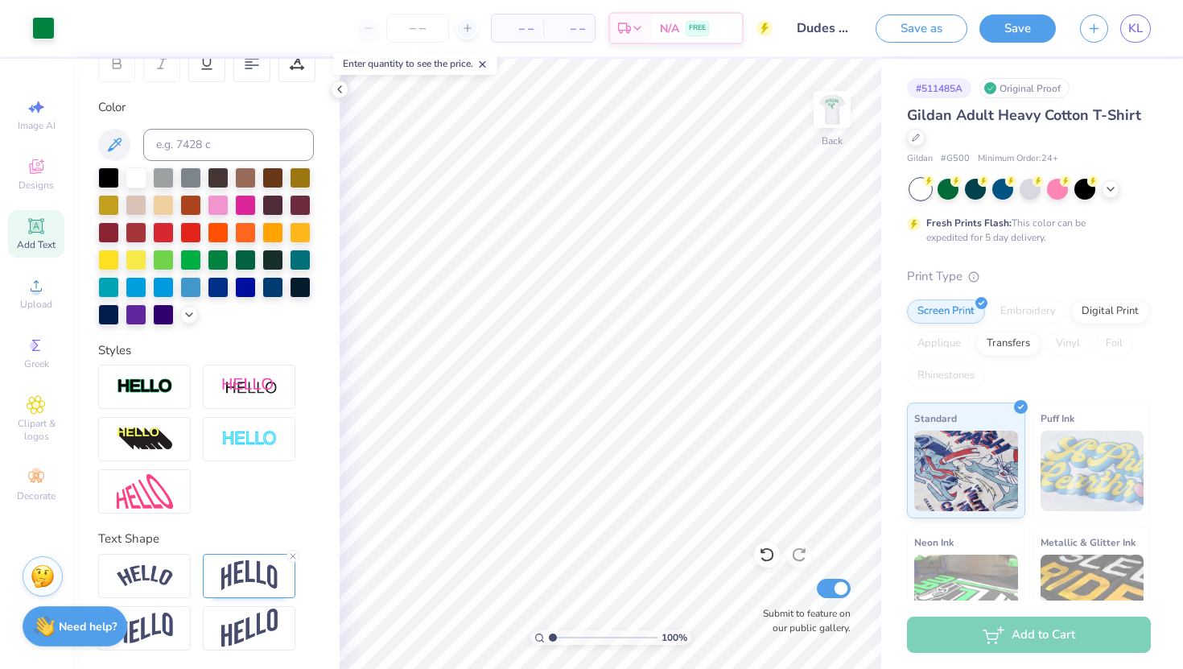
scroll to position [0, 0]
click at [1015, 33] on button "Save" at bounding box center [1017, 26] width 76 height 28
